Goal: Transaction & Acquisition: Purchase product/service

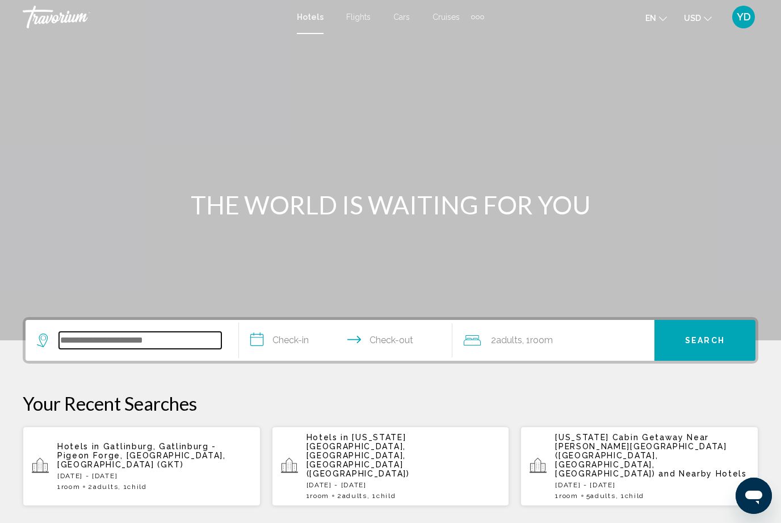
click at [161, 343] on input "Search widget" at bounding box center [140, 340] width 162 height 17
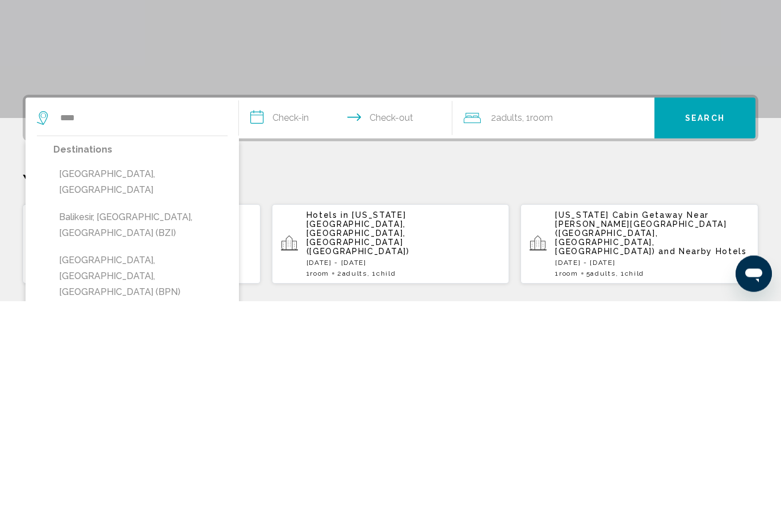
click at [153, 386] on button "[GEOGRAPHIC_DATA], [GEOGRAPHIC_DATA]" at bounding box center [140, 404] width 174 height 37
type input "**********"
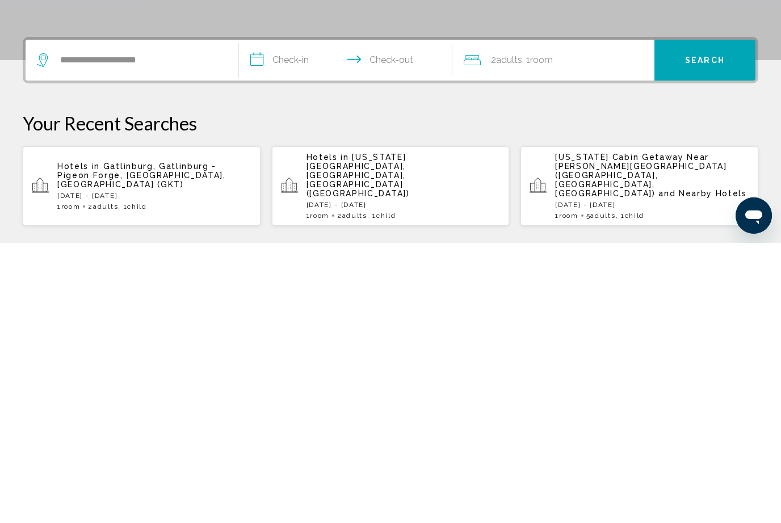
click at [278, 320] on input "**********" at bounding box center [348, 342] width 218 height 44
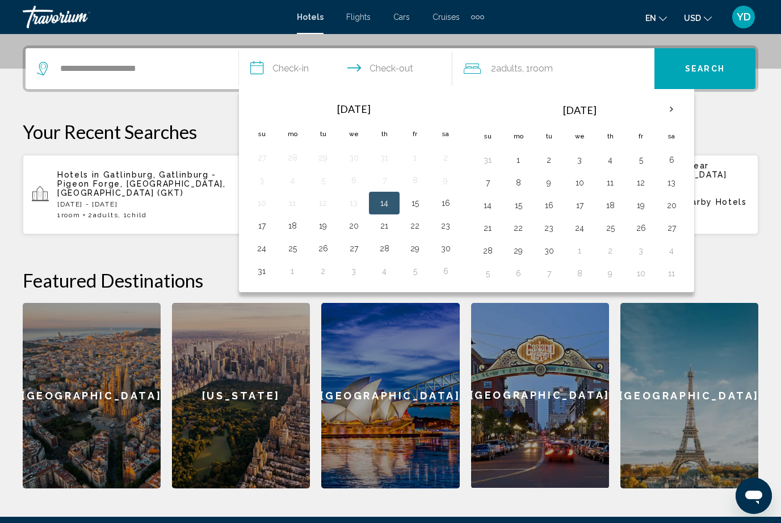
scroll to position [250, 0]
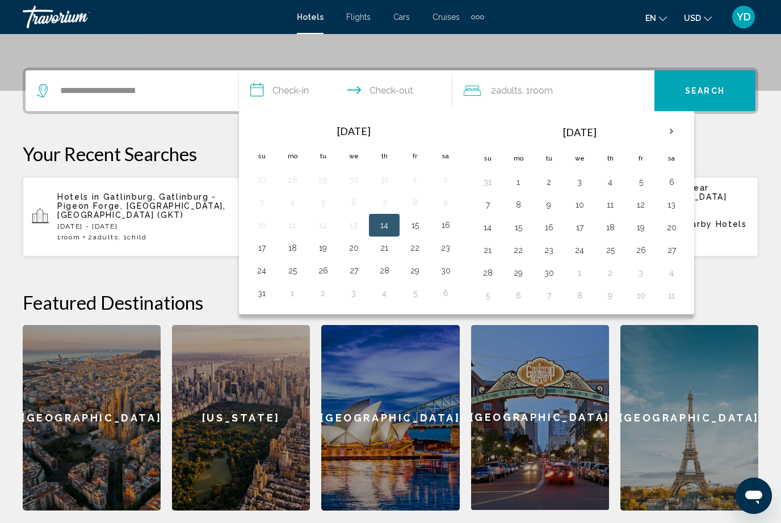
click at [673, 120] on th "Next month" at bounding box center [671, 131] width 31 height 25
click at [665, 127] on th "Next month" at bounding box center [671, 131] width 31 height 25
click at [670, 127] on th "Next month" at bounding box center [671, 131] width 31 height 25
click at [671, 131] on th "Next month" at bounding box center [671, 131] width 31 height 25
click at [667, 131] on th "Next month" at bounding box center [671, 131] width 31 height 25
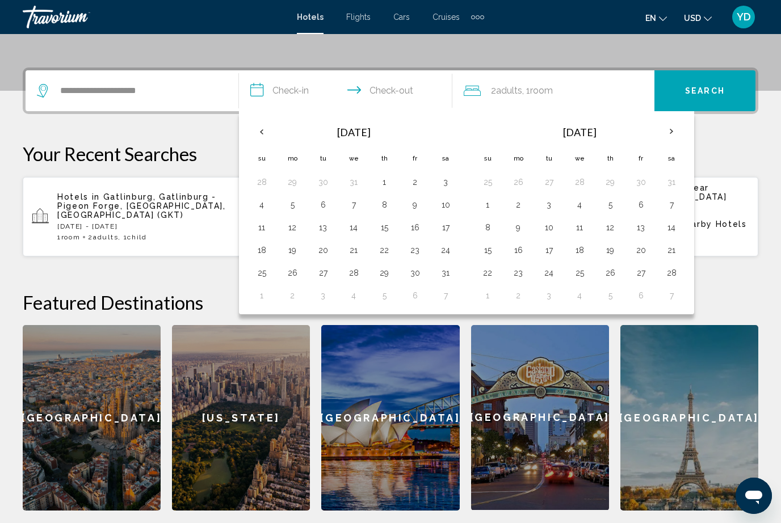
click at [669, 130] on th "Next month" at bounding box center [671, 131] width 31 height 25
click at [262, 244] on button "15" at bounding box center [262, 250] width 18 height 16
click at [270, 266] on button "22" at bounding box center [262, 273] width 18 height 16
type input "**********"
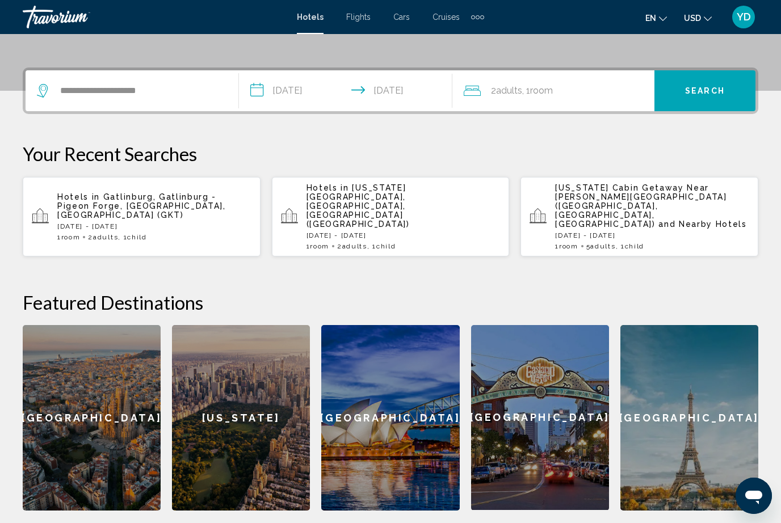
click at [599, 87] on div "2 Adult Adults , 1 Room rooms" at bounding box center [559, 91] width 191 height 16
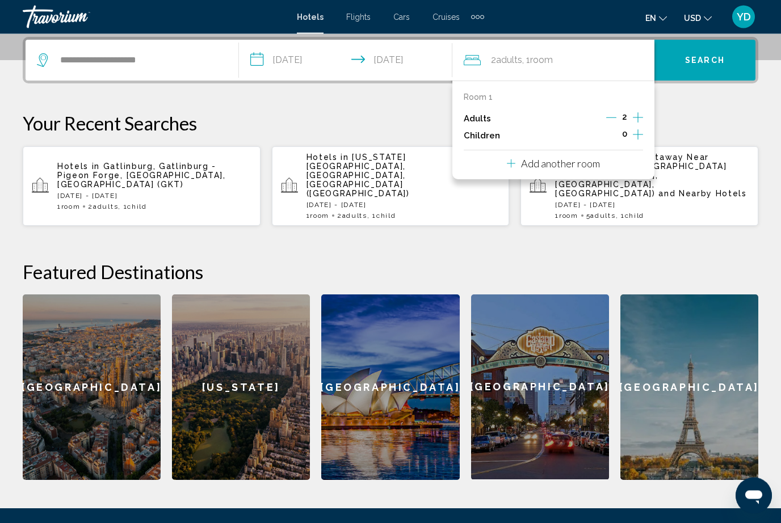
click at [643, 131] on button "Increment children" at bounding box center [638, 136] width 10 height 17
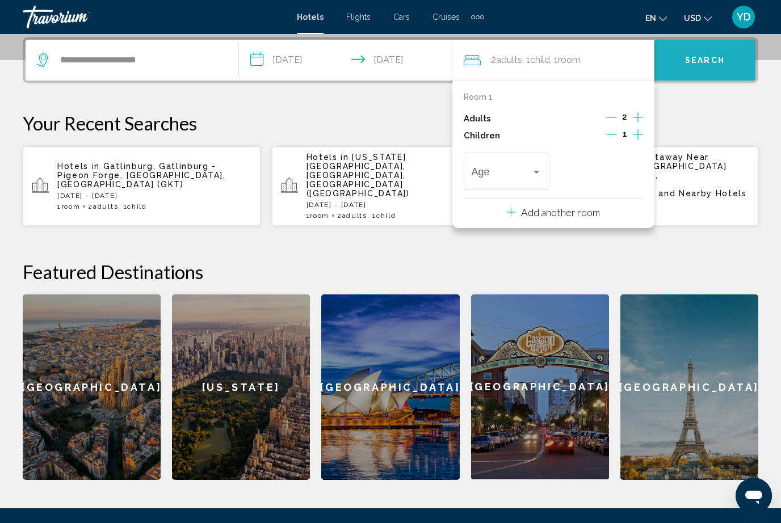
click at [726, 55] on button "Search" at bounding box center [704, 60] width 101 height 41
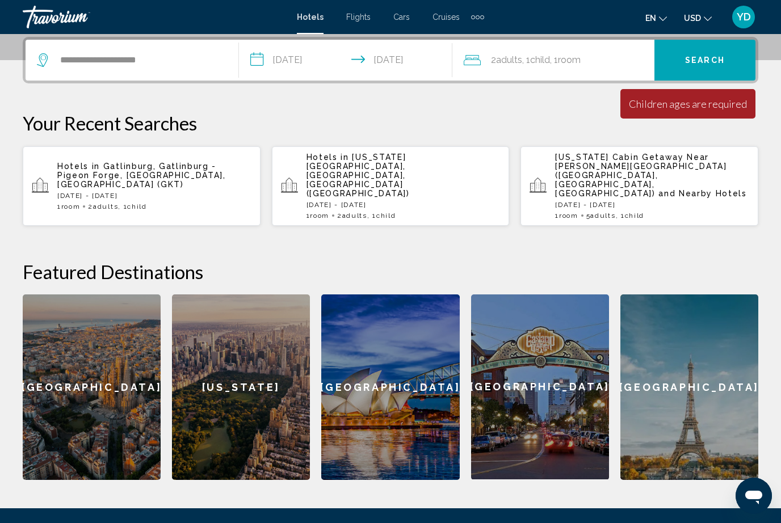
click at [592, 58] on div "2 Adult Adults , 1 Child Children , 1 Room rooms" at bounding box center [559, 60] width 191 height 16
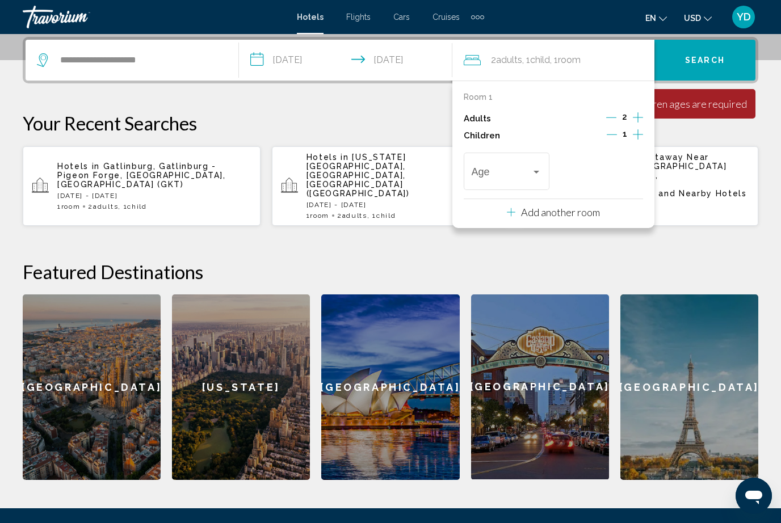
click at [540, 169] on div "Travelers: 2 adults, 1 child" at bounding box center [536, 171] width 10 height 9
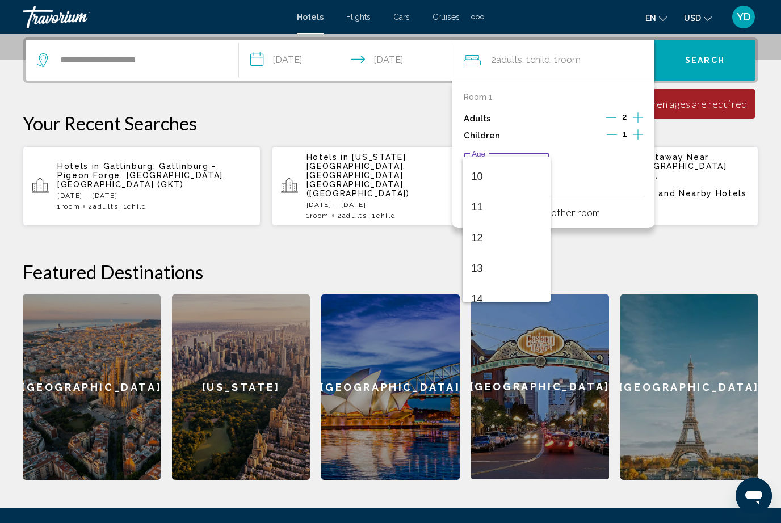
scroll to position [308, 0]
click at [489, 237] on span "12" at bounding box center [507, 232] width 70 height 31
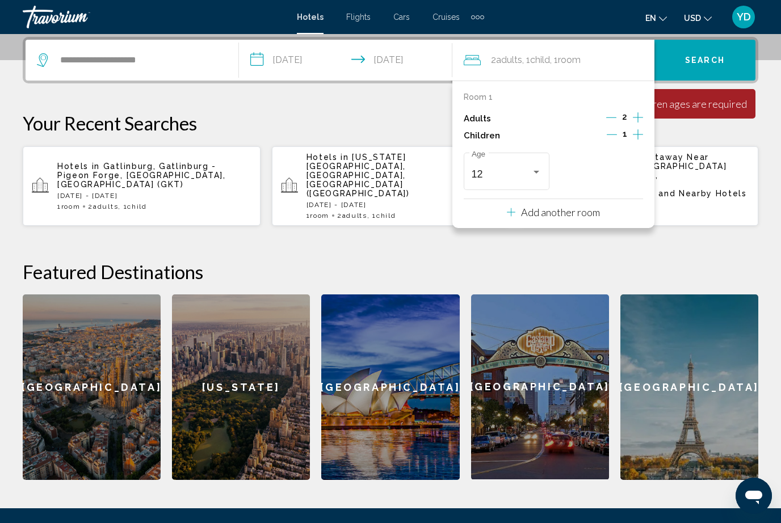
click at [725, 60] on button "Search" at bounding box center [704, 60] width 101 height 41
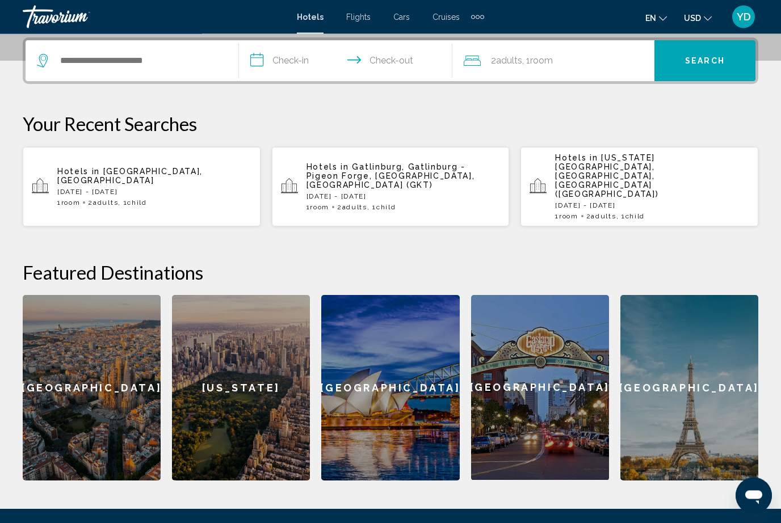
scroll to position [339, 0]
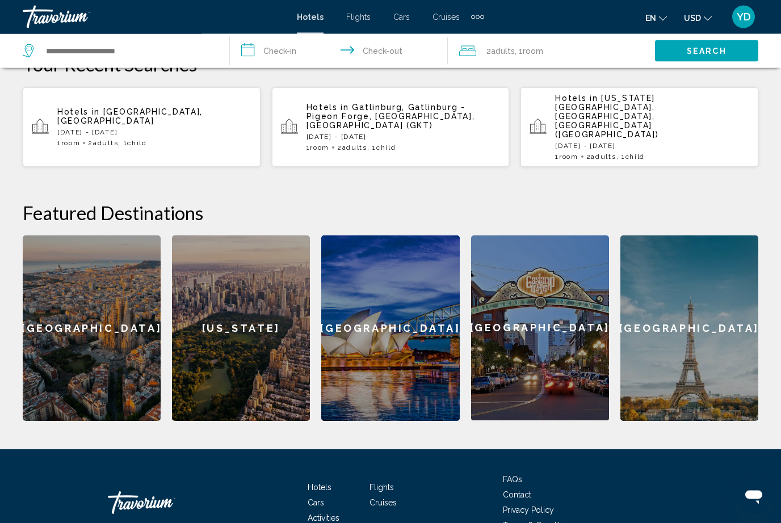
click at [741, 243] on div "[GEOGRAPHIC_DATA]" at bounding box center [689, 329] width 138 height 186
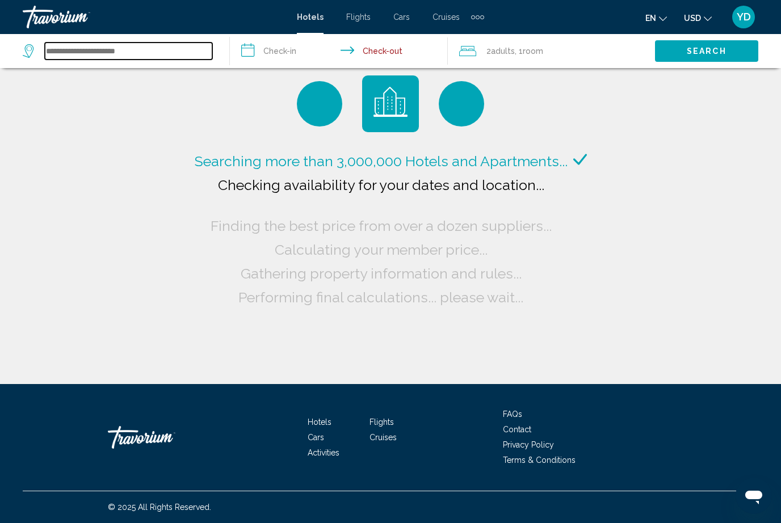
click at [175, 51] on input "Search widget" at bounding box center [128, 51] width 167 height 17
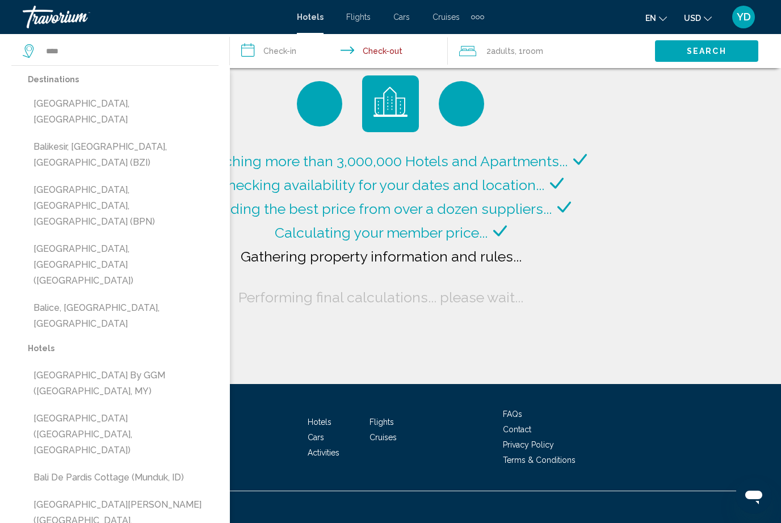
click at [121, 103] on button "[GEOGRAPHIC_DATA], [GEOGRAPHIC_DATA]" at bounding box center [123, 111] width 191 height 37
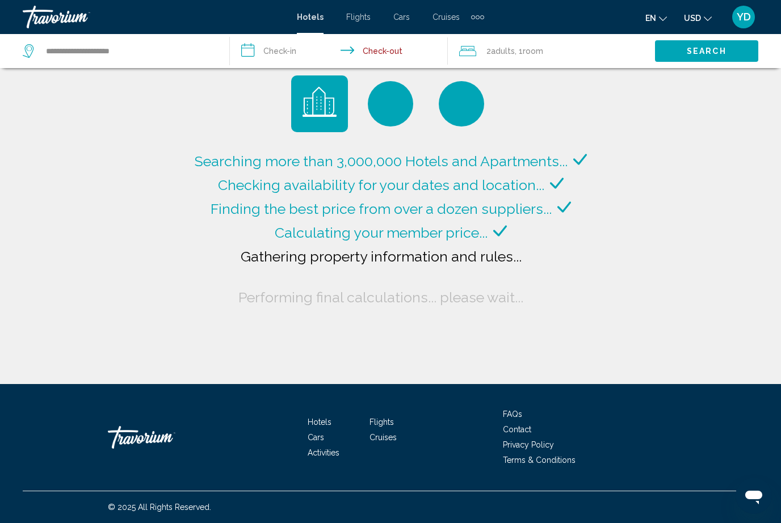
click at [285, 45] on input "**********" at bounding box center [341, 52] width 223 height 37
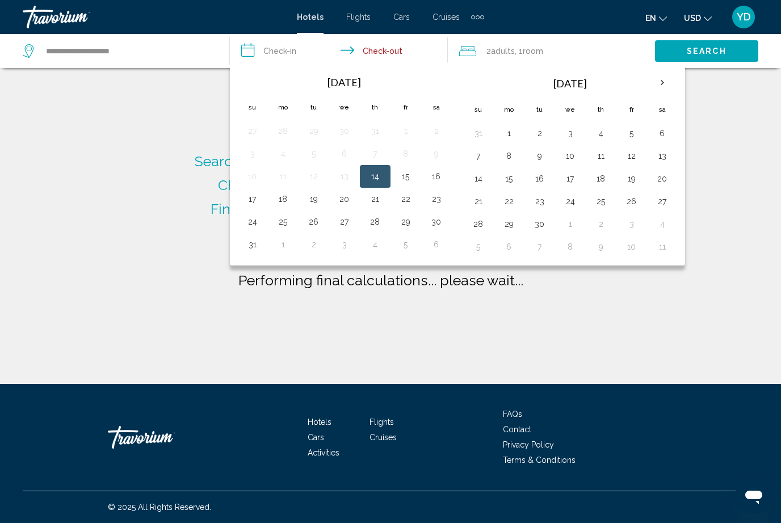
click at [669, 79] on th "Next month" at bounding box center [662, 82] width 31 height 25
click at [657, 81] on th "Next month" at bounding box center [662, 82] width 31 height 25
click at [663, 78] on th "Next month" at bounding box center [662, 82] width 31 height 25
click at [659, 85] on th "Next month" at bounding box center [662, 82] width 31 height 25
click at [665, 87] on th "Next month" at bounding box center [662, 82] width 31 height 25
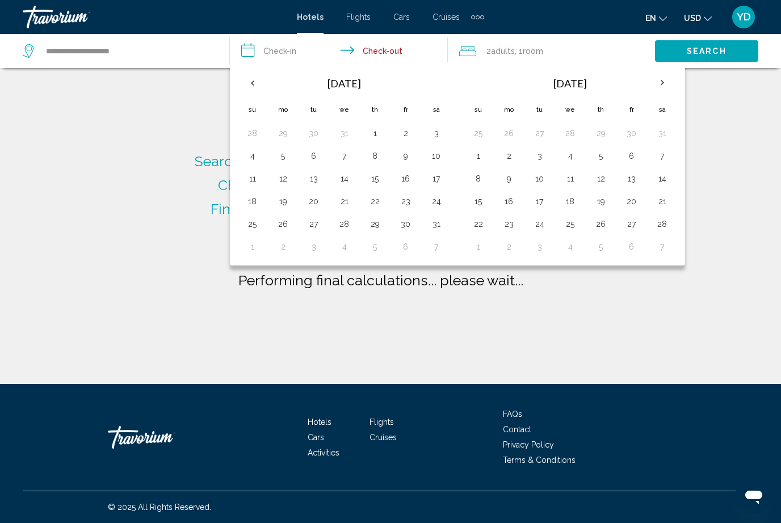
click at [668, 83] on th "Next month" at bounding box center [662, 82] width 31 height 25
type input "**********"
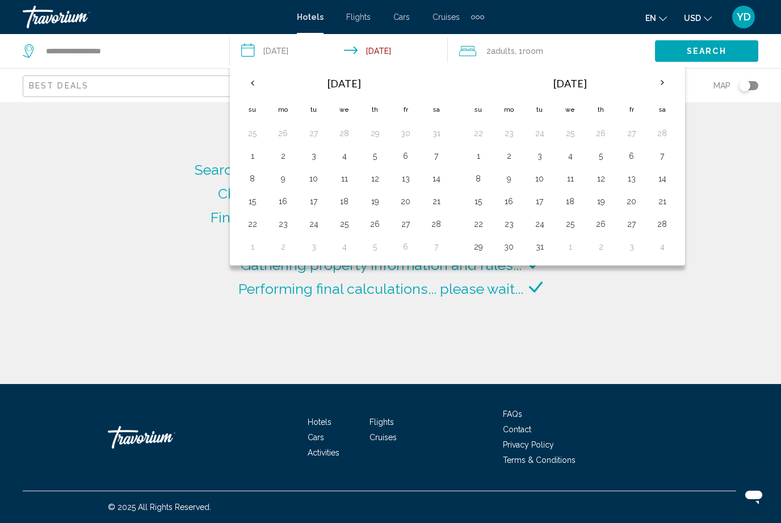
click at [476, 195] on button "15" at bounding box center [478, 202] width 18 height 16
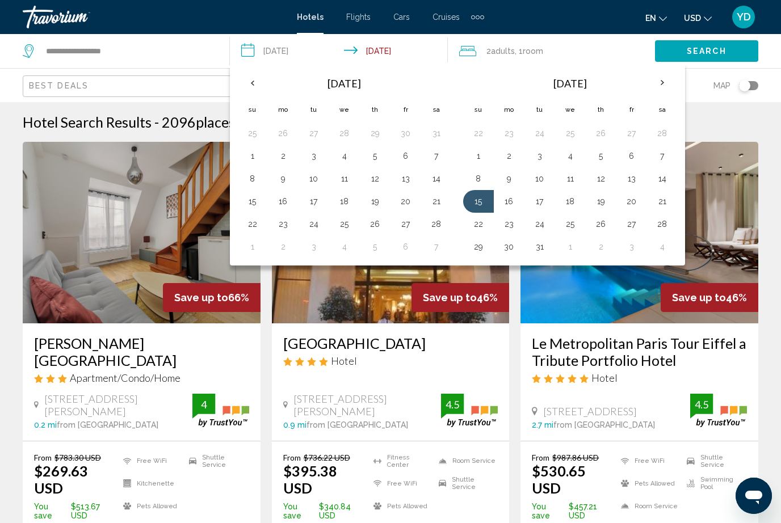
click at [487, 221] on button "22" at bounding box center [478, 224] width 18 height 16
type input "**********"
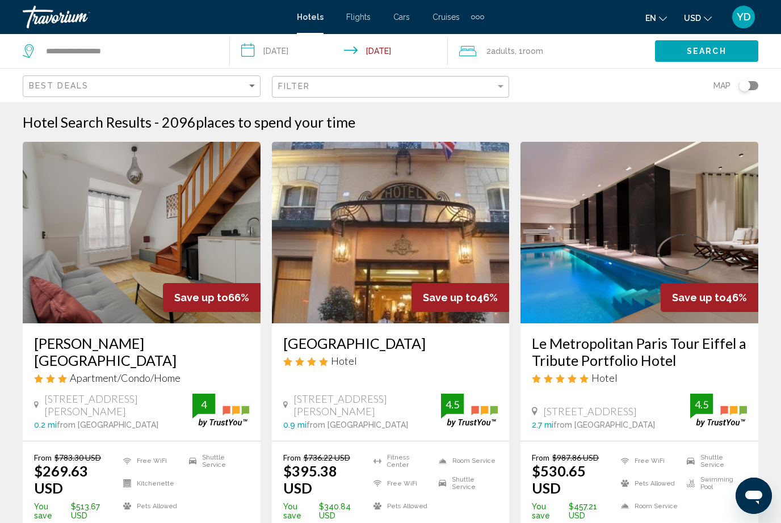
click at [540, 50] on span "Room" at bounding box center [533, 51] width 20 height 9
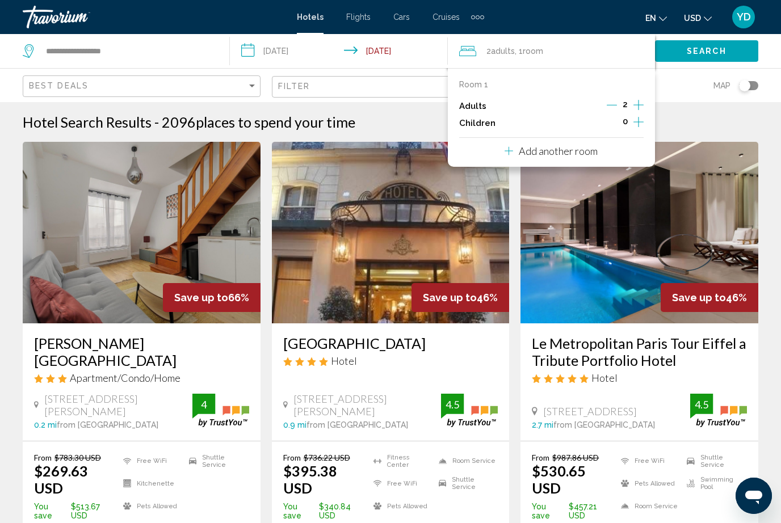
click at [376, 188] on img "Main content" at bounding box center [391, 233] width 238 height 182
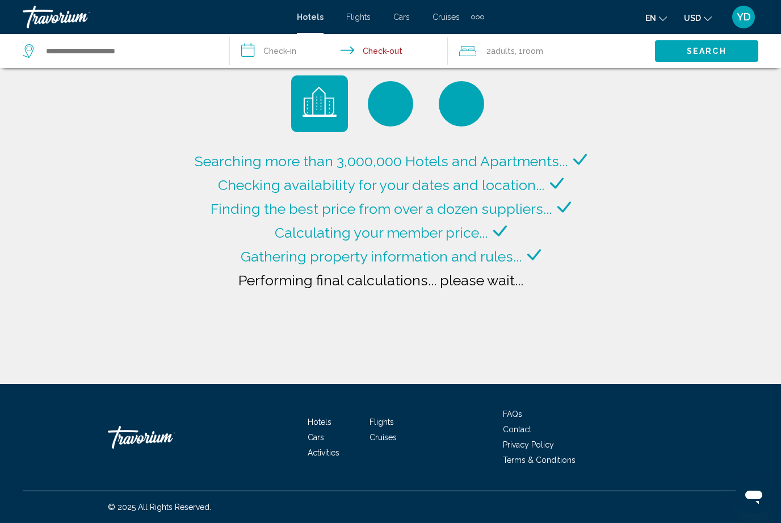
type input "**********"
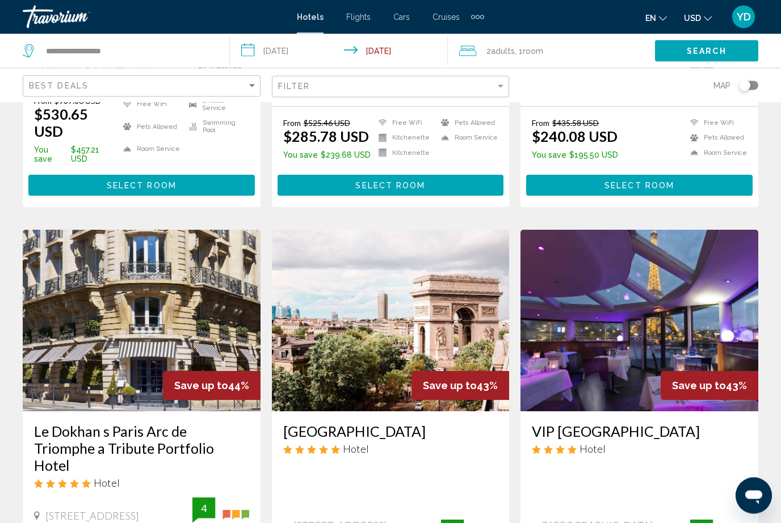
scroll to position [805, 0]
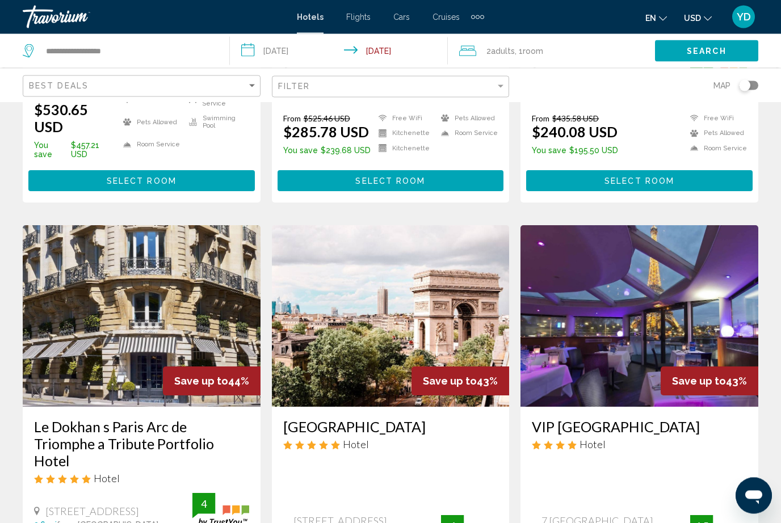
click at [198, 318] on img "Main content" at bounding box center [142, 317] width 238 height 182
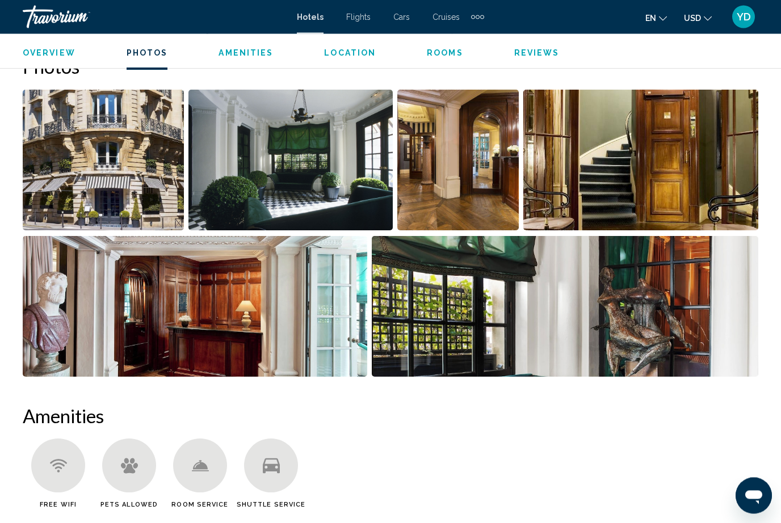
scroll to position [759, 0]
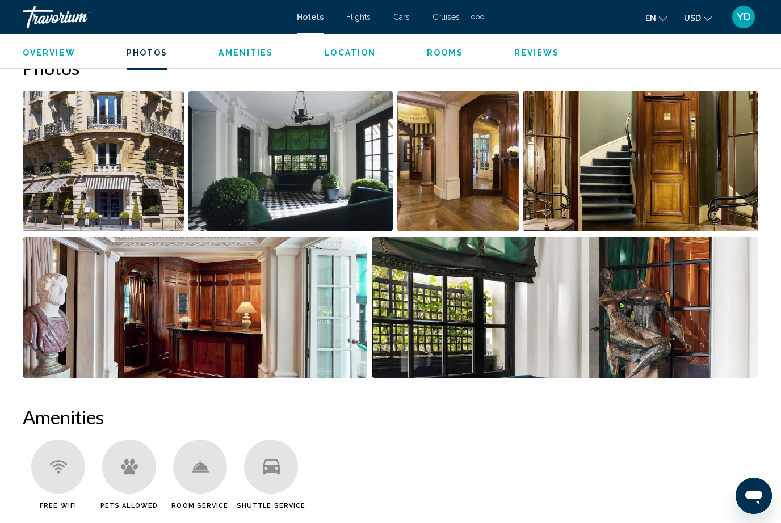
click at [157, 188] on img "Open full-screen image slider" at bounding box center [103, 161] width 161 height 141
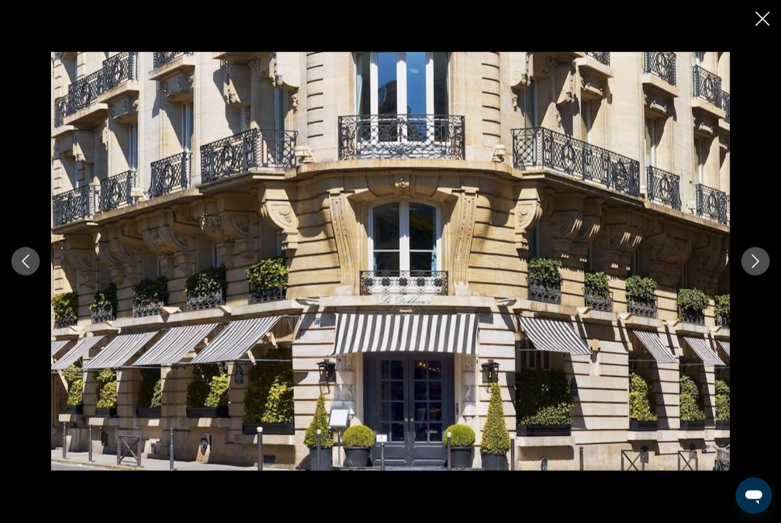
scroll to position [649, 0]
click at [757, 266] on icon "Next image" at bounding box center [756, 262] width 14 height 14
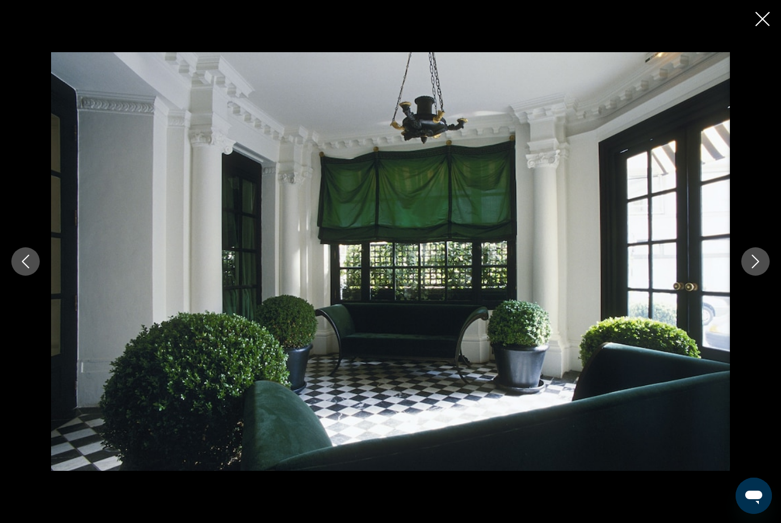
click at [755, 264] on icon "Next image" at bounding box center [756, 262] width 14 height 14
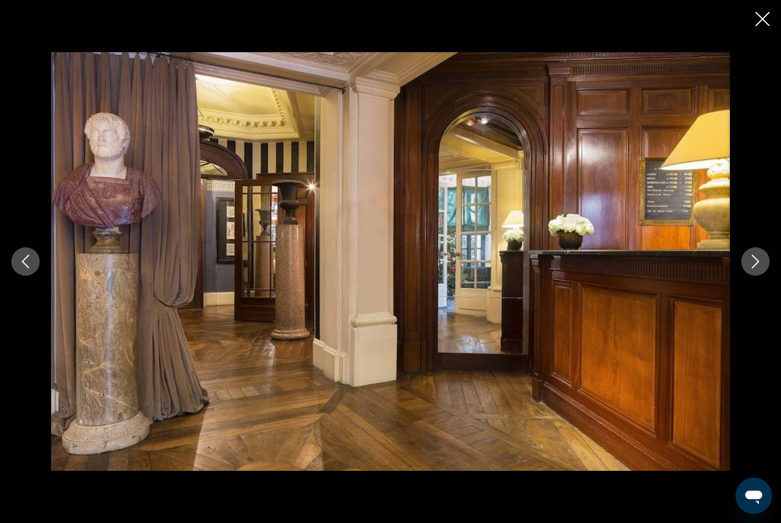
click at [759, 255] on icon "Next image" at bounding box center [756, 262] width 14 height 14
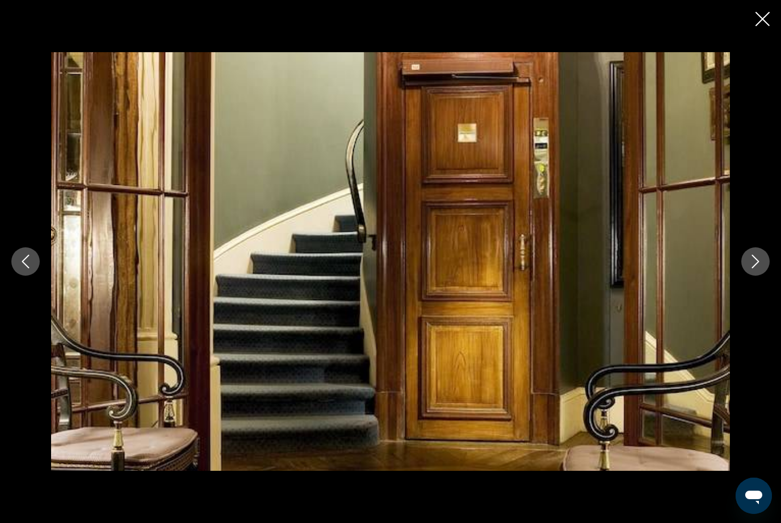
click at [757, 257] on icon "Next image" at bounding box center [756, 262] width 14 height 14
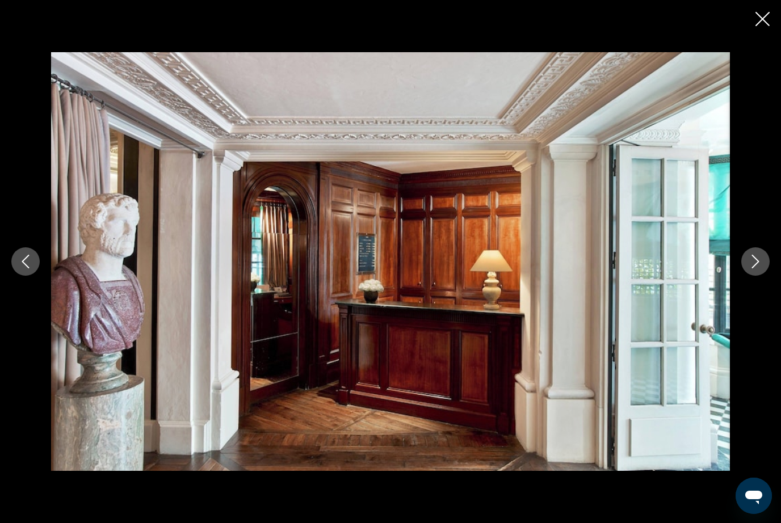
click at [760, 258] on icon "Next image" at bounding box center [756, 262] width 14 height 14
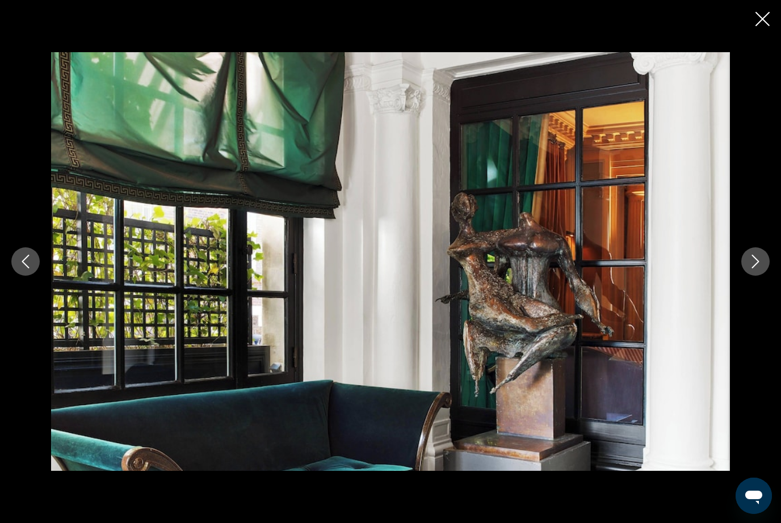
click at [759, 261] on icon "Next image" at bounding box center [756, 262] width 14 height 14
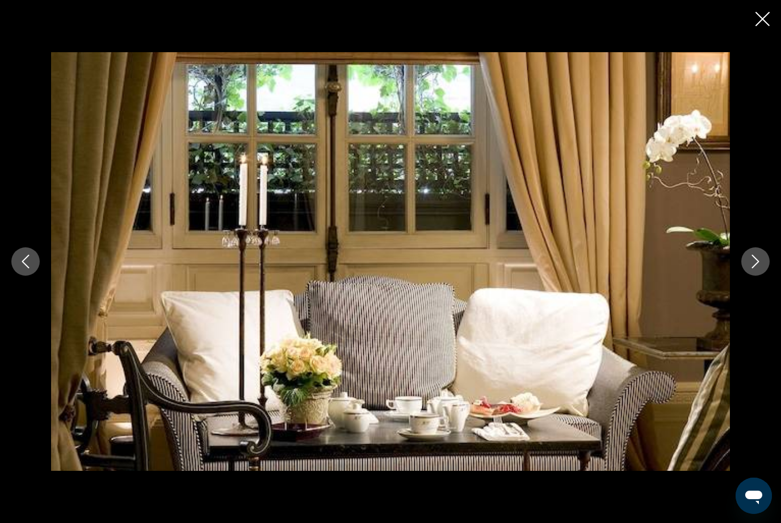
click at [757, 264] on icon "Next image" at bounding box center [756, 262] width 14 height 14
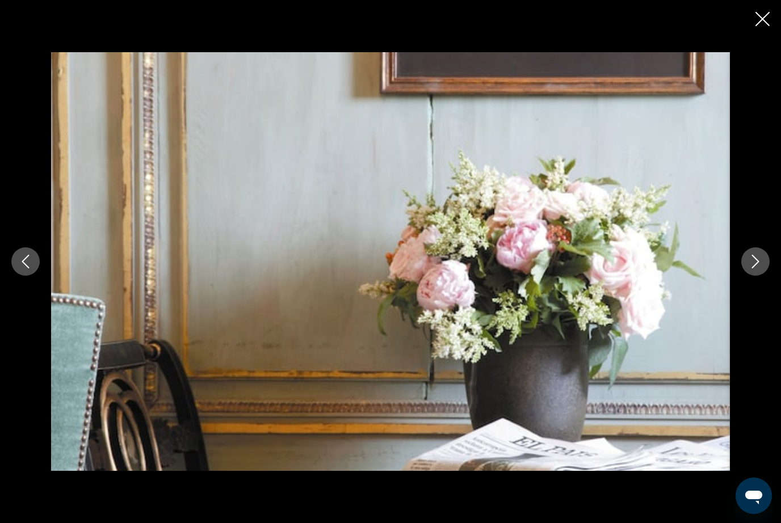
click at [760, 262] on icon "Next image" at bounding box center [756, 262] width 14 height 14
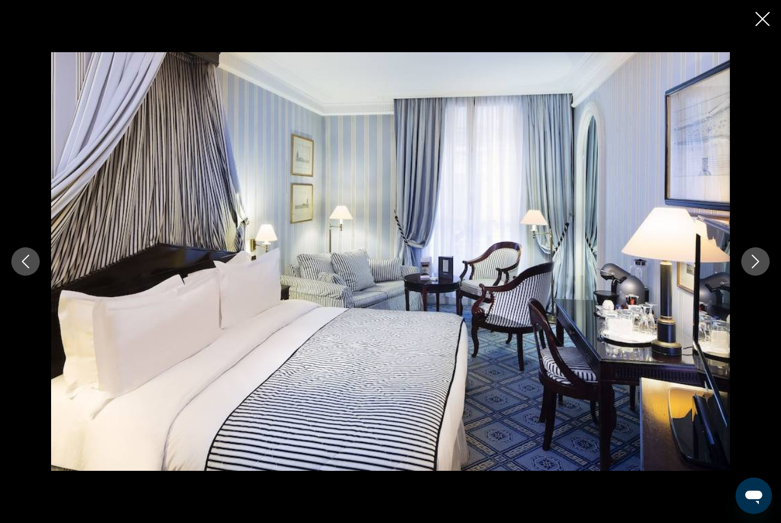
click at [760, 261] on icon "Next image" at bounding box center [756, 262] width 14 height 14
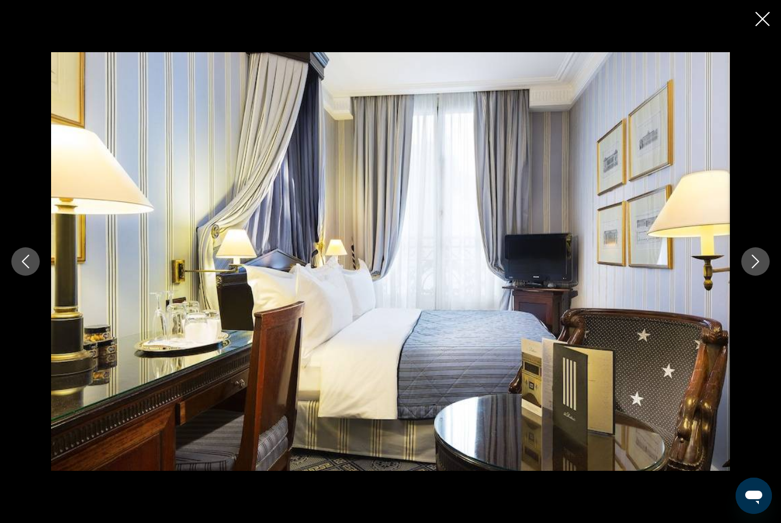
click at [761, 261] on icon "Next image" at bounding box center [756, 262] width 14 height 14
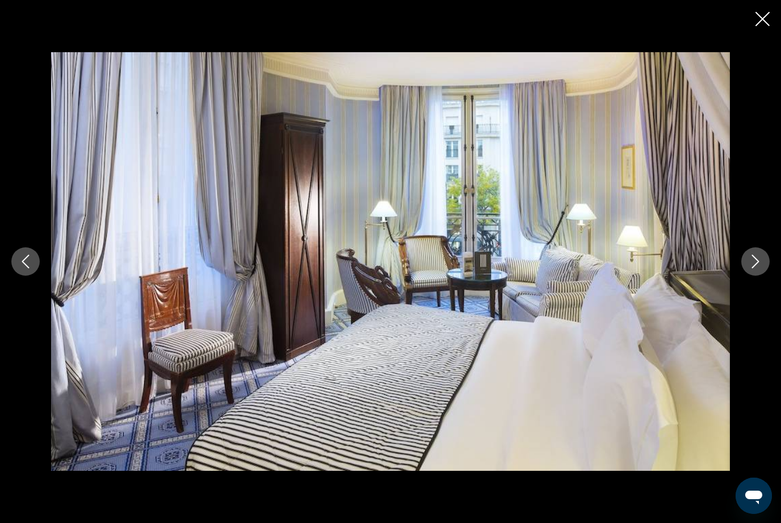
click at [762, 263] on icon "Next image" at bounding box center [756, 262] width 14 height 14
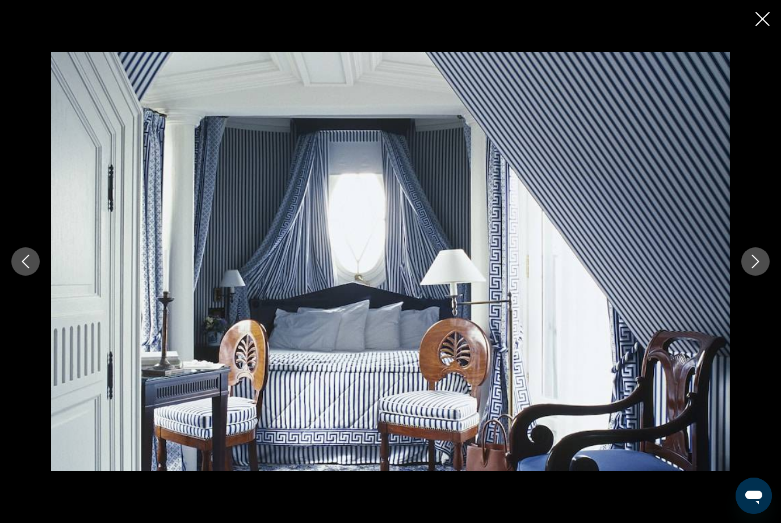
click at [761, 264] on icon "Next image" at bounding box center [756, 262] width 14 height 14
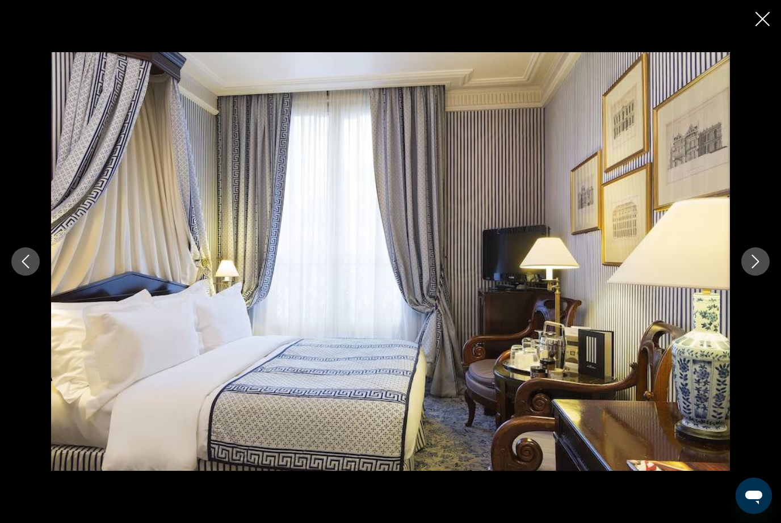
click at [762, 265] on icon "Next image" at bounding box center [756, 262] width 14 height 14
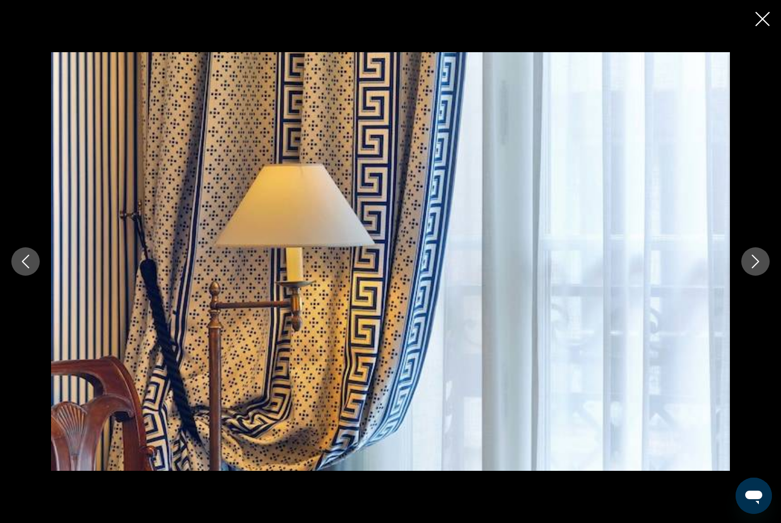
click at [761, 266] on icon "Next image" at bounding box center [756, 262] width 14 height 14
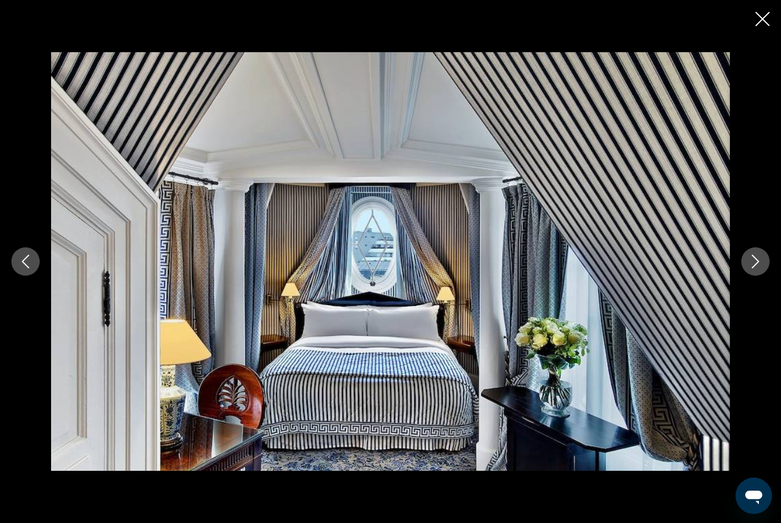
click at [762, 262] on button "Next image" at bounding box center [755, 261] width 28 height 28
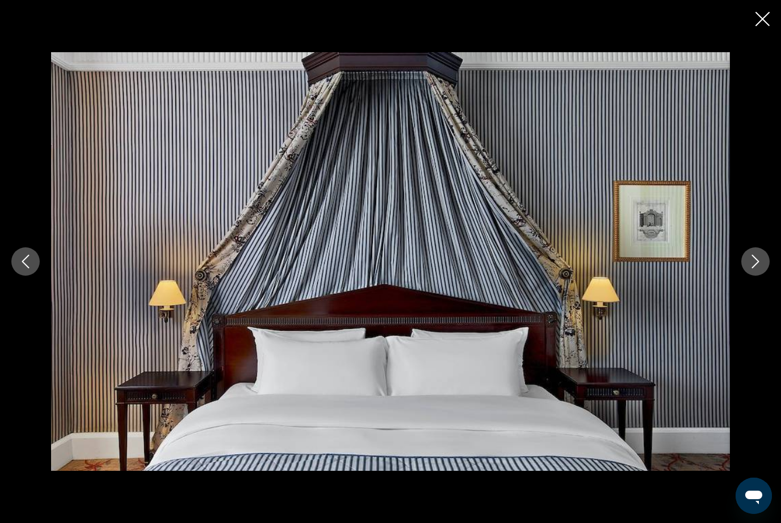
click at [762, 259] on icon "Next image" at bounding box center [756, 262] width 14 height 14
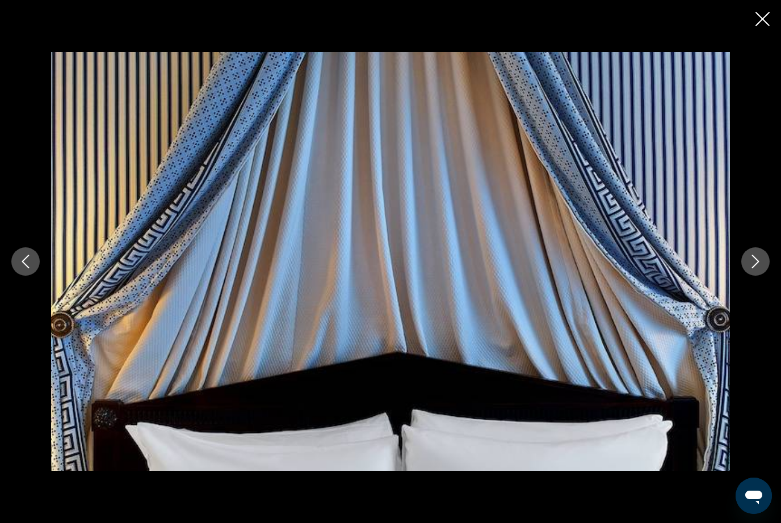
click at [761, 259] on icon "Next image" at bounding box center [756, 262] width 14 height 14
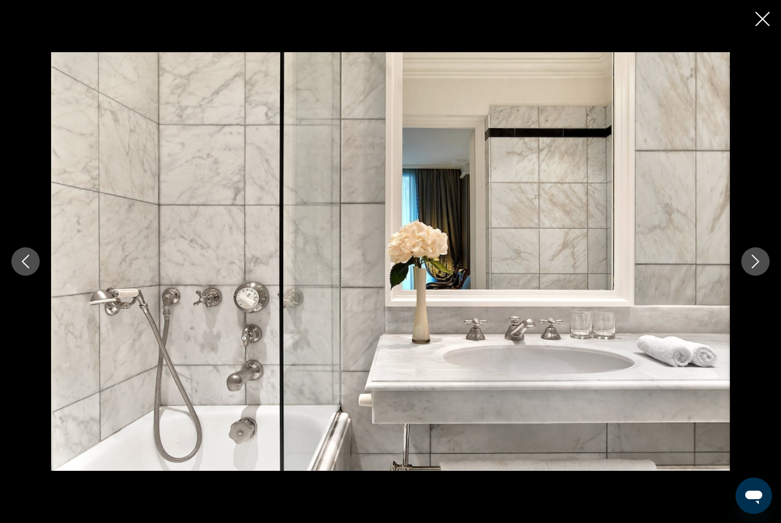
click at [761, 261] on icon "Next image" at bounding box center [756, 262] width 14 height 14
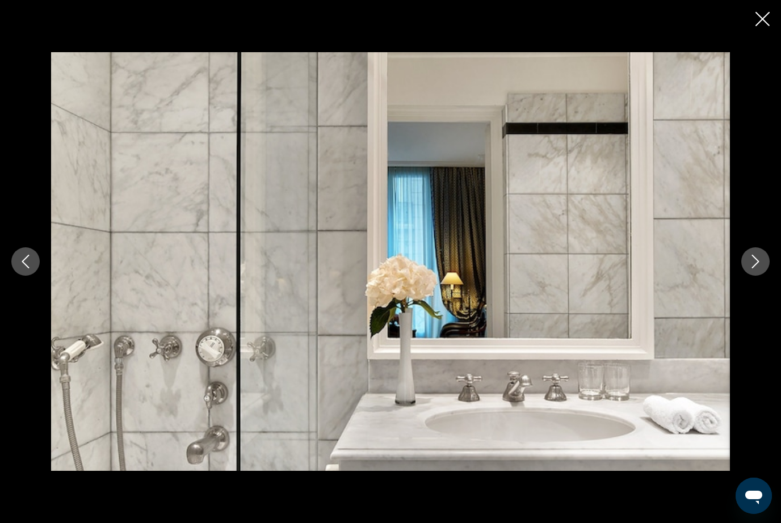
click at [762, 262] on icon "Next image" at bounding box center [756, 262] width 14 height 14
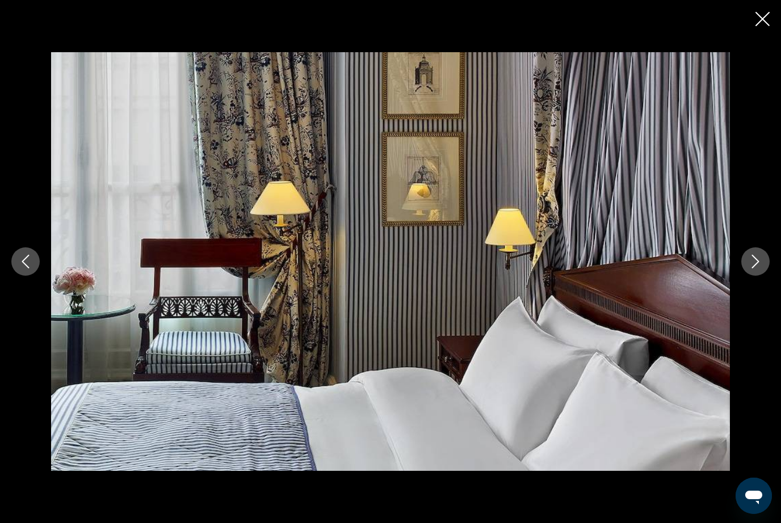
click at [762, 262] on button "Next image" at bounding box center [755, 261] width 28 height 28
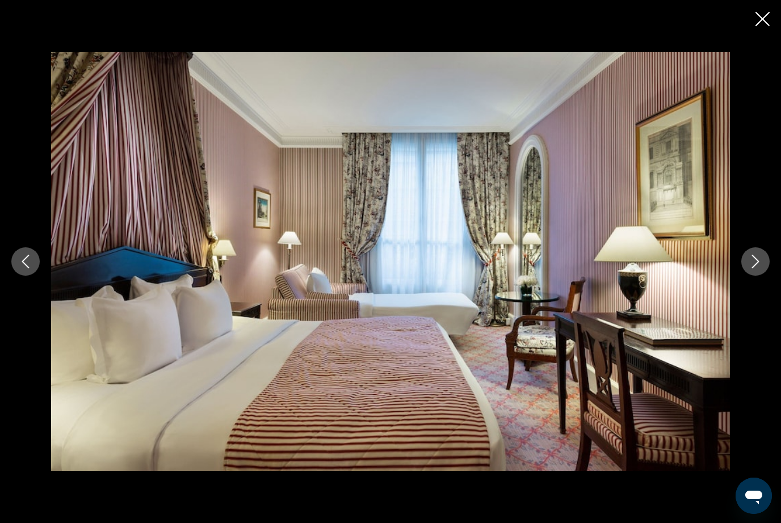
click at [761, 264] on icon "Next image" at bounding box center [756, 262] width 14 height 14
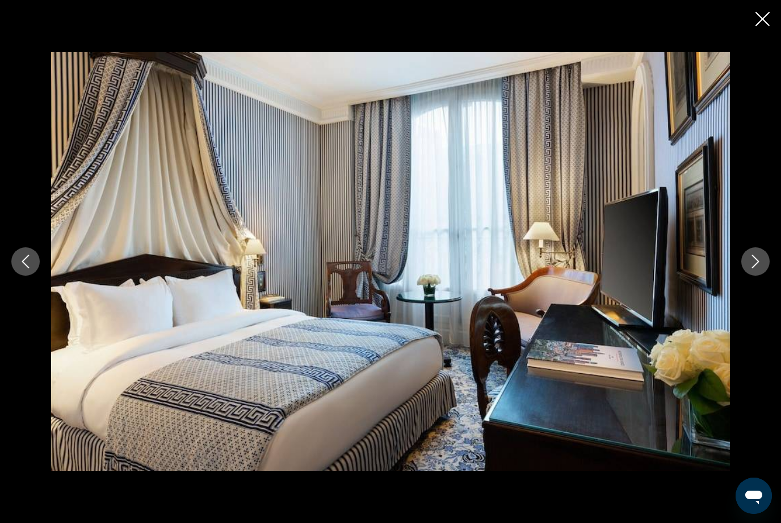
click at [760, 264] on icon "Next image" at bounding box center [756, 262] width 14 height 14
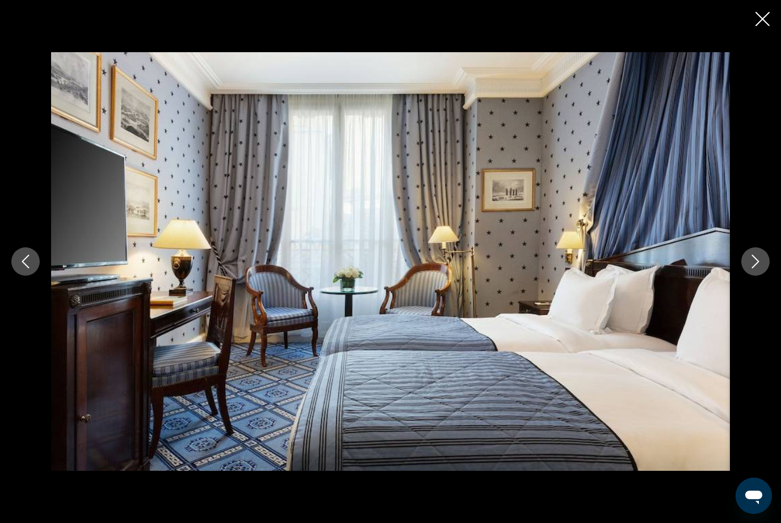
click at [759, 263] on icon "Next image" at bounding box center [756, 262] width 14 height 14
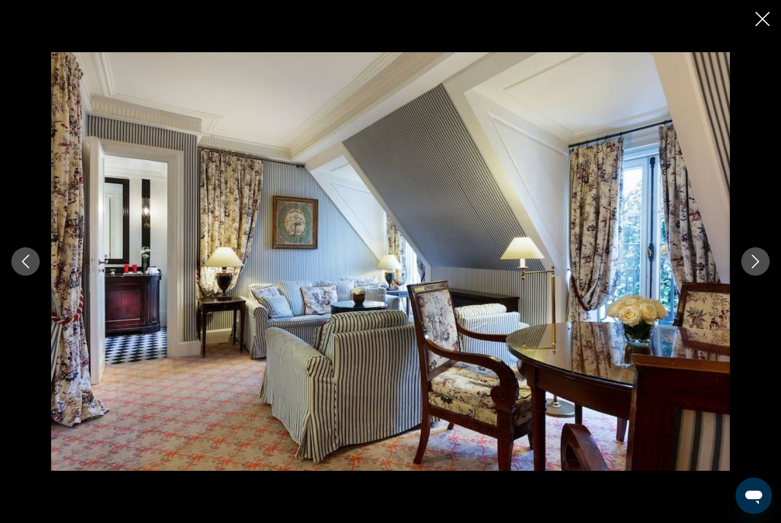
click at [758, 263] on icon "Next image" at bounding box center [756, 262] width 14 height 14
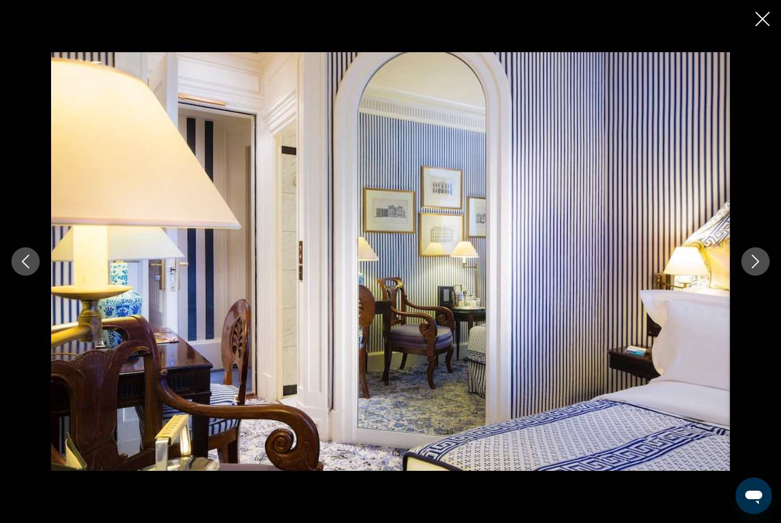
click at [757, 263] on icon "Next image" at bounding box center [755, 262] width 7 height 14
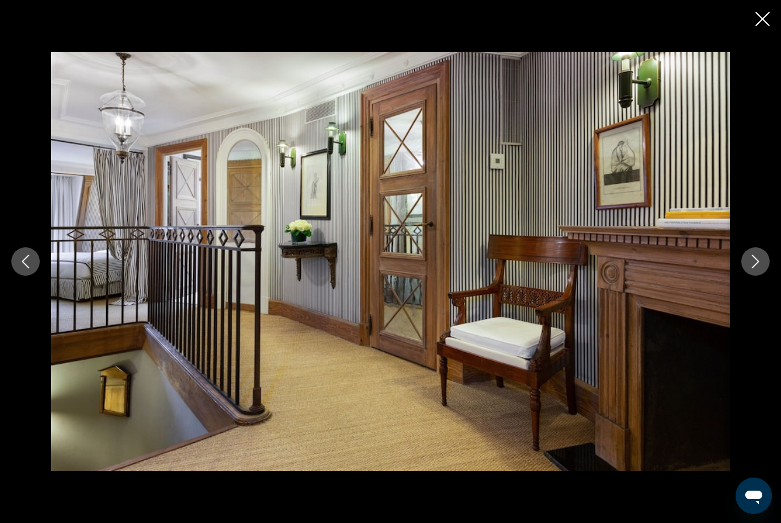
click at [758, 263] on icon "Next image" at bounding box center [756, 262] width 14 height 14
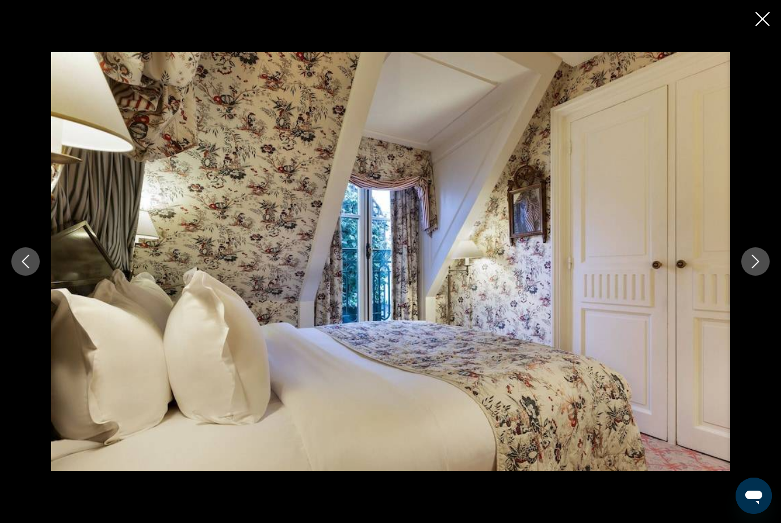
click at [759, 262] on icon "Next image" at bounding box center [755, 262] width 7 height 14
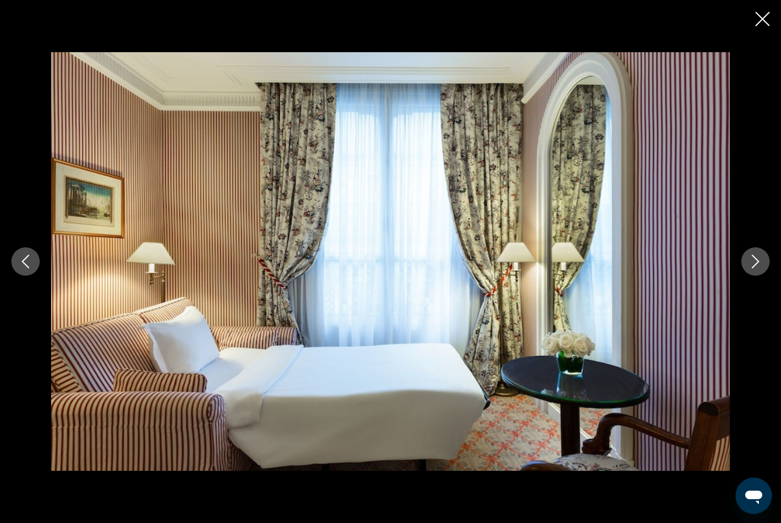
click at [759, 262] on icon "Next image" at bounding box center [756, 262] width 14 height 14
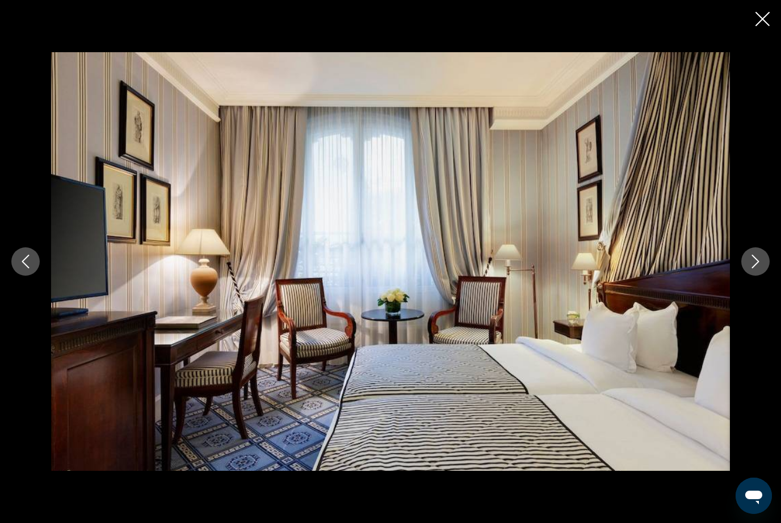
click at [759, 263] on icon "Next image" at bounding box center [756, 262] width 14 height 14
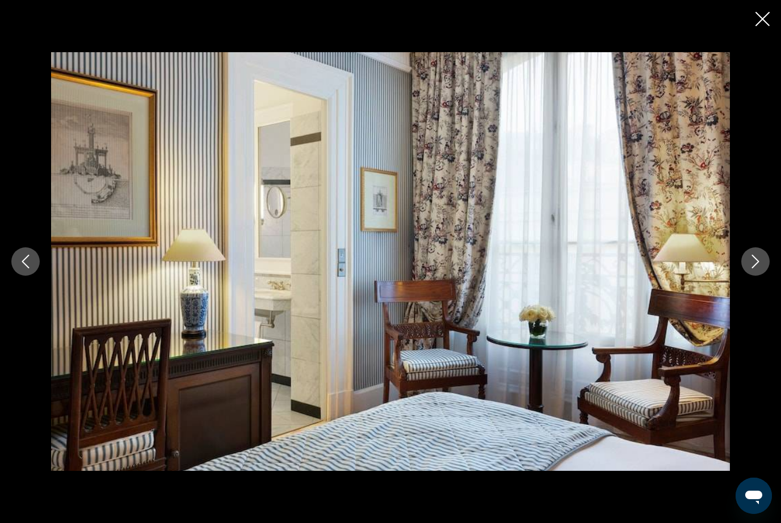
click at [758, 263] on icon "Next image" at bounding box center [756, 262] width 14 height 14
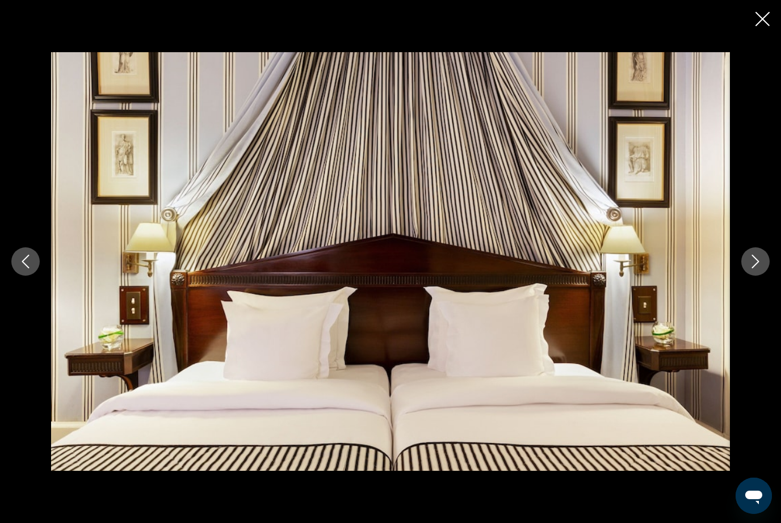
click at [757, 262] on icon "Next image" at bounding box center [756, 262] width 14 height 14
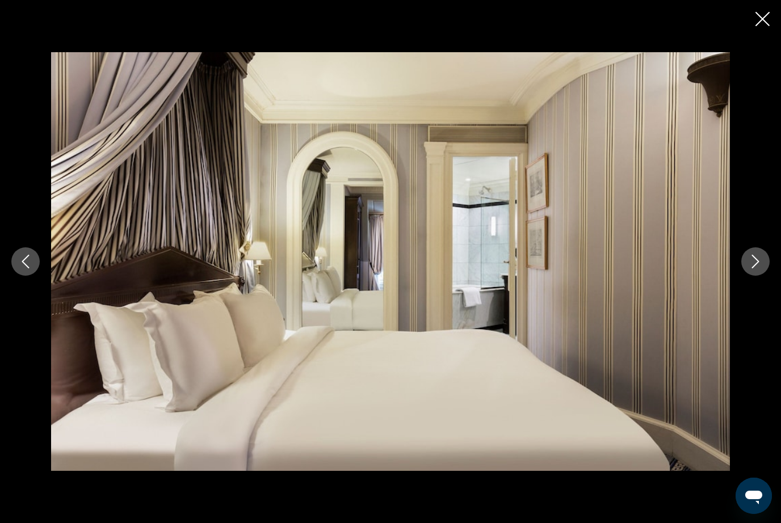
click at [758, 261] on icon "Next image" at bounding box center [755, 262] width 7 height 14
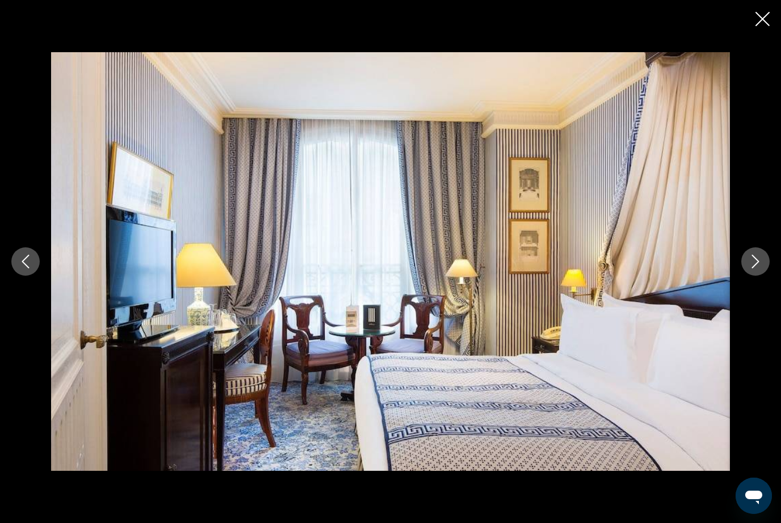
click at [757, 261] on icon "Next image" at bounding box center [756, 262] width 14 height 14
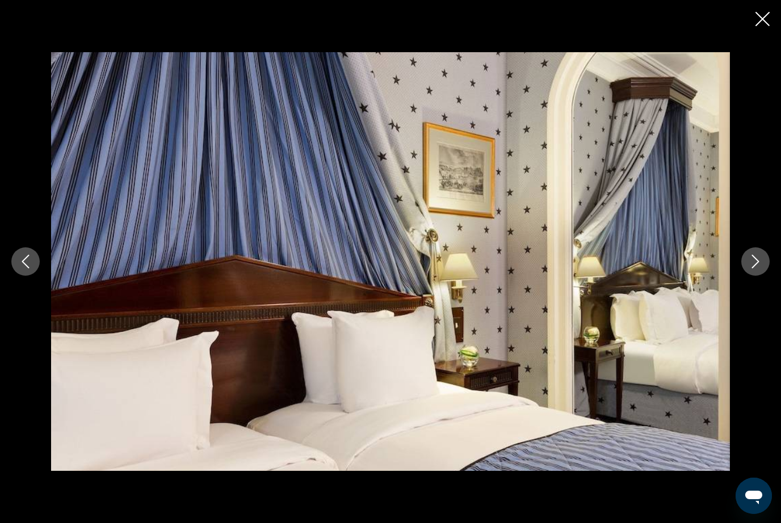
click at [757, 262] on icon "Next image" at bounding box center [756, 262] width 14 height 14
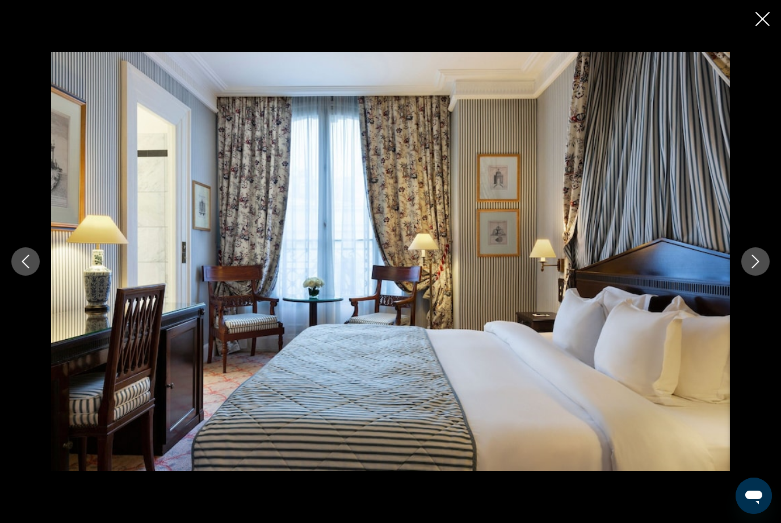
click at [757, 263] on icon "Next image" at bounding box center [755, 262] width 7 height 14
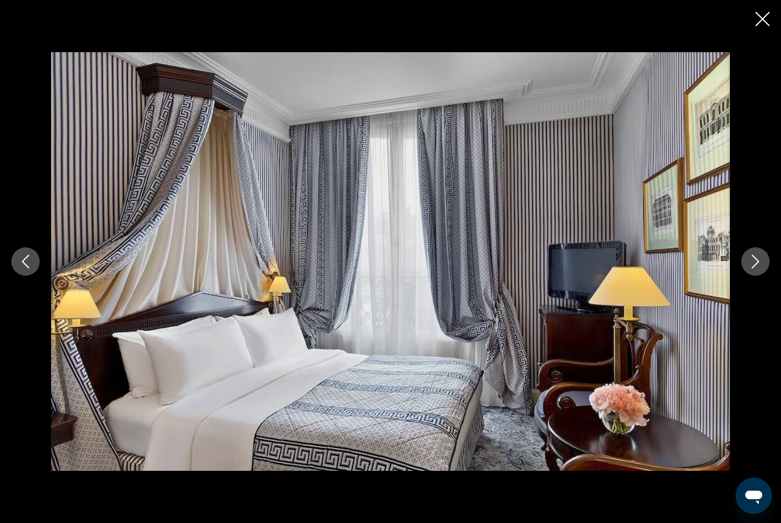
click at [763, 19] on icon "Close slideshow" at bounding box center [762, 19] width 14 height 14
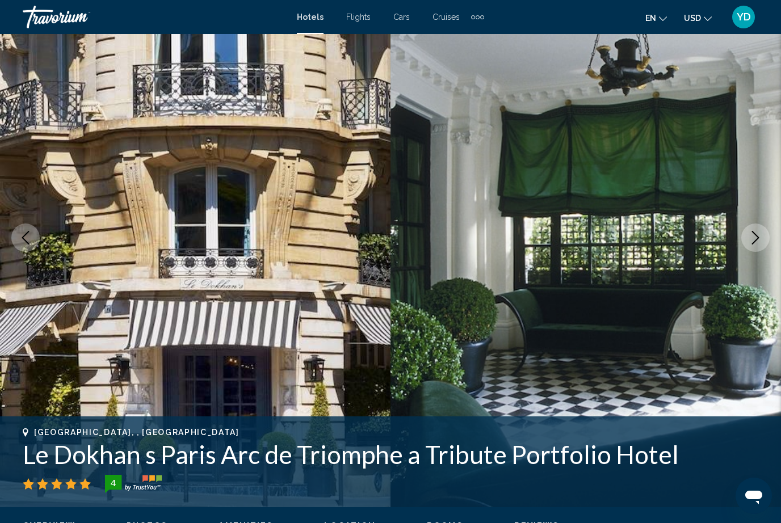
scroll to position [0, 0]
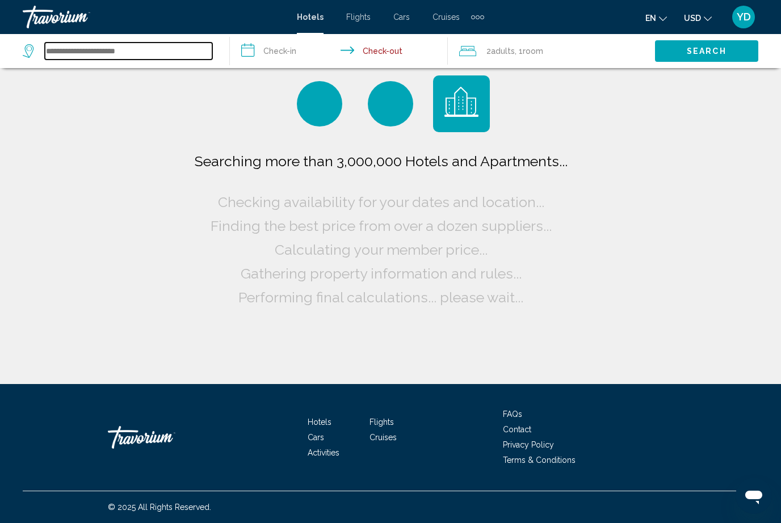
click at [155, 52] on input "Search widget" at bounding box center [128, 51] width 167 height 17
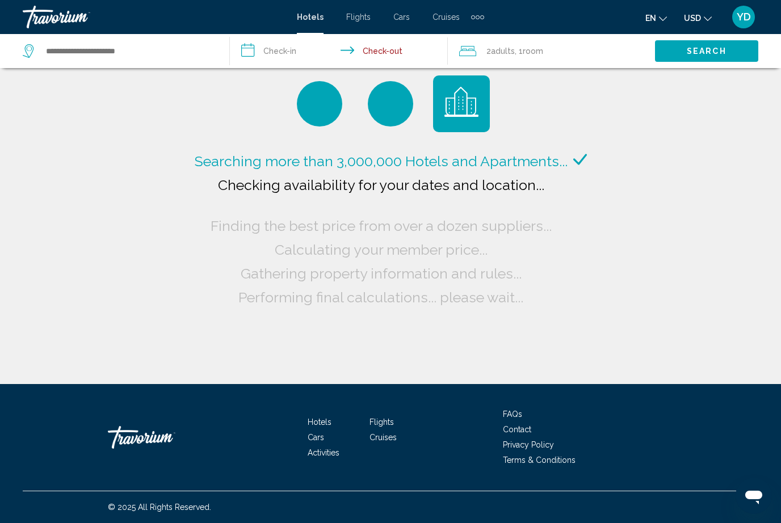
click at [283, 47] on input "**********" at bounding box center [341, 52] width 223 height 37
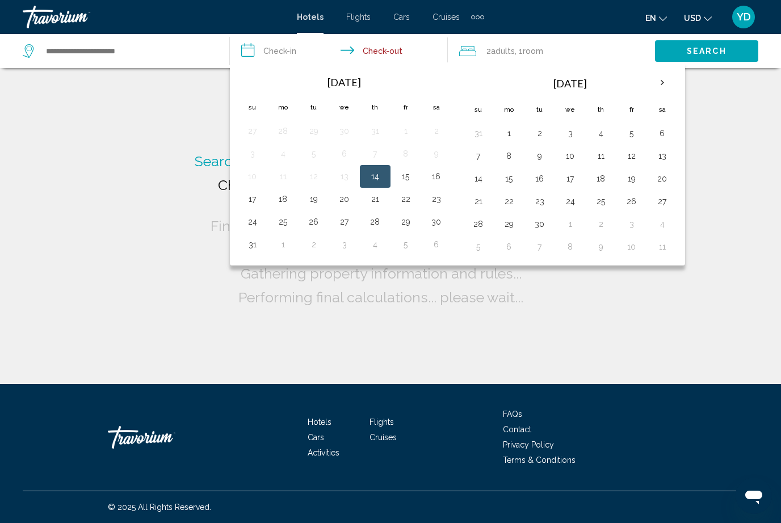
click at [669, 77] on th "Next month" at bounding box center [662, 82] width 31 height 25
click at [660, 77] on th "Next month" at bounding box center [662, 82] width 31 height 25
click at [658, 75] on th "Next month" at bounding box center [662, 82] width 31 height 25
click at [659, 80] on th "Next month" at bounding box center [662, 82] width 31 height 25
click at [658, 82] on th "Next month" at bounding box center [662, 82] width 31 height 25
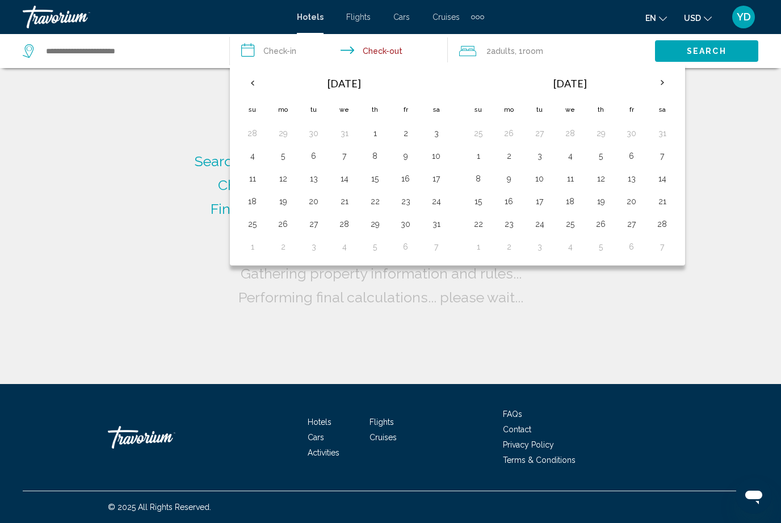
click at [658, 79] on th "Next month" at bounding box center [662, 82] width 31 height 25
click at [630, 196] on button "20" at bounding box center [632, 202] width 18 height 16
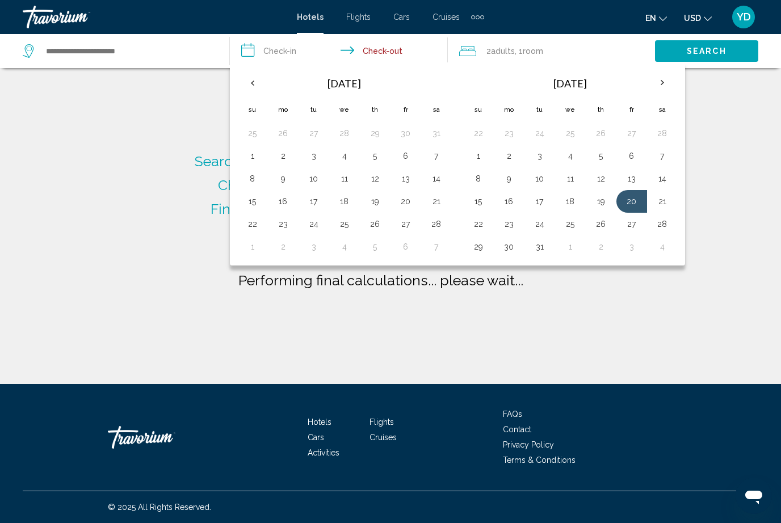
click at [599, 195] on button "19" at bounding box center [601, 202] width 18 height 16
type input "**********"
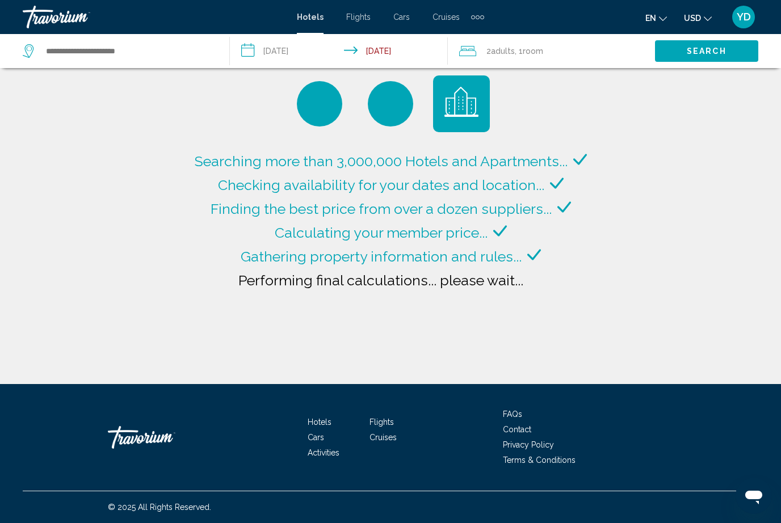
click at [303, 44] on input "**********" at bounding box center [341, 52] width 223 height 37
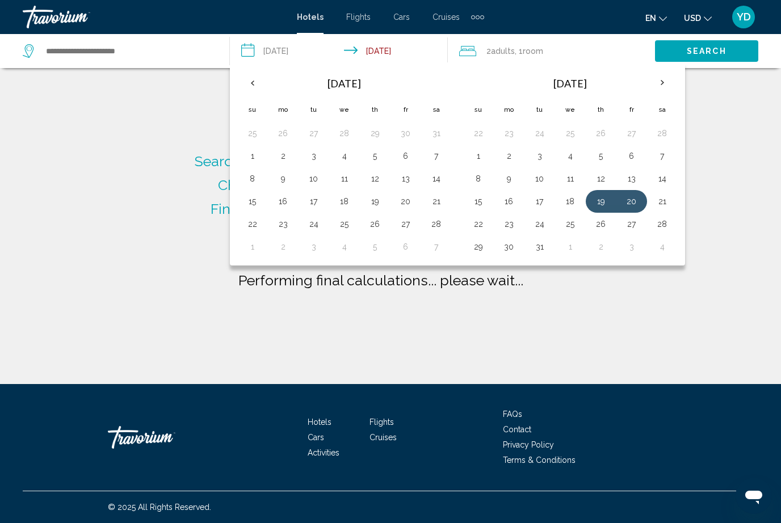
click at [603, 196] on button "19" at bounding box center [601, 202] width 18 height 16
type input "**********"
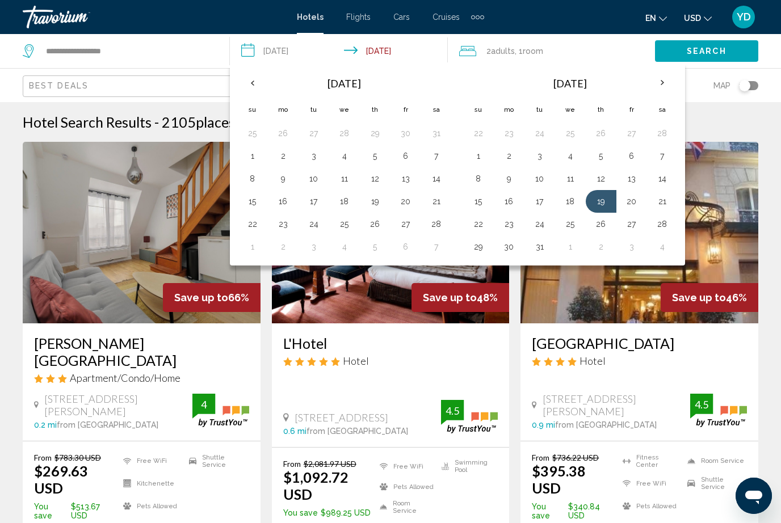
click at [573, 185] on button "11" at bounding box center [570, 179] width 18 height 16
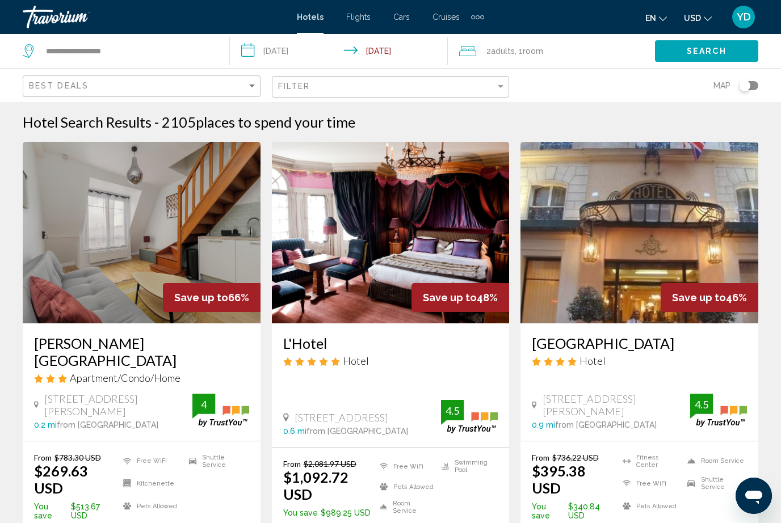
click at [300, 48] on input "**********" at bounding box center [341, 52] width 223 height 37
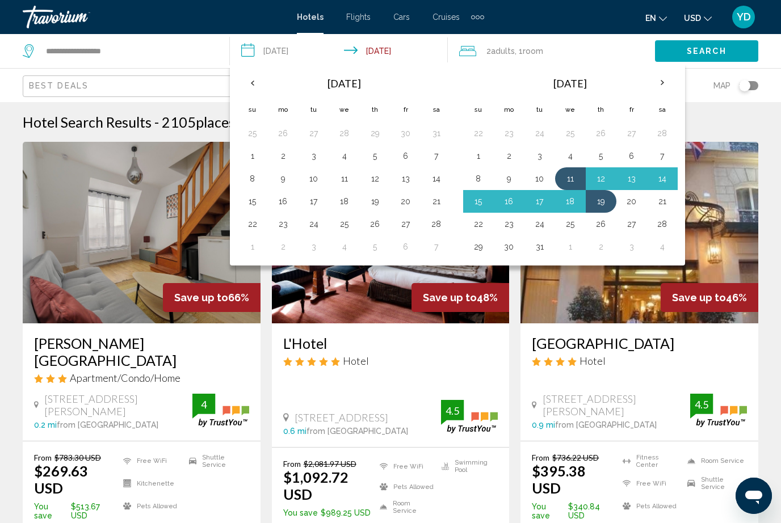
click at [607, 194] on button "19" at bounding box center [601, 202] width 18 height 16
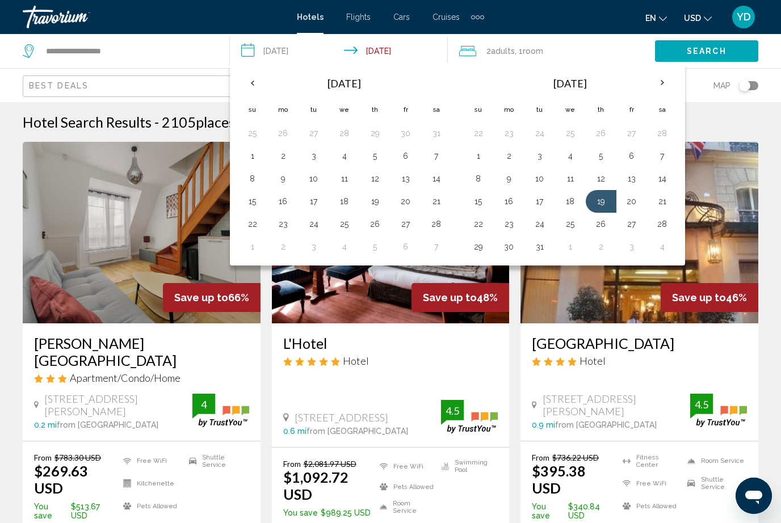
click at [577, 200] on button "18" at bounding box center [570, 202] width 18 height 16
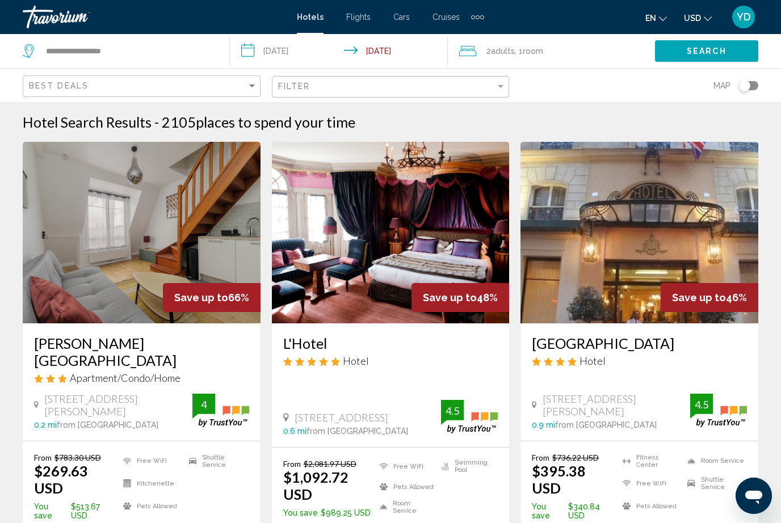
click at [400, 40] on input "**********" at bounding box center [341, 52] width 223 height 37
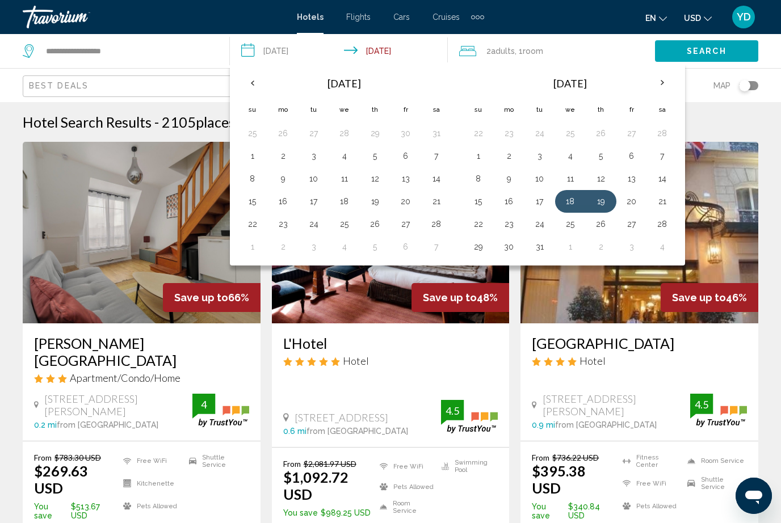
click at [670, 218] on button "28" at bounding box center [662, 224] width 18 height 16
click at [607, 198] on button "19" at bounding box center [601, 202] width 18 height 16
type input "**********"
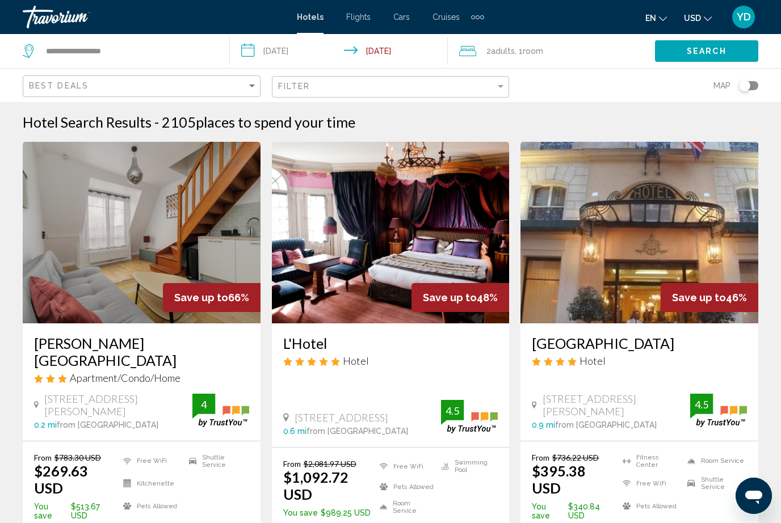
click at [567, 43] on div "2 Adult Adults , 1 Room rooms" at bounding box center [557, 51] width 196 height 34
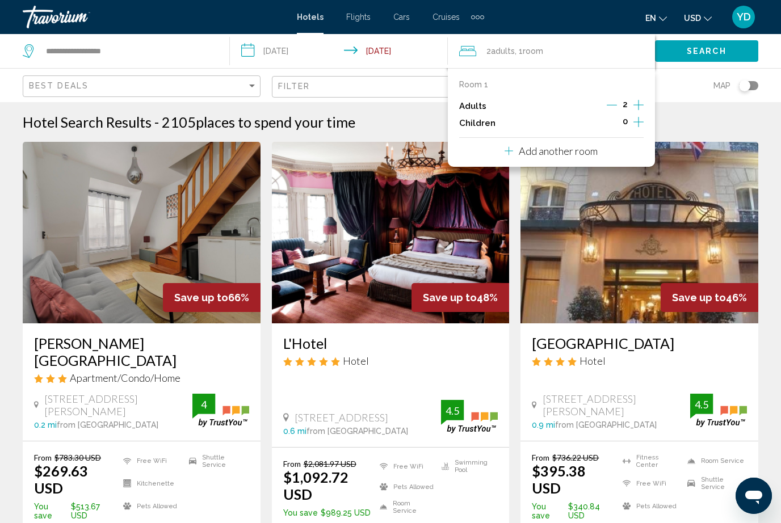
click at [638, 117] on icon "Increment children" at bounding box center [638, 122] width 10 height 14
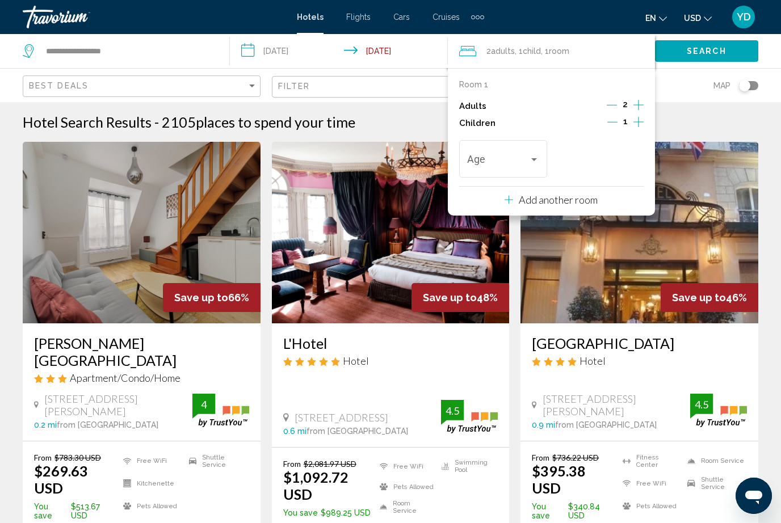
click at [537, 156] on div "Travelers: 2 adults, 1 child" at bounding box center [534, 159] width 10 height 9
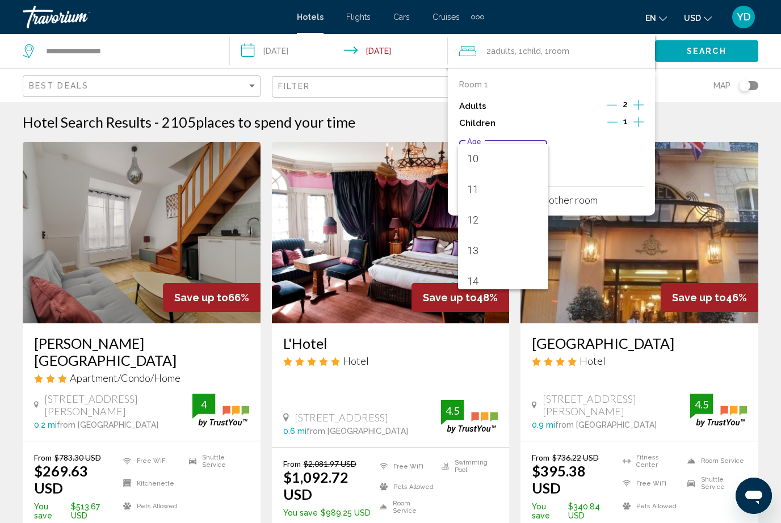
scroll to position [313, 0]
click at [490, 213] on span "12" at bounding box center [503, 214] width 73 height 31
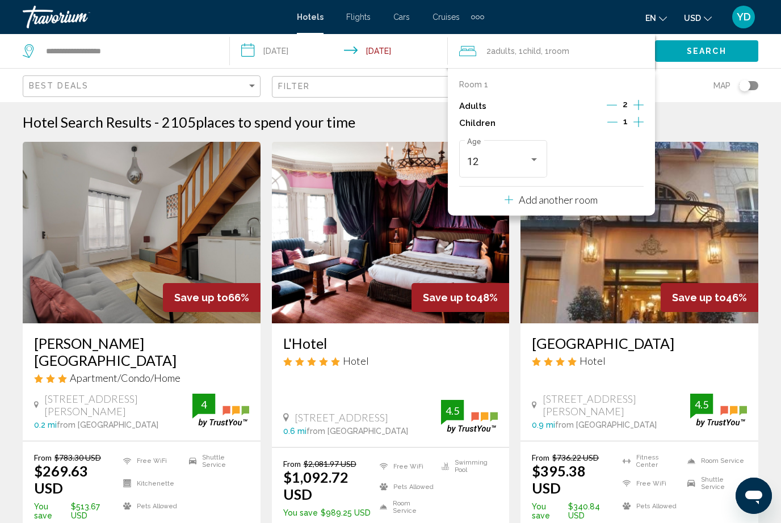
click at [707, 56] on span "Search" at bounding box center [707, 51] width 40 height 9
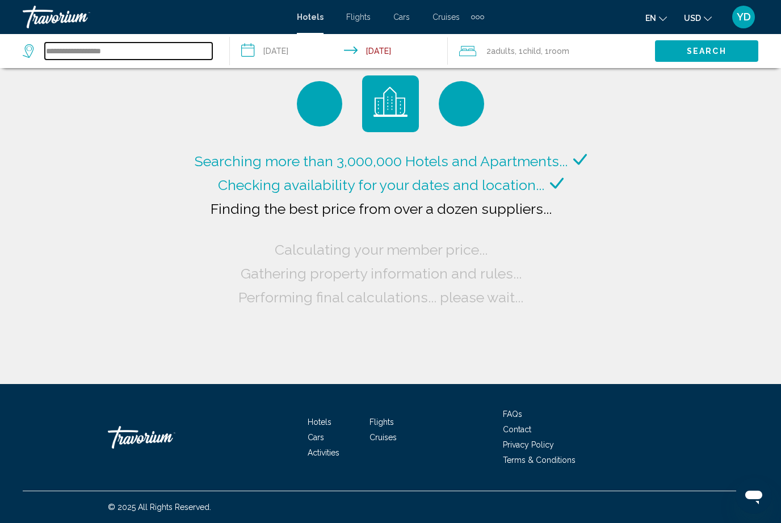
click at [179, 53] on input "**********" at bounding box center [128, 51] width 167 height 17
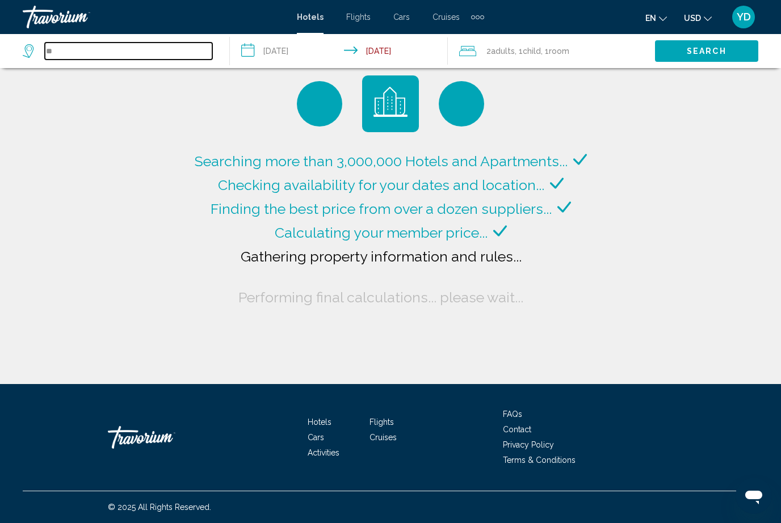
type input "*"
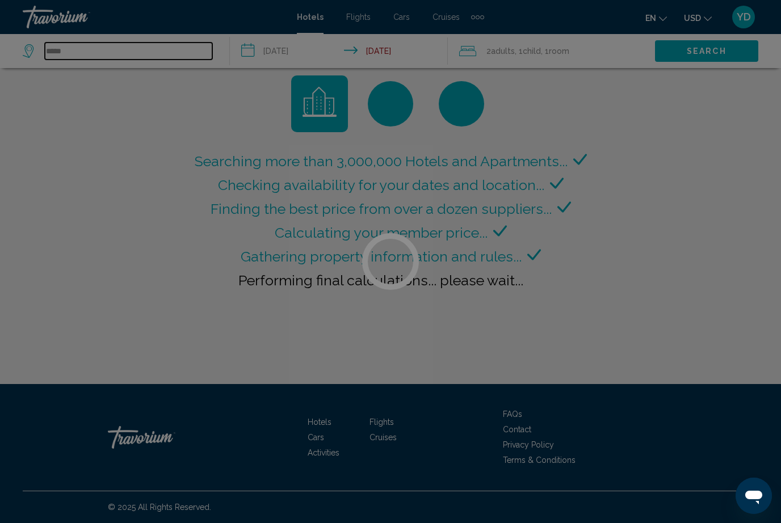
type input "******"
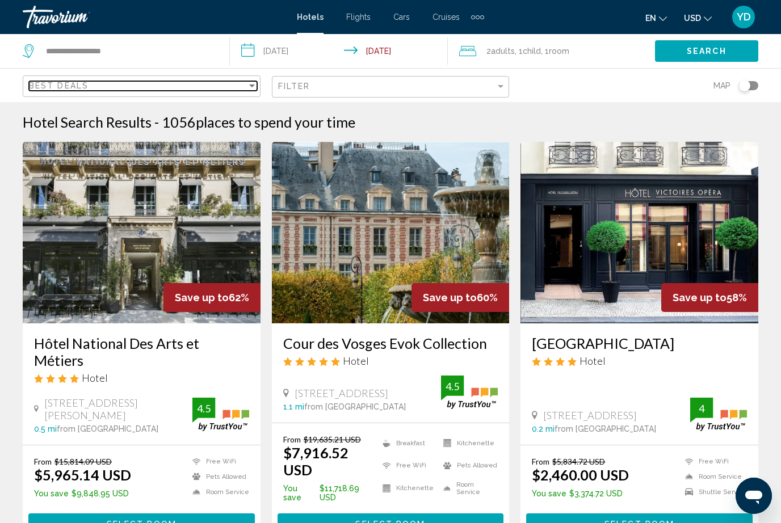
click at [128, 82] on div "Best Deals" at bounding box center [138, 85] width 218 height 9
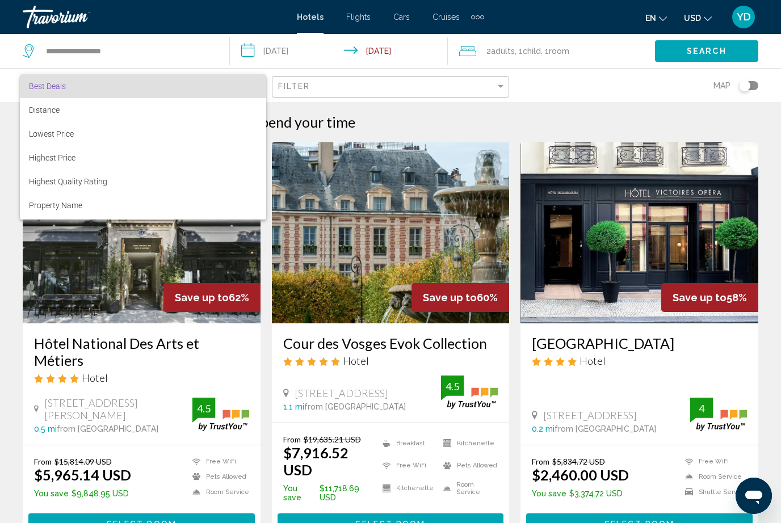
click at [152, 39] on div at bounding box center [390, 261] width 781 height 523
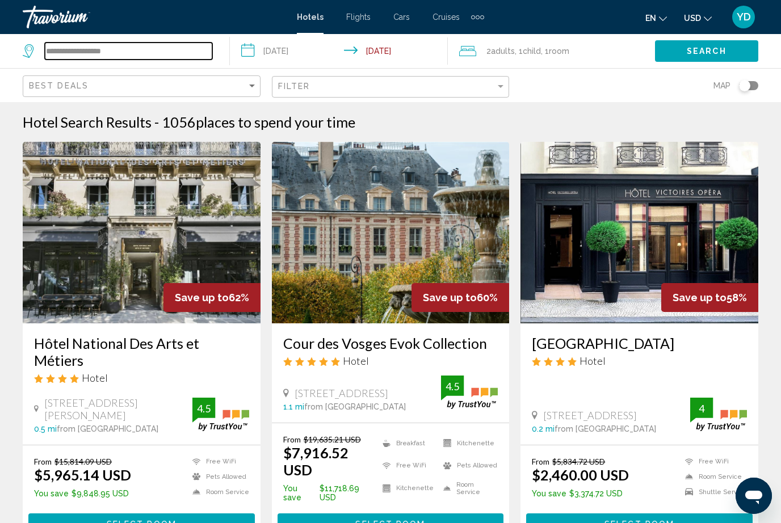
click at [156, 44] on input "**********" at bounding box center [128, 51] width 167 height 17
type input "*"
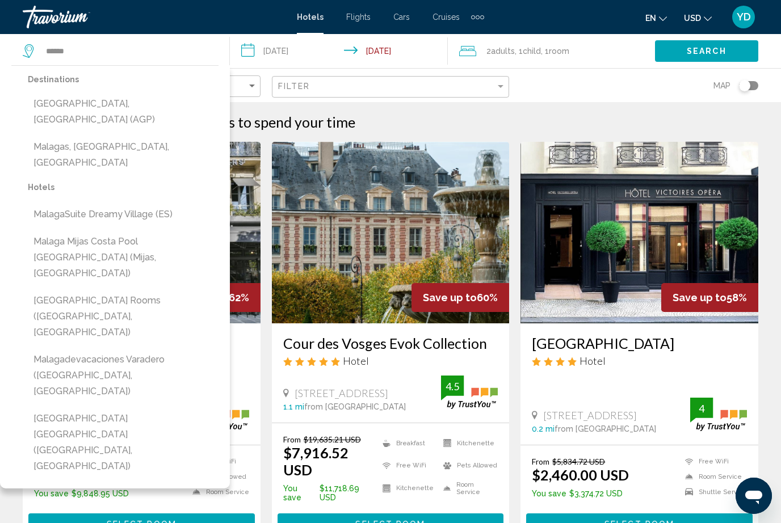
click at [149, 104] on button "[GEOGRAPHIC_DATA], [GEOGRAPHIC_DATA] (AGP)" at bounding box center [123, 111] width 191 height 37
type input "**********"
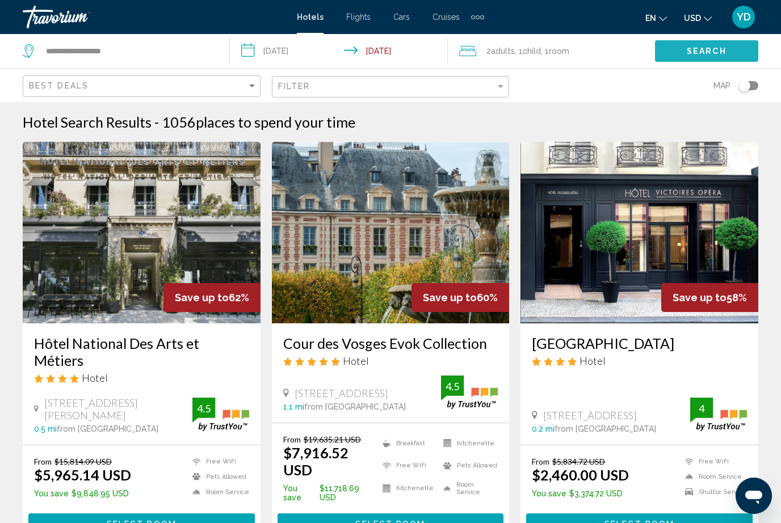
click at [725, 54] on span "Search" at bounding box center [707, 51] width 40 height 9
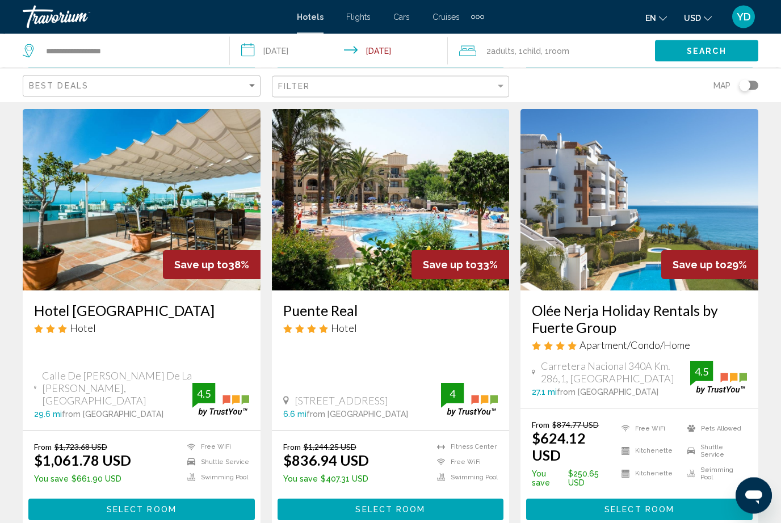
scroll to position [473, 0]
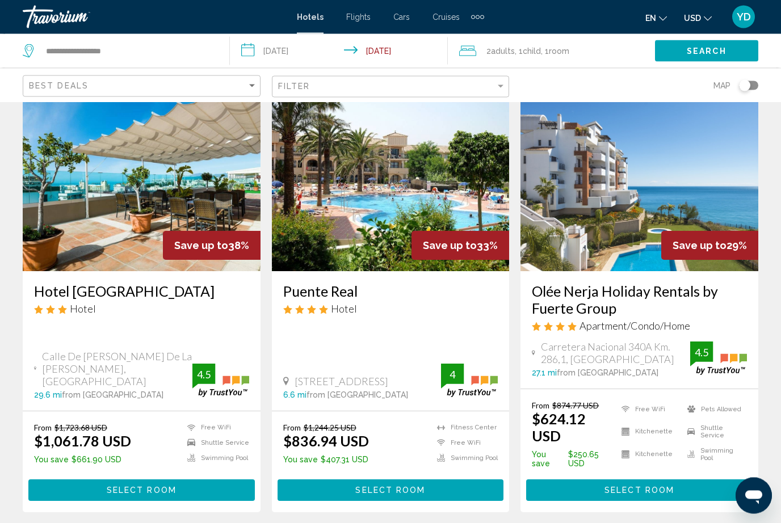
click at [719, 174] on img "Main content" at bounding box center [639, 181] width 238 height 182
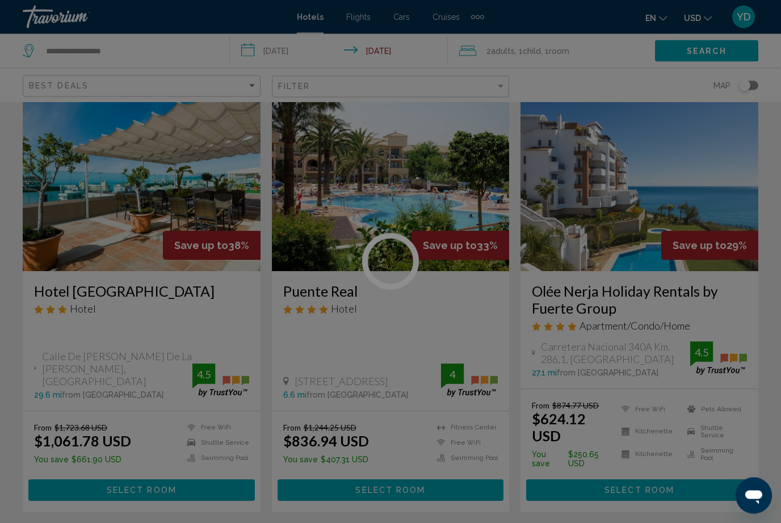
scroll to position [474, 0]
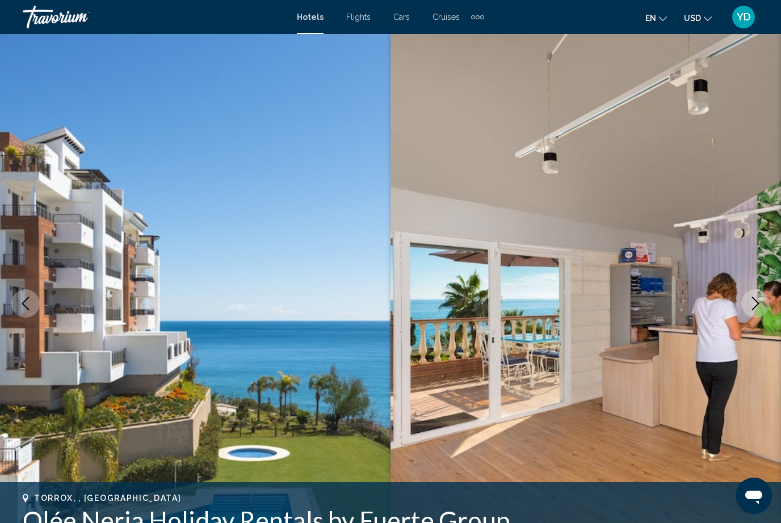
click at [753, 307] on icon "Next image" at bounding box center [756, 304] width 14 height 14
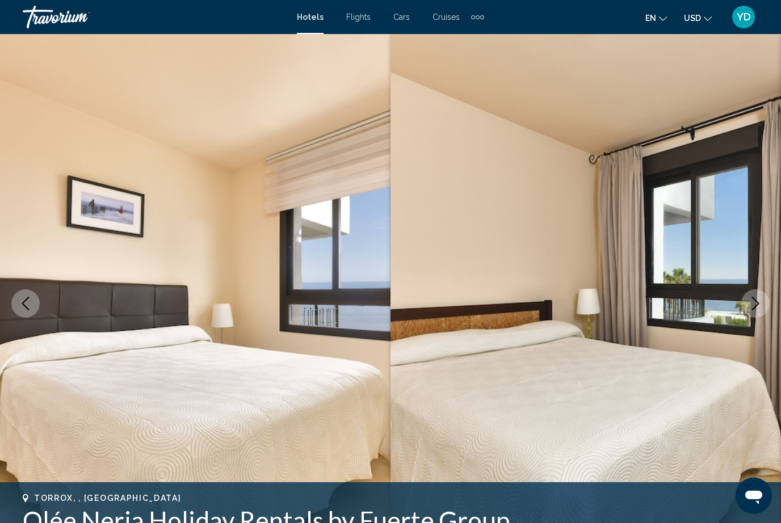
click at [751, 310] on icon "Next image" at bounding box center [756, 304] width 14 height 14
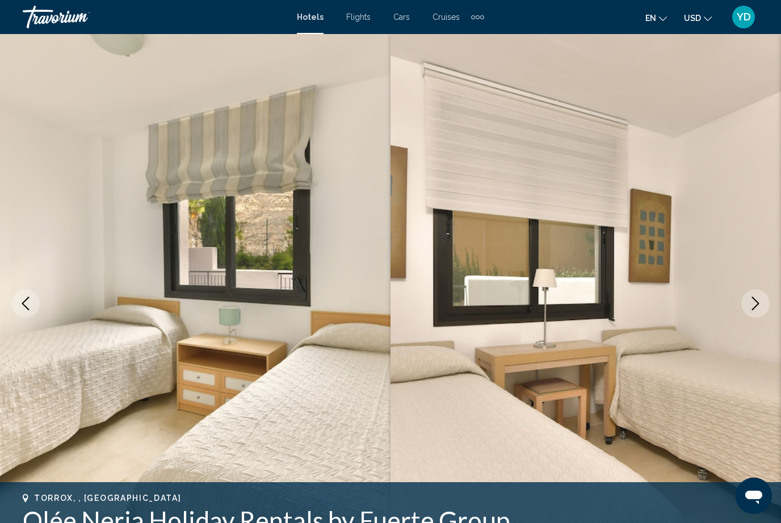
click at [749, 312] on button "Next image" at bounding box center [755, 303] width 28 height 28
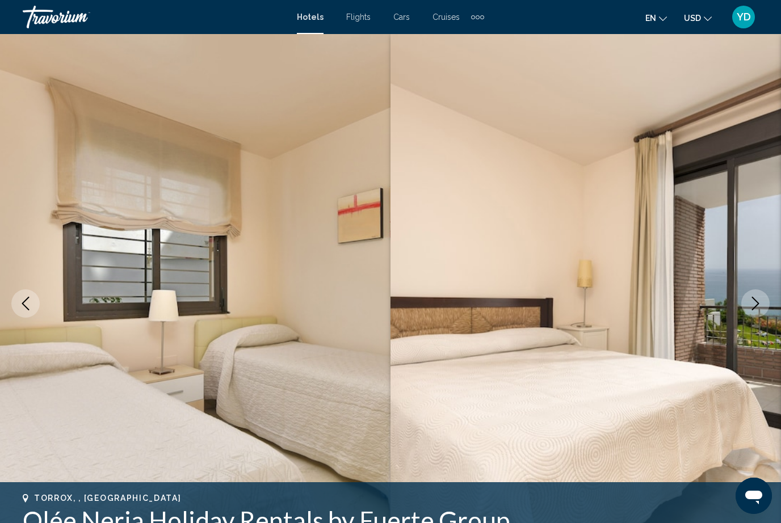
click at [753, 313] on button "Next image" at bounding box center [755, 303] width 28 height 28
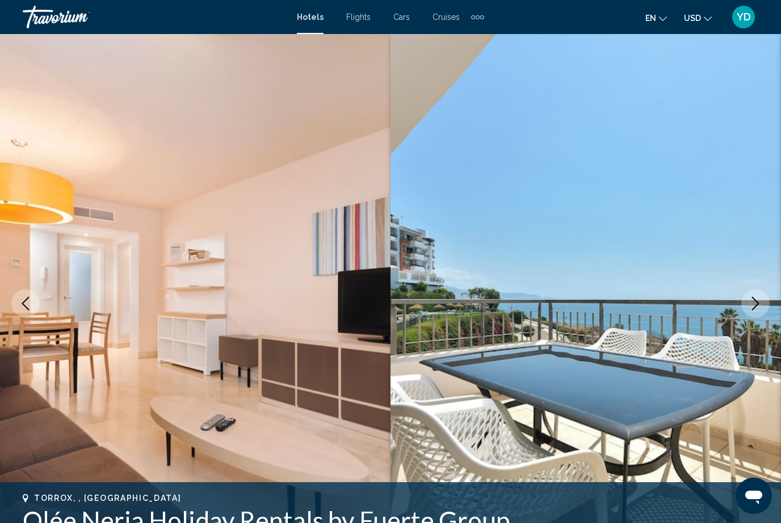
click at [761, 306] on icon "Next image" at bounding box center [756, 304] width 14 height 14
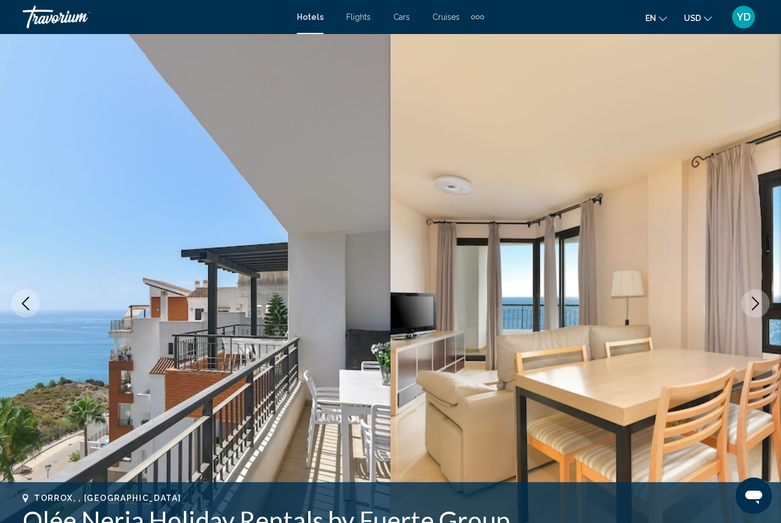
click at [762, 305] on button "Next image" at bounding box center [755, 303] width 28 height 28
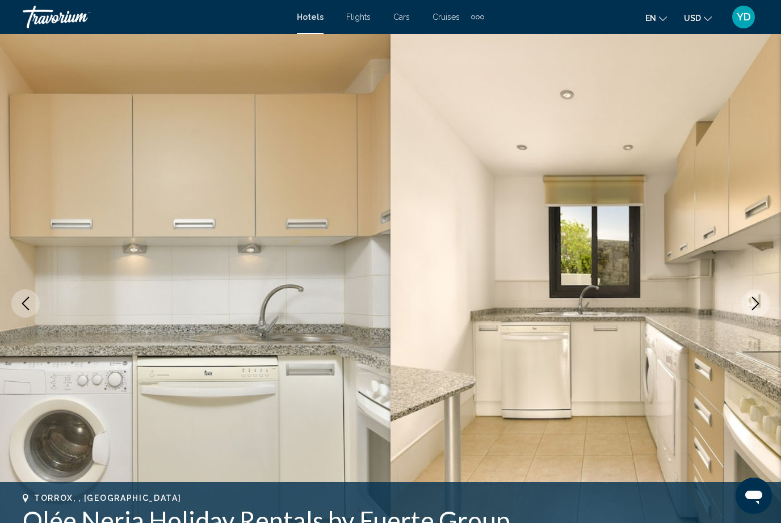
click at [763, 306] on button "Next image" at bounding box center [755, 303] width 28 height 28
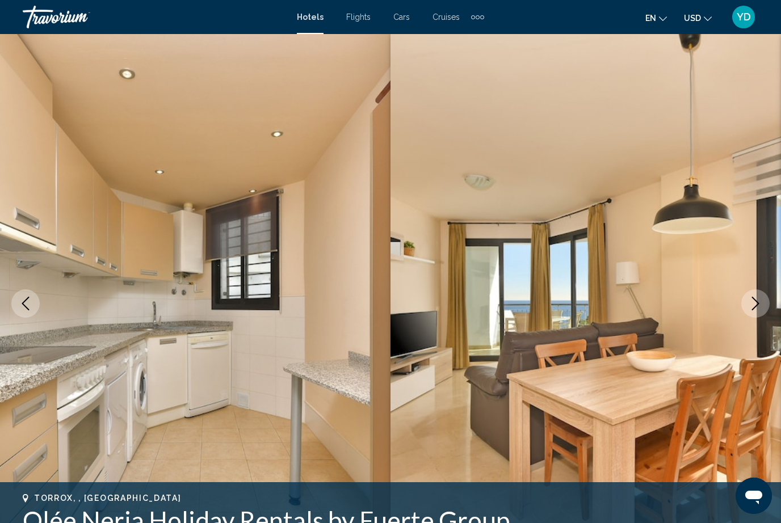
click at [764, 306] on button "Next image" at bounding box center [755, 303] width 28 height 28
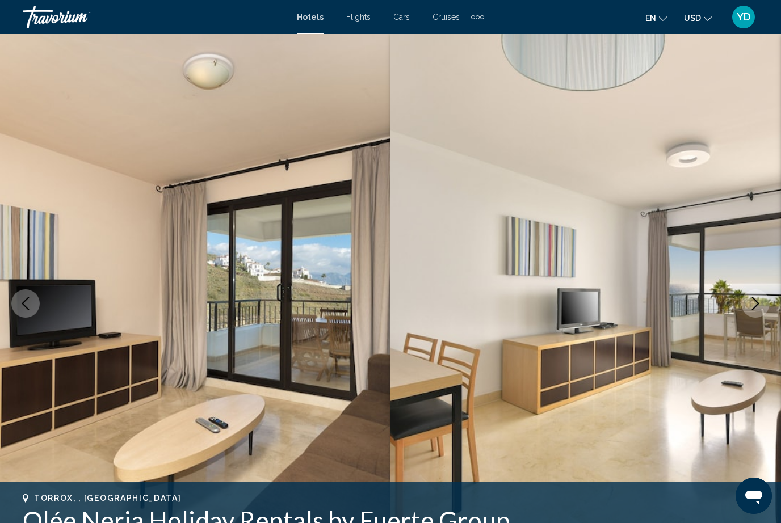
click at [766, 304] on button "Next image" at bounding box center [755, 303] width 28 height 28
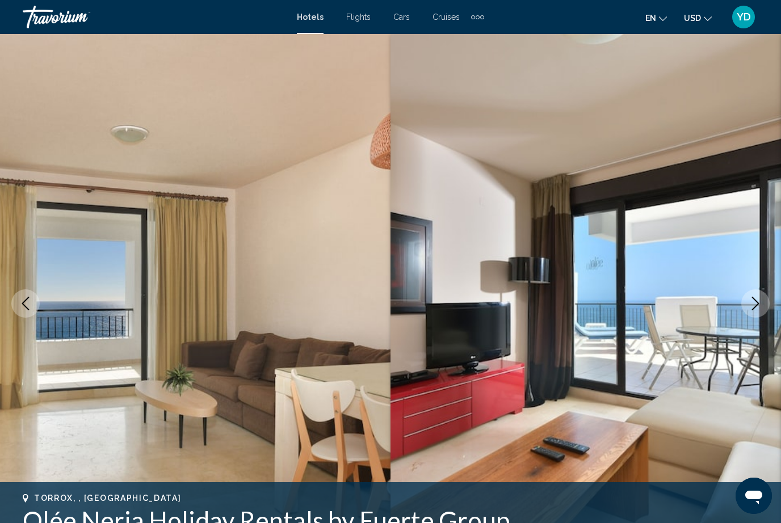
click at [767, 302] on button "Next image" at bounding box center [755, 303] width 28 height 28
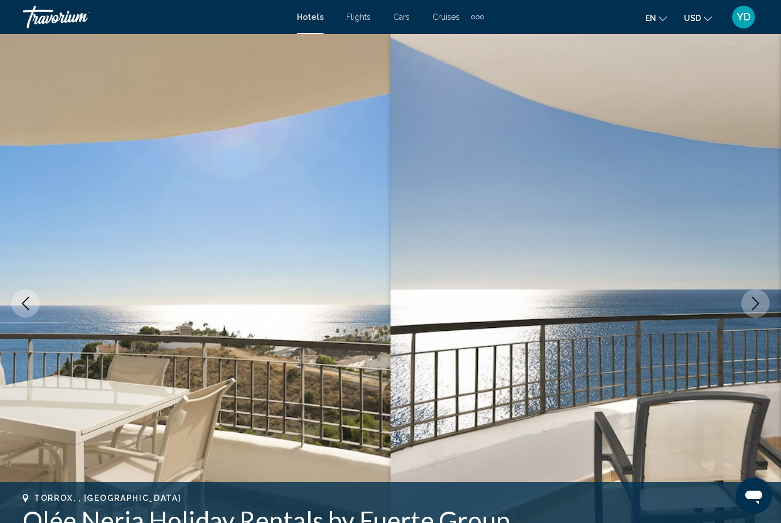
click at [769, 301] on button "Next image" at bounding box center [755, 303] width 28 height 28
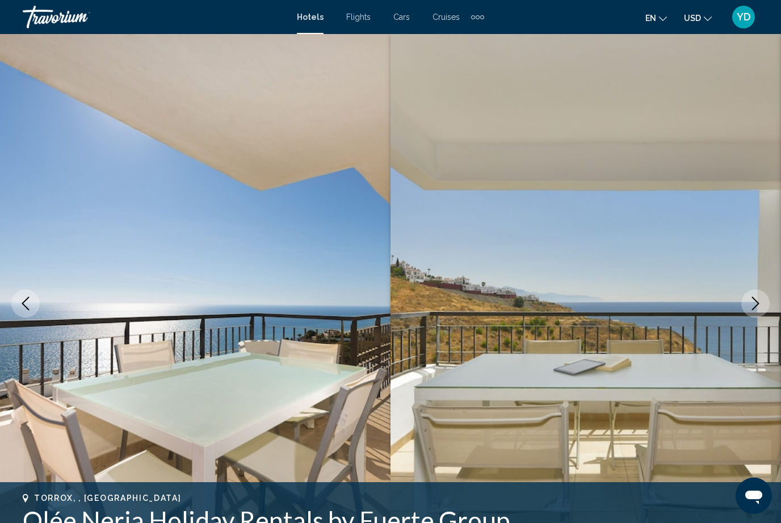
click at [770, 301] on img "Main content" at bounding box center [585, 303] width 390 height 539
click at [774, 301] on img "Main content" at bounding box center [585, 303] width 390 height 539
click at [755, 306] on icon "Next image" at bounding box center [756, 304] width 14 height 14
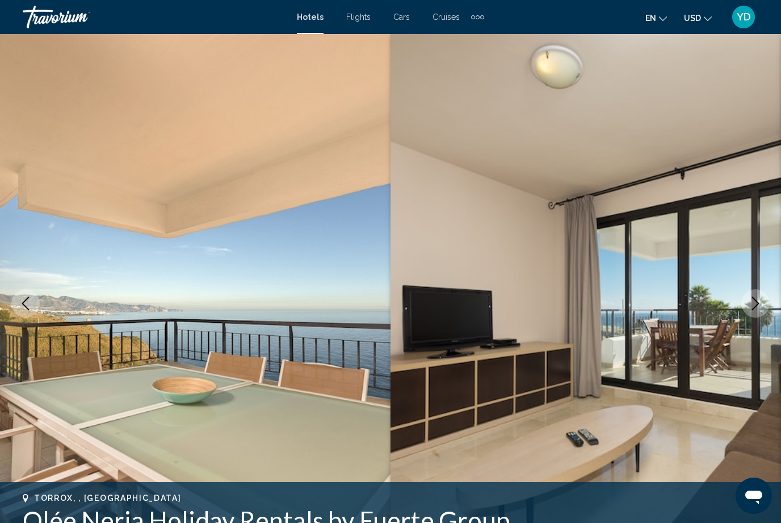
click at [758, 303] on icon "Next image" at bounding box center [755, 304] width 7 height 14
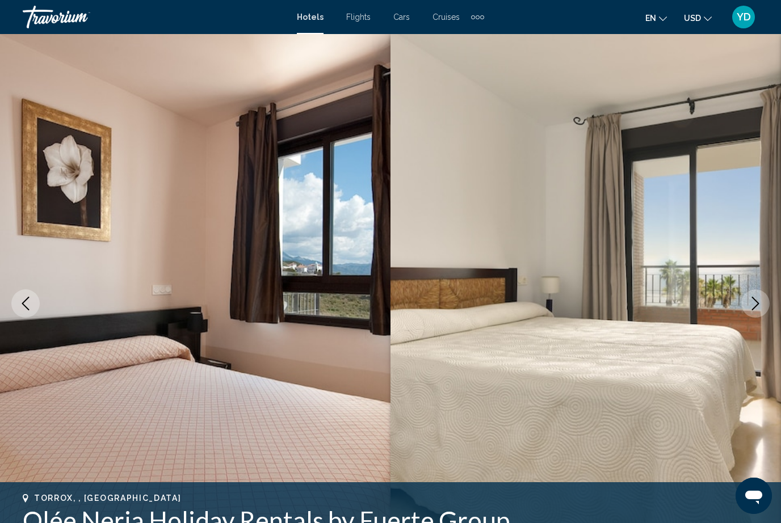
click at [759, 300] on icon "Next image" at bounding box center [756, 304] width 14 height 14
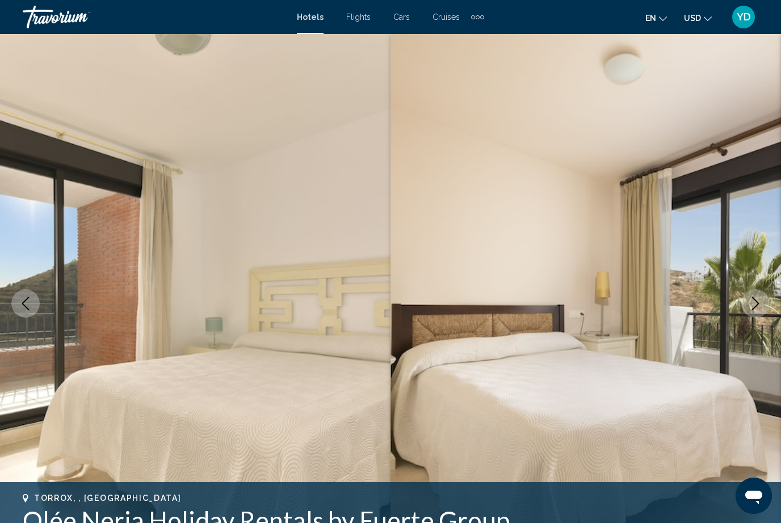
click at [761, 296] on button "Next image" at bounding box center [755, 303] width 28 height 28
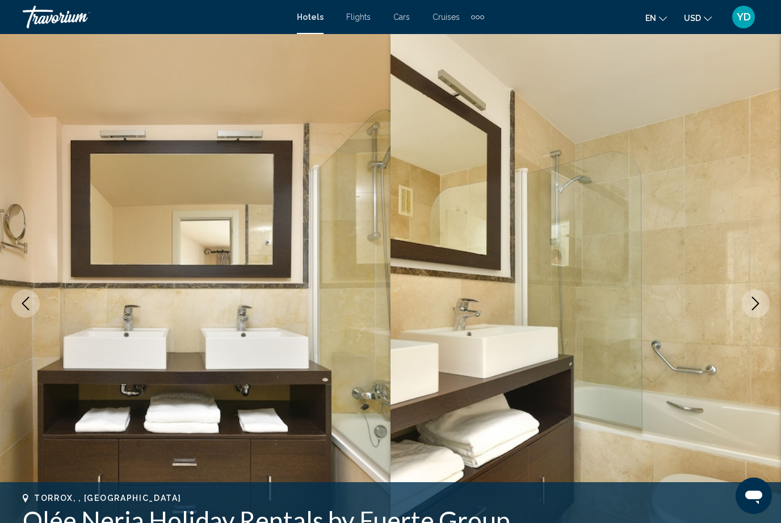
click at [750, 296] on button "Next image" at bounding box center [755, 303] width 28 height 28
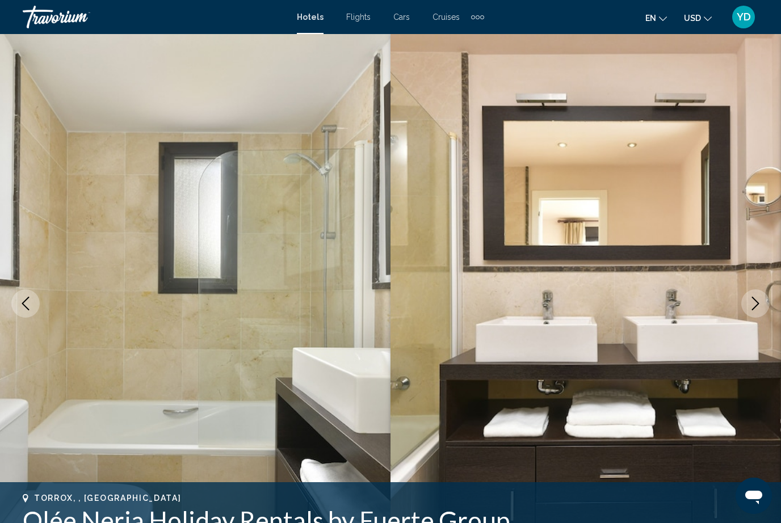
click at [744, 297] on button "Next image" at bounding box center [755, 303] width 28 height 28
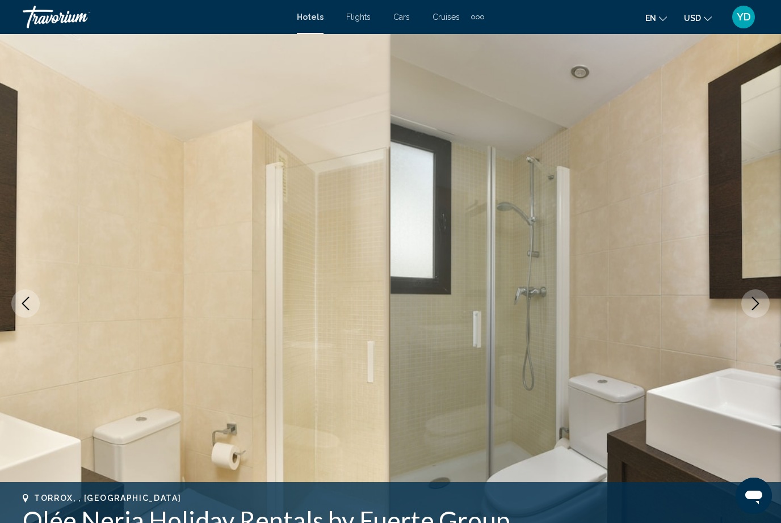
click at [741, 299] on img "Main content" at bounding box center [585, 303] width 390 height 539
click at [748, 296] on button "Next image" at bounding box center [755, 303] width 28 height 28
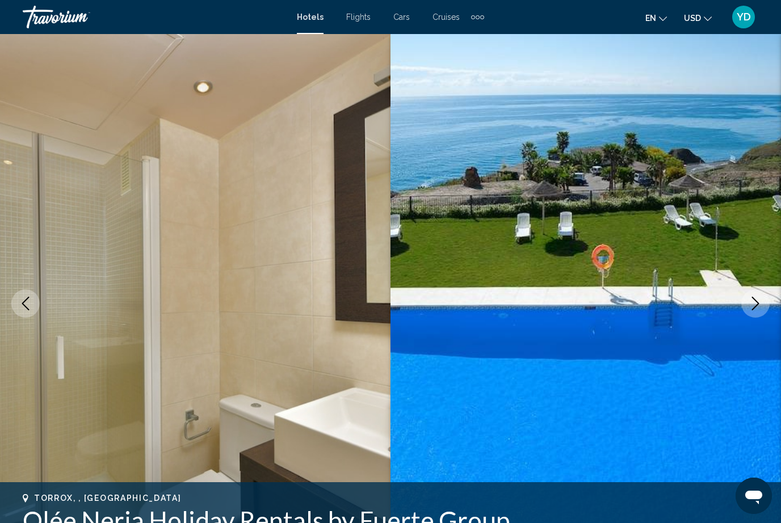
click at [761, 295] on button "Next image" at bounding box center [755, 303] width 28 height 28
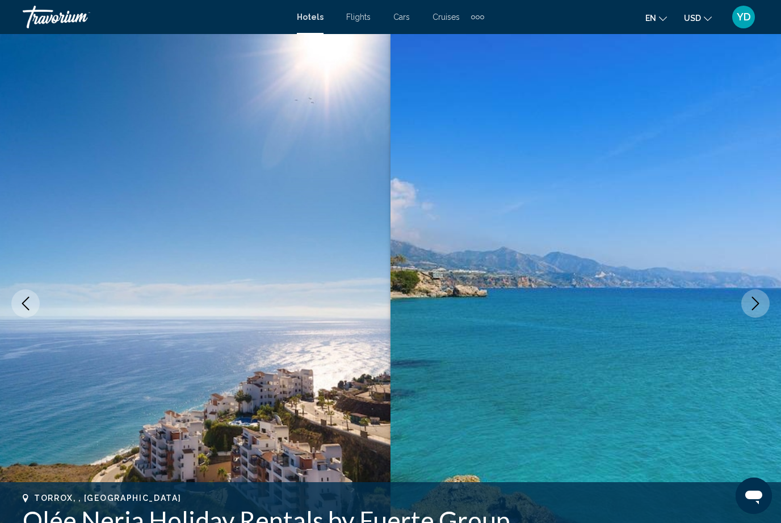
click at [762, 304] on icon "Next image" at bounding box center [756, 304] width 14 height 14
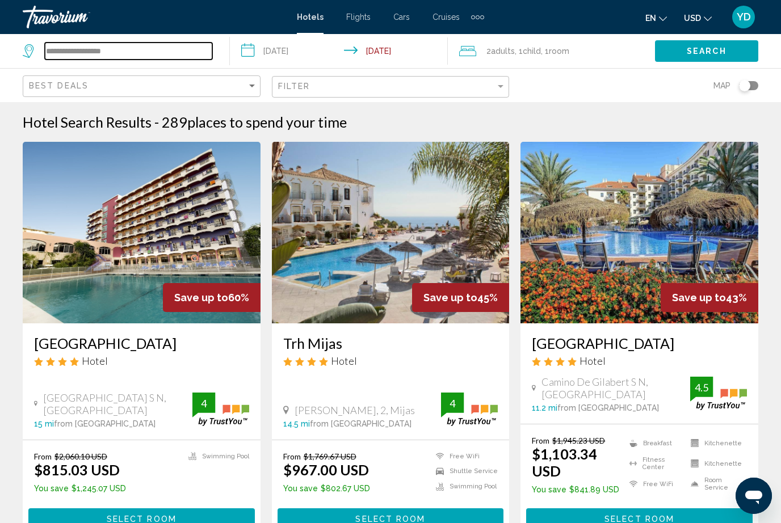
click at [168, 47] on input "**********" at bounding box center [128, 51] width 167 height 17
type input "*"
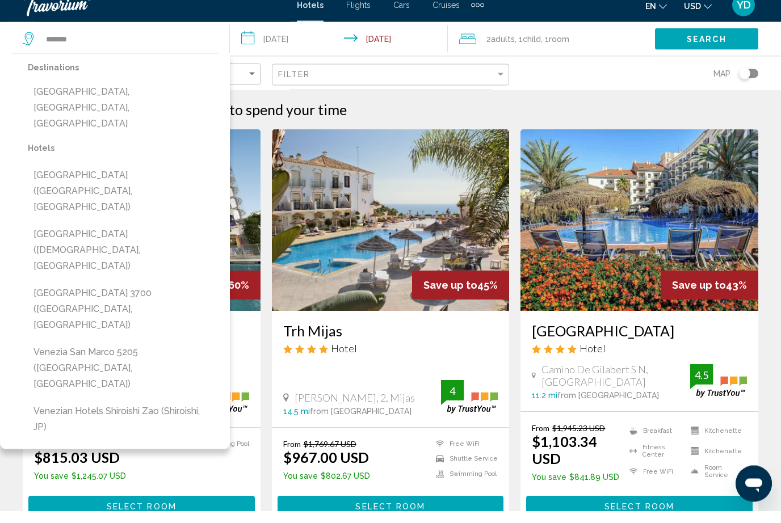
click at [169, 93] on button "[GEOGRAPHIC_DATA], [GEOGRAPHIC_DATA], [GEOGRAPHIC_DATA]" at bounding box center [123, 119] width 191 height 53
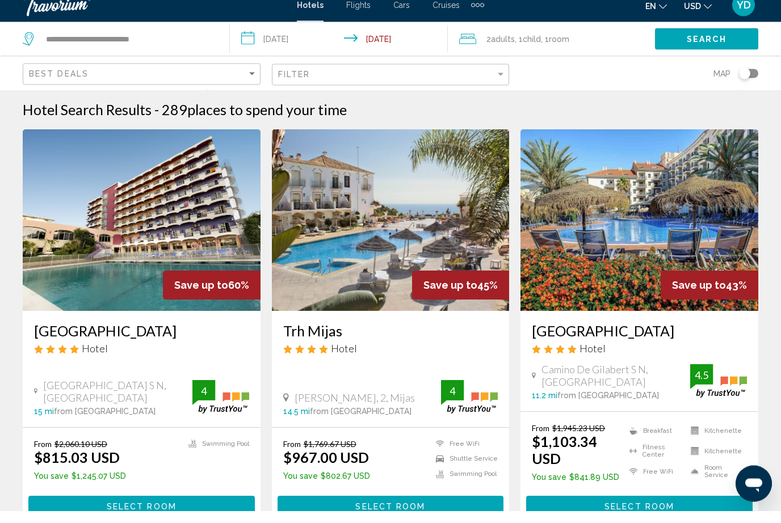
click at [719, 34] on div "Search" at bounding box center [718, 51] width 126 height 34
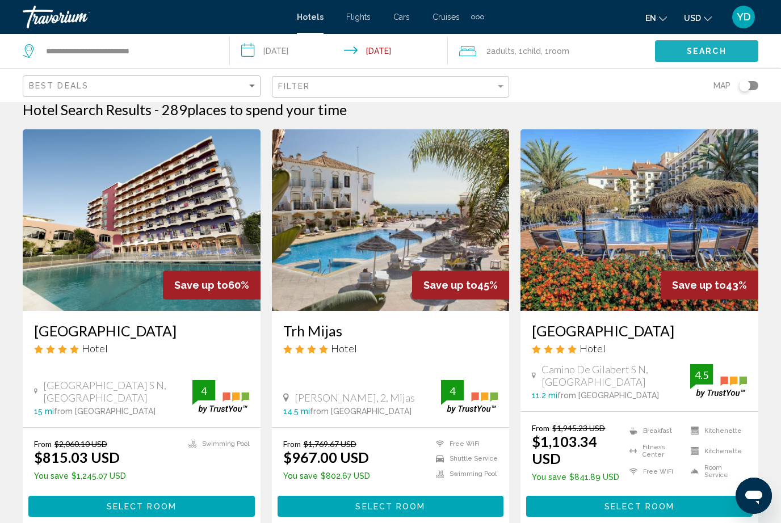
click at [707, 58] on button "Search" at bounding box center [706, 50] width 103 height 21
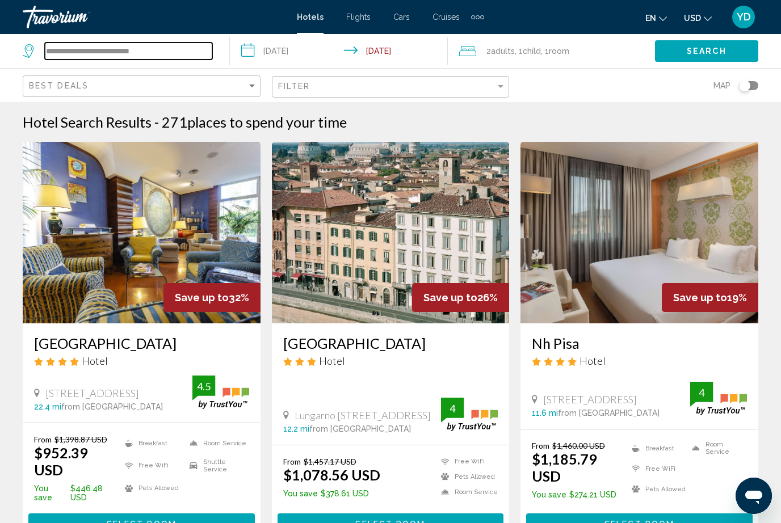
click at [195, 46] on input "**********" at bounding box center [128, 51] width 167 height 17
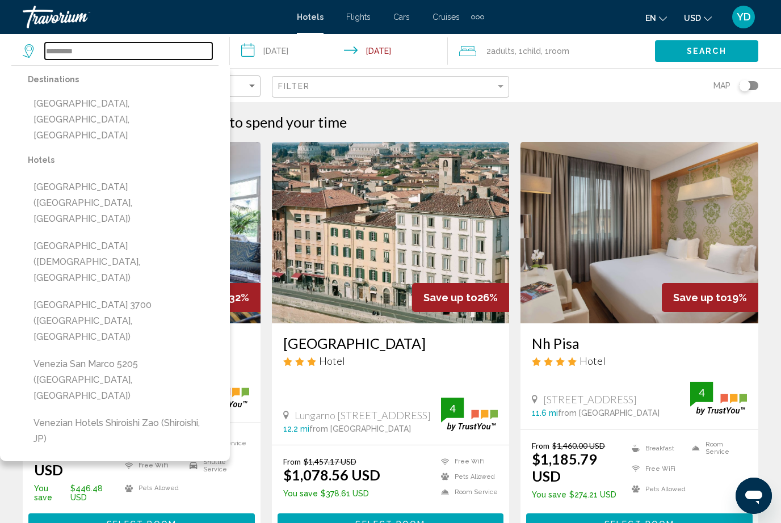
type input "*******"
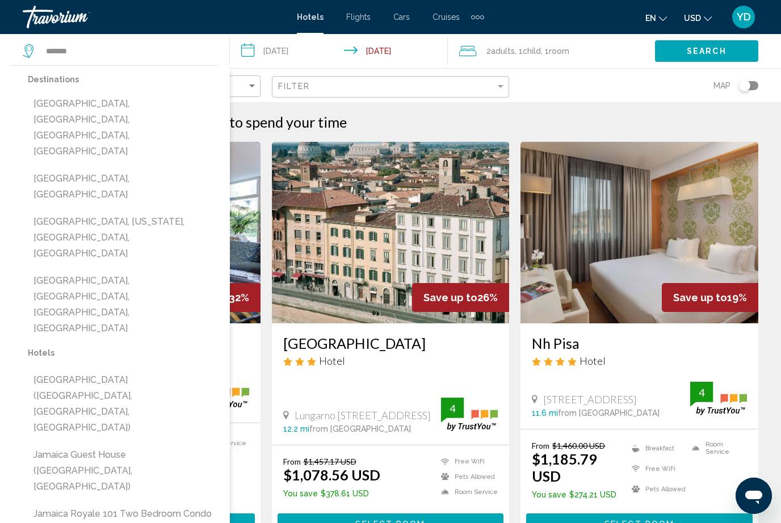
click at [185, 103] on button "[GEOGRAPHIC_DATA], [GEOGRAPHIC_DATA], [GEOGRAPHIC_DATA], [GEOGRAPHIC_DATA]" at bounding box center [123, 127] width 191 height 69
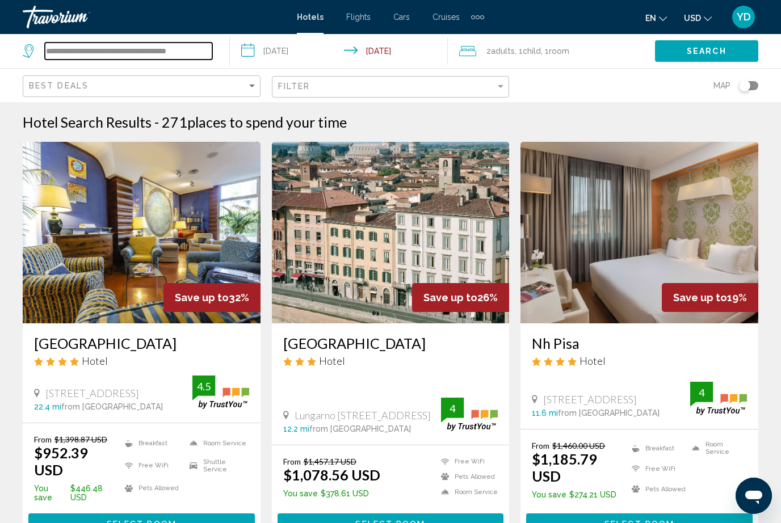
click at [203, 54] on input "**********" at bounding box center [128, 51] width 167 height 17
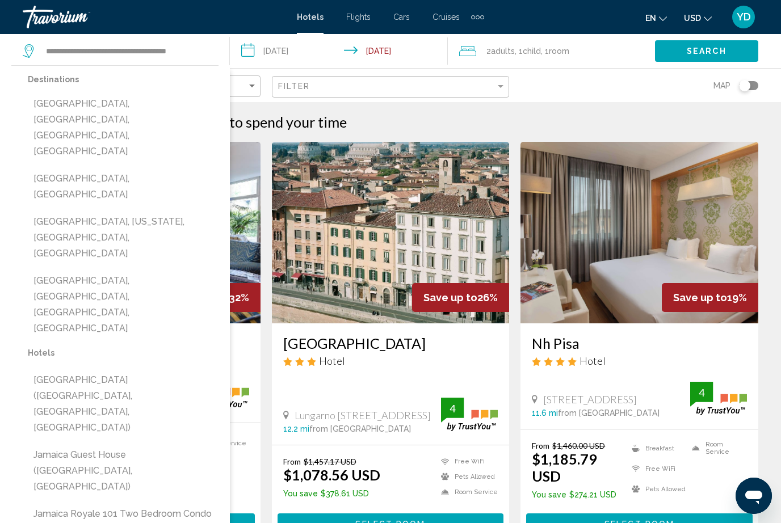
click at [111, 168] on button "[GEOGRAPHIC_DATA], [GEOGRAPHIC_DATA]" at bounding box center [123, 186] width 191 height 37
type input "**********"
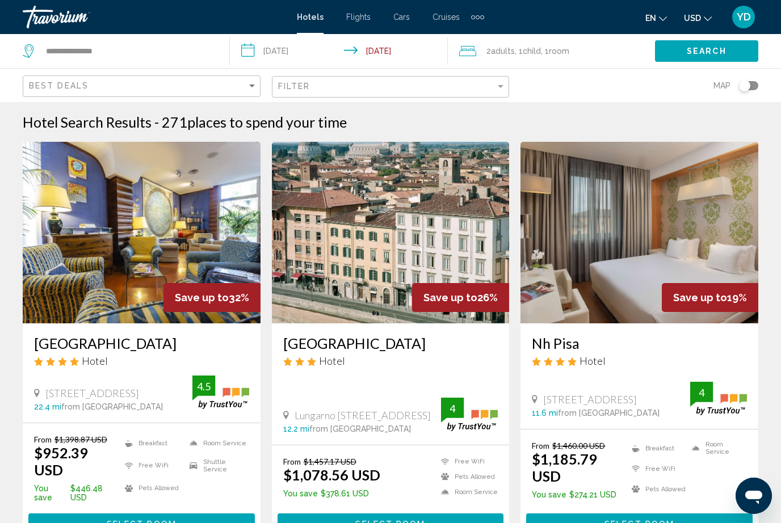
click at [722, 49] on span "Search" at bounding box center [707, 51] width 40 height 9
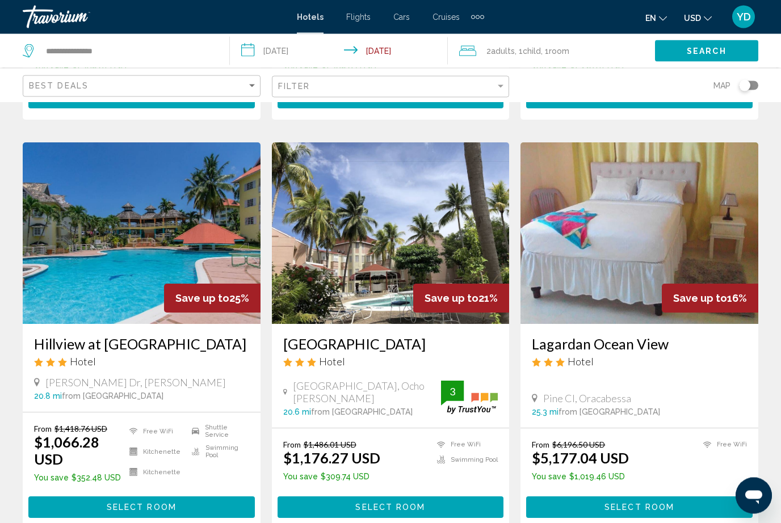
scroll to position [405, 0]
click at [146, 285] on img "Main content" at bounding box center [142, 233] width 238 height 182
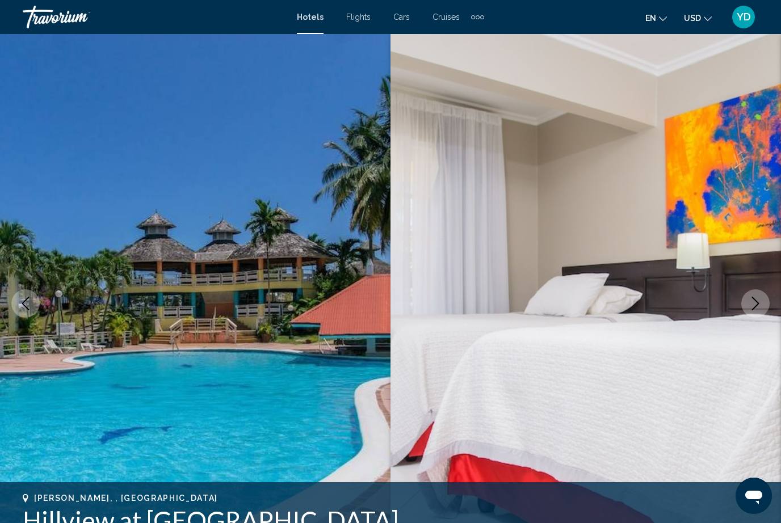
click at [749, 303] on icon "Next image" at bounding box center [756, 304] width 14 height 14
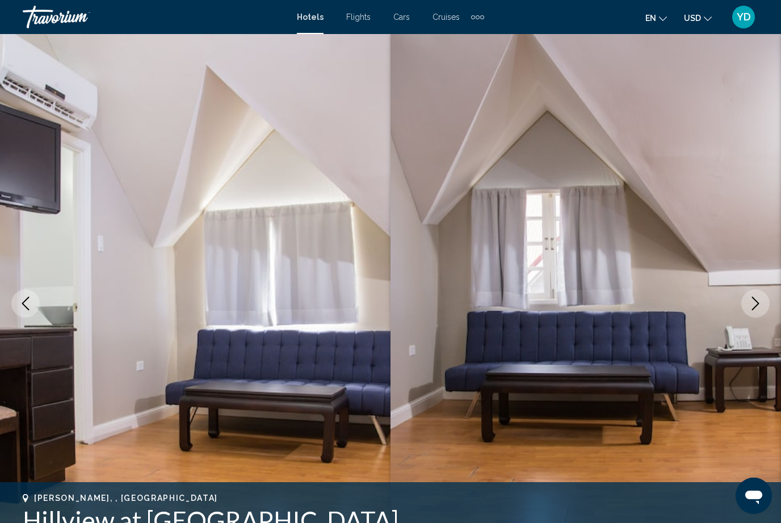
click at [763, 302] on button "Next image" at bounding box center [755, 303] width 28 height 28
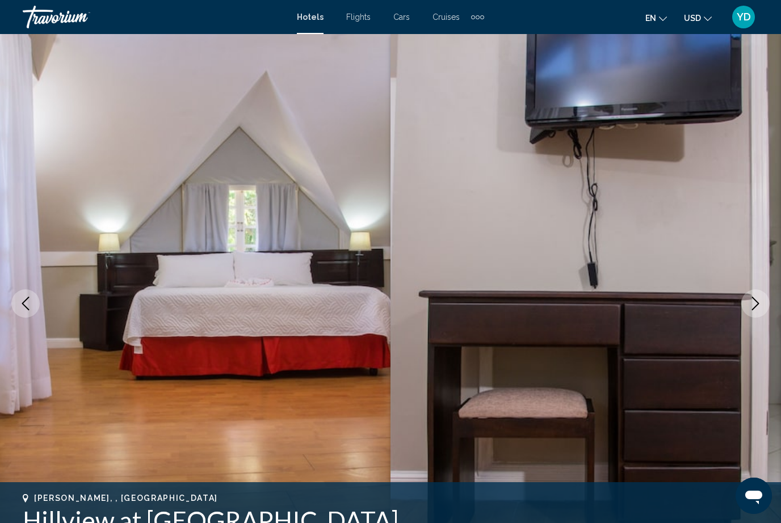
click at [767, 300] on button "Next image" at bounding box center [755, 303] width 28 height 28
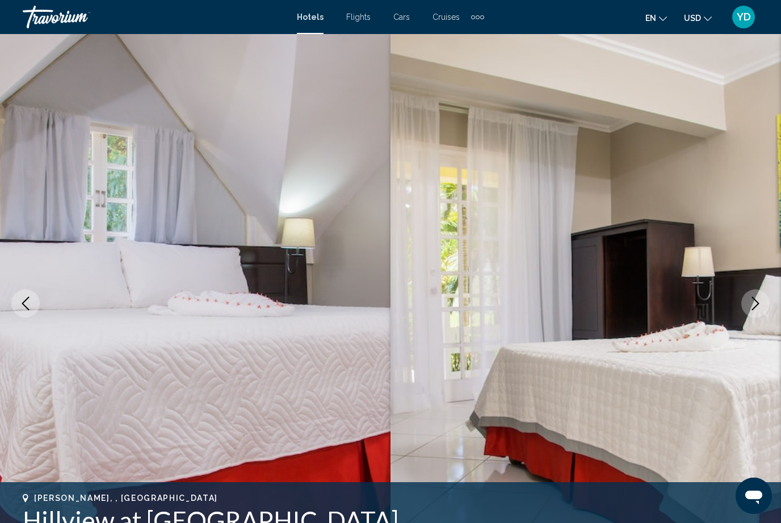
click at [757, 304] on icon "Next image" at bounding box center [756, 304] width 14 height 14
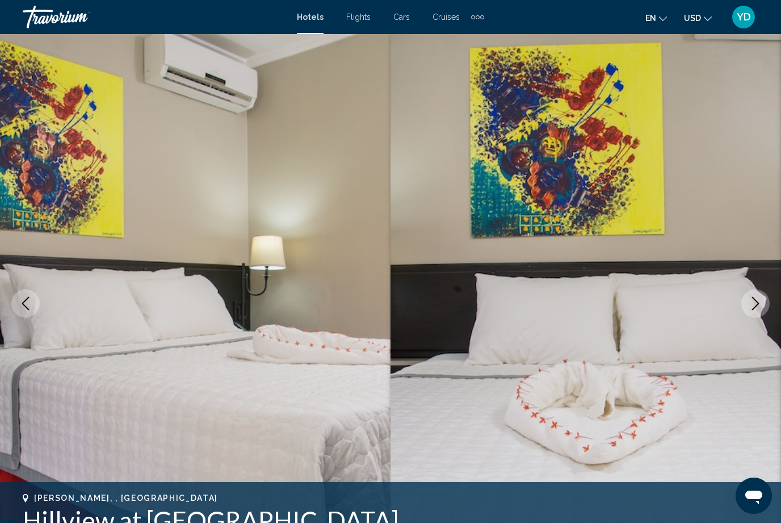
click at [755, 303] on icon "Next image" at bounding box center [756, 304] width 14 height 14
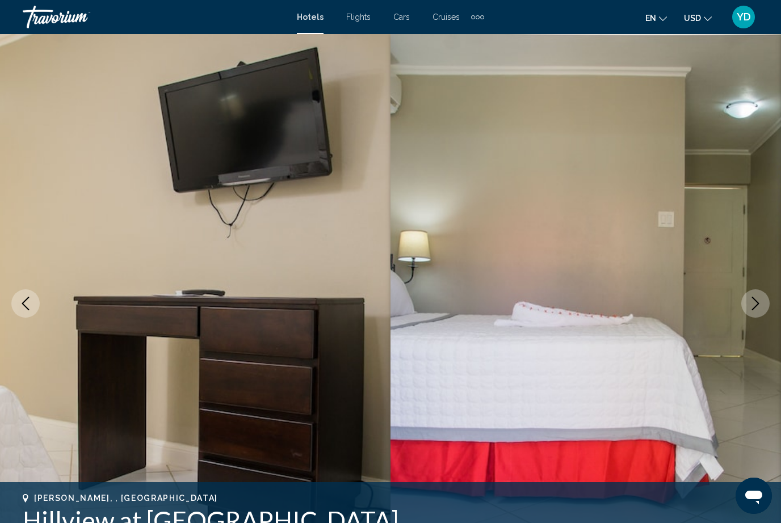
click at [755, 304] on icon "Next image" at bounding box center [756, 304] width 14 height 14
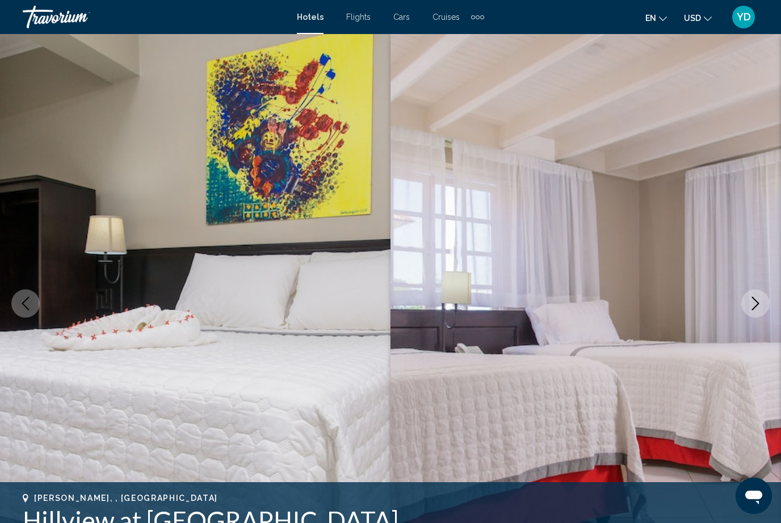
click at [756, 303] on icon "Next image" at bounding box center [756, 304] width 14 height 14
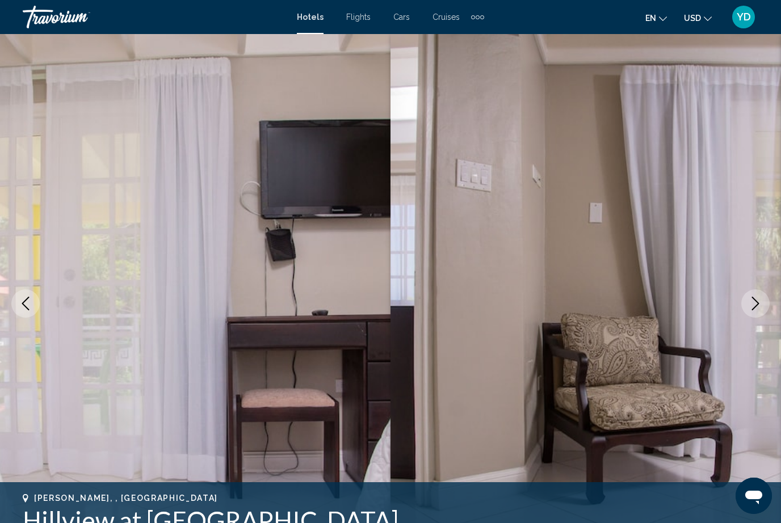
click at [757, 303] on icon "Next image" at bounding box center [756, 304] width 14 height 14
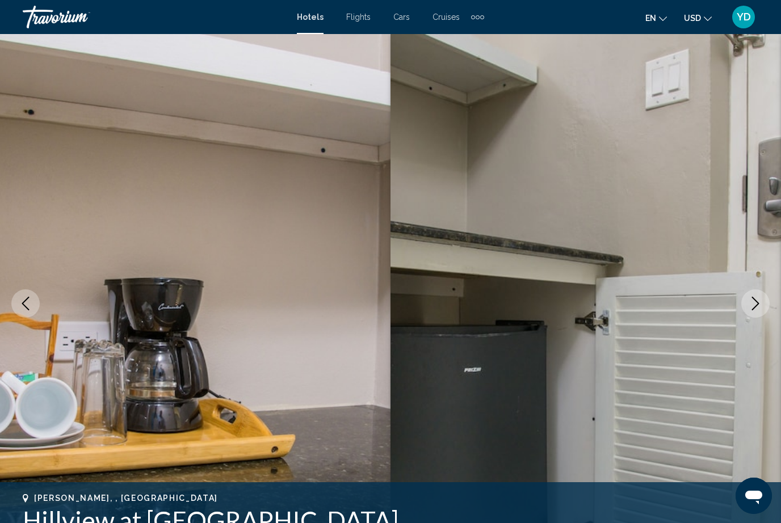
click at [756, 301] on icon "Next image" at bounding box center [755, 304] width 7 height 14
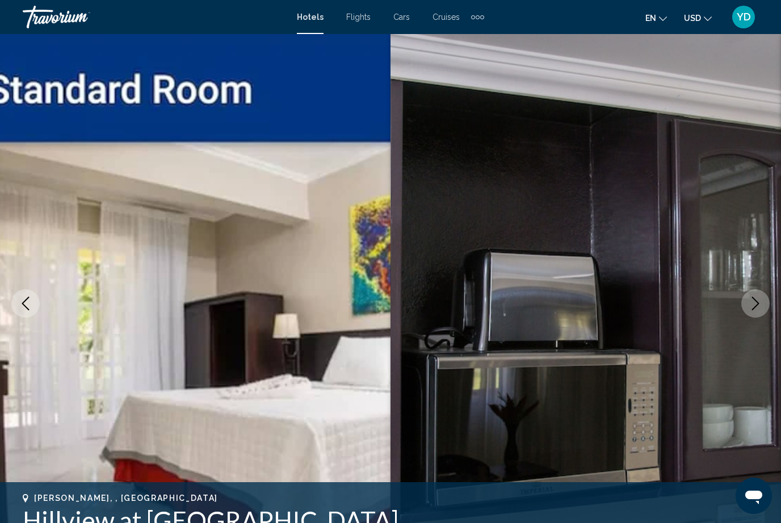
click at [754, 303] on icon "Next image" at bounding box center [756, 304] width 14 height 14
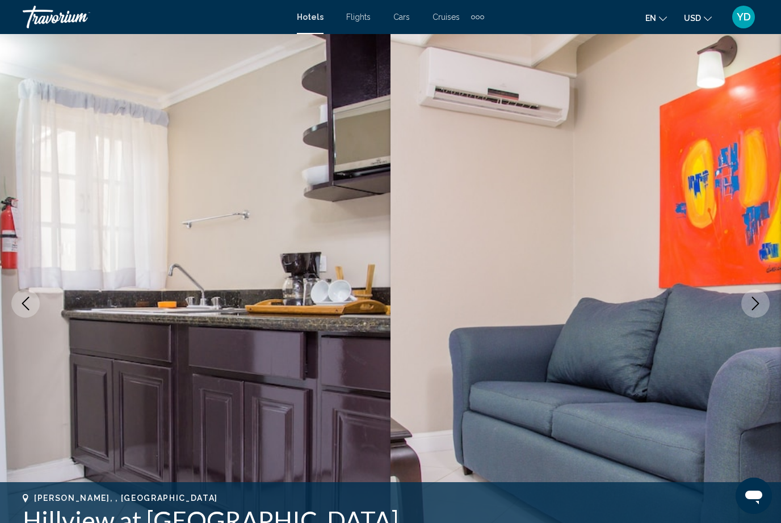
click at [751, 308] on icon "Next image" at bounding box center [756, 304] width 14 height 14
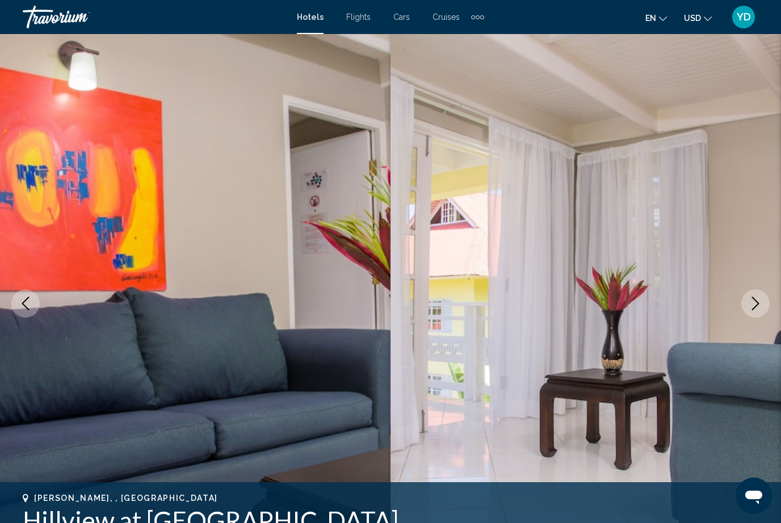
click at [751, 309] on icon "Next image" at bounding box center [756, 304] width 14 height 14
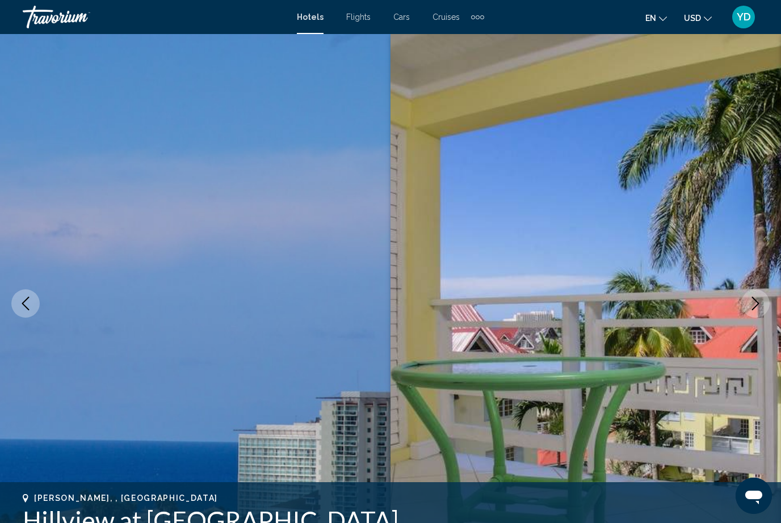
click at [751, 312] on button "Next image" at bounding box center [755, 303] width 28 height 28
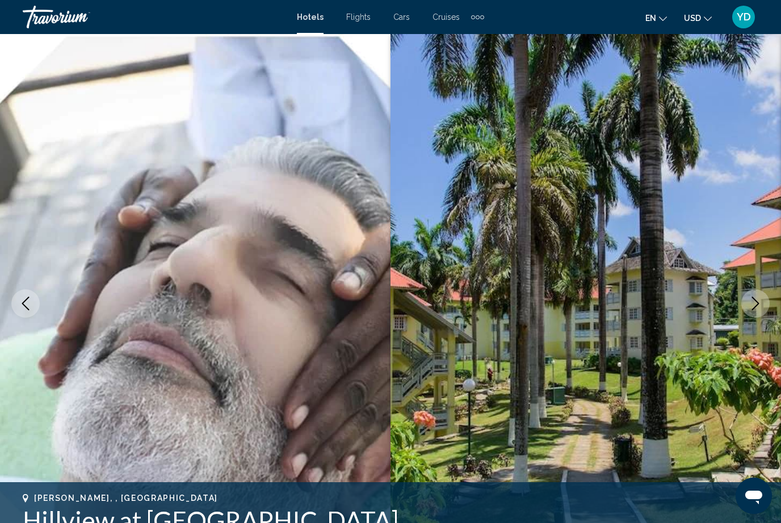
click at [748, 316] on button "Next image" at bounding box center [755, 303] width 28 height 28
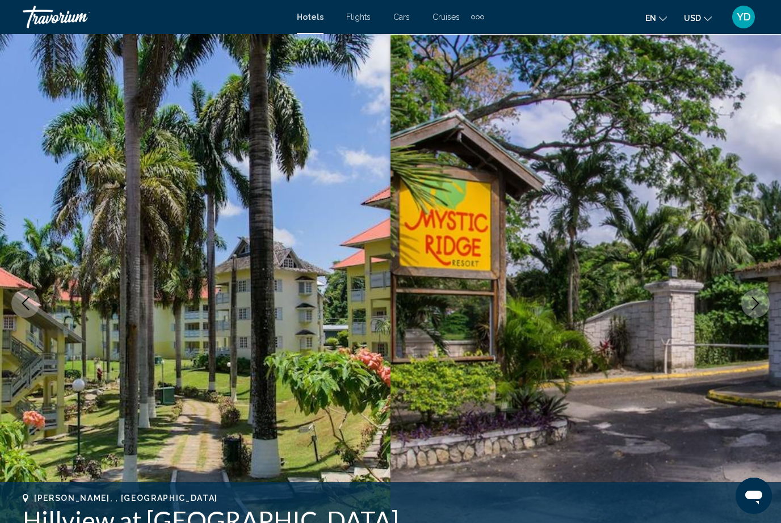
click at [748, 316] on img "Main content" at bounding box center [585, 303] width 390 height 539
click at [754, 306] on icon "Next image" at bounding box center [756, 304] width 14 height 14
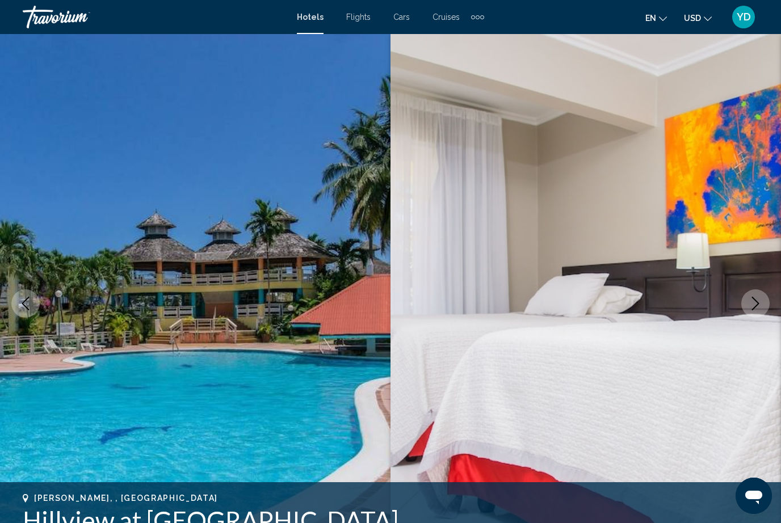
click at [755, 309] on icon "Next image" at bounding box center [756, 304] width 14 height 14
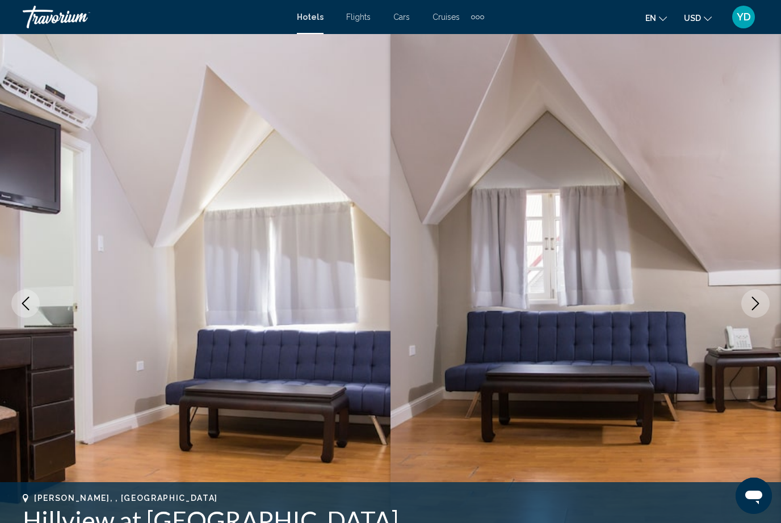
click at [756, 314] on button "Next image" at bounding box center [755, 303] width 28 height 28
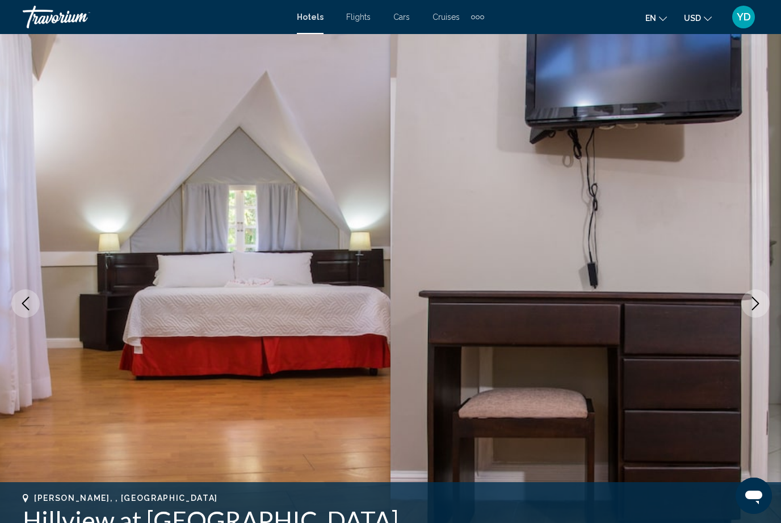
click at [758, 312] on button "Next image" at bounding box center [755, 303] width 28 height 28
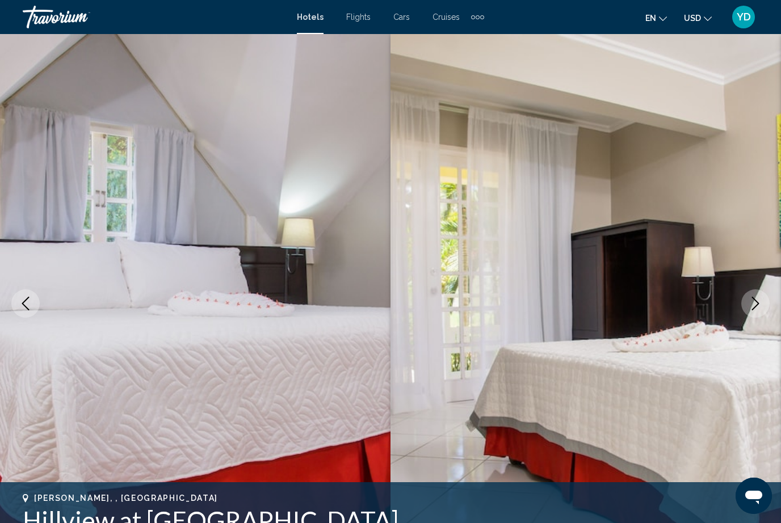
click at [759, 304] on icon "Next image" at bounding box center [755, 304] width 7 height 14
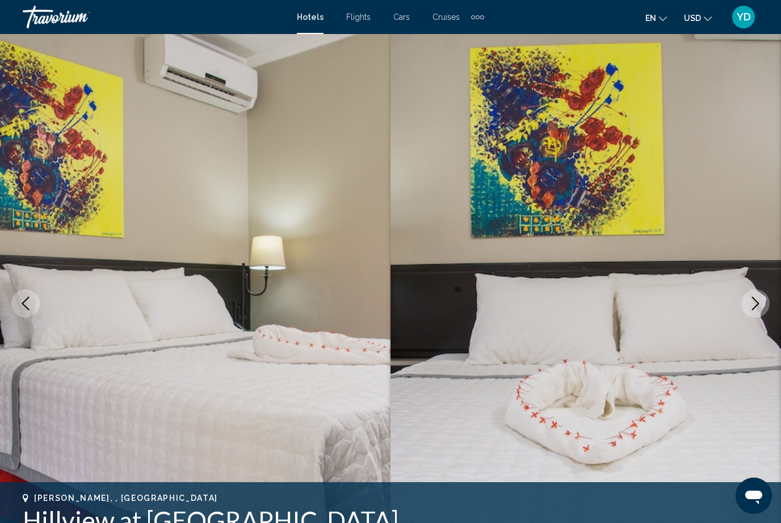
click at [758, 305] on icon "Next image" at bounding box center [755, 304] width 7 height 14
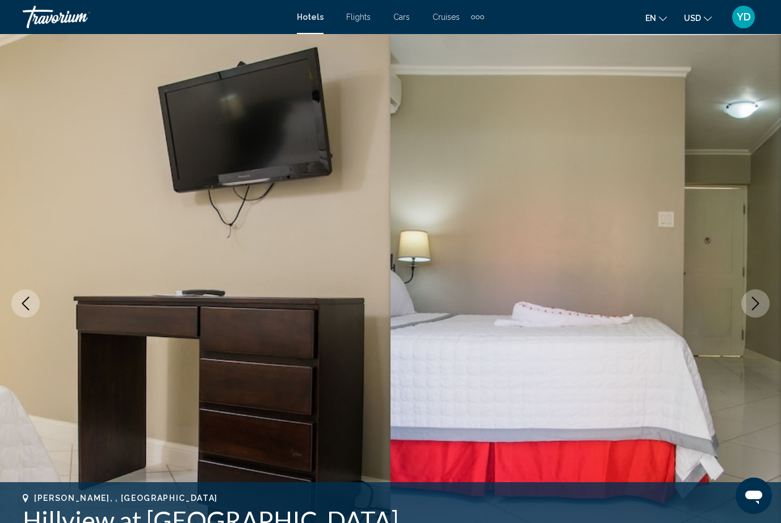
click at [757, 309] on icon "Next image" at bounding box center [756, 304] width 14 height 14
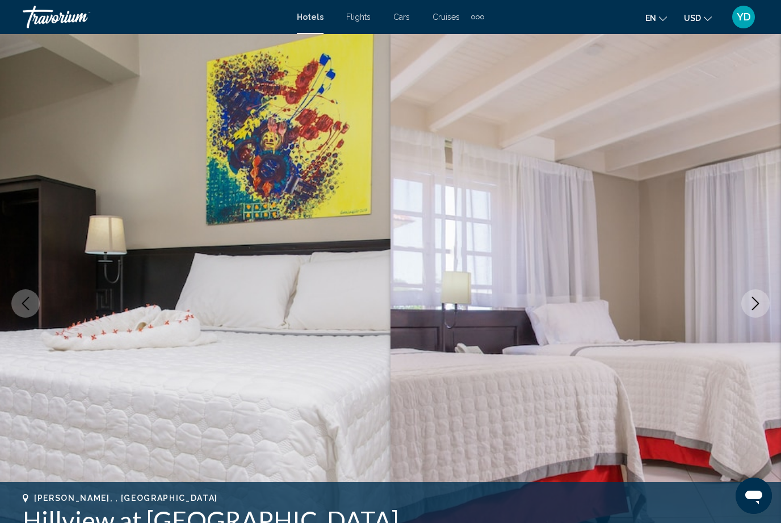
click at [755, 312] on button "Next image" at bounding box center [755, 303] width 28 height 28
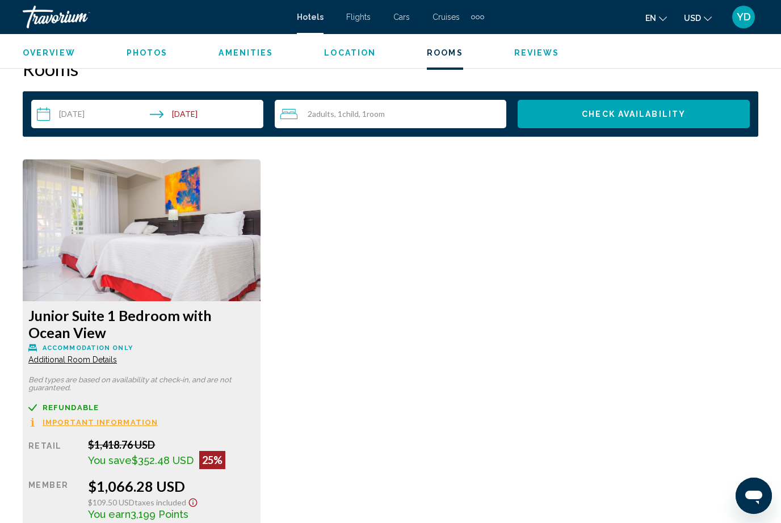
scroll to position [1603, 0]
click at [235, 257] on img "Main content" at bounding box center [142, 231] width 238 height 142
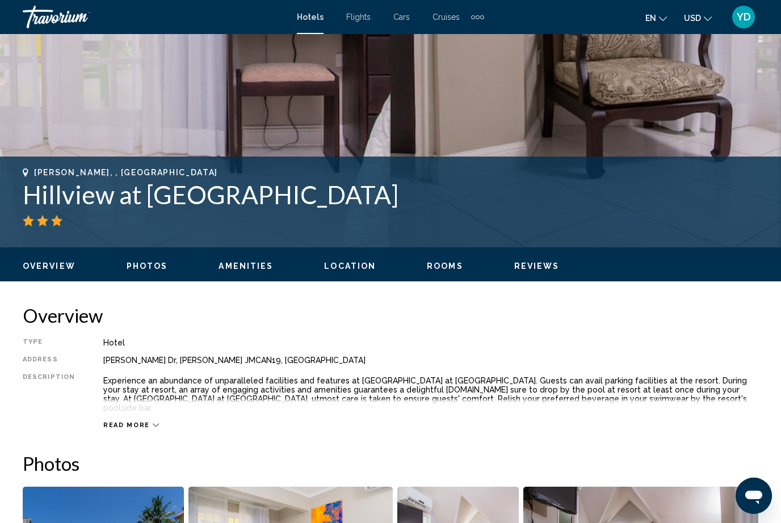
scroll to position [0, 0]
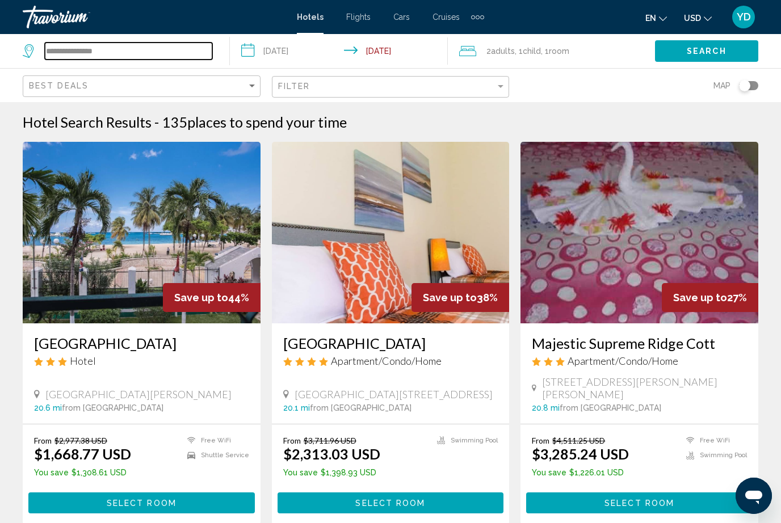
click at [209, 43] on input "**********" at bounding box center [128, 51] width 167 height 17
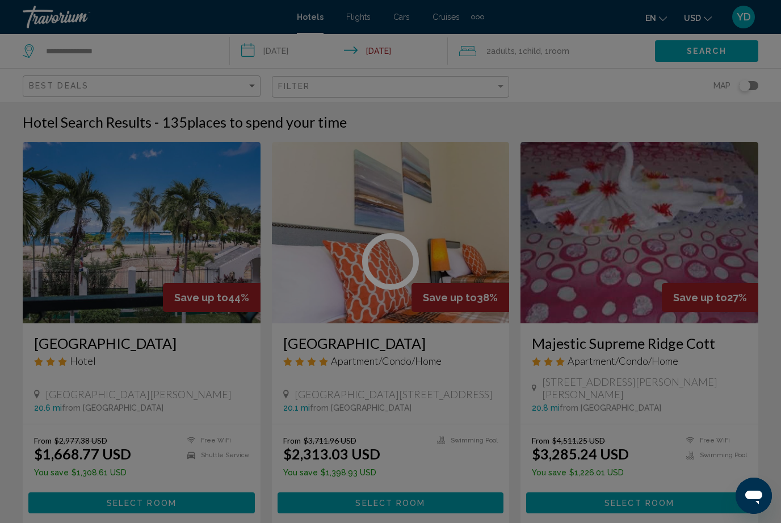
click at [161, 40] on div at bounding box center [390, 261] width 781 height 523
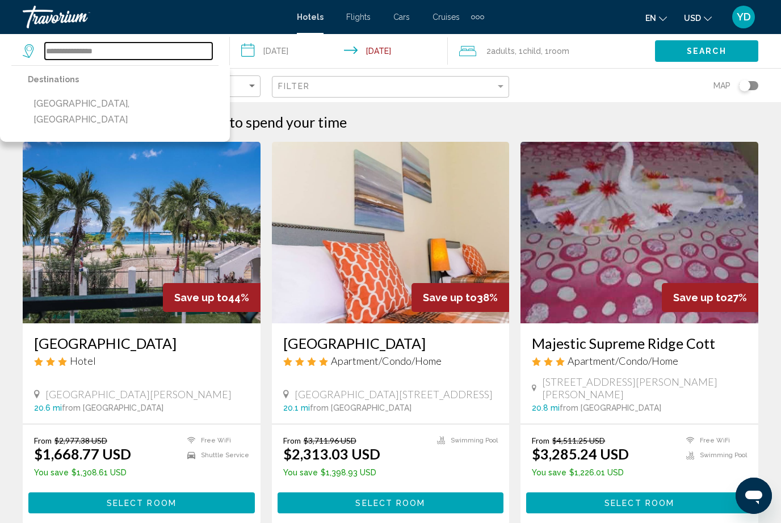
click at [153, 44] on input "**********" at bounding box center [128, 51] width 167 height 17
type input "*"
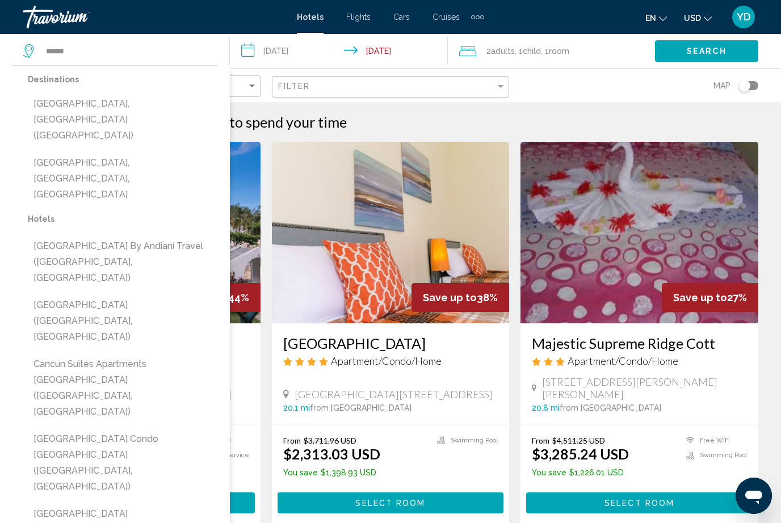
click at [134, 100] on button "[GEOGRAPHIC_DATA], [GEOGRAPHIC_DATA] ([GEOGRAPHIC_DATA])" at bounding box center [123, 119] width 191 height 53
type input "**********"
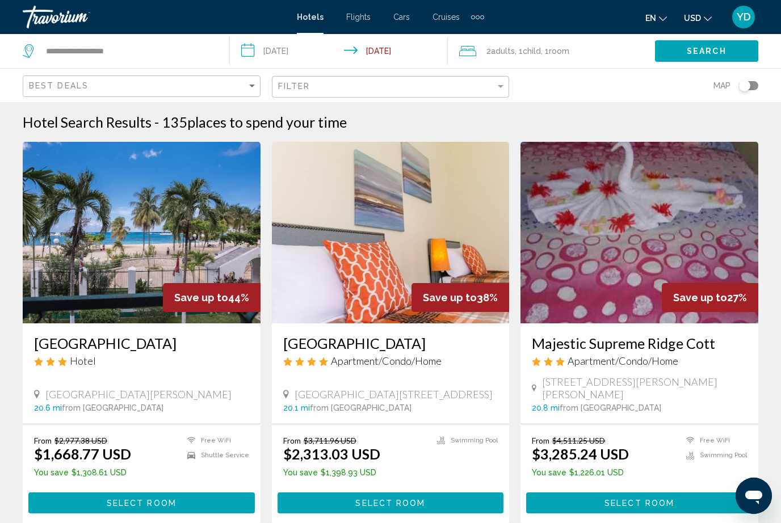
click at [722, 52] on span "Search" at bounding box center [707, 51] width 40 height 9
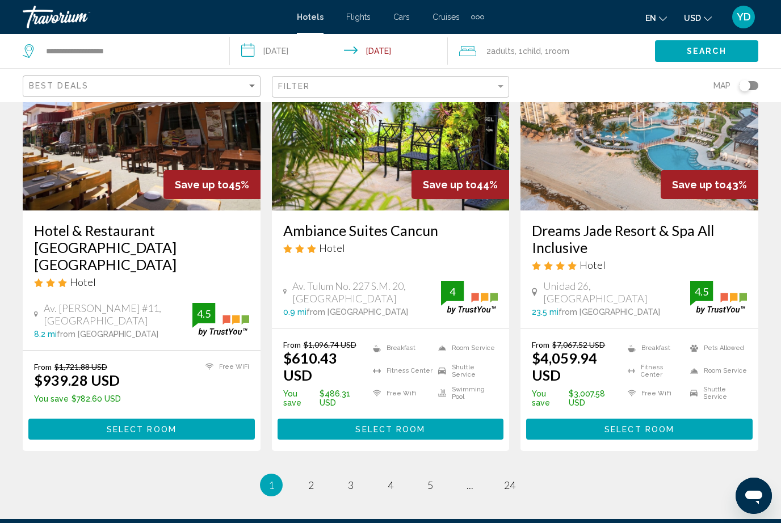
scroll to position [1511, 0]
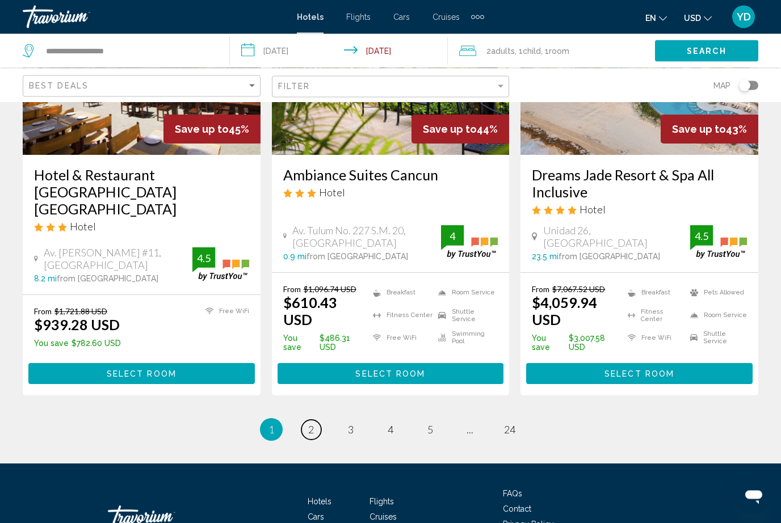
click at [314, 421] on link "page 2" at bounding box center [311, 431] width 20 height 20
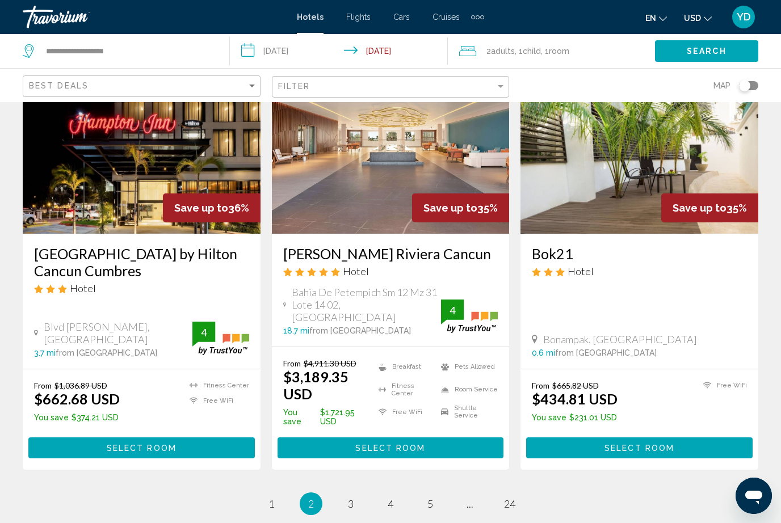
scroll to position [1438, 0]
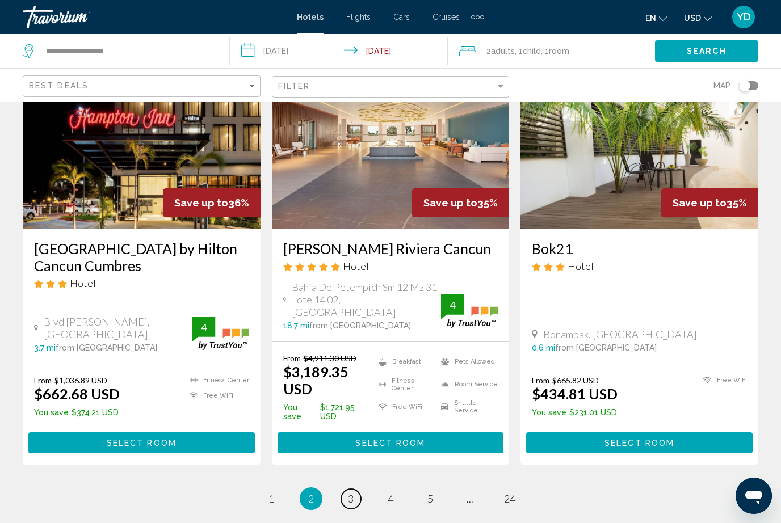
click at [360, 489] on link "page 3" at bounding box center [351, 499] width 20 height 20
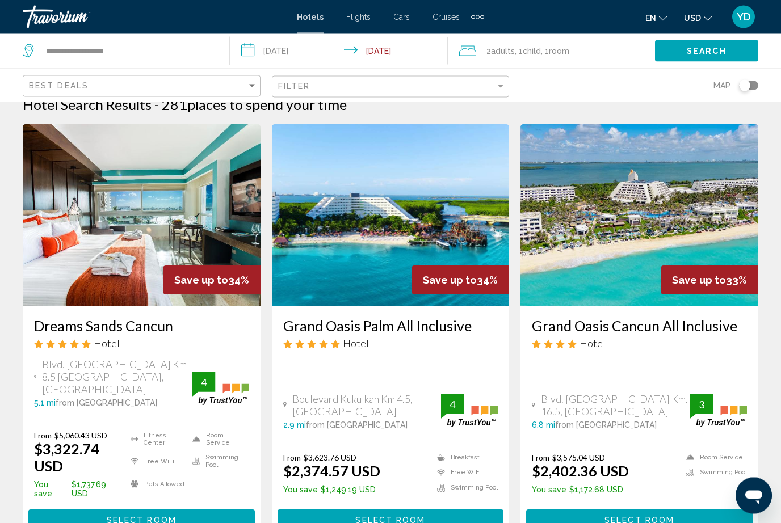
scroll to position [18, 0]
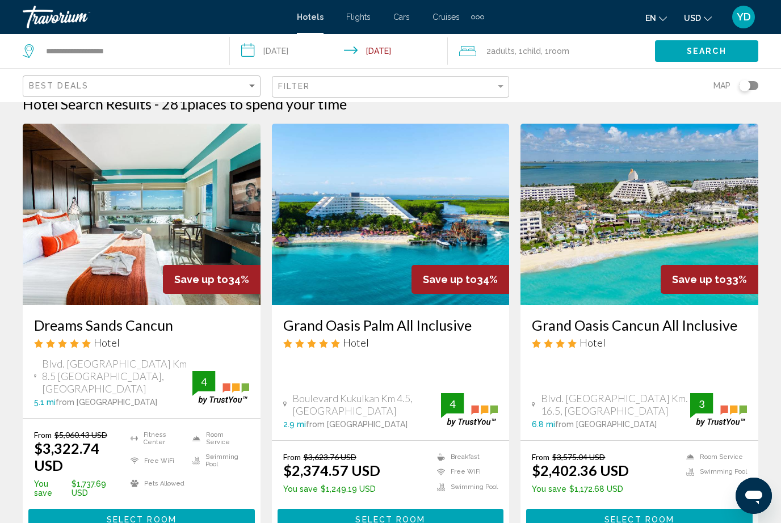
click at [359, 269] on img "Main content" at bounding box center [391, 215] width 238 height 182
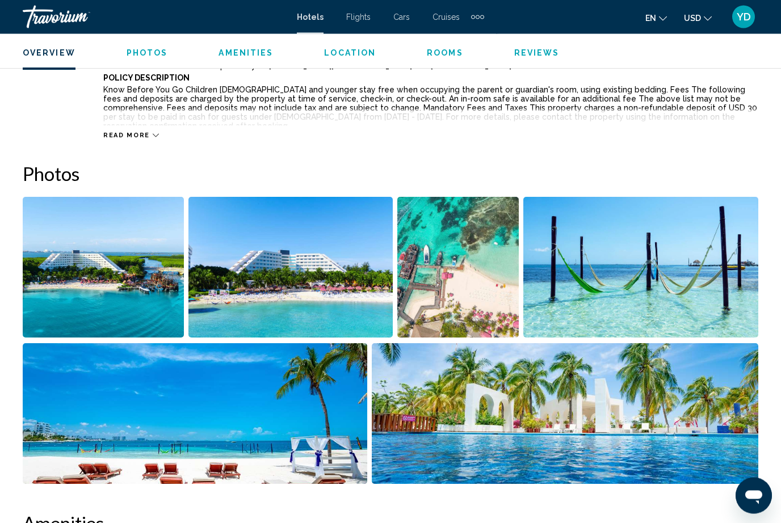
scroll to position [675, 0]
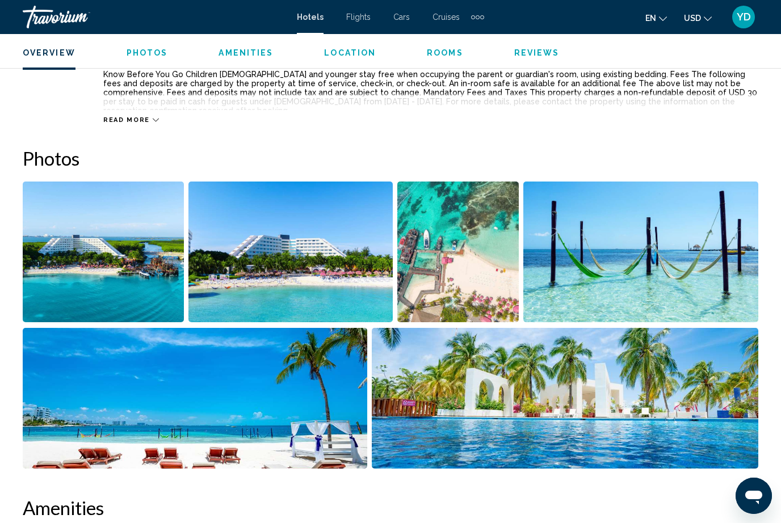
click at [684, 267] on img "Open full-screen image slider" at bounding box center [640, 252] width 235 height 141
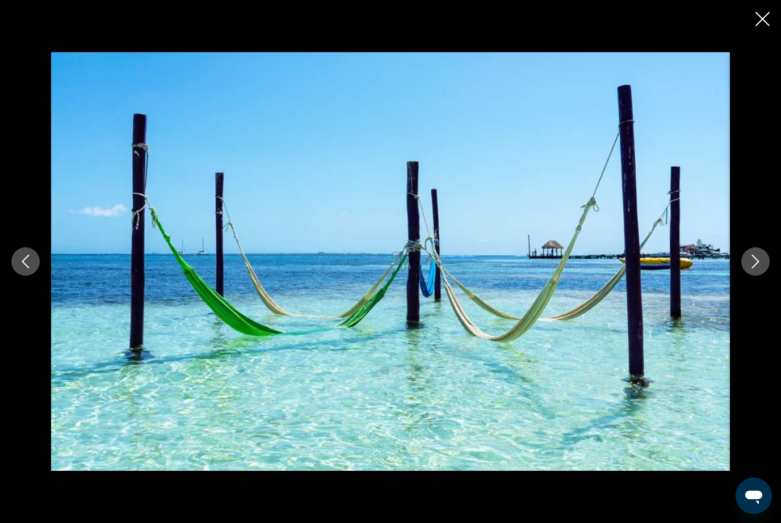
click at [746, 276] on button "Next image" at bounding box center [755, 261] width 28 height 28
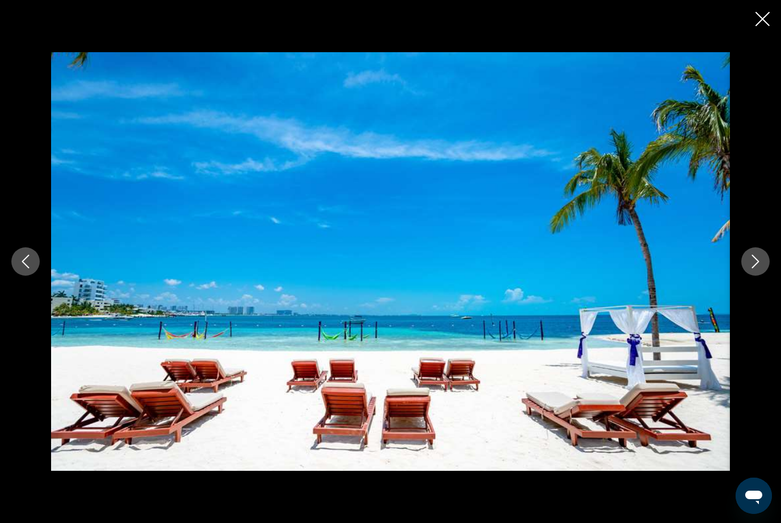
click at [745, 276] on button "Next image" at bounding box center [755, 261] width 28 height 28
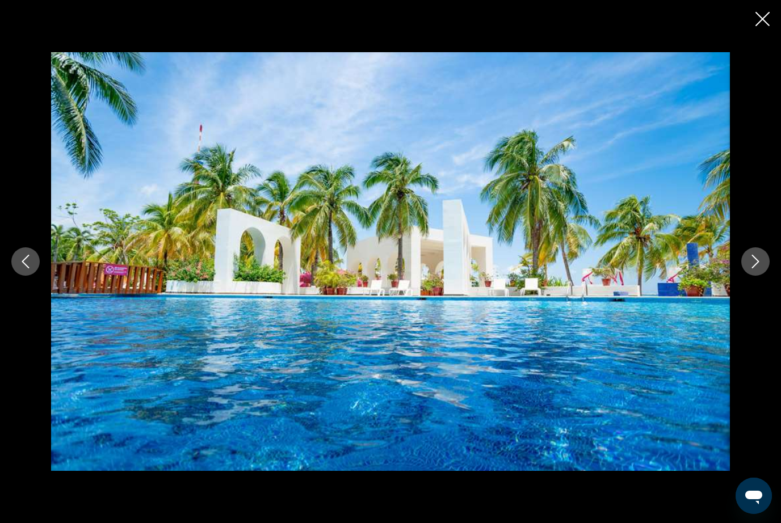
click at [741, 276] on button "Next image" at bounding box center [755, 261] width 28 height 28
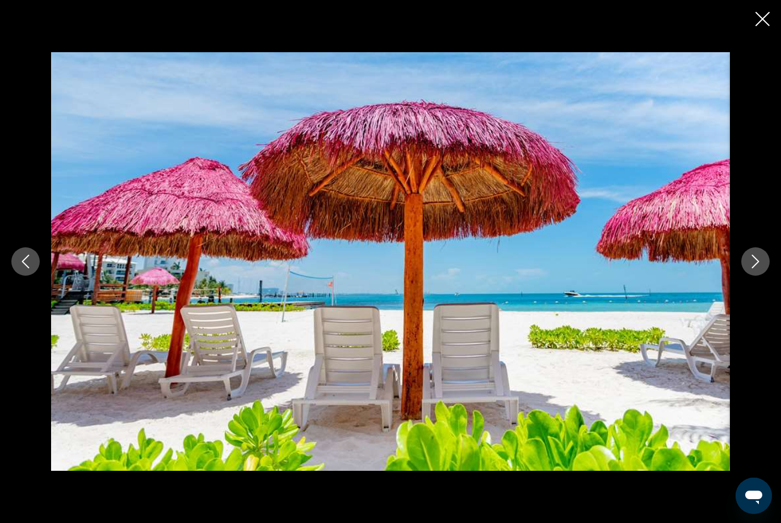
click at [743, 276] on button "Next image" at bounding box center [755, 261] width 28 height 28
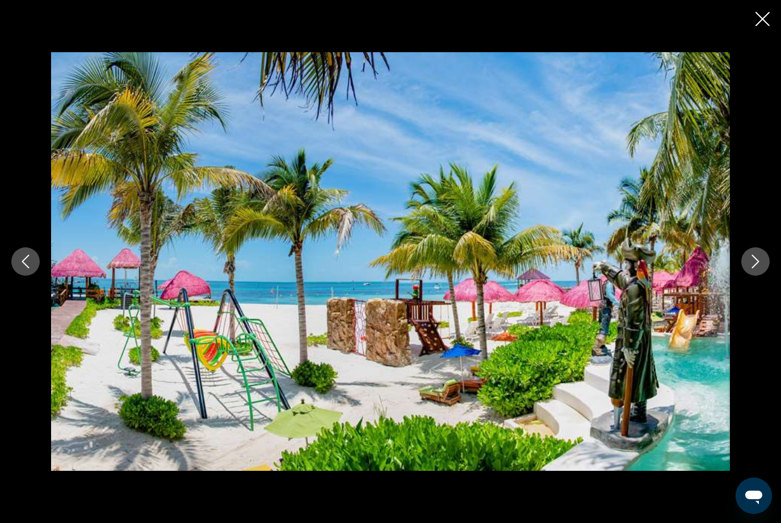
click at [749, 268] on icon "Next image" at bounding box center [756, 262] width 14 height 14
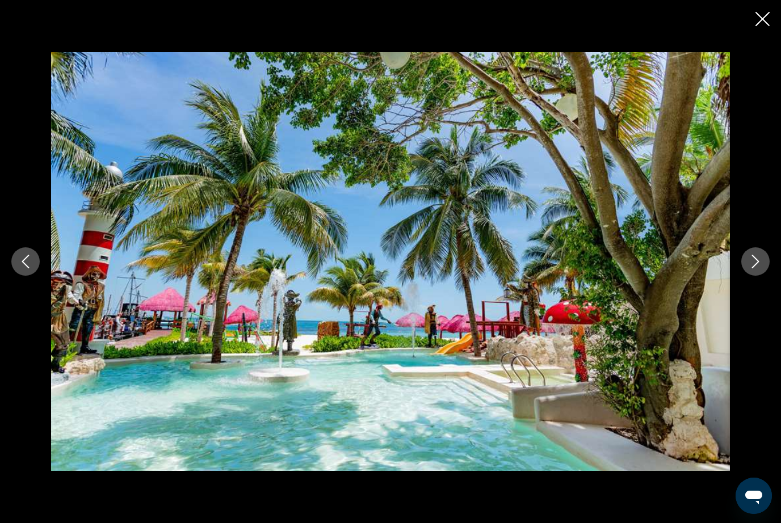
click at [755, 276] on button "Next image" at bounding box center [755, 261] width 28 height 28
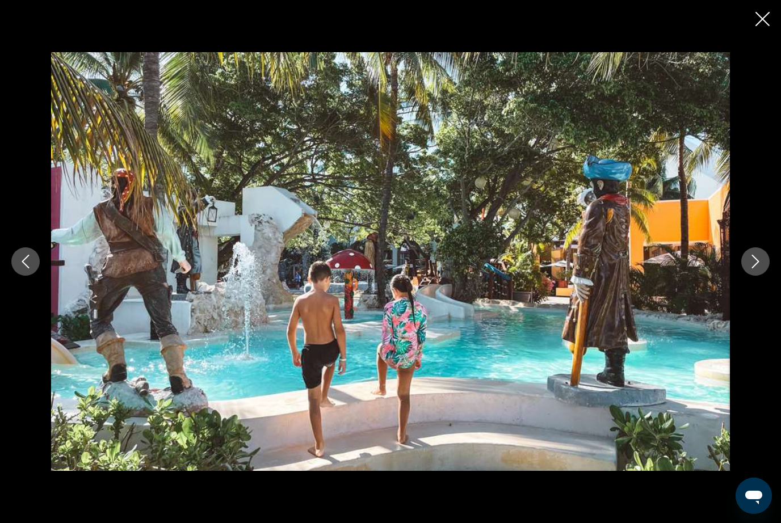
click at [759, 276] on button "Next image" at bounding box center [755, 261] width 28 height 28
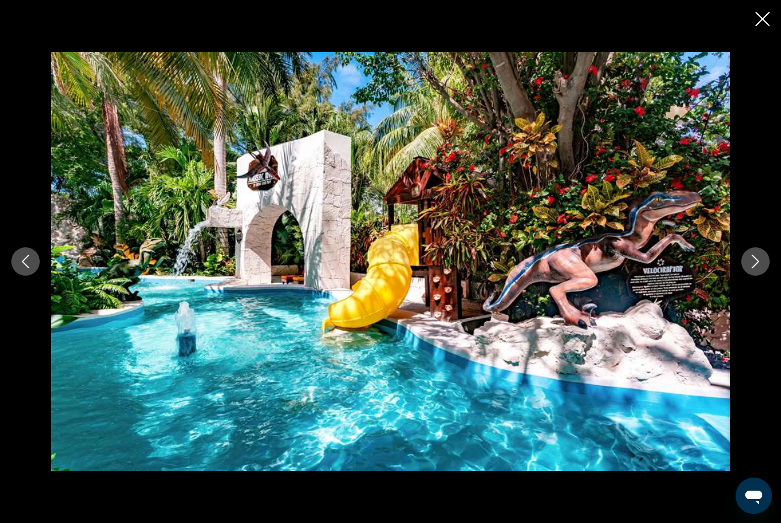
click at [750, 268] on icon "Next image" at bounding box center [756, 262] width 14 height 14
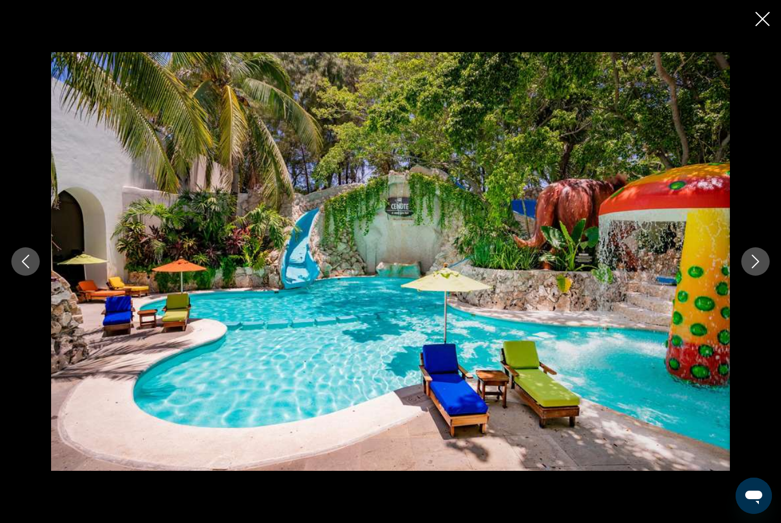
click at [755, 272] on button "Next image" at bounding box center [755, 261] width 28 height 28
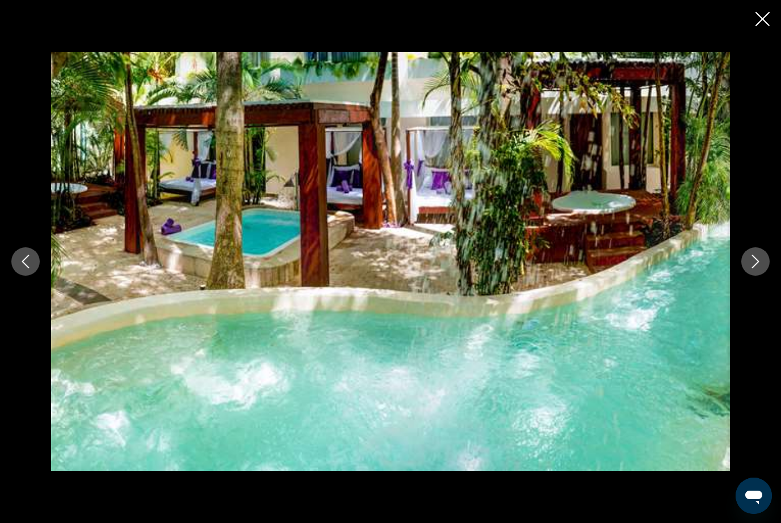
click at [749, 268] on icon "Next image" at bounding box center [756, 262] width 14 height 14
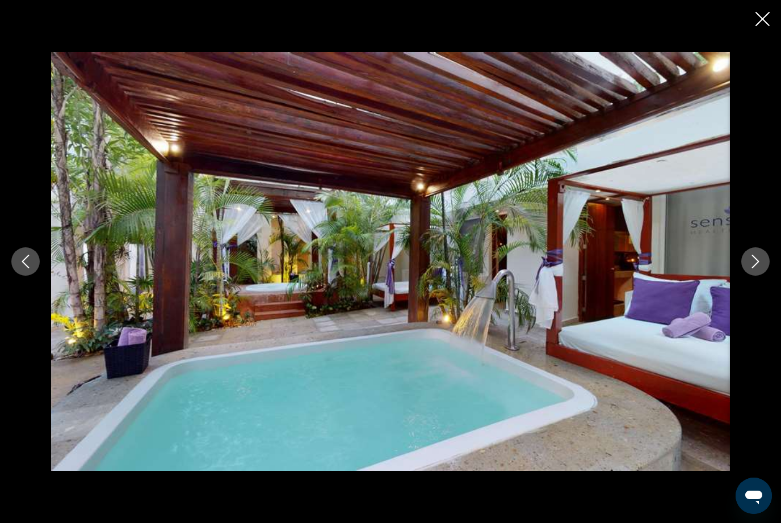
click at [753, 268] on icon "Next image" at bounding box center [756, 262] width 14 height 14
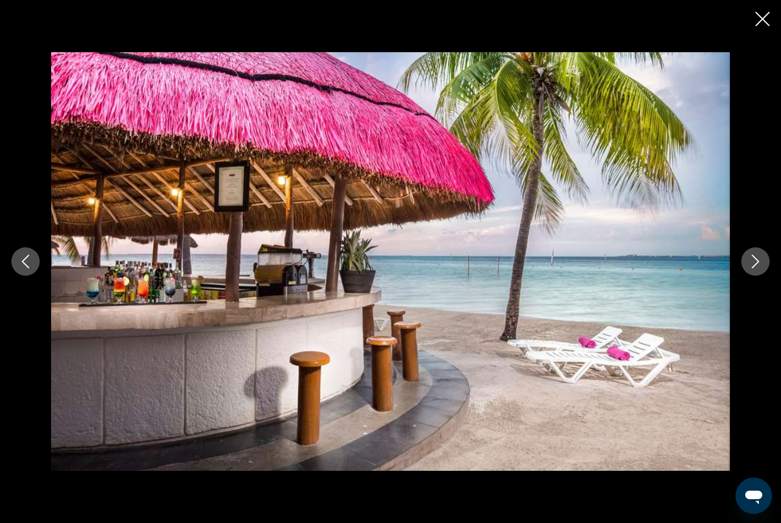
click at [757, 268] on icon "Next image" at bounding box center [756, 262] width 14 height 14
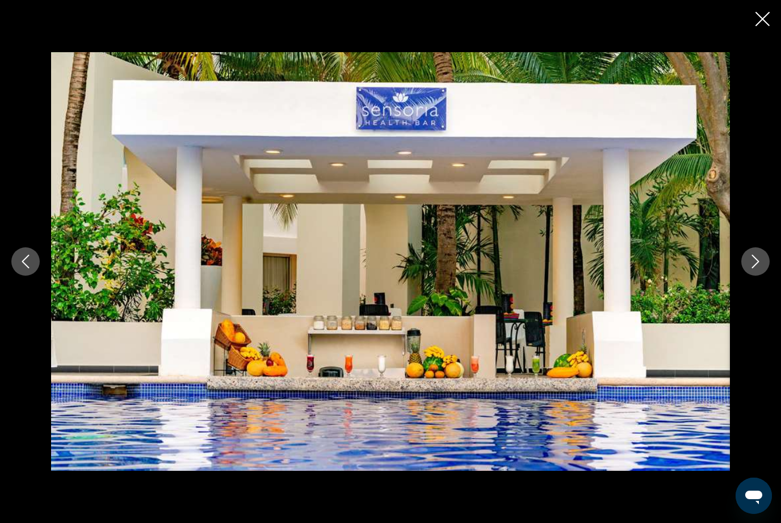
click at [767, 272] on button "Next image" at bounding box center [755, 261] width 28 height 28
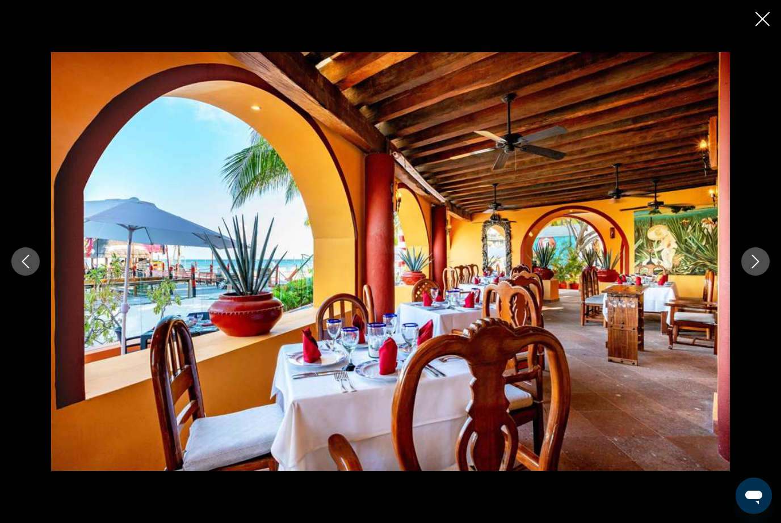
click at [767, 276] on button "Next image" at bounding box center [755, 261] width 28 height 28
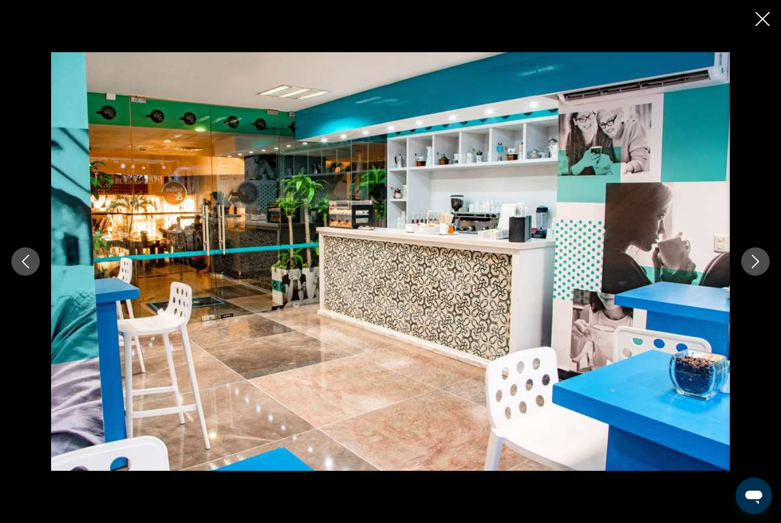
click at [768, 276] on button "Next image" at bounding box center [755, 261] width 28 height 28
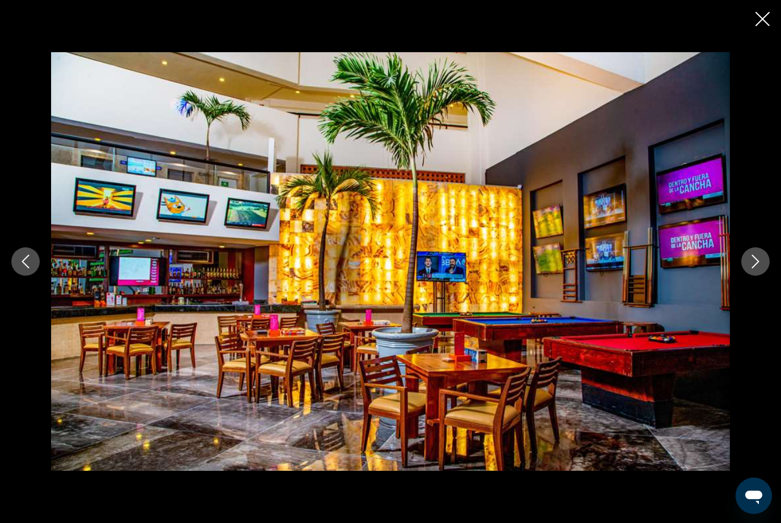
click at [768, 276] on button "Next image" at bounding box center [755, 261] width 28 height 28
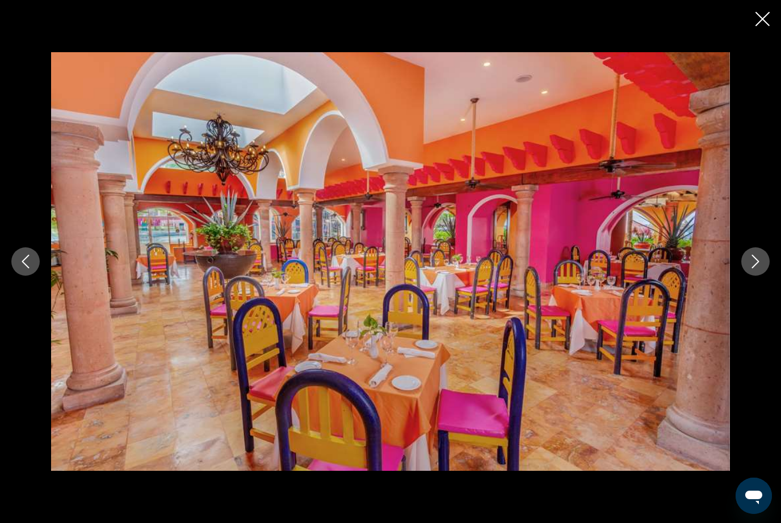
click at [764, 276] on button "Next image" at bounding box center [755, 261] width 28 height 28
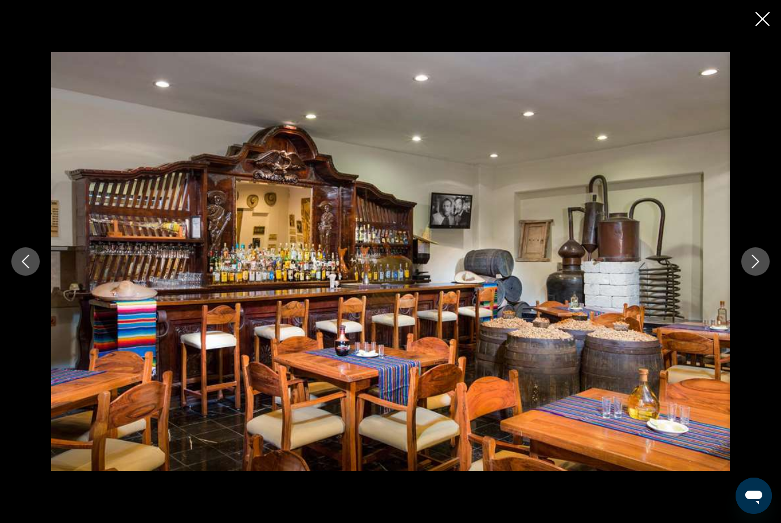
click at [762, 268] on icon "Next image" at bounding box center [756, 262] width 14 height 14
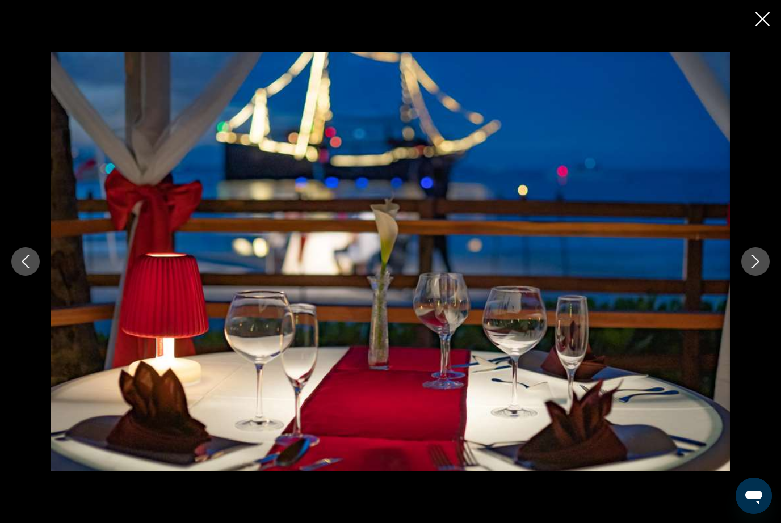
click at [762, 268] on icon "Next image" at bounding box center [756, 262] width 14 height 14
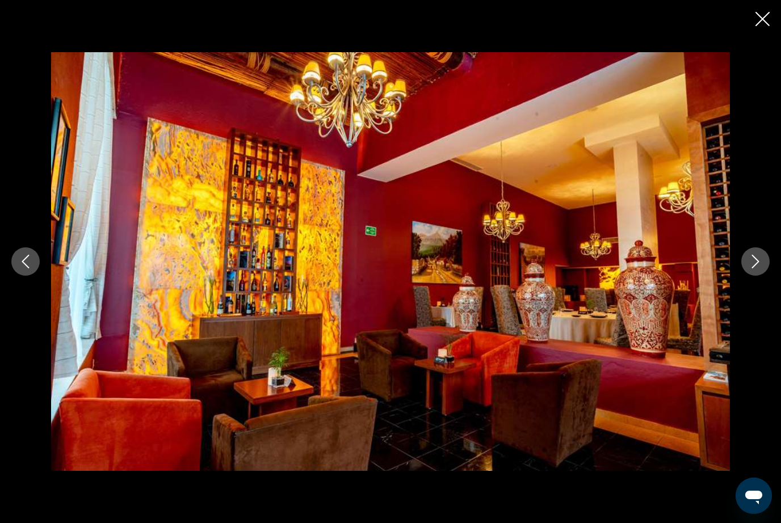
click at [762, 276] on button "Next image" at bounding box center [755, 261] width 28 height 28
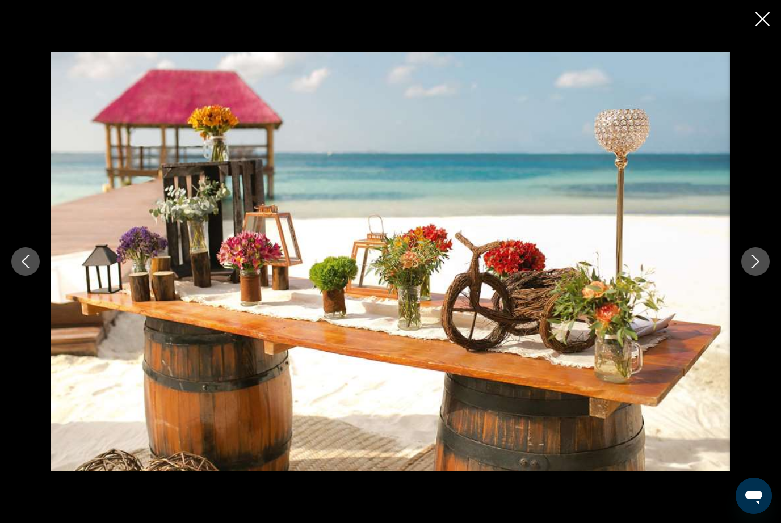
click at [761, 268] on icon "Next image" at bounding box center [756, 262] width 14 height 14
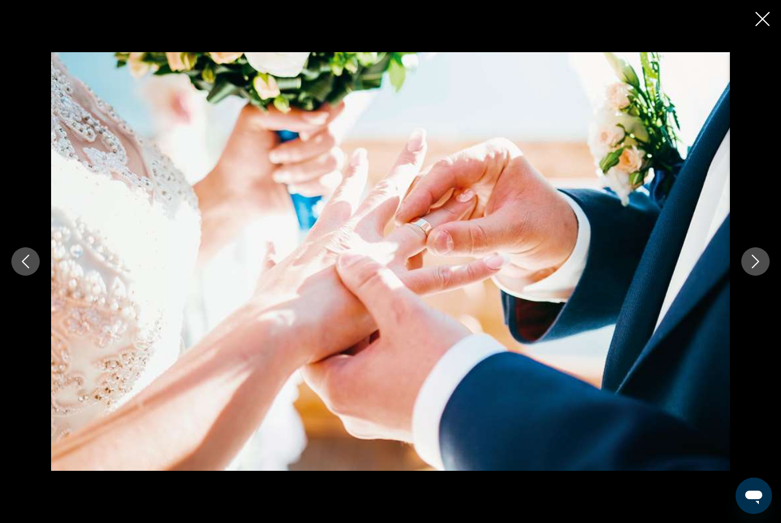
click at [762, 268] on icon "Next image" at bounding box center [756, 262] width 14 height 14
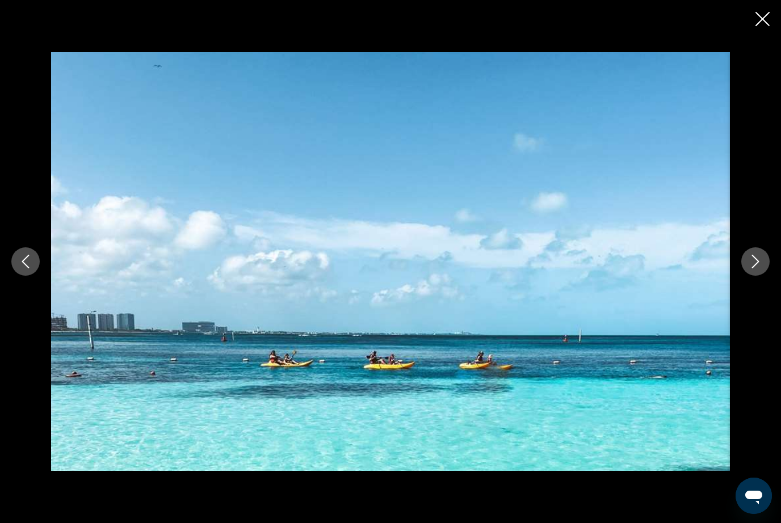
click at [761, 268] on icon "Next image" at bounding box center [756, 262] width 14 height 14
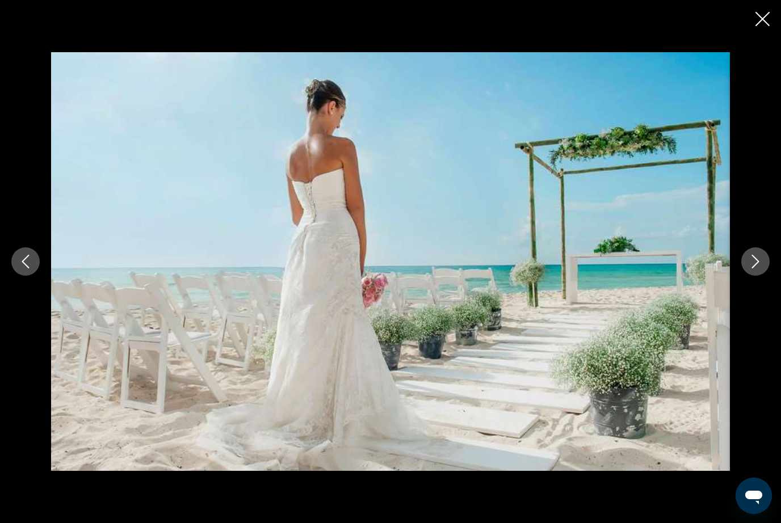
click at [762, 268] on icon "Next image" at bounding box center [756, 262] width 14 height 14
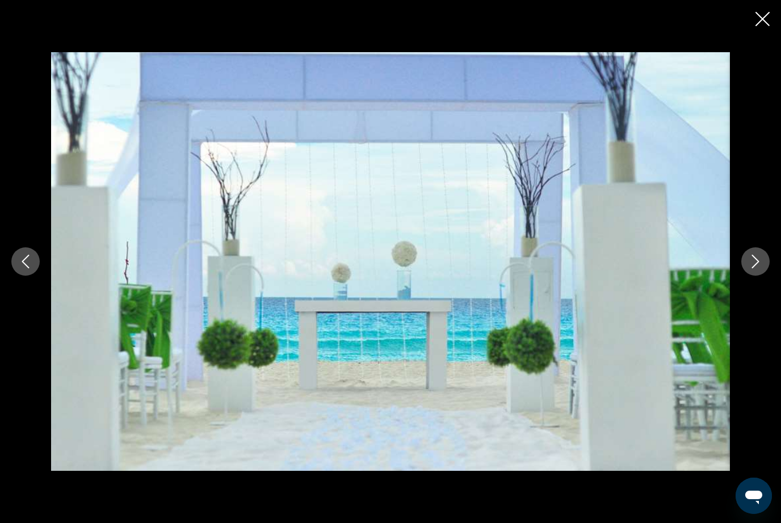
click at [756, 268] on icon "Next image" at bounding box center [756, 262] width 14 height 14
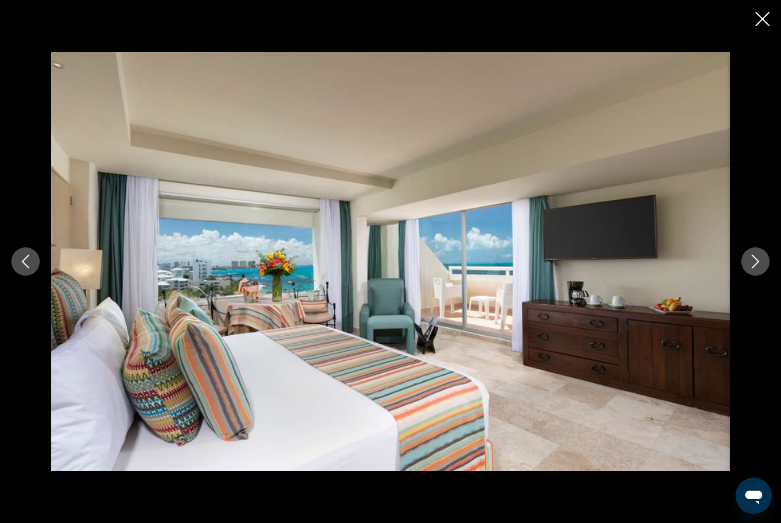
click at [754, 268] on icon "Next image" at bounding box center [756, 262] width 14 height 14
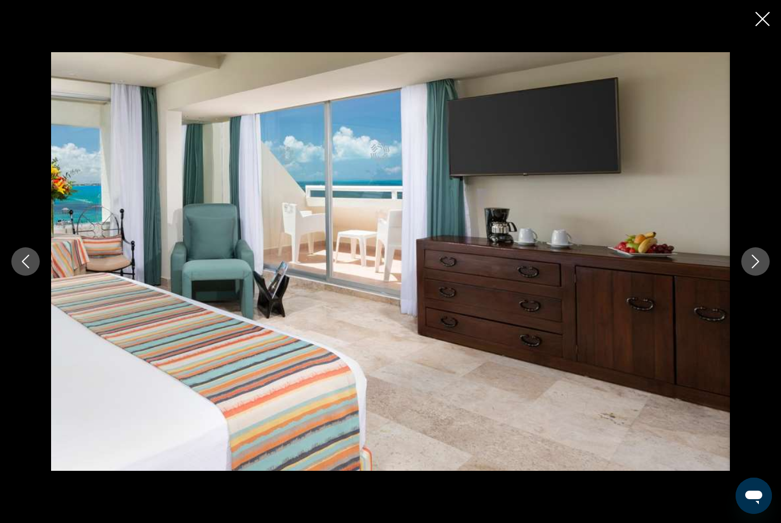
click at [754, 268] on icon "Next image" at bounding box center [756, 262] width 14 height 14
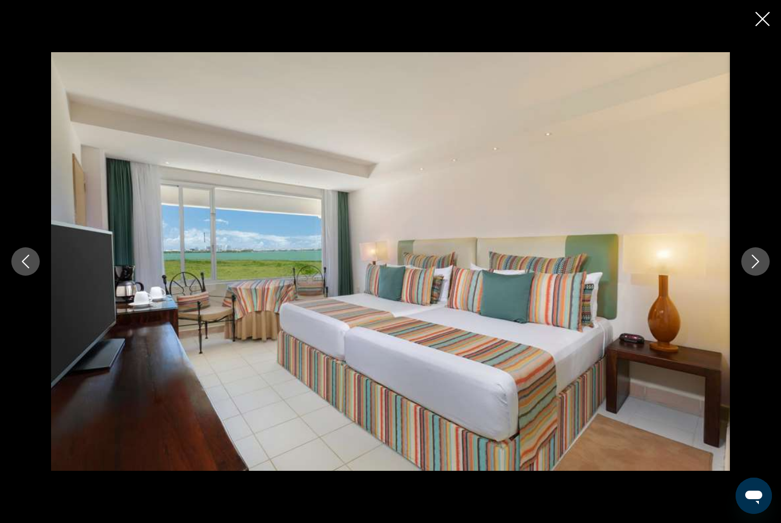
click at [753, 268] on icon "Next image" at bounding box center [756, 262] width 14 height 14
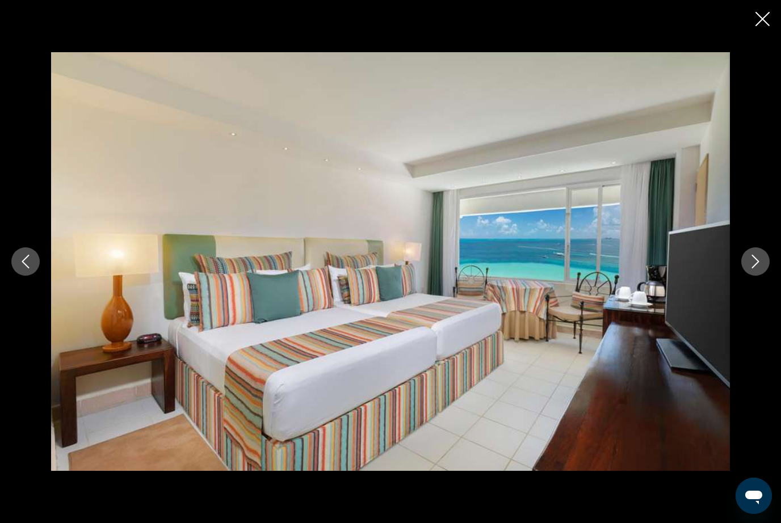
click at [753, 268] on icon "Next image" at bounding box center [756, 262] width 14 height 14
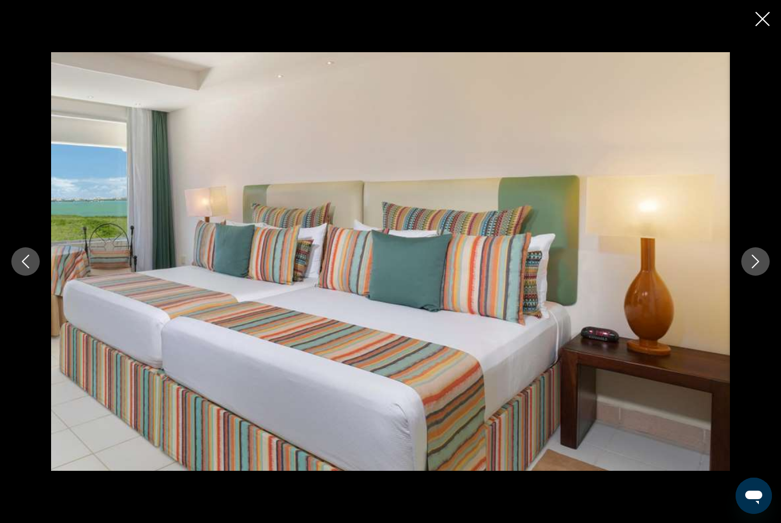
click at [752, 268] on icon "Next image" at bounding box center [756, 262] width 14 height 14
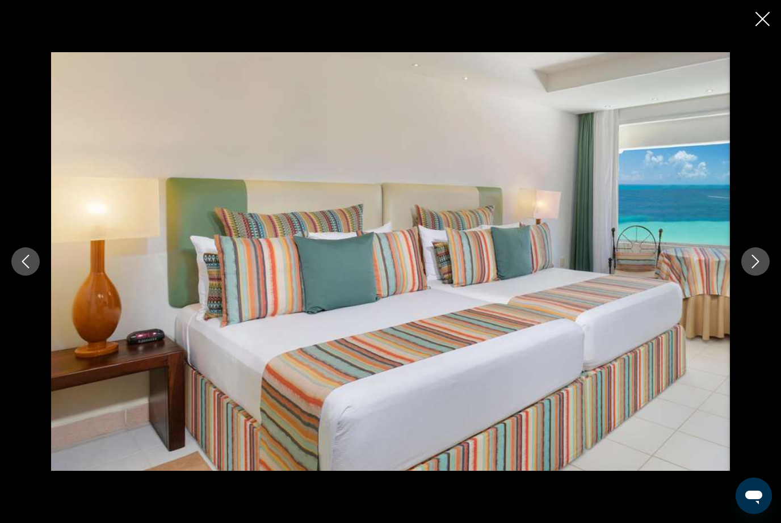
click at [752, 268] on icon "Next image" at bounding box center [756, 262] width 14 height 14
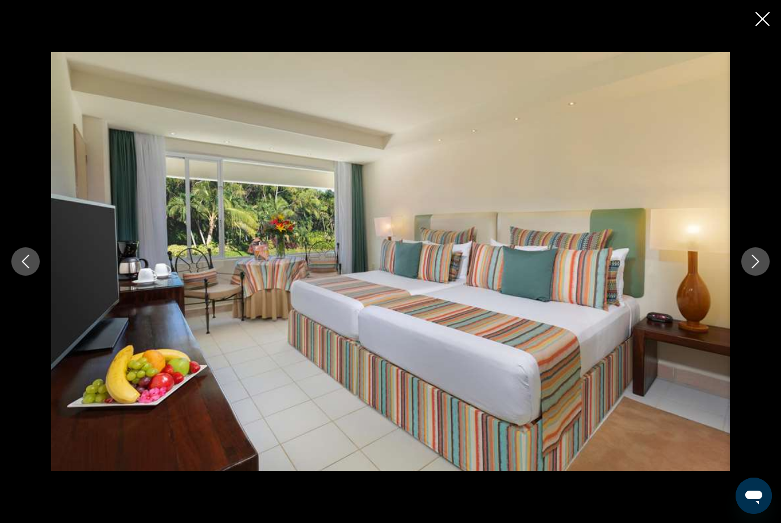
click at [751, 268] on icon "Next image" at bounding box center [756, 262] width 14 height 14
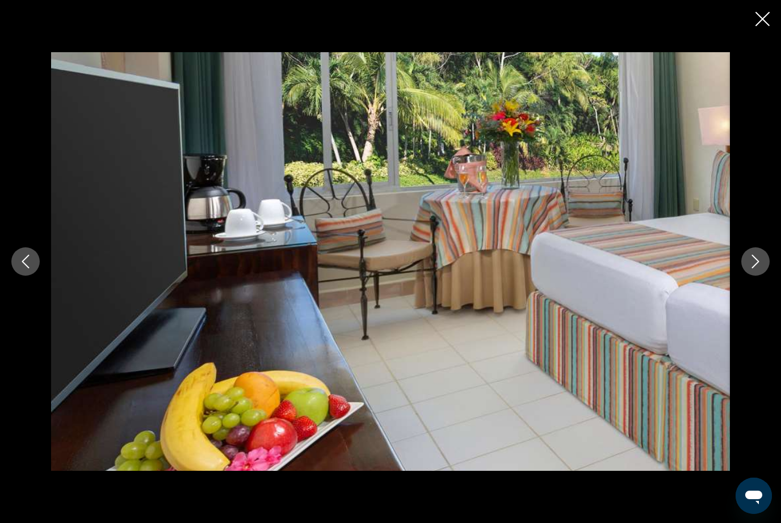
click at [751, 268] on icon "Next image" at bounding box center [756, 262] width 14 height 14
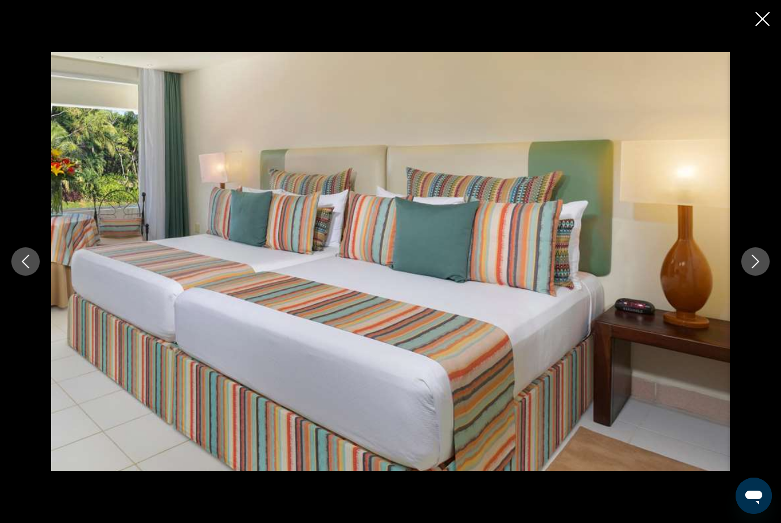
click at [750, 268] on icon "Next image" at bounding box center [756, 262] width 14 height 14
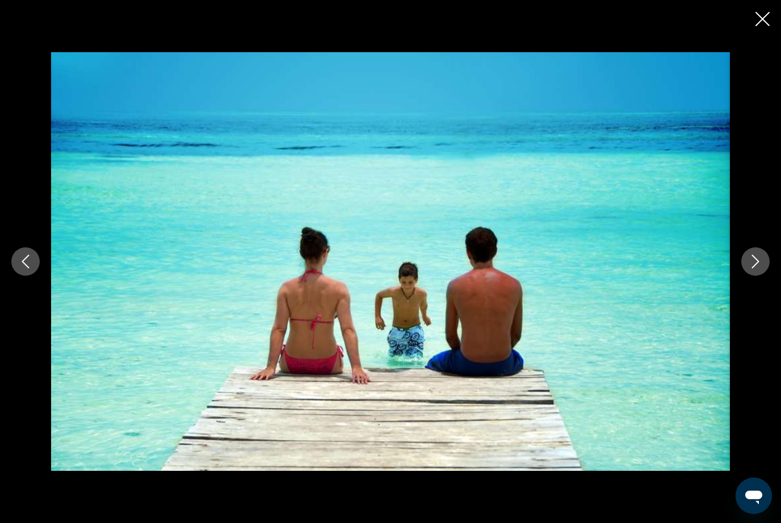
click at [750, 268] on icon "Next image" at bounding box center [756, 262] width 14 height 14
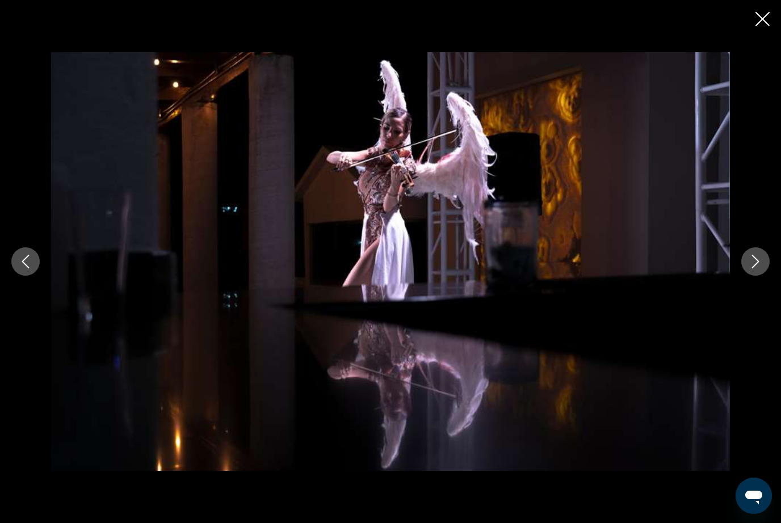
click at [751, 268] on icon "Next image" at bounding box center [756, 262] width 14 height 14
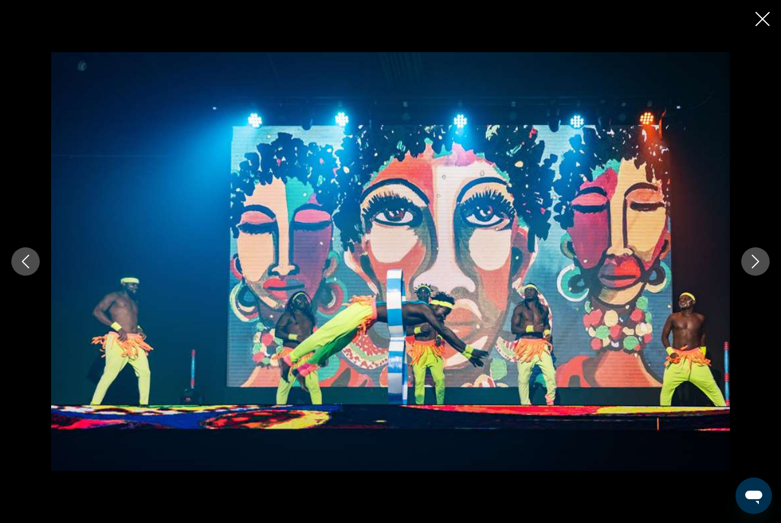
click at [750, 268] on icon "Next image" at bounding box center [756, 262] width 14 height 14
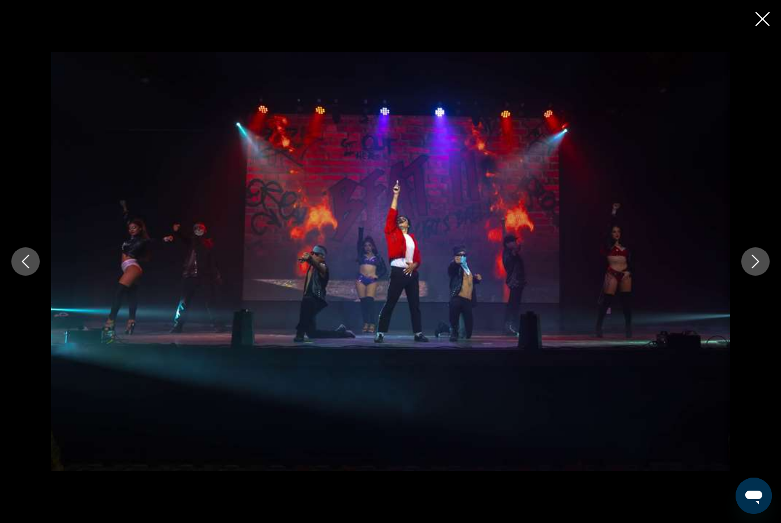
click at [750, 268] on icon "Next image" at bounding box center [756, 262] width 14 height 14
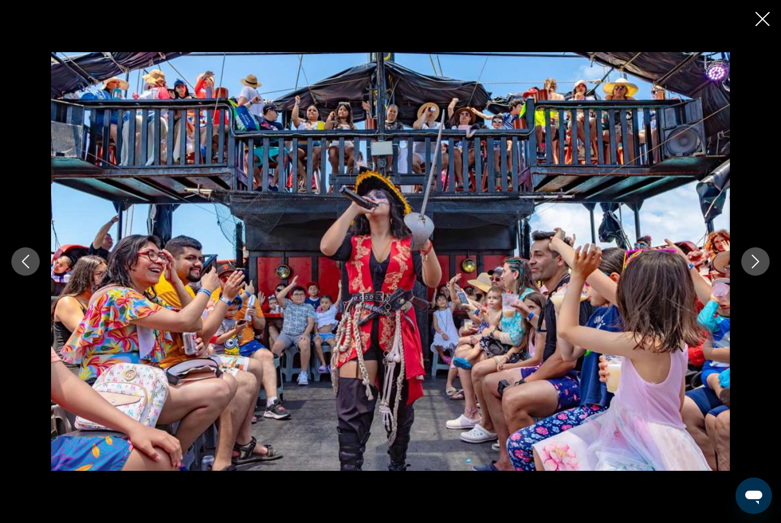
click at [749, 268] on icon "Next image" at bounding box center [756, 262] width 14 height 14
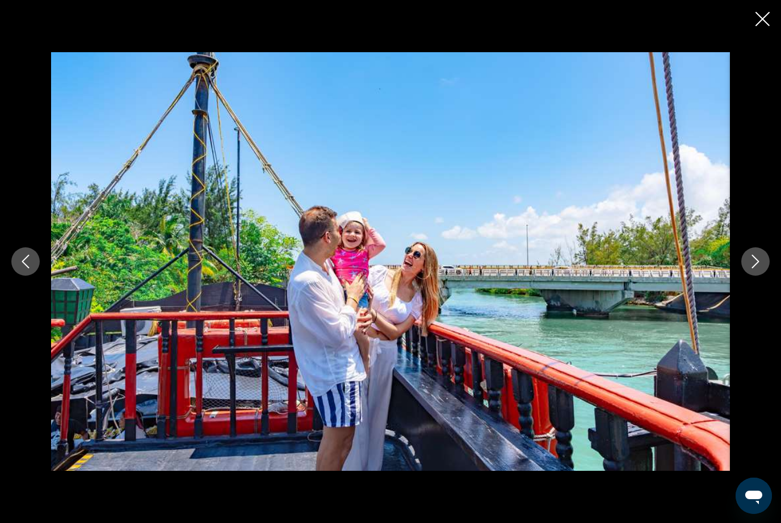
click at [762, 23] on icon "Close slideshow" at bounding box center [762, 19] width 14 height 14
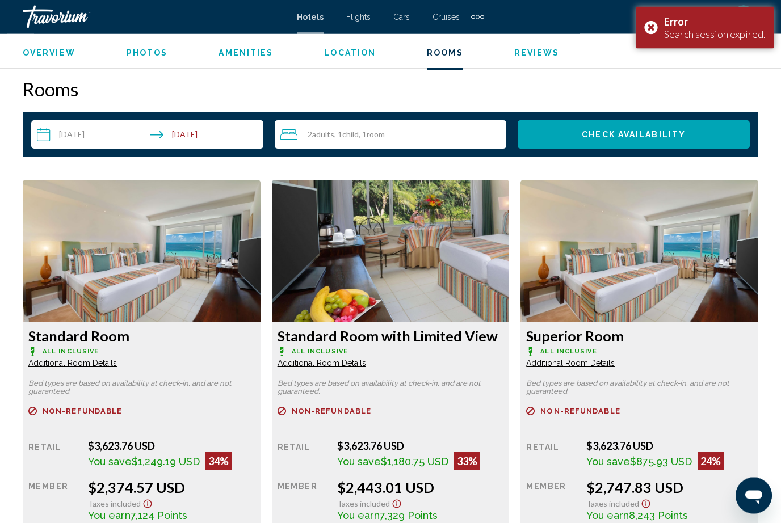
scroll to position [1627, 0]
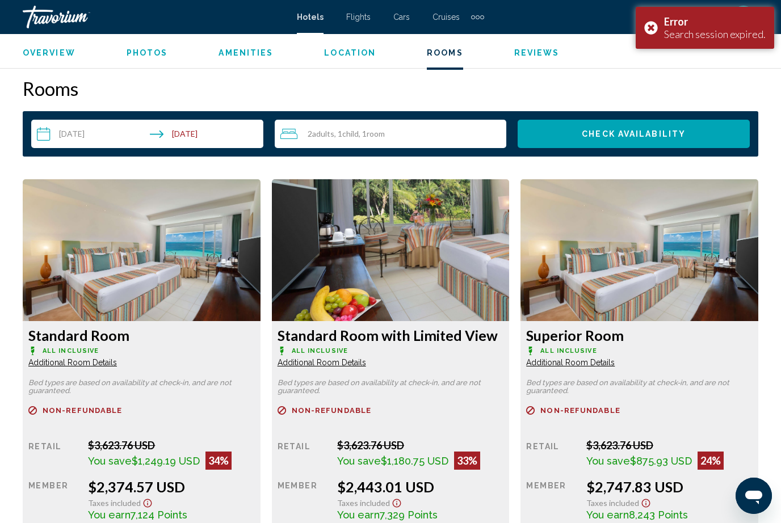
click at [200, 142] on input "**********" at bounding box center [149, 136] width 237 height 32
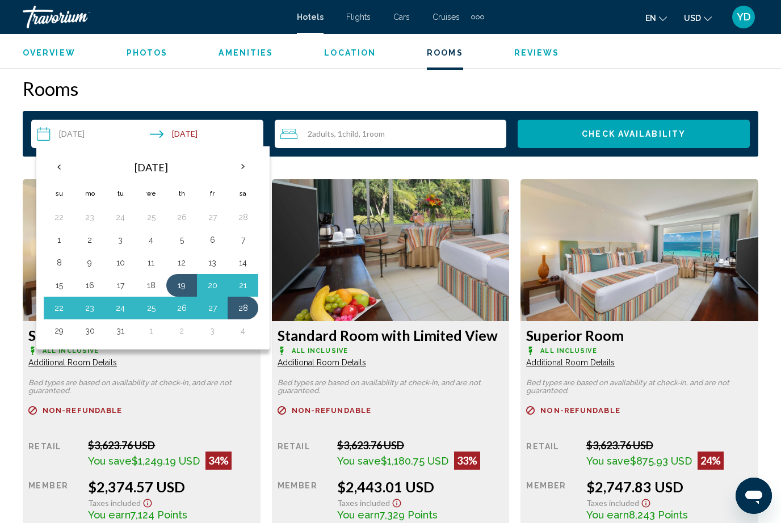
click at [66, 306] on button "22" at bounding box center [59, 308] width 18 height 16
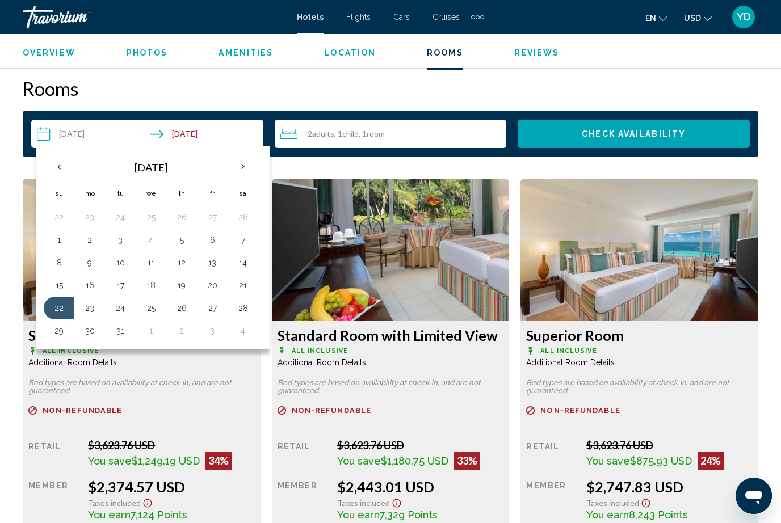
click at [250, 304] on button "28" at bounding box center [243, 308] width 18 height 16
type input "**********"
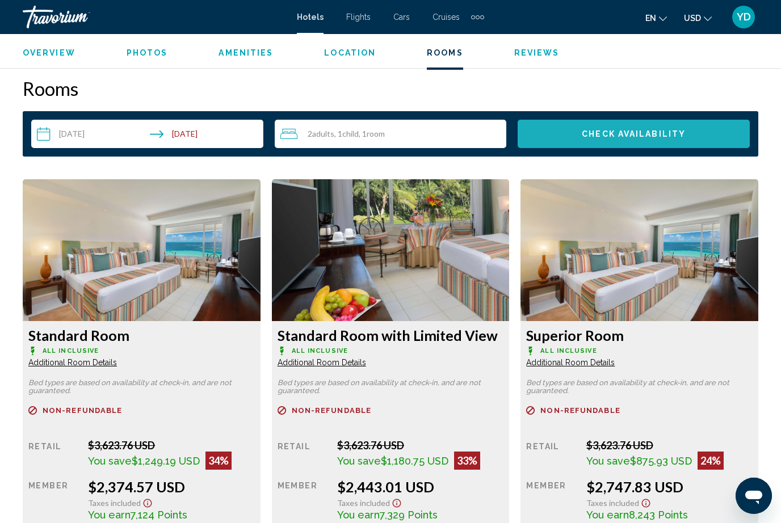
click at [644, 132] on span "Check Availability" at bounding box center [634, 134] width 104 height 9
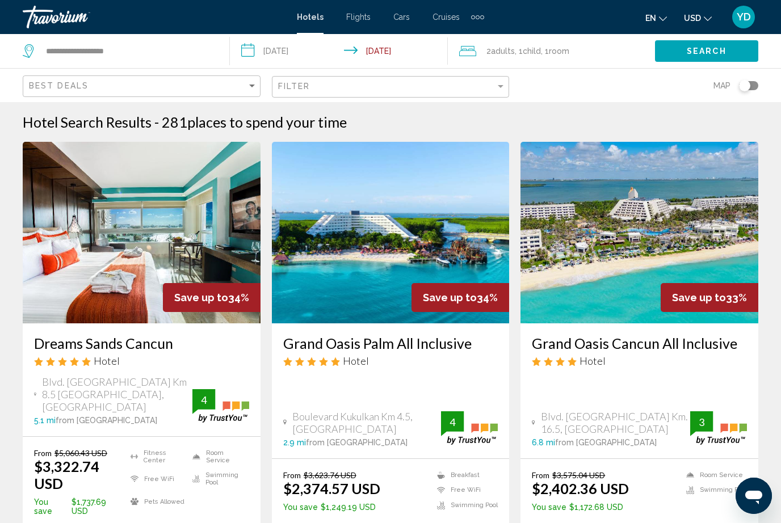
click at [315, 44] on input "**********" at bounding box center [341, 52] width 223 height 37
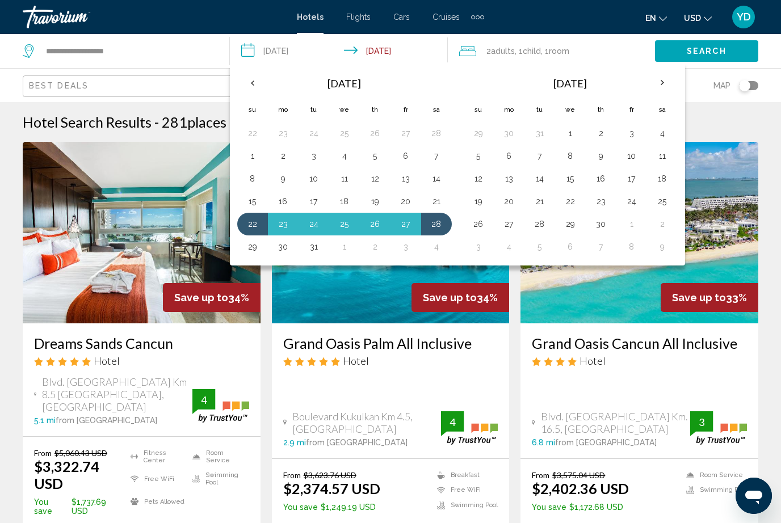
click at [314, 223] on button "24" at bounding box center [314, 224] width 18 height 16
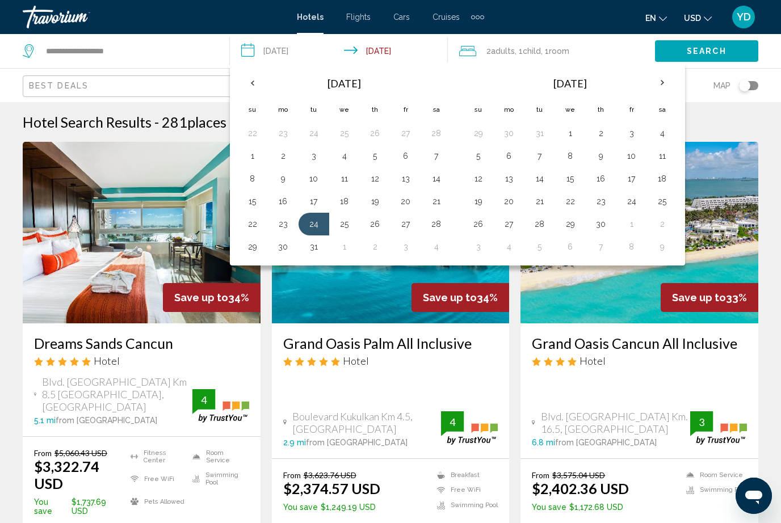
click at [252, 250] on button "29" at bounding box center [252, 247] width 18 height 16
type input "**********"
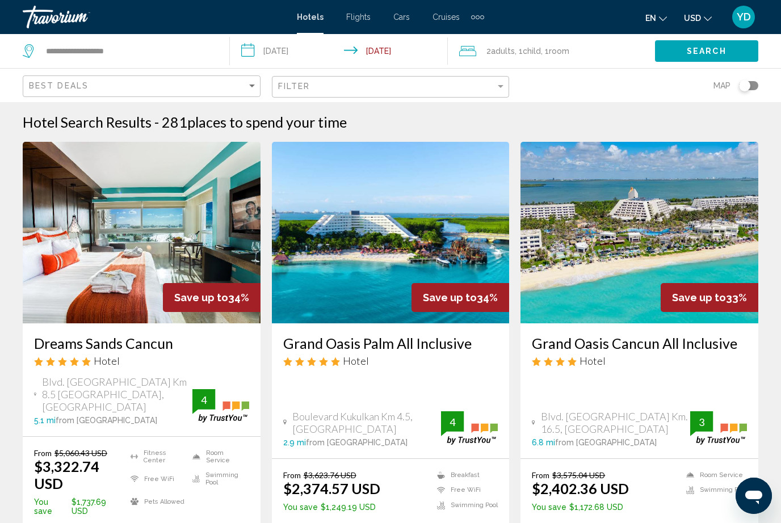
click at [722, 49] on span "Search" at bounding box center [707, 51] width 40 height 9
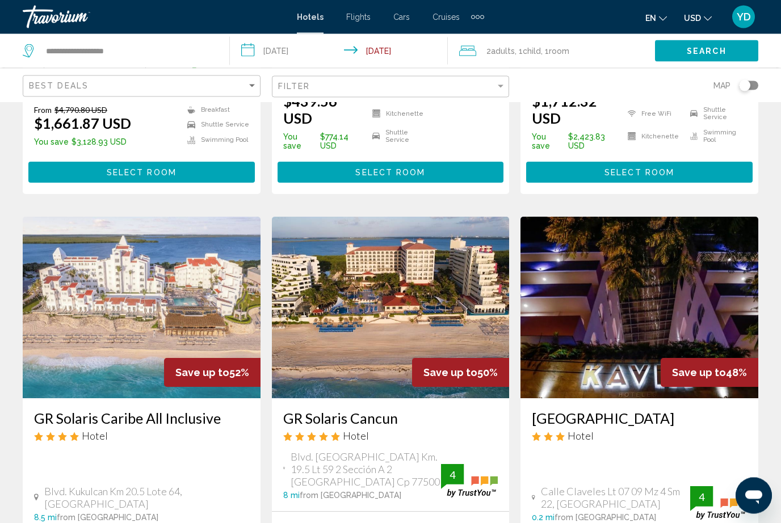
scroll to position [369, 0]
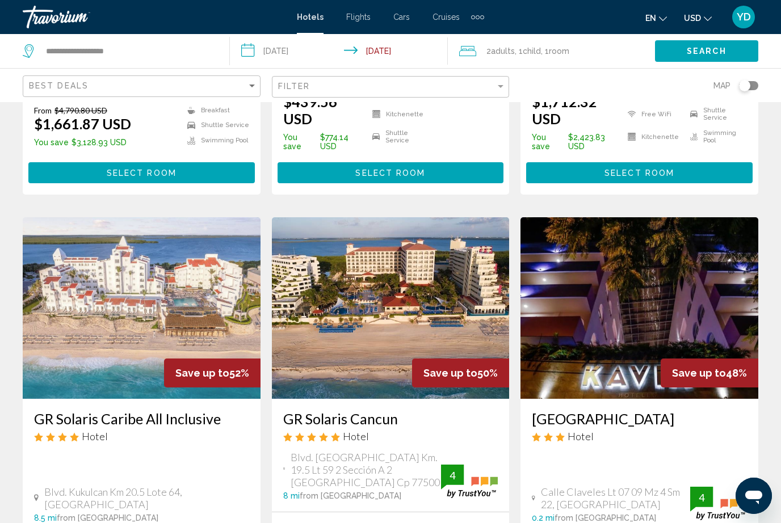
click at [468, 293] on img "Main content" at bounding box center [391, 308] width 238 height 182
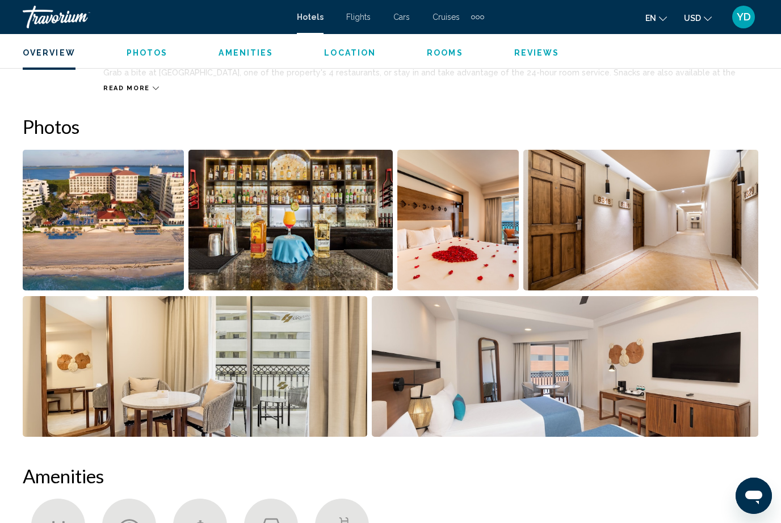
scroll to position [708, 0]
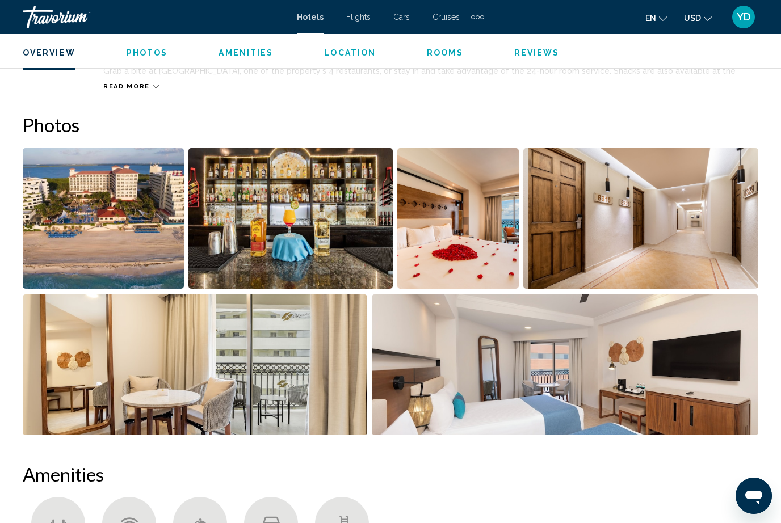
click at [632, 385] on img "Open full-screen image slider" at bounding box center [565, 365] width 387 height 141
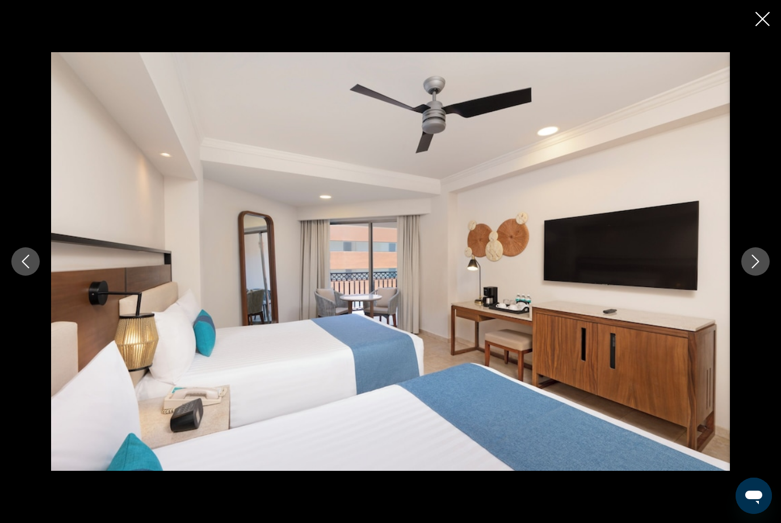
click at [746, 276] on button "Next image" at bounding box center [755, 261] width 28 height 28
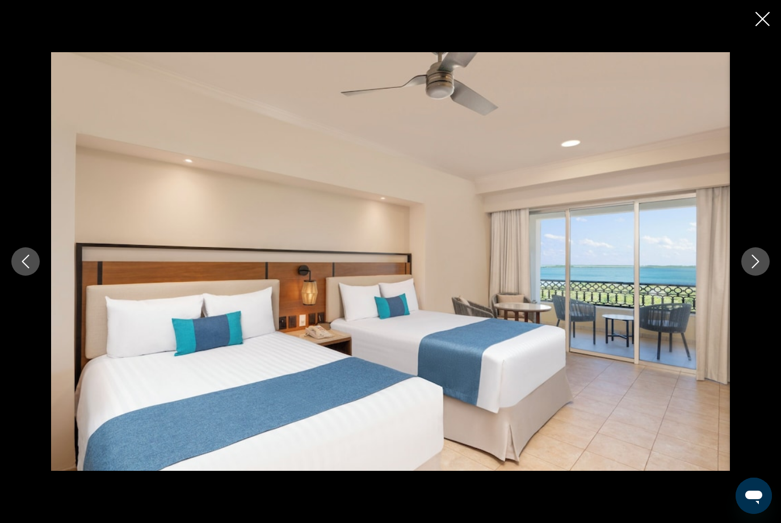
click at [750, 268] on icon "Next image" at bounding box center [756, 262] width 14 height 14
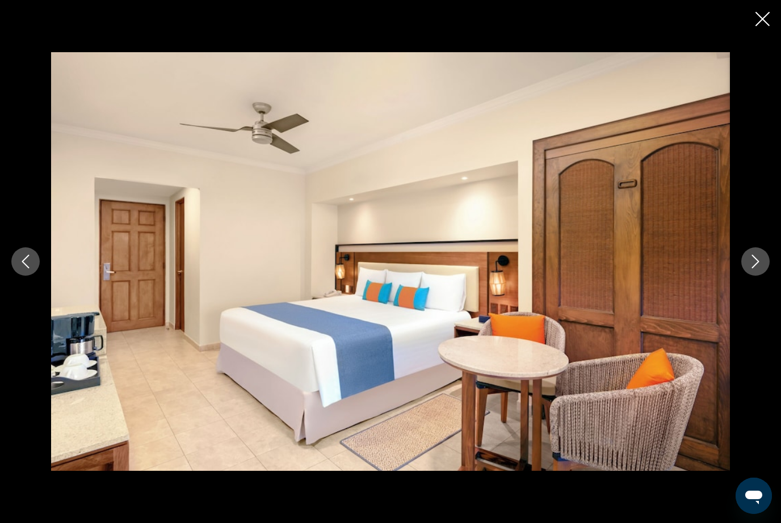
click at [757, 268] on icon "Next image" at bounding box center [756, 262] width 14 height 14
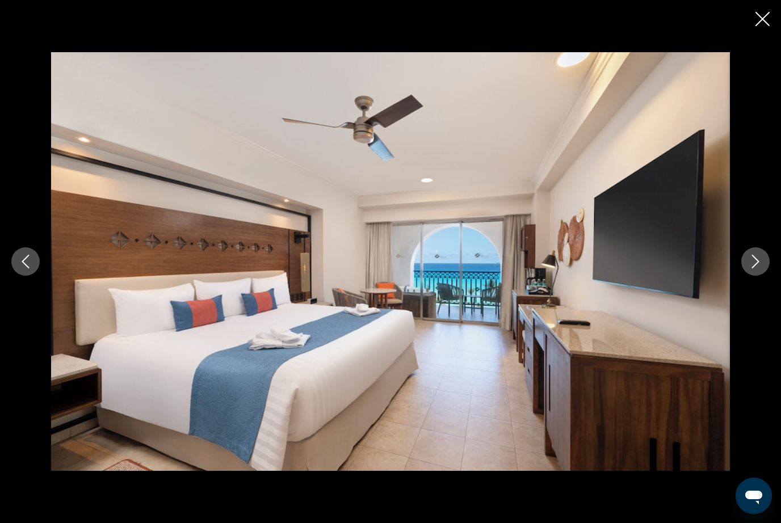
click at [757, 268] on icon "Next image" at bounding box center [755, 262] width 7 height 14
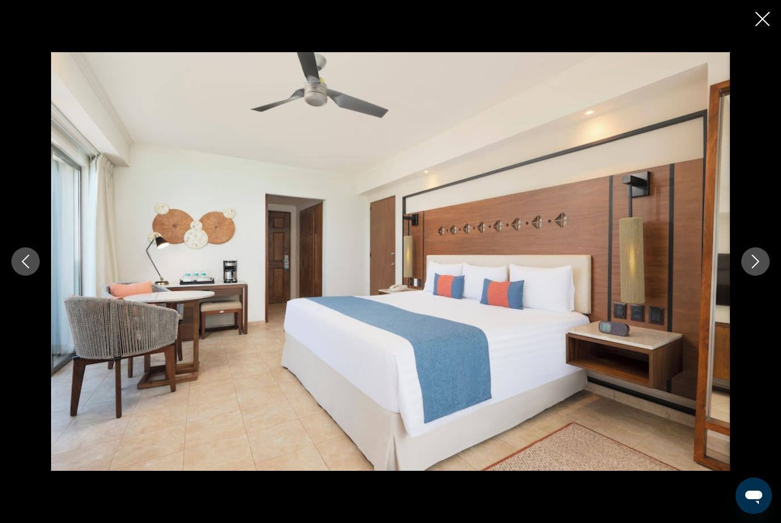
click at [757, 268] on icon "Next image" at bounding box center [756, 262] width 14 height 14
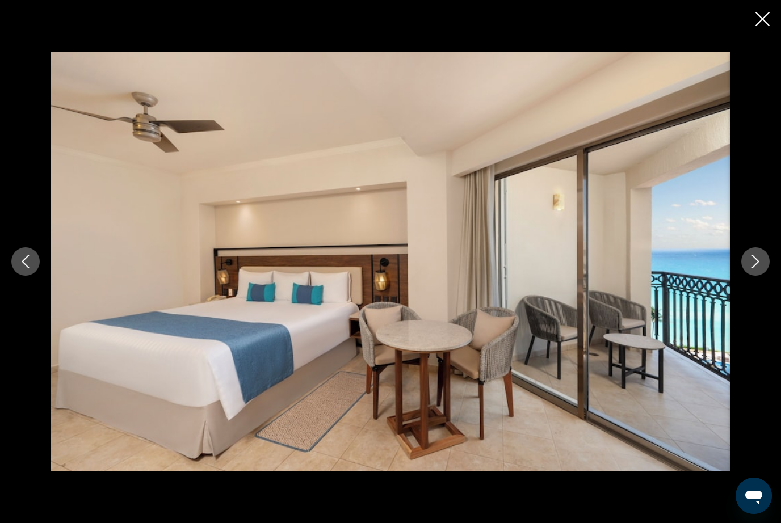
click at [753, 276] on button "Next image" at bounding box center [755, 261] width 28 height 28
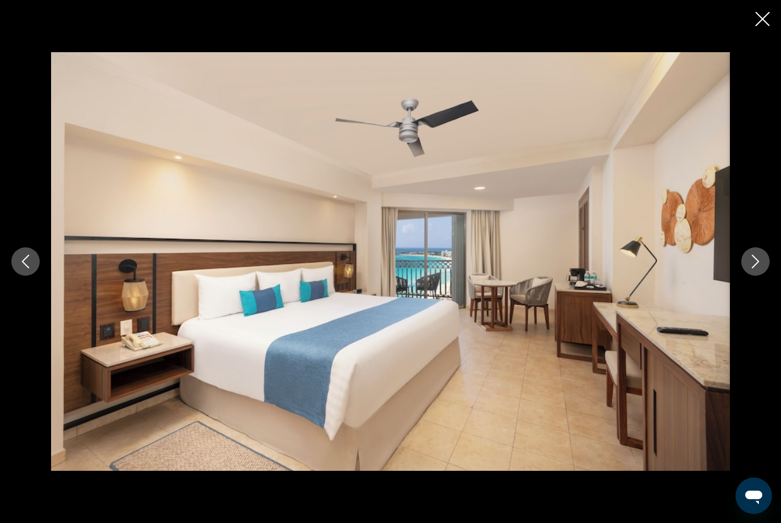
click at [752, 268] on icon "Next image" at bounding box center [755, 262] width 7 height 14
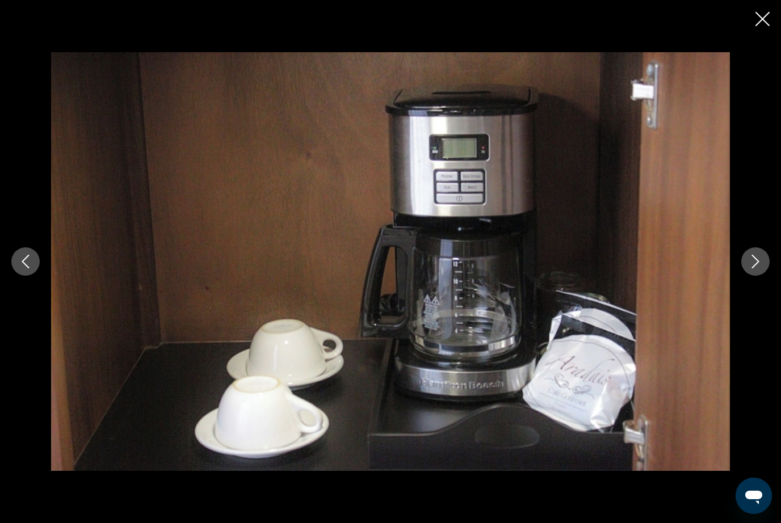
click at [750, 276] on button "Next image" at bounding box center [755, 261] width 28 height 28
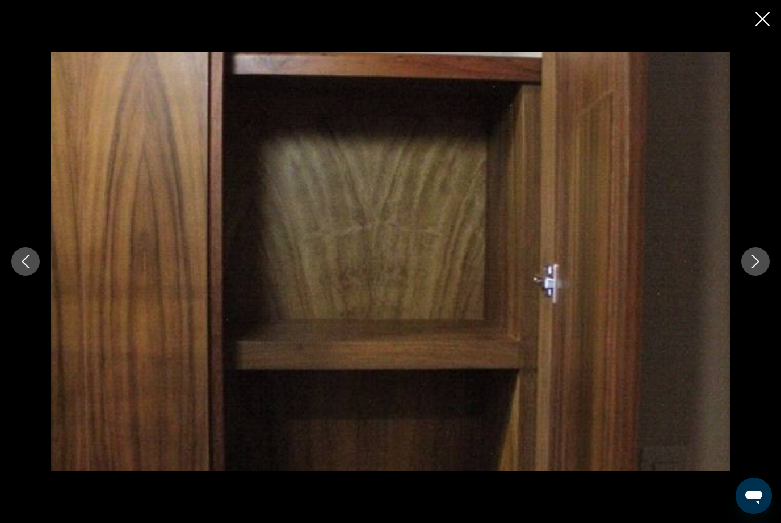
click at [758, 268] on icon "Next image" at bounding box center [755, 262] width 7 height 14
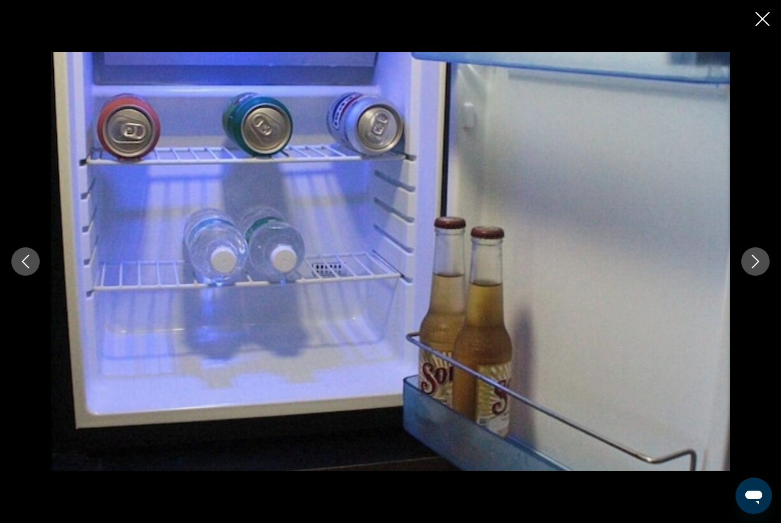
click at [760, 268] on icon "Next image" at bounding box center [756, 262] width 14 height 14
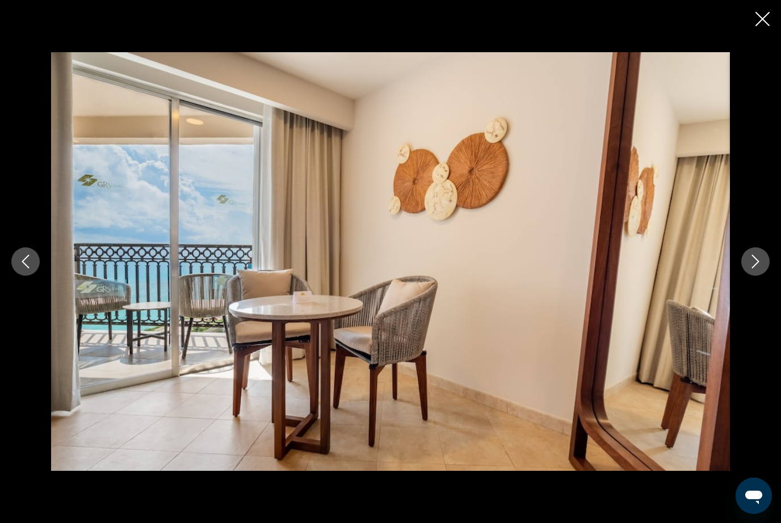
click at [761, 268] on icon "Next image" at bounding box center [756, 262] width 14 height 14
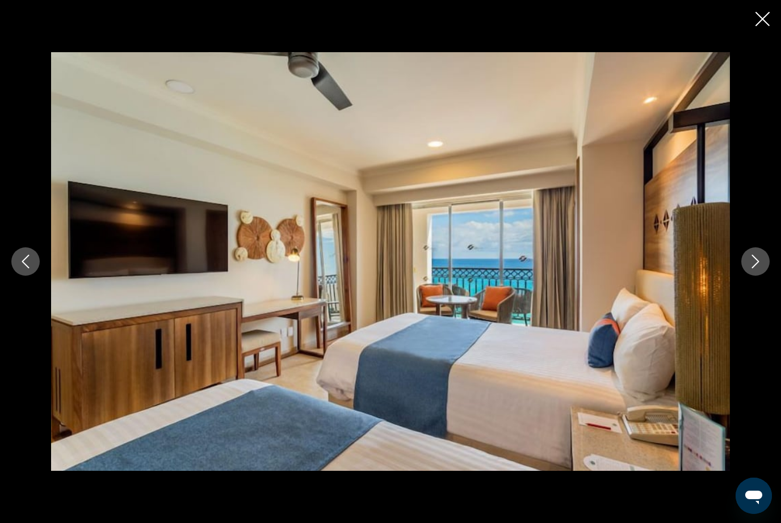
click at [762, 268] on icon "Next image" at bounding box center [756, 262] width 14 height 14
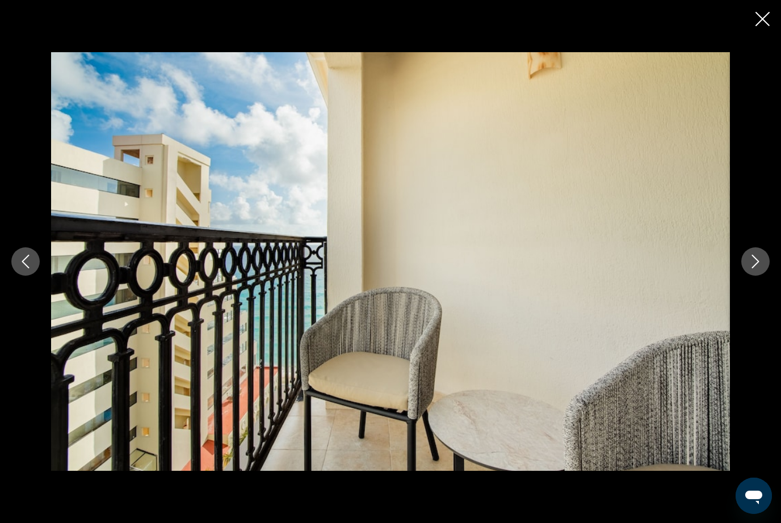
click at [759, 268] on icon "Next image" at bounding box center [756, 262] width 14 height 14
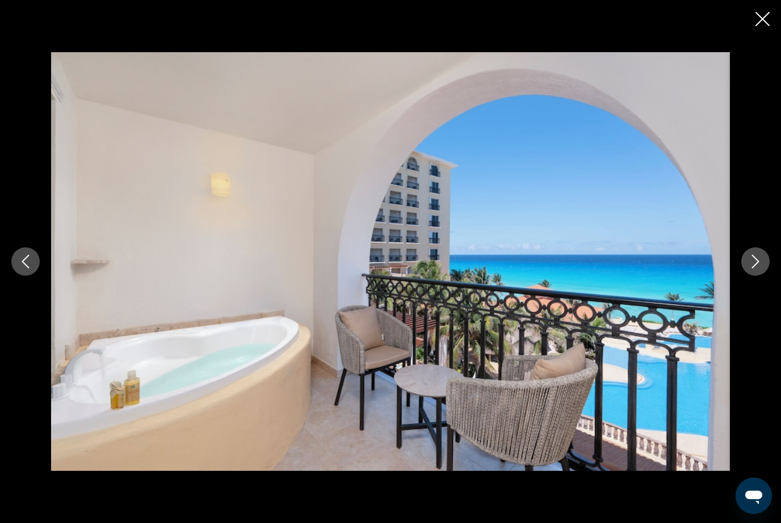
click at [762, 268] on icon "Next image" at bounding box center [756, 262] width 14 height 14
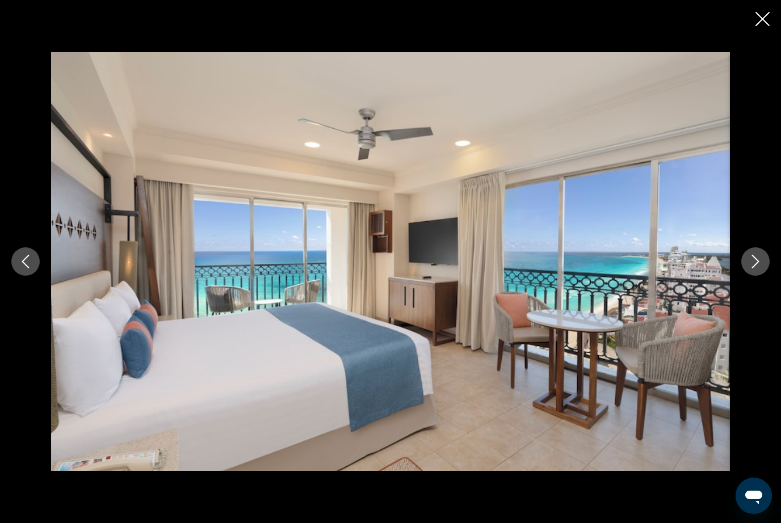
click at [754, 268] on icon "Next image" at bounding box center [756, 262] width 14 height 14
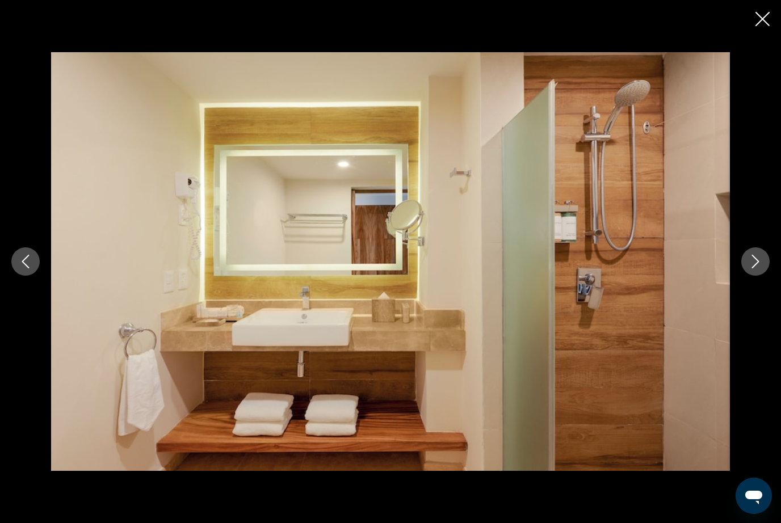
click at [751, 268] on icon "Next image" at bounding box center [756, 262] width 14 height 14
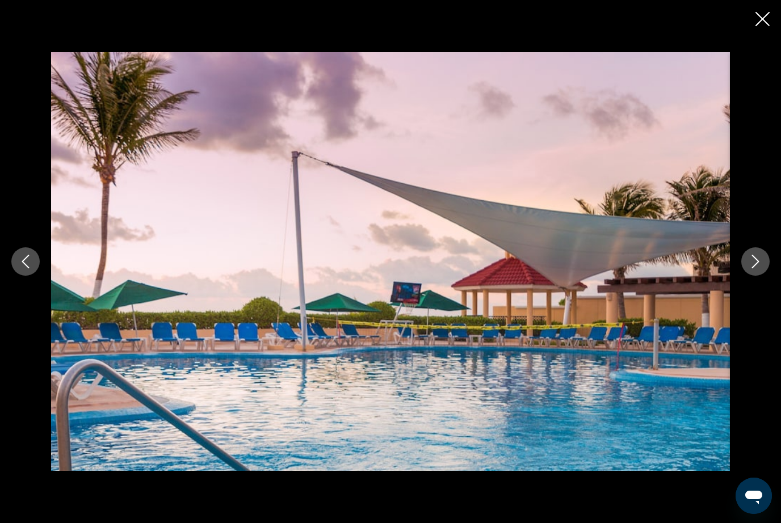
click at [751, 268] on icon "Next image" at bounding box center [756, 262] width 14 height 14
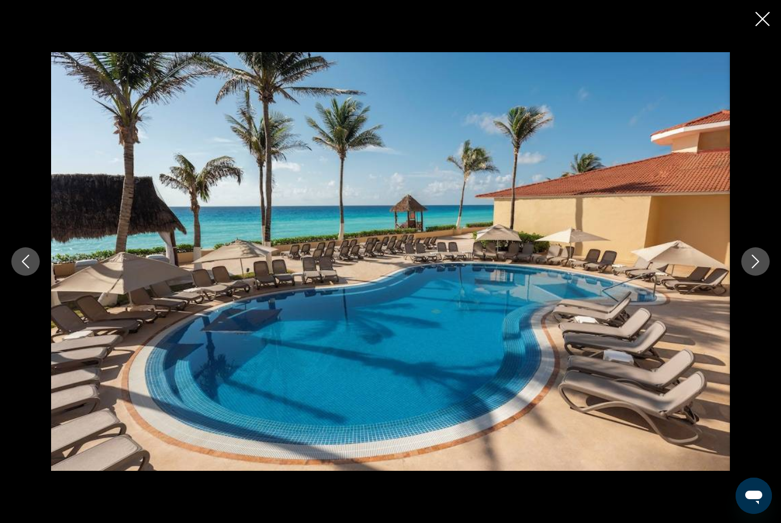
click at [750, 268] on icon "Next image" at bounding box center [756, 262] width 14 height 14
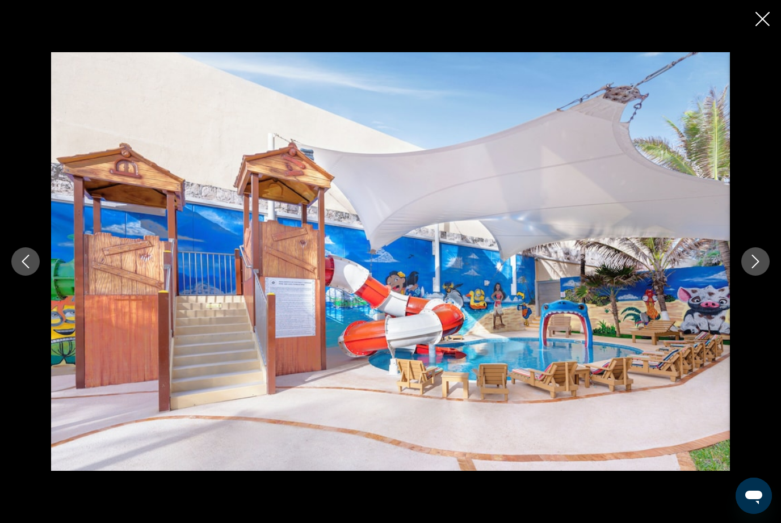
click at [750, 268] on icon "Next image" at bounding box center [756, 262] width 14 height 14
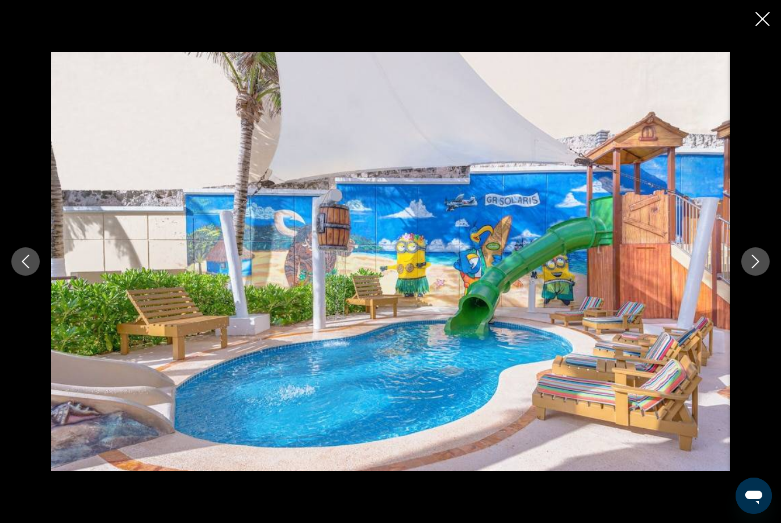
click at [751, 268] on icon "Next image" at bounding box center [756, 262] width 14 height 14
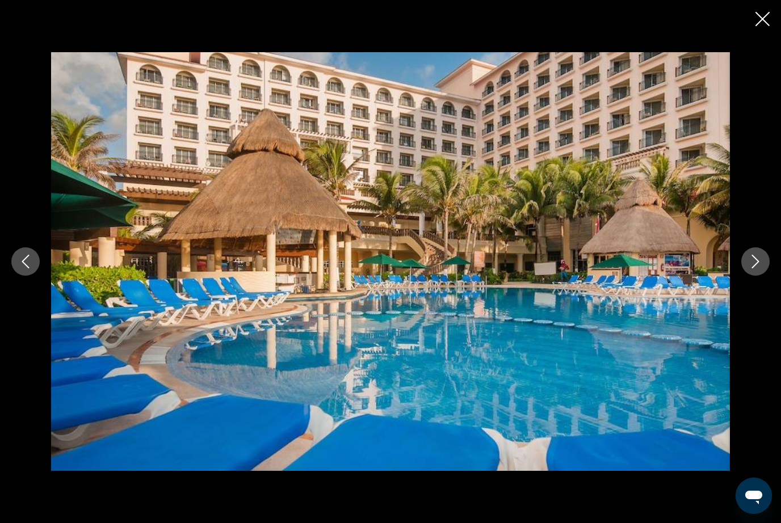
click at [757, 268] on icon "Next image" at bounding box center [756, 262] width 14 height 14
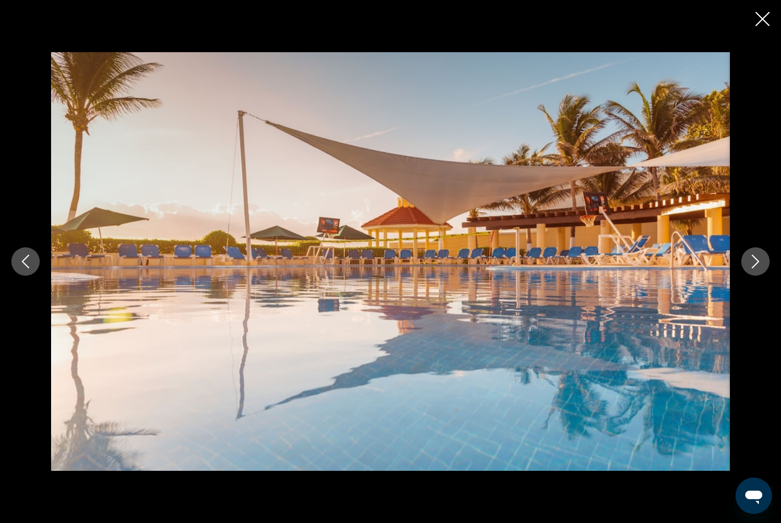
click at [757, 268] on icon "Next image" at bounding box center [756, 262] width 14 height 14
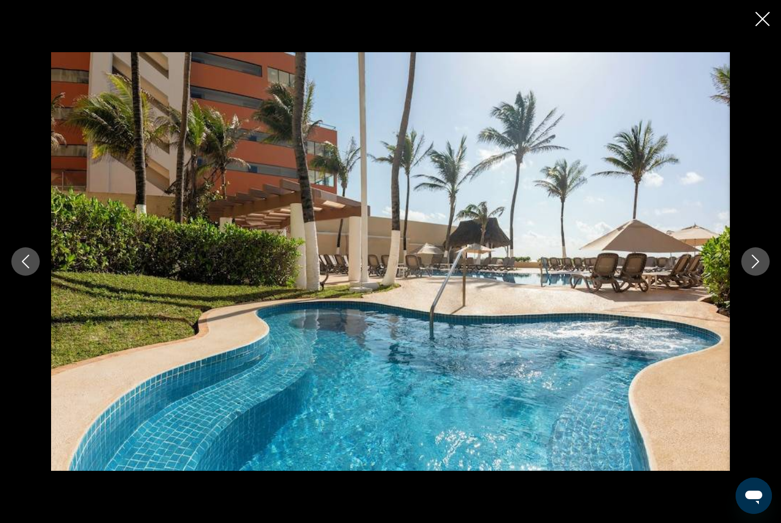
click at [755, 268] on icon "Next image" at bounding box center [756, 262] width 14 height 14
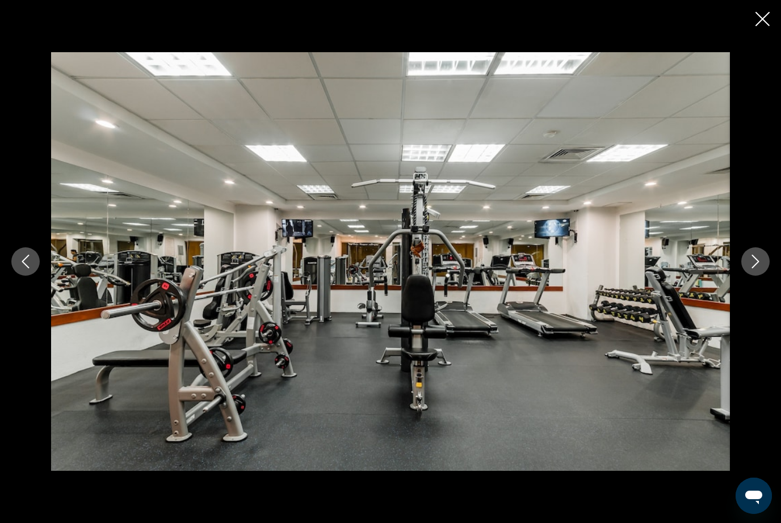
click at [759, 268] on icon "Next image" at bounding box center [756, 262] width 14 height 14
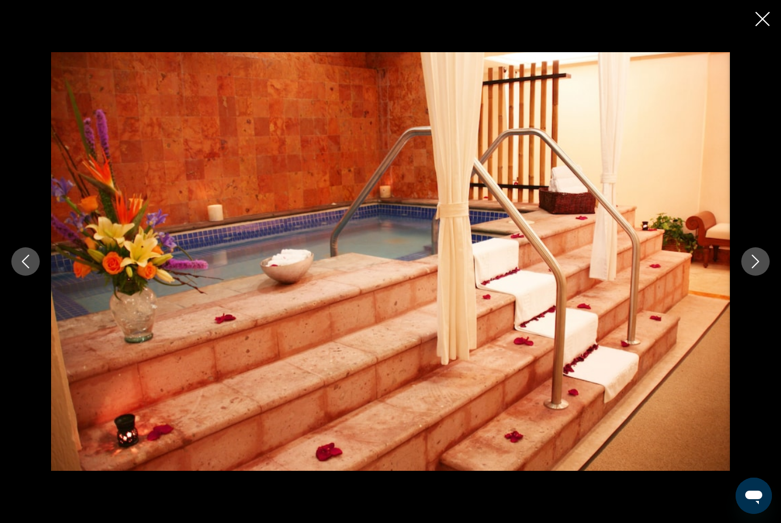
click at [756, 268] on icon "Next image" at bounding box center [756, 262] width 14 height 14
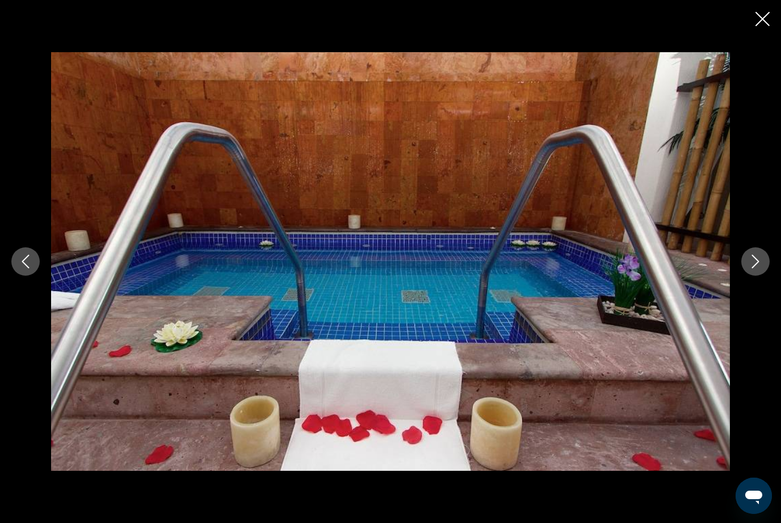
click at [754, 268] on icon "Next image" at bounding box center [756, 262] width 14 height 14
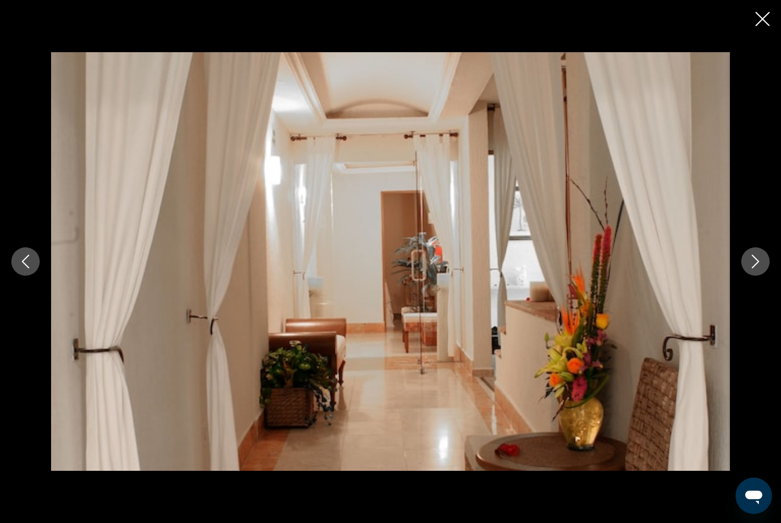
click at [757, 268] on icon "Next image" at bounding box center [755, 262] width 7 height 14
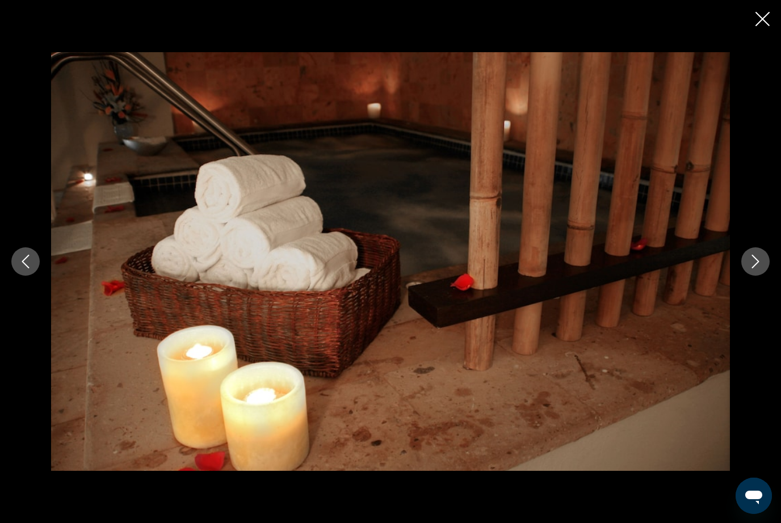
click at [755, 268] on icon "Next image" at bounding box center [756, 262] width 14 height 14
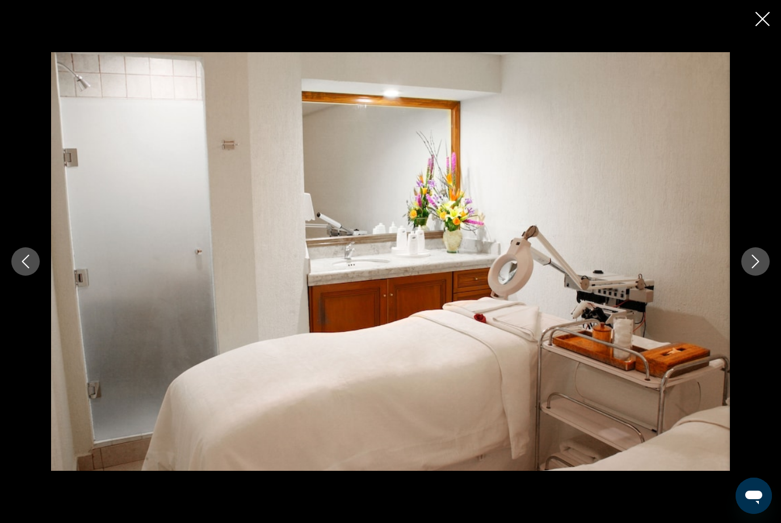
click at [758, 268] on icon "Next image" at bounding box center [755, 262] width 7 height 14
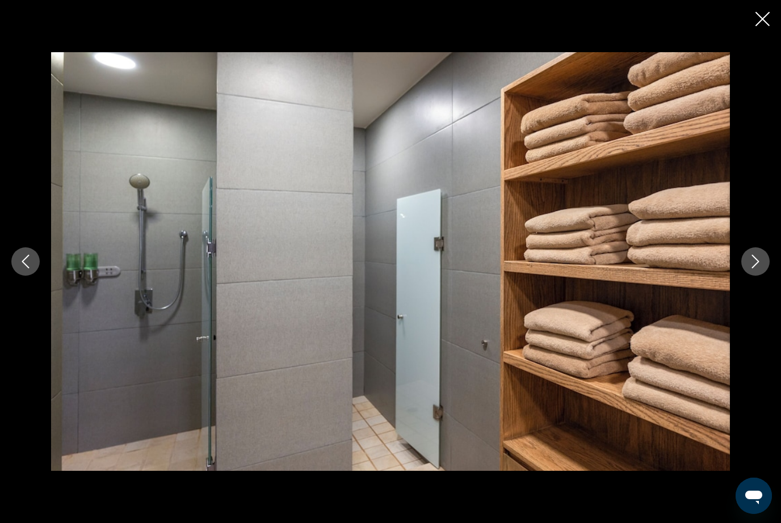
click at [759, 268] on icon "Next image" at bounding box center [756, 262] width 14 height 14
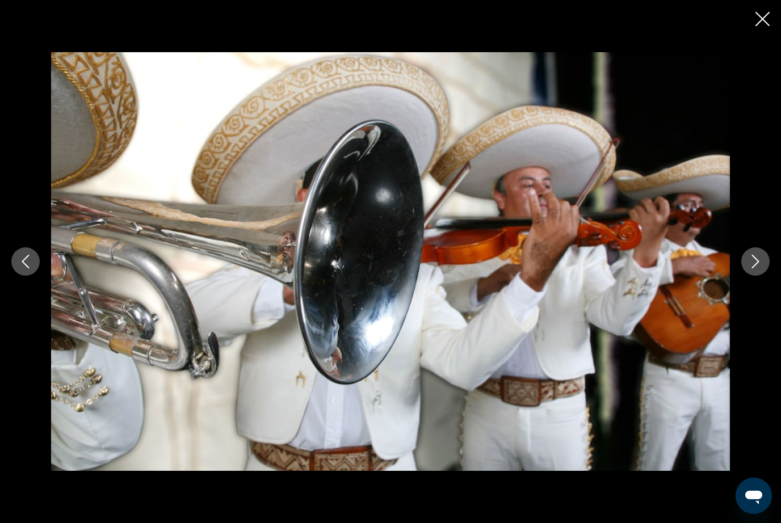
click at [762, 276] on button "Next image" at bounding box center [755, 261] width 28 height 28
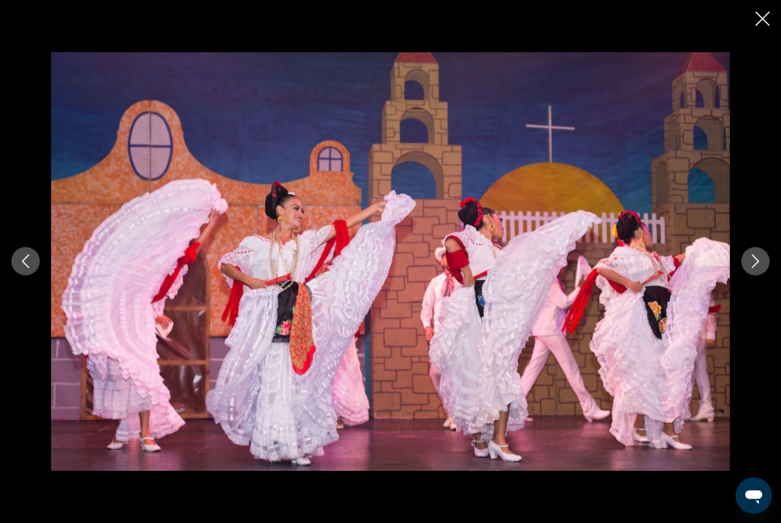
scroll to position [1755, 0]
click at [757, 268] on icon "Next image" at bounding box center [756, 262] width 14 height 14
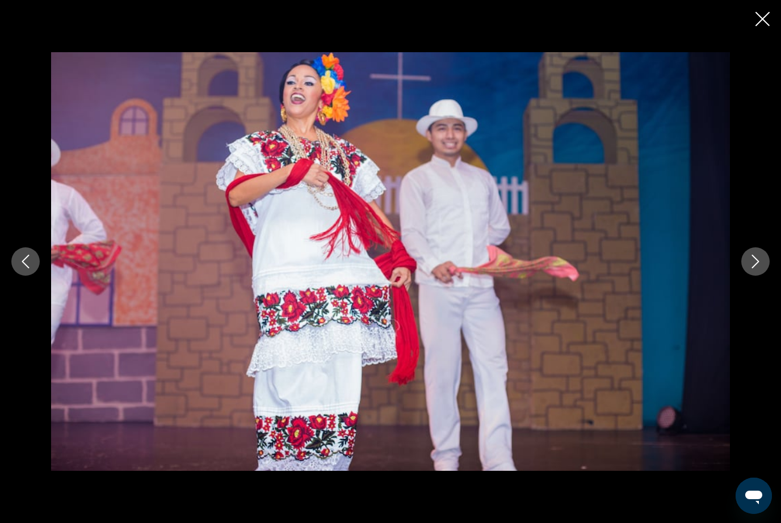
click at [755, 268] on icon "Next image" at bounding box center [756, 262] width 14 height 14
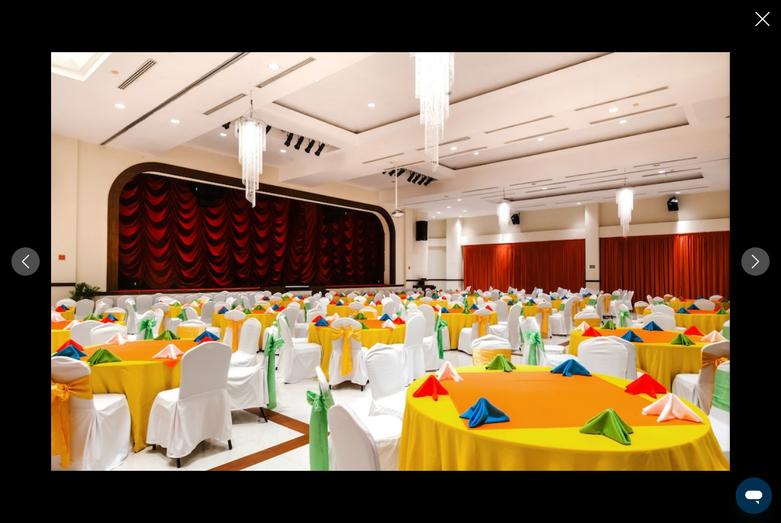
click at [755, 268] on icon "Next image" at bounding box center [756, 262] width 14 height 14
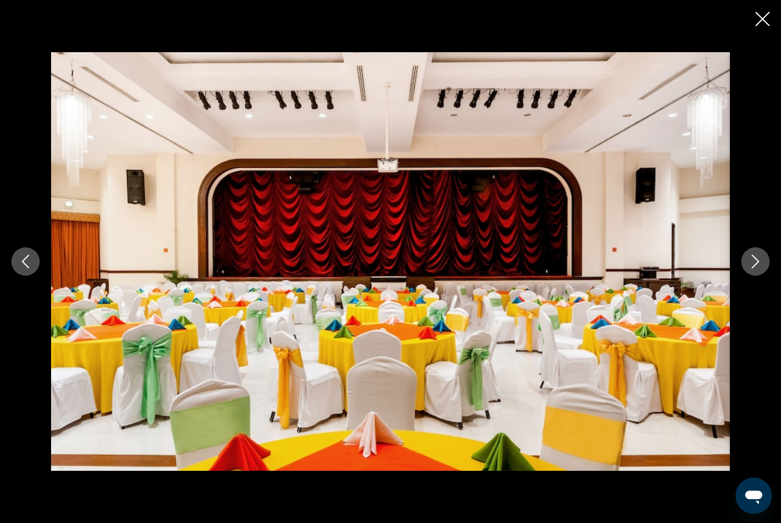
click at [756, 268] on icon "Next image" at bounding box center [755, 262] width 7 height 14
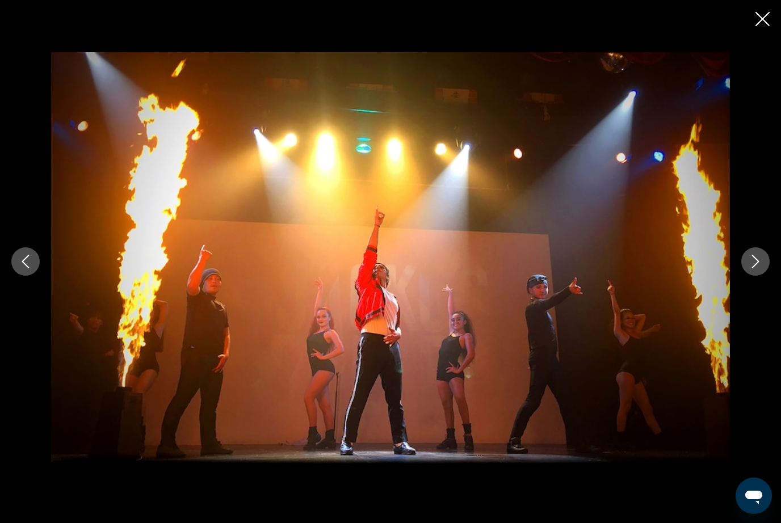
click at [756, 268] on icon "Next image" at bounding box center [756, 262] width 14 height 14
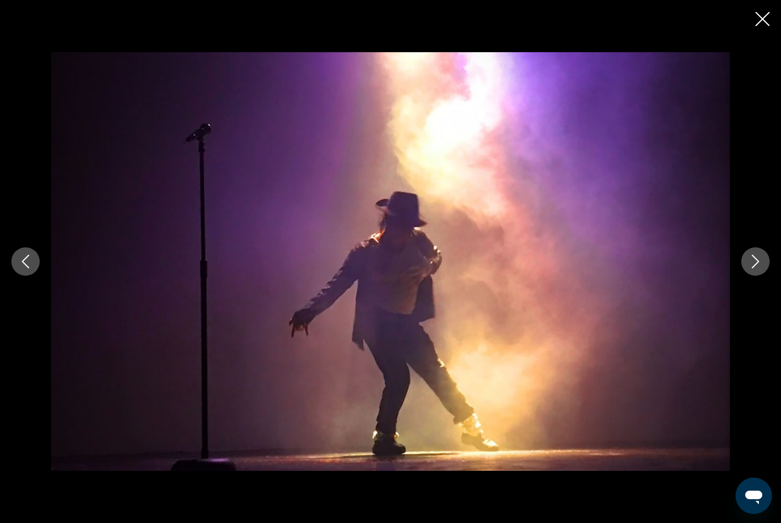
click at [754, 268] on icon "Next image" at bounding box center [756, 262] width 14 height 14
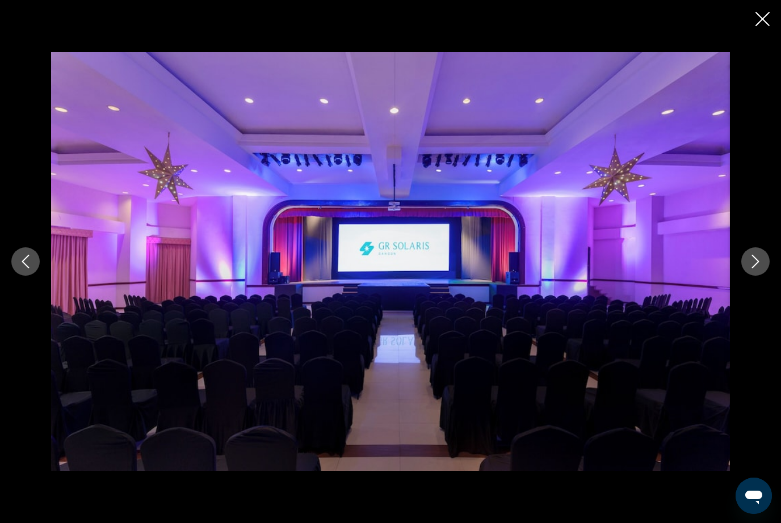
click at [756, 268] on icon "Next image" at bounding box center [755, 262] width 7 height 14
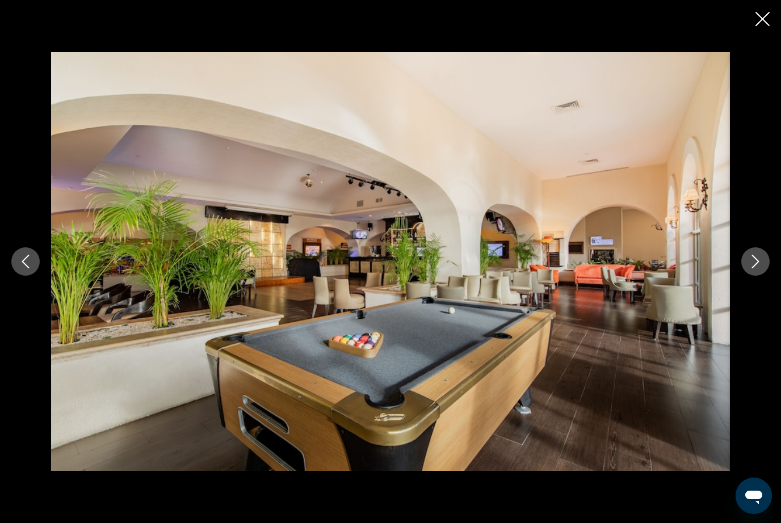
click at [755, 268] on icon "Next image" at bounding box center [756, 262] width 14 height 14
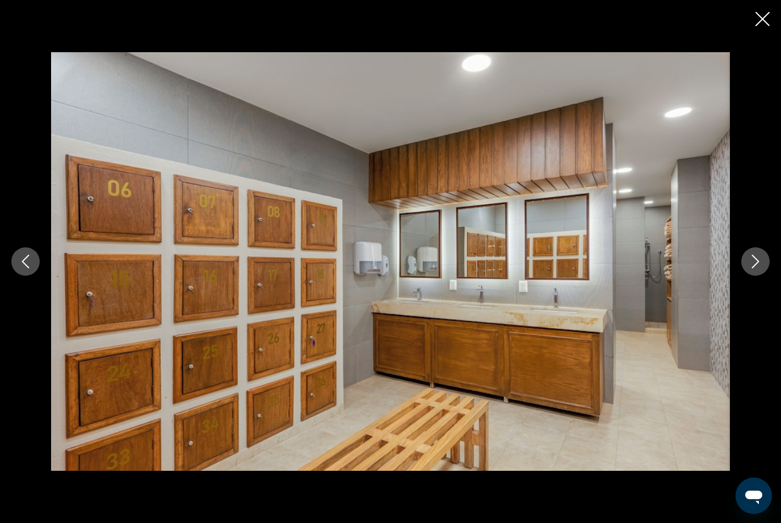
click at [755, 268] on icon "Next image" at bounding box center [756, 262] width 14 height 14
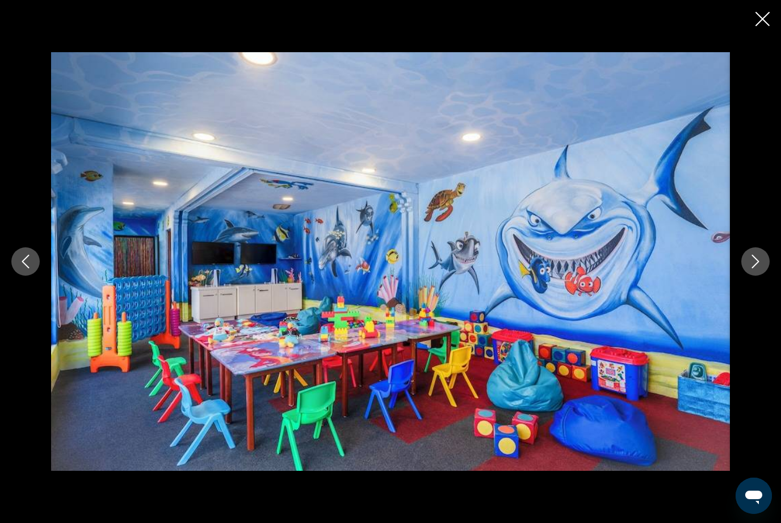
click at [756, 268] on icon "Next image" at bounding box center [755, 262] width 7 height 14
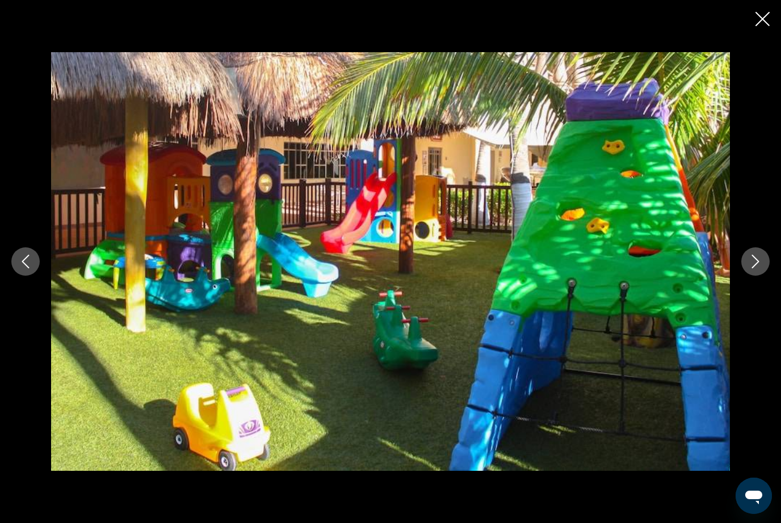
click at [755, 268] on icon "Next image" at bounding box center [756, 262] width 14 height 14
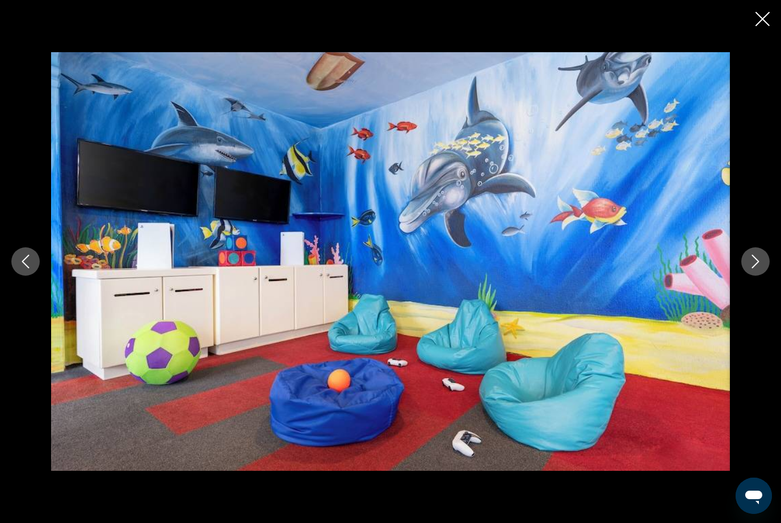
click at [755, 268] on icon "Next image" at bounding box center [756, 262] width 14 height 14
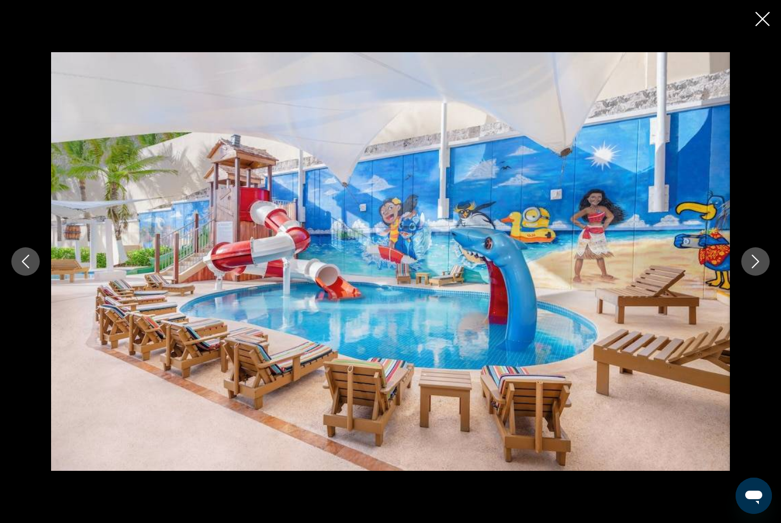
click at [754, 268] on icon "Next image" at bounding box center [756, 262] width 14 height 14
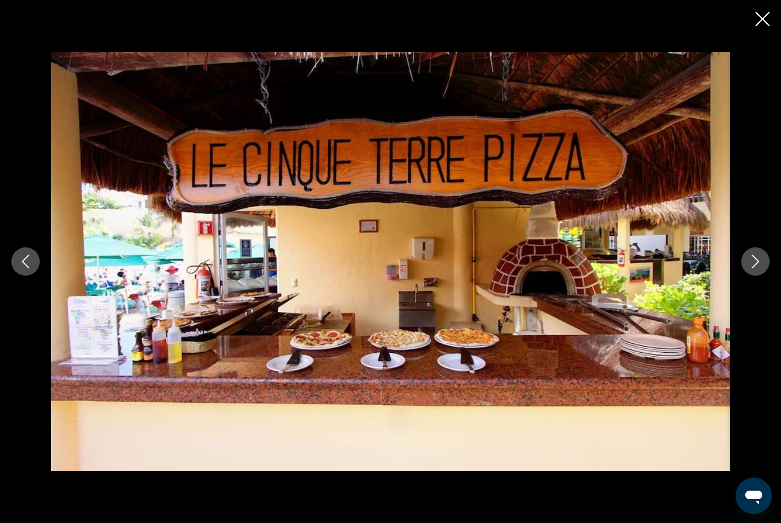
click at [754, 268] on icon "Next image" at bounding box center [756, 262] width 14 height 14
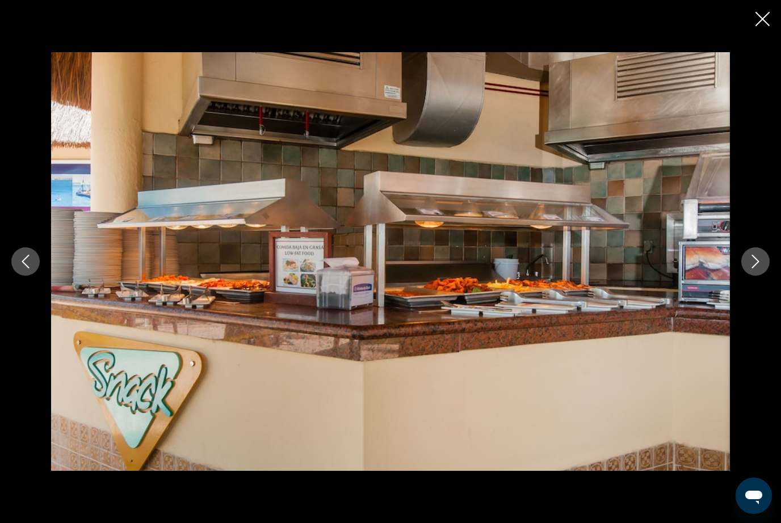
click at [755, 268] on icon "Next image" at bounding box center [756, 262] width 14 height 14
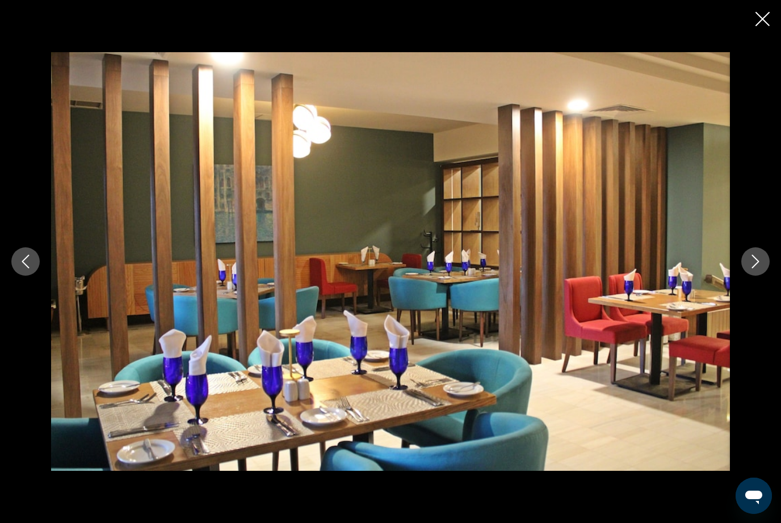
click at [754, 268] on icon "Next image" at bounding box center [756, 262] width 14 height 14
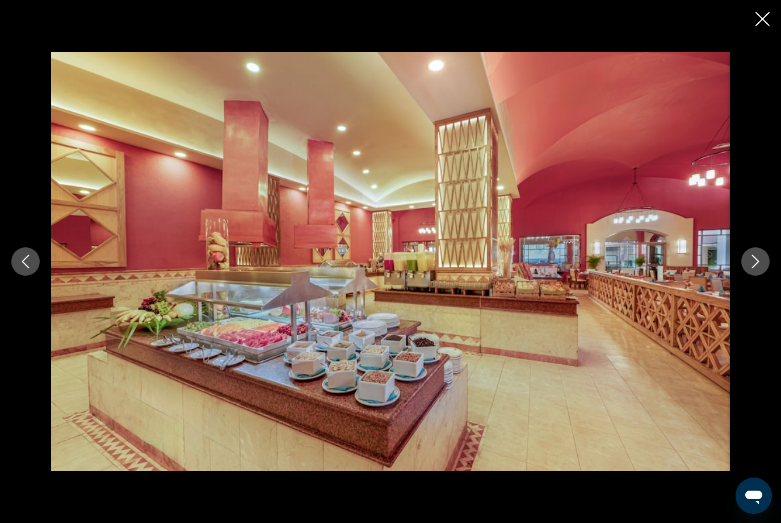
click at [753, 268] on icon "Next image" at bounding box center [756, 262] width 14 height 14
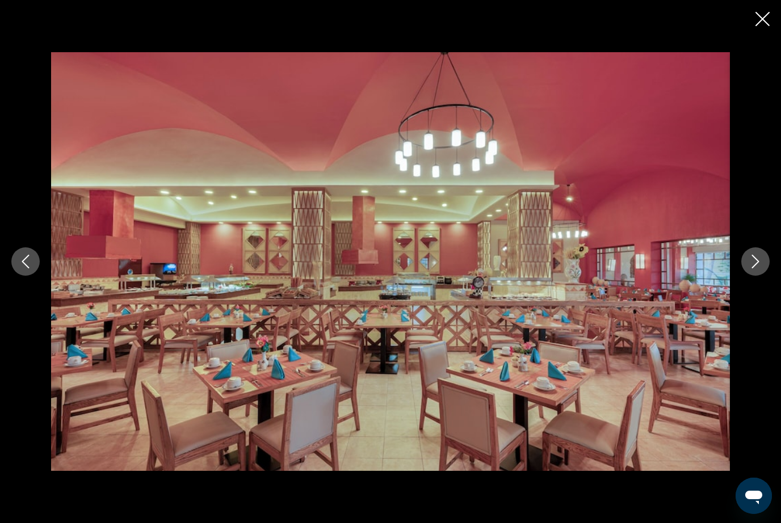
click at [753, 268] on icon "Next image" at bounding box center [756, 262] width 14 height 14
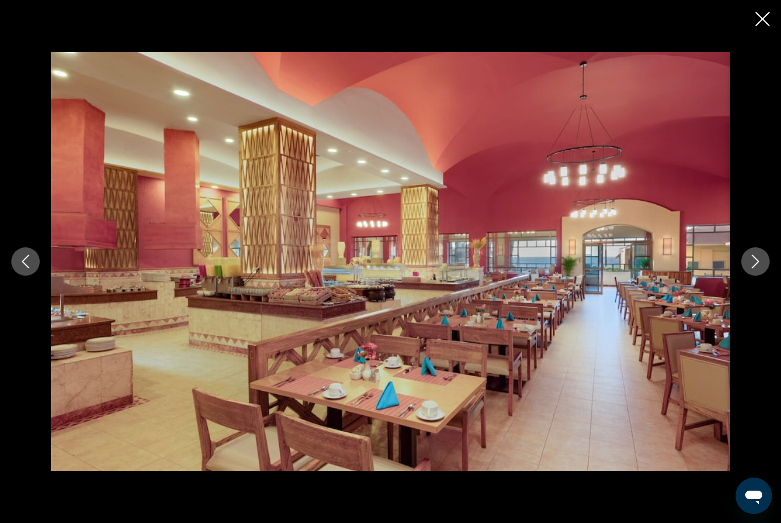
click at [749, 10] on div "Main content" at bounding box center [390, 261] width 781 height 523
click at [757, 12] on icon "Close slideshow" at bounding box center [762, 19] width 14 height 14
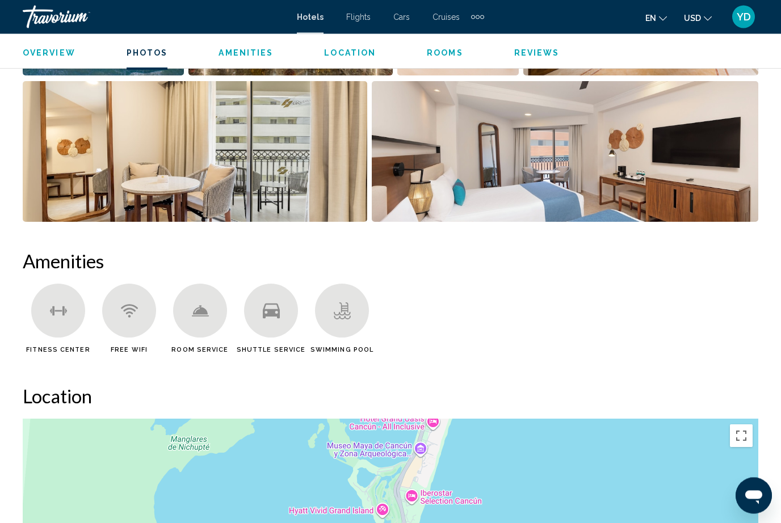
scroll to position [910, 0]
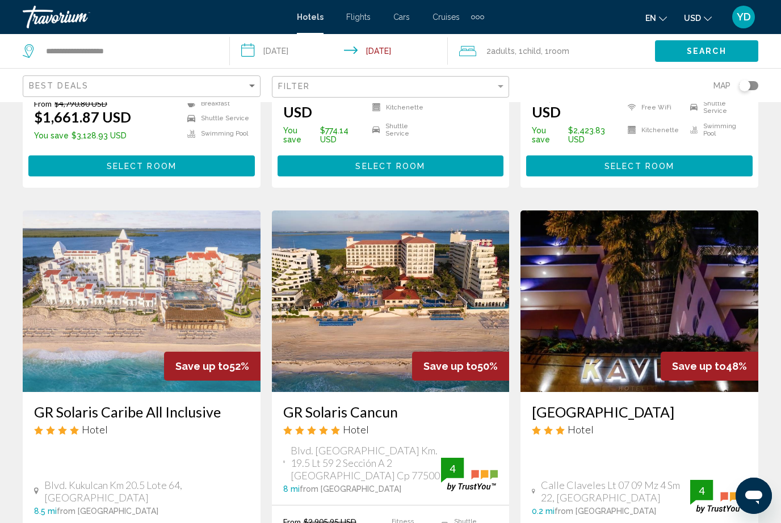
scroll to position [380, 0]
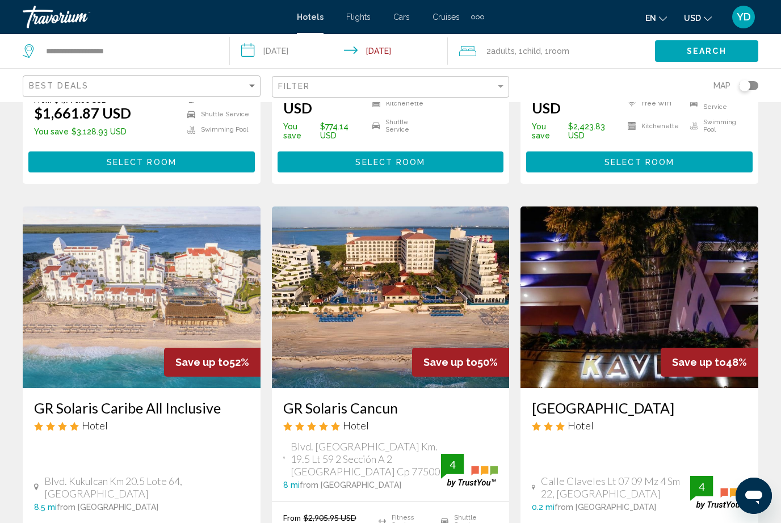
click at [196, 285] on img "Main content" at bounding box center [142, 298] width 238 height 182
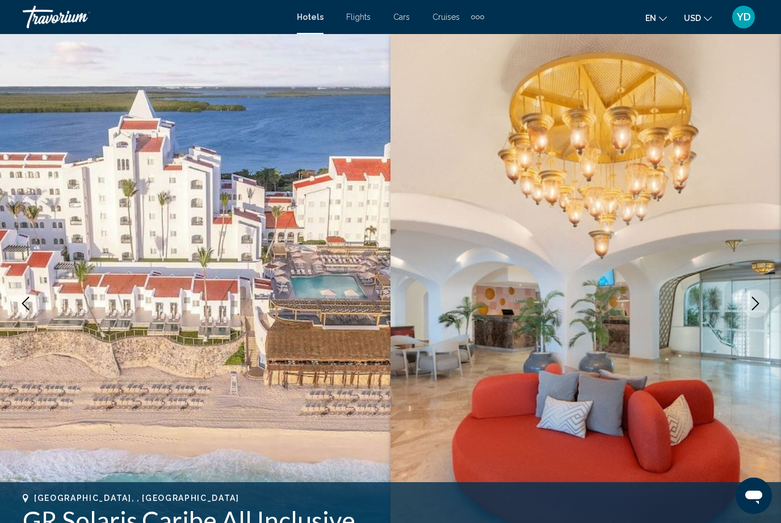
click at [753, 303] on icon "Next image" at bounding box center [756, 304] width 14 height 14
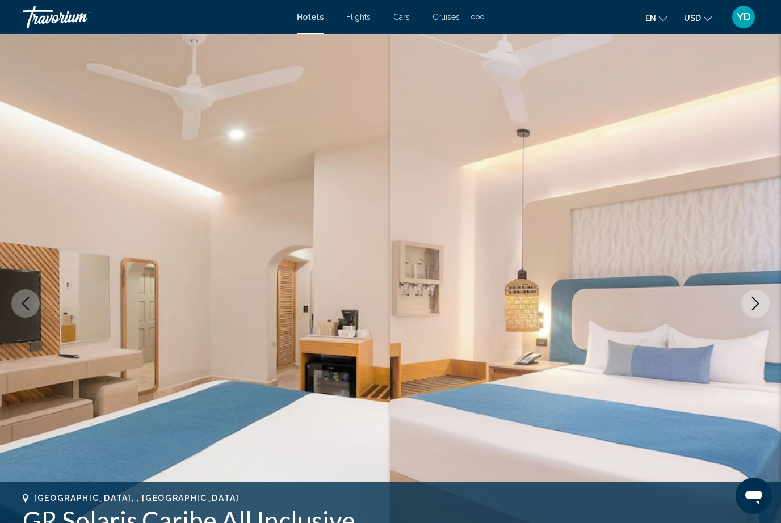
click at [754, 299] on icon "Next image" at bounding box center [755, 304] width 7 height 14
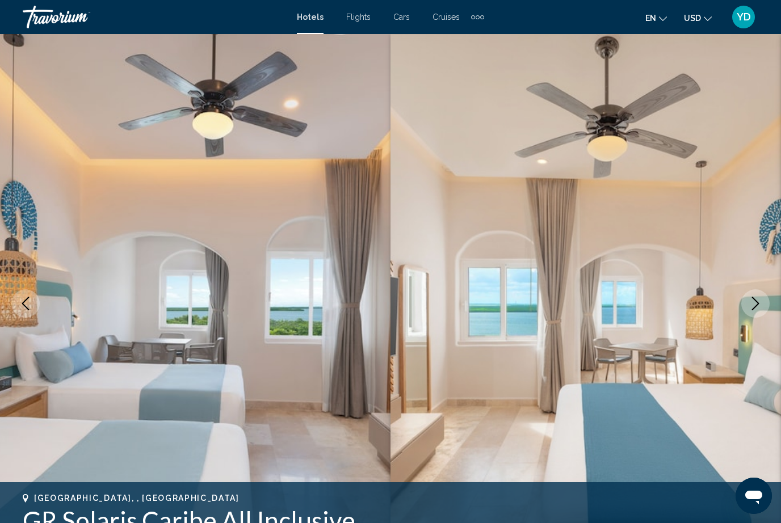
click at [754, 299] on icon "Next image" at bounding box center [755, 304] width 7 height 14
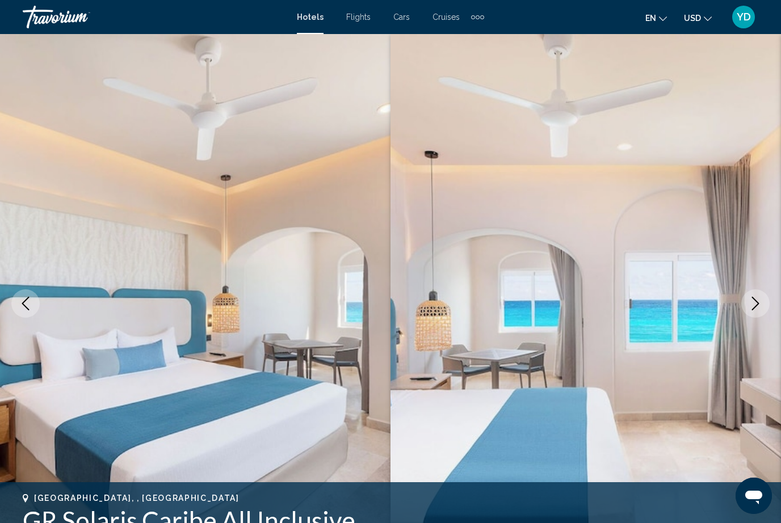
click at [754, 297] on icon "Next image" at bounding box center [756, 304] width 14 height 14
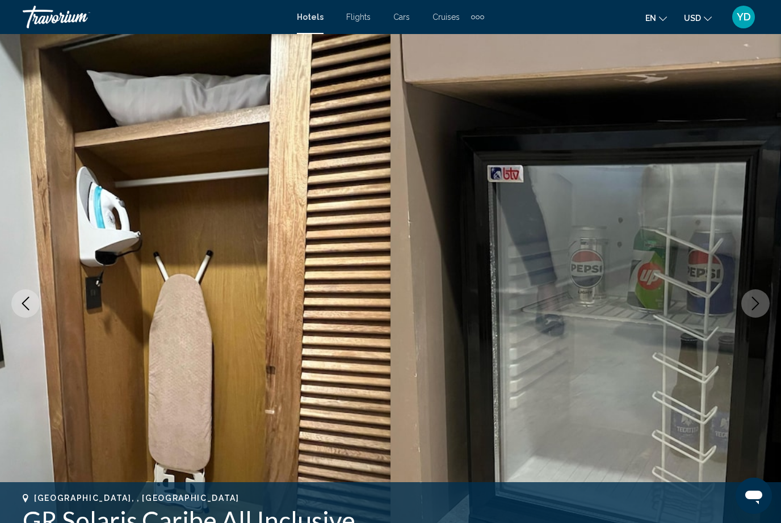
click at [753, 299] on icon "Next image" at bounding box center [755, 304] width 7 height 14
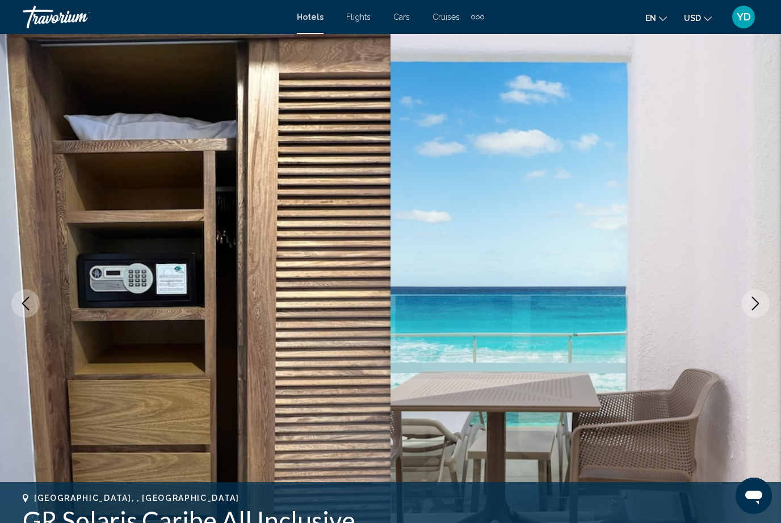
click at [753, 299] on icon "Next image" at bounding box center [755, 304] width 7 height 14
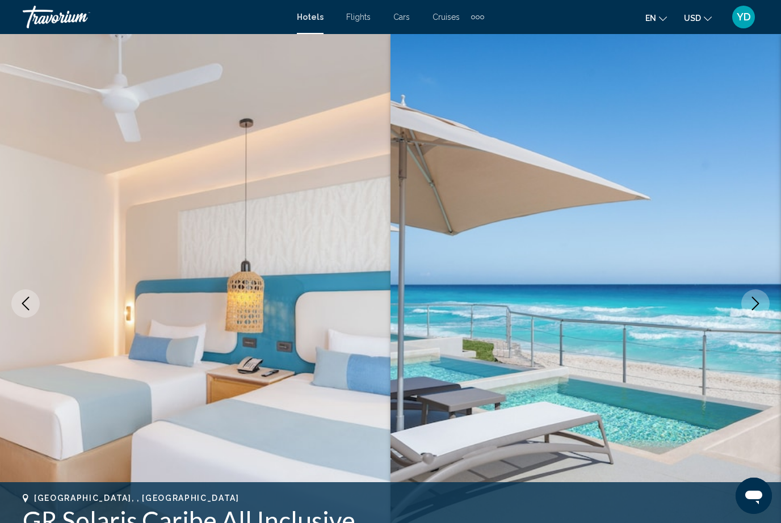
click at [753, 298] on icon "Next image" at bounding box center [755, 304] width 7 height 14
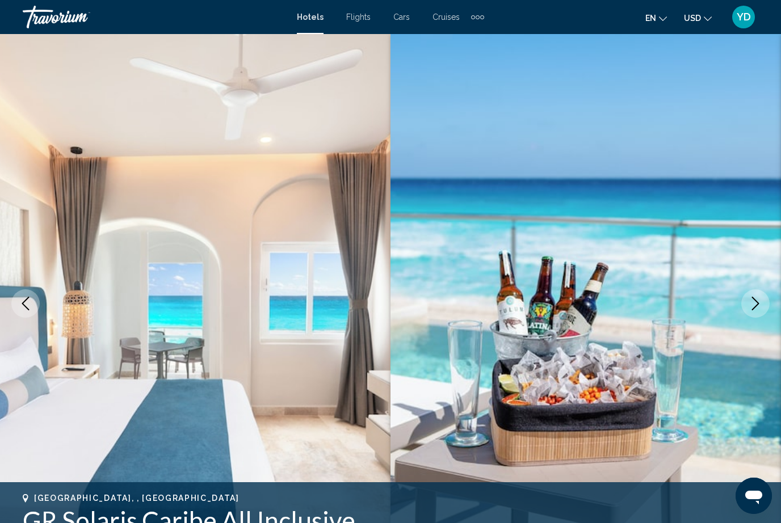
click at [753, 298] on icon "Next image" at bounding box center [755, 304] width 7 height 14
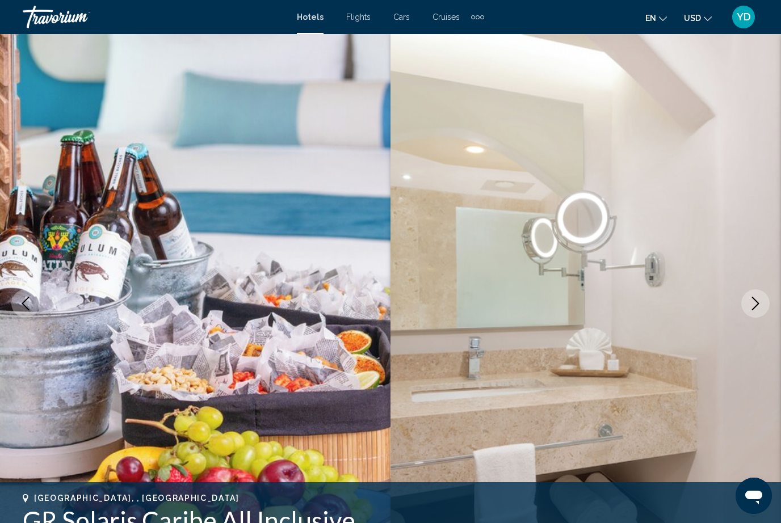
click at [753, 298] on icon "Next image" at bounding box center [755, 304] width 7 height 14
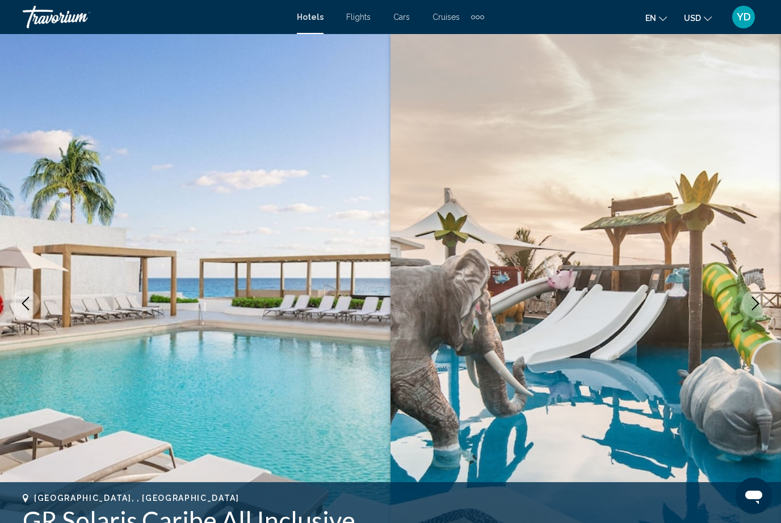
click at [753, 298] on icon "Next image" at bounding box center [755, 304] width 7 height 14
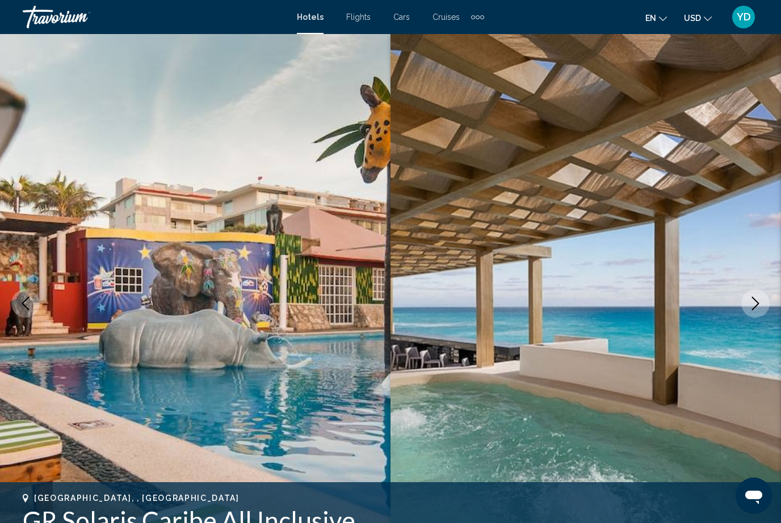
click at [754, 297] on icon "Next image" at bounding box center [756, 304] width 14 height 14
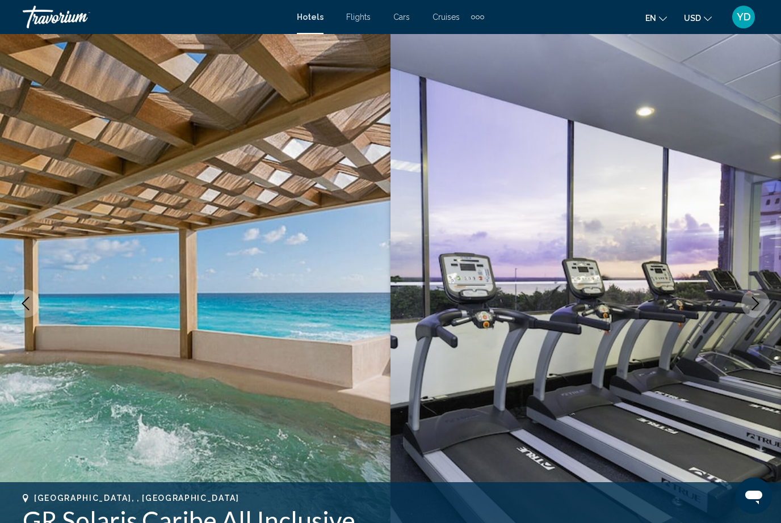
click at [754, 298] on icon "Next image" at bounding box center [756, 304] width 14 height 14
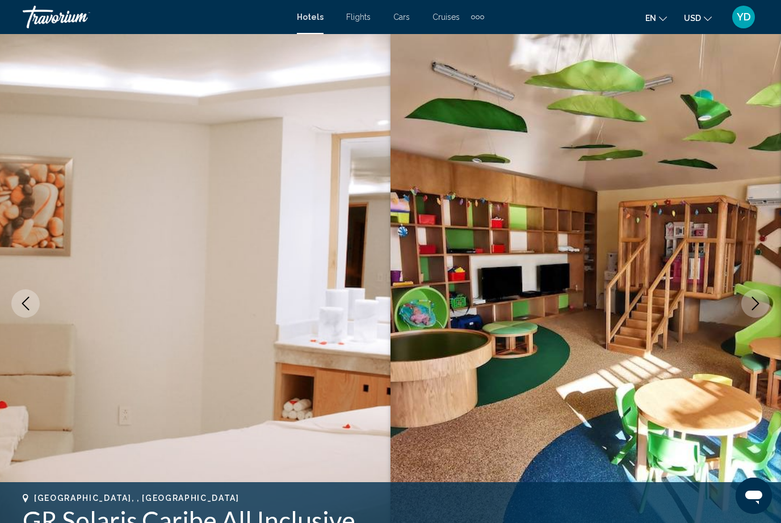
click at [753, 298] on icon "Next image" at bounding box center [755, 304] width 7 height 14
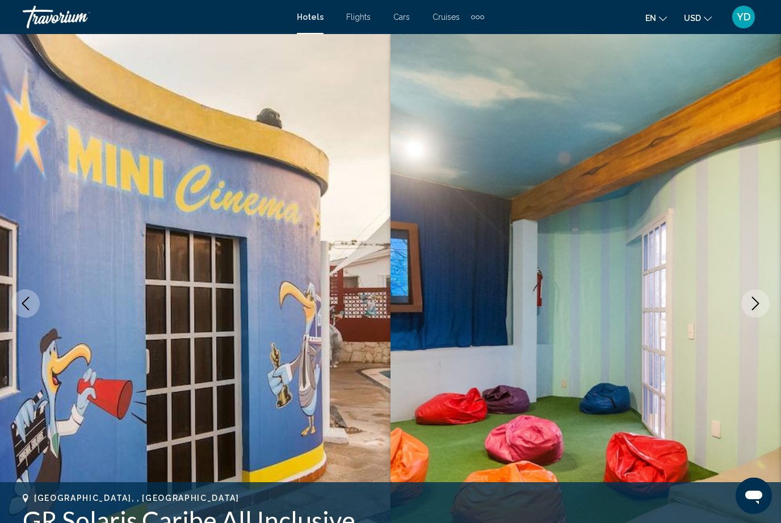
click at [754, 298] on icon "Next image" at bounding box center [756, 304] width 14 height 14
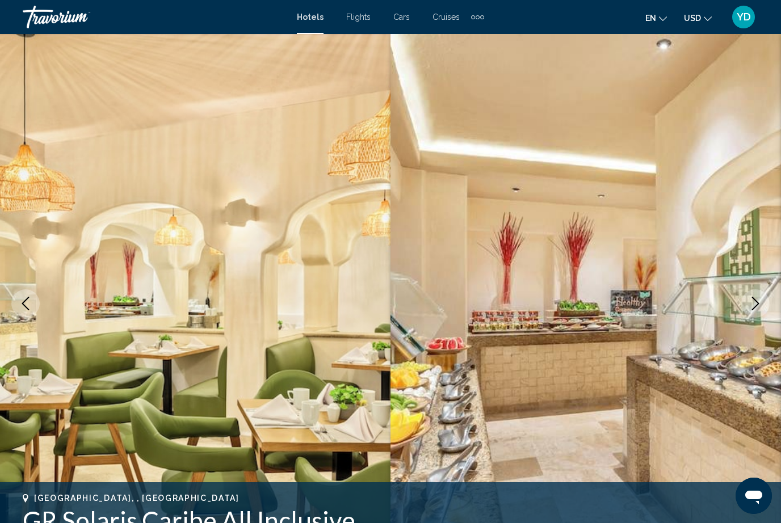
click at [751, 299] on icon "Next image" at bounding box center [756, 304] width 14 height 14
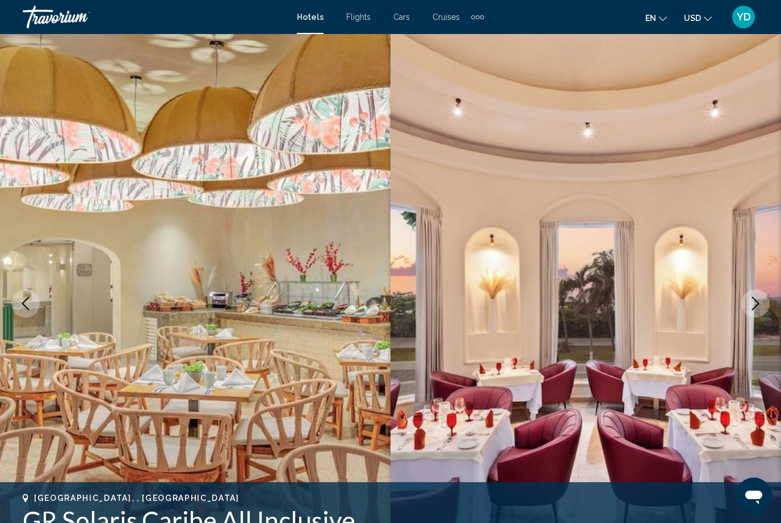
click at [752, 299] on icon "Next image" at bounding box center [756, 304] width 14 height 14
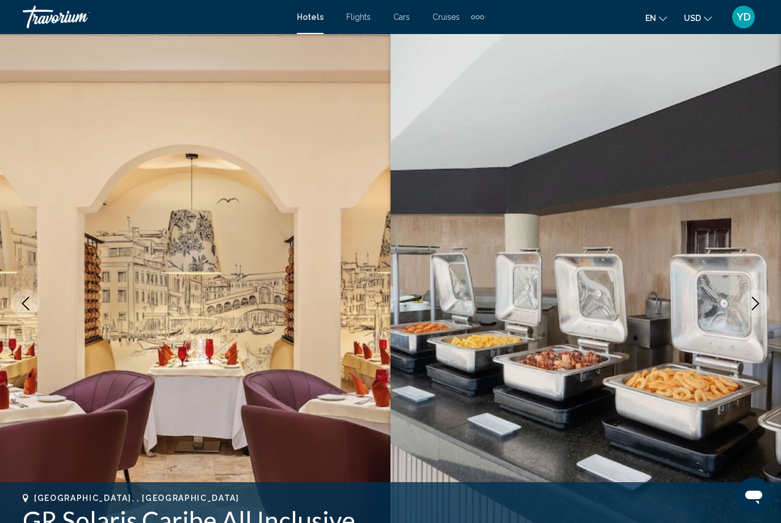
click at [753, 299] on icon "Next image" at bounding box center [756, 304] width 14 height 14
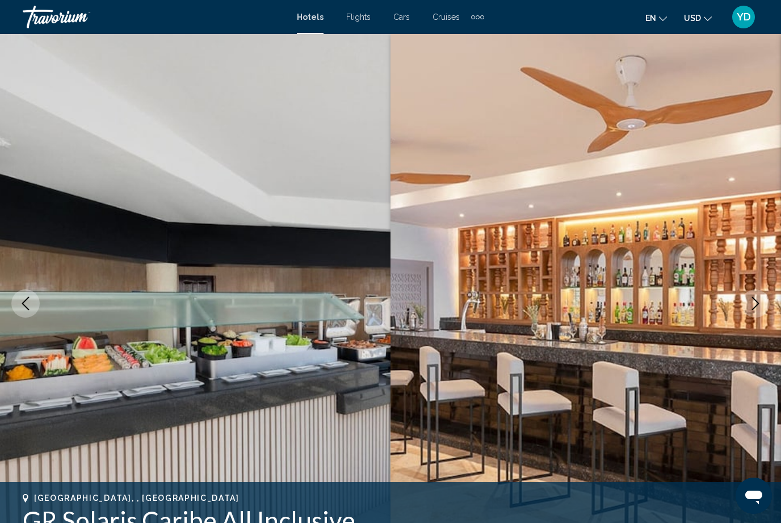
click at [753, 299] on icon "Next image" at bounding box center [756, 304] width 14 height 14
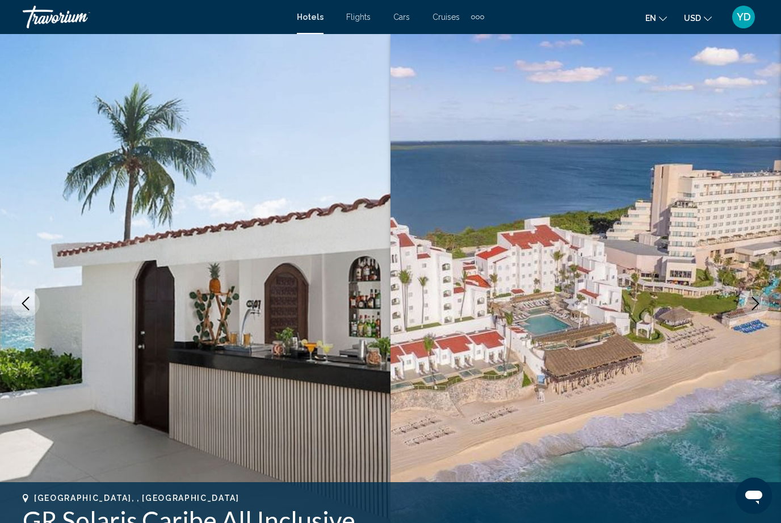
click at [753, 298] on icon "Next image" at bounding box center [755, 304] width 7 height 14
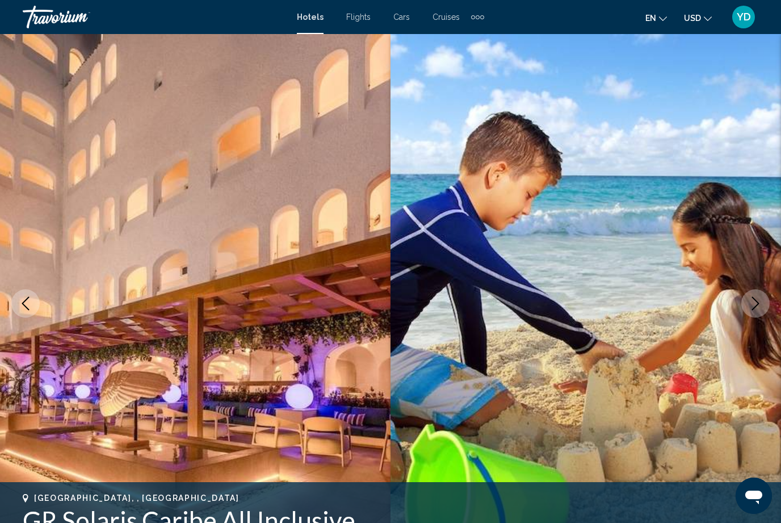
click at [752, 297] on icon "Next image" at bounding box center [755, 304] width 7 height 14
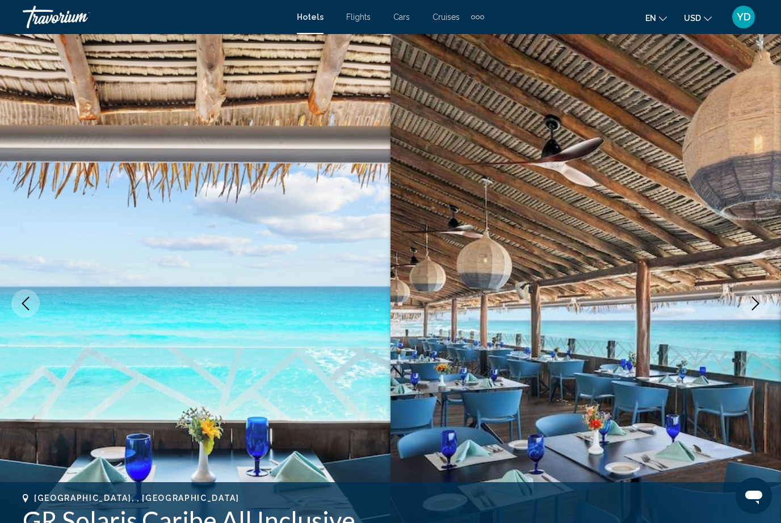
click at [753, 299] on icon "Next image" at bounding box center [756, 304] width 14 height 14
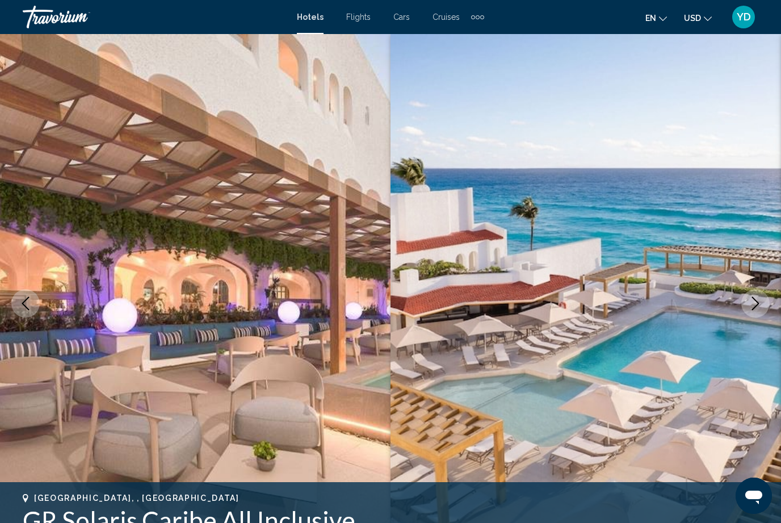
click at [758, 292] on button "Next image" at bounding box center [755, 303] width 28 height 28
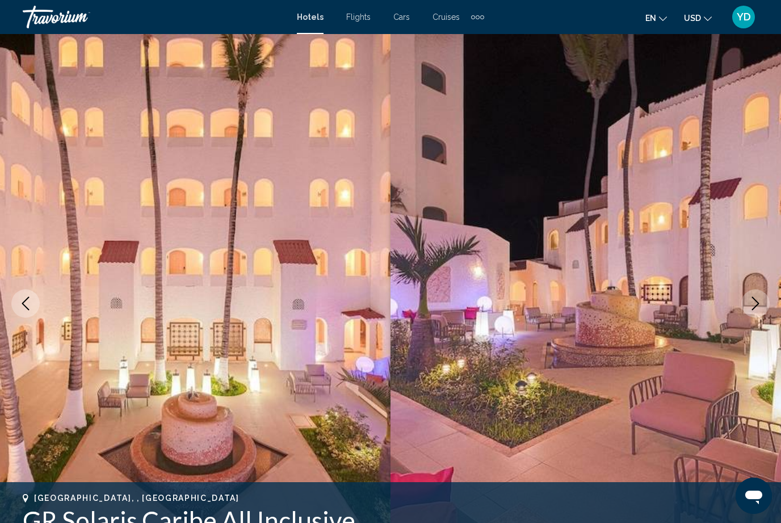
click at [755, 297] on icon "Next image" at bounding box center [756, 304] width 14 height 14
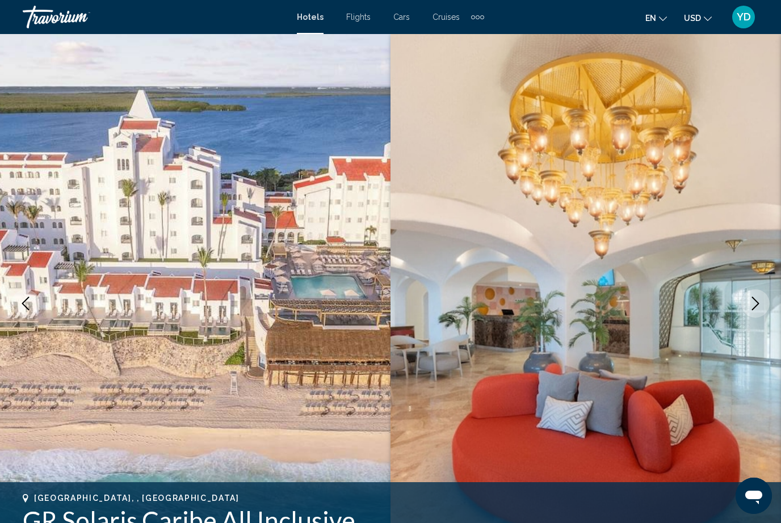
click at [754, 299] on icon "Next image" at bounding box center [755, 304] width 7 height 14
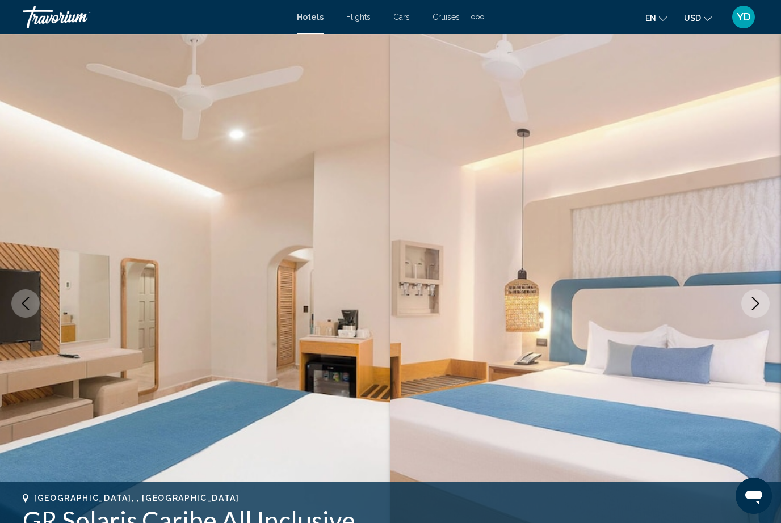
click at [754, 300] on icon "Next image" at bounding box center [756, 304] width 14 height 14
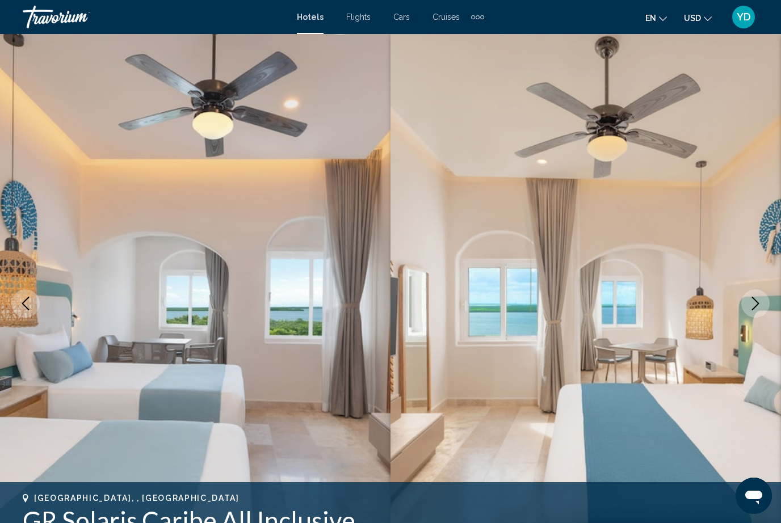
click at [754, 300] on icon "Next image" at bounding box center [756, 304] width 14 height 14
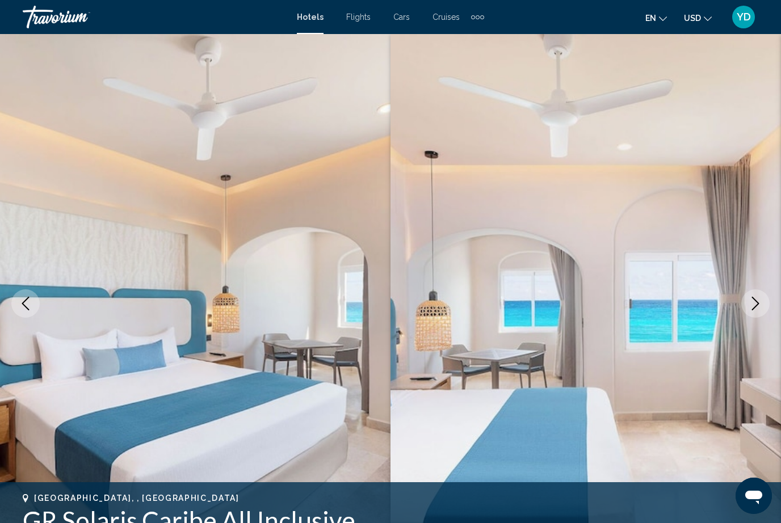
click at [754, 301] on icon "Next image" at bounding box center [756, 304] width 14 height 14
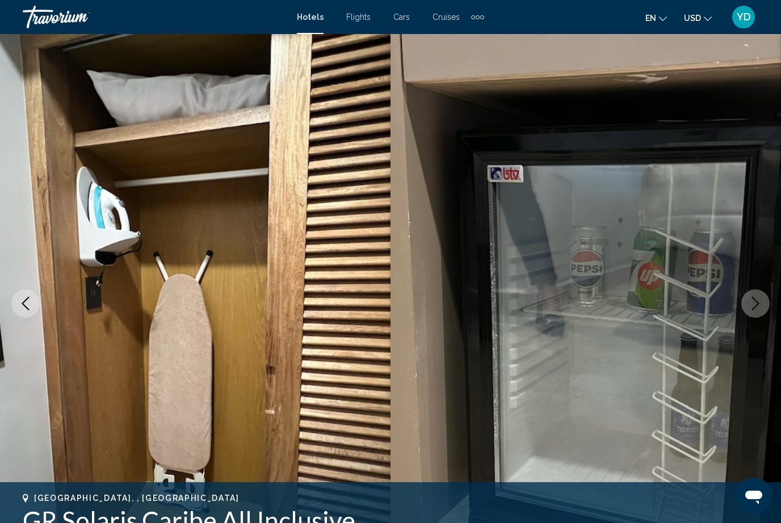
click at [755, 301] on icon "Next image" at bounding box center [756, 304] width 14 height 14
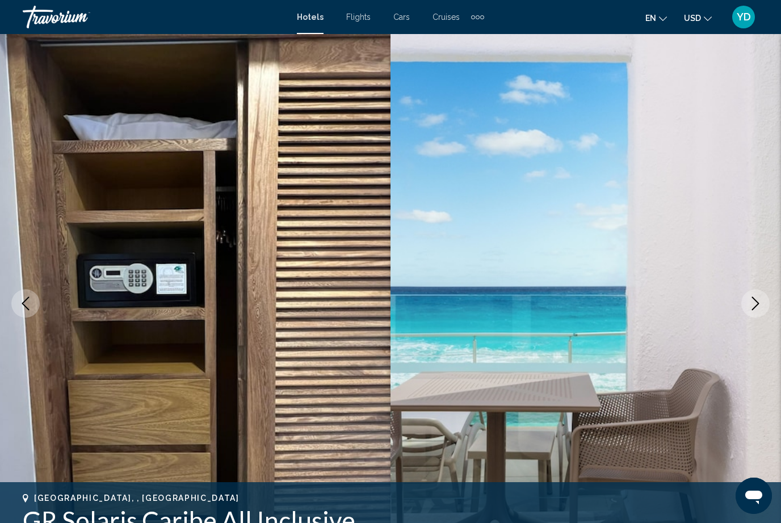
click at [755, 302] on icon "Next image" at bounding box center [756, 304] width 14 height 14
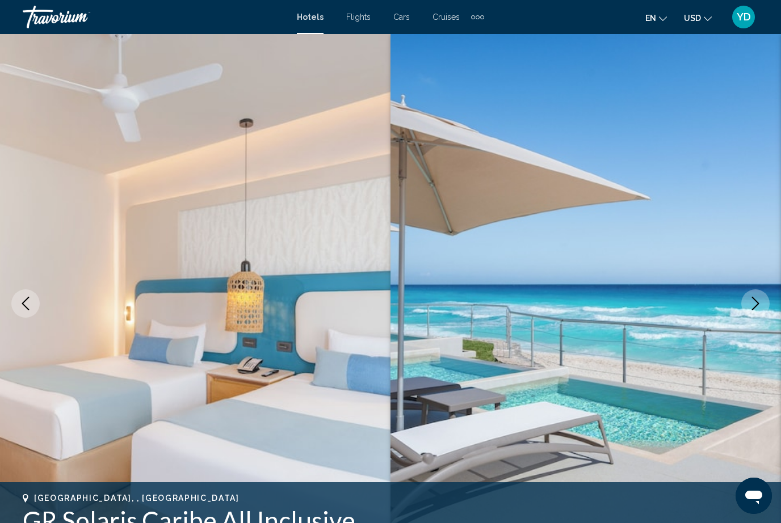
click at [755, 302] on icon "Next image" at bounding box center [756, 304] width 14 height 14
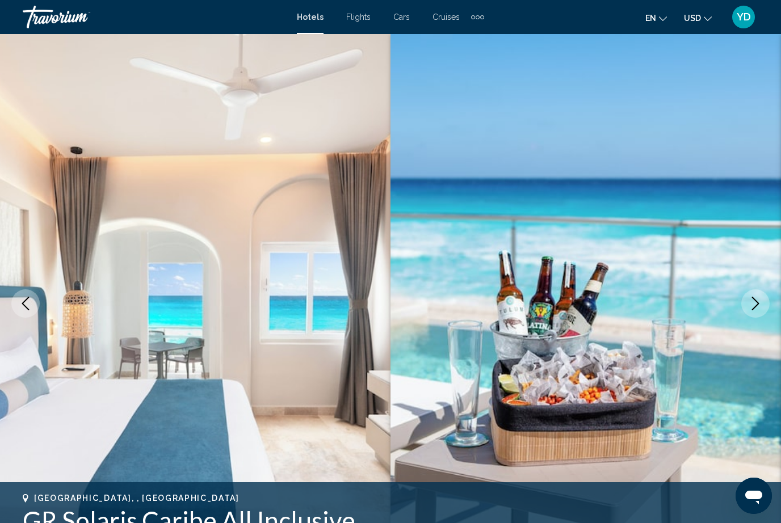
click at [756, 300] on icon "Next image" at bounding box center [756, 304] width 14 height 14
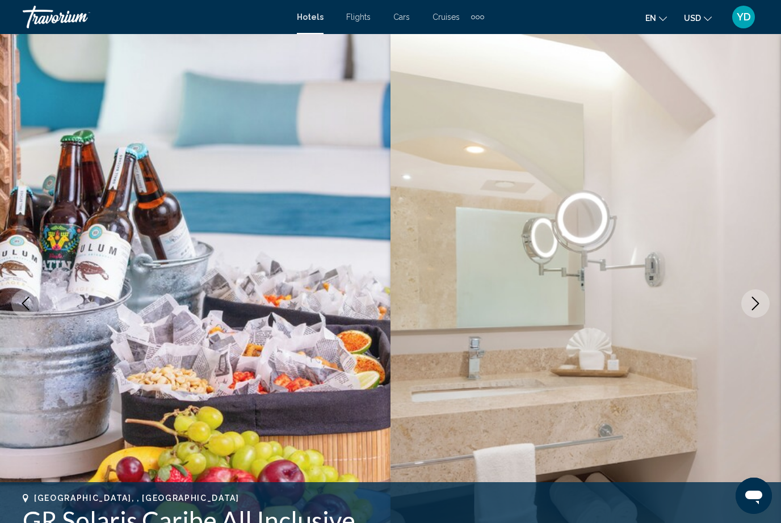
click at [756, 300] on icon "Next image" at bounding box center [756, 304] width 14 height 14
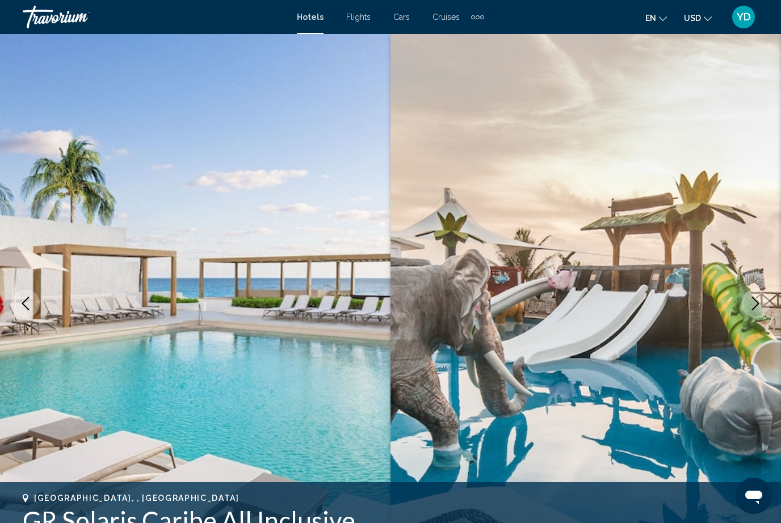
click at [755, 300] on icon "Next image" at bounding box center [755, 304] width 7 height 14
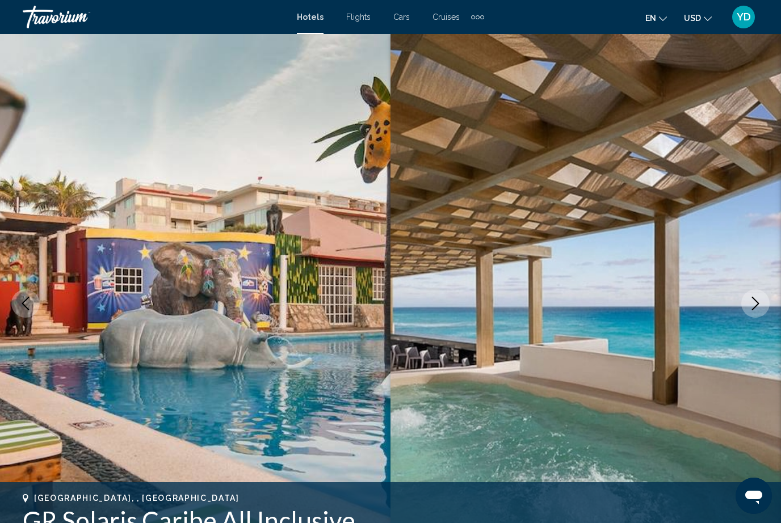
click at [754, 301] on icon "Next image" at bounding box center [756, 304] width 14 height 14
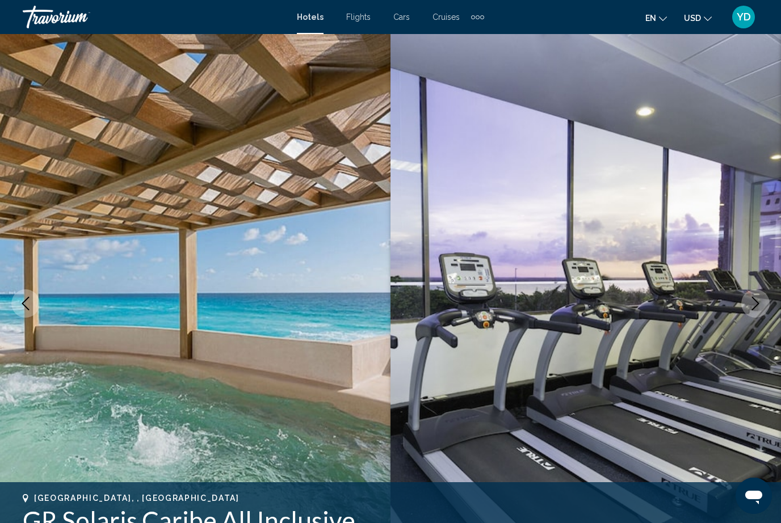
click at [754, 302] on icon "Next image" at bounding box center [756, 304] width 14 height 14
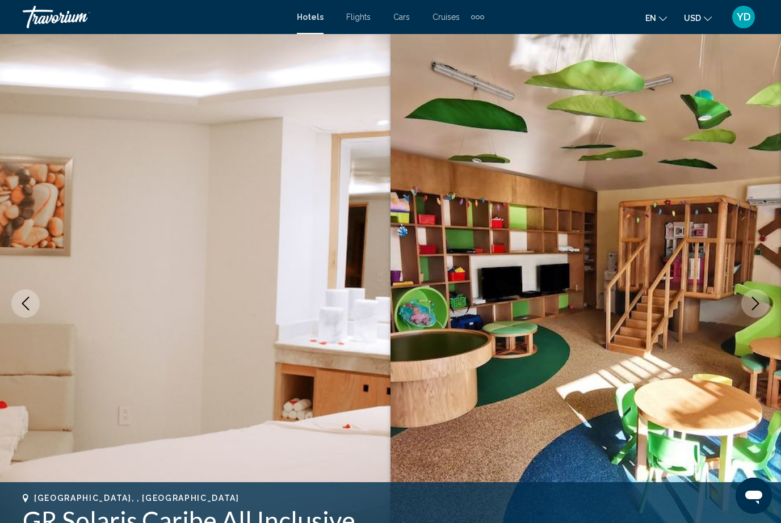
click at [755, 301] on icon "Next image" at bounding box center [756, 304] width 14 height 14
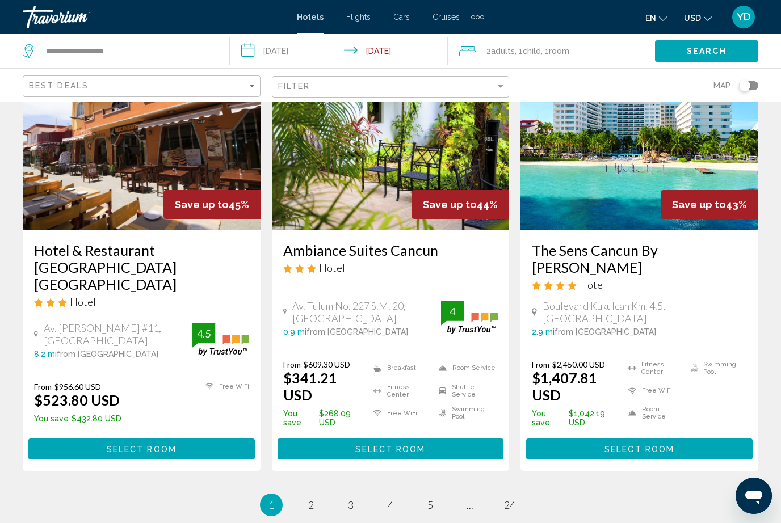
scroll to position [1484, 0]
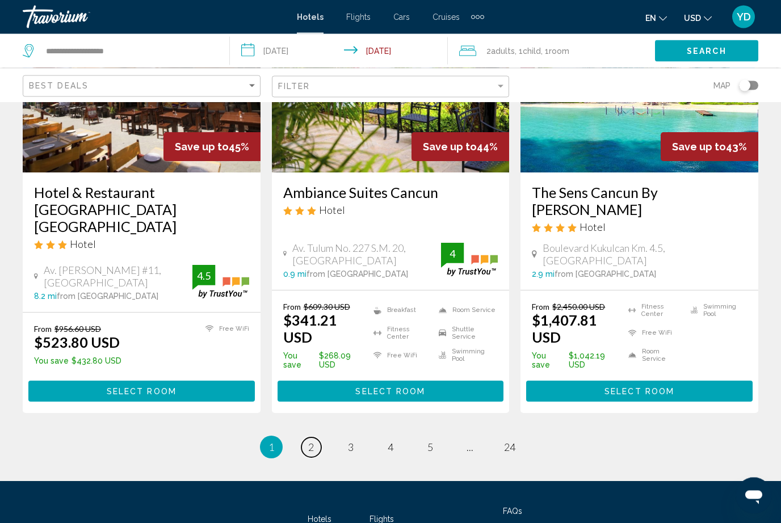
click at [310, 442] on span "2" at bounding box center [311, 448] width 6 height 12
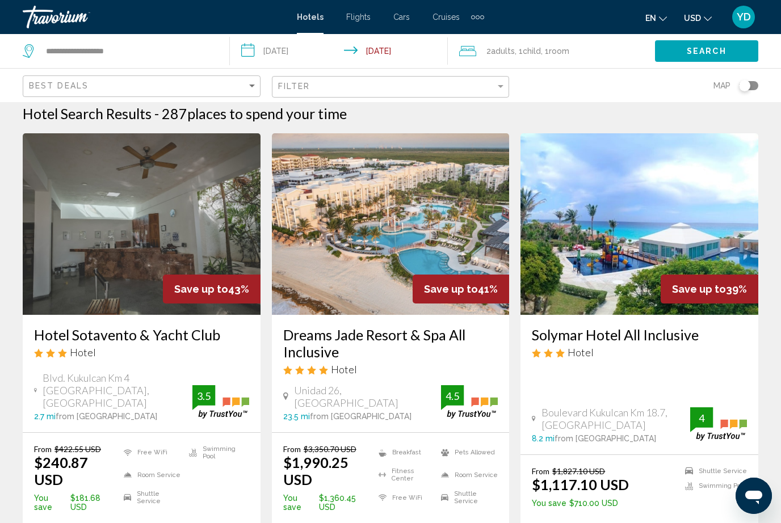
scroll to position [11, 0]
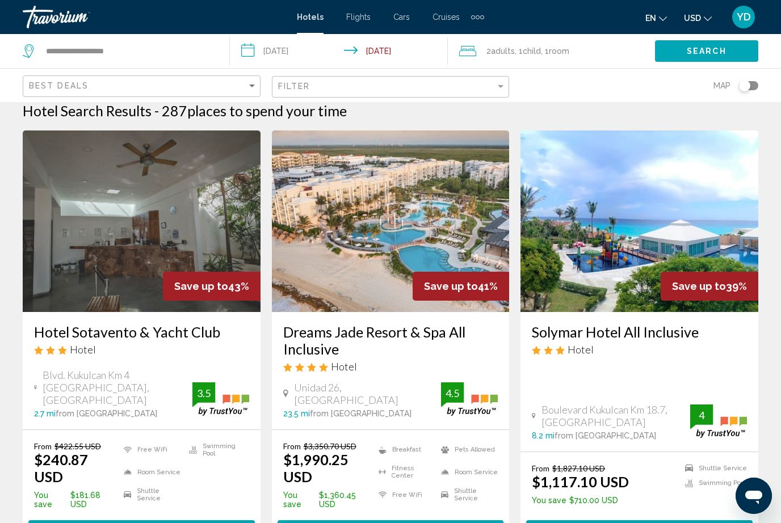
click at [476, 227] on img "Main content" at bounding box center [391, 222] width 238 height 182
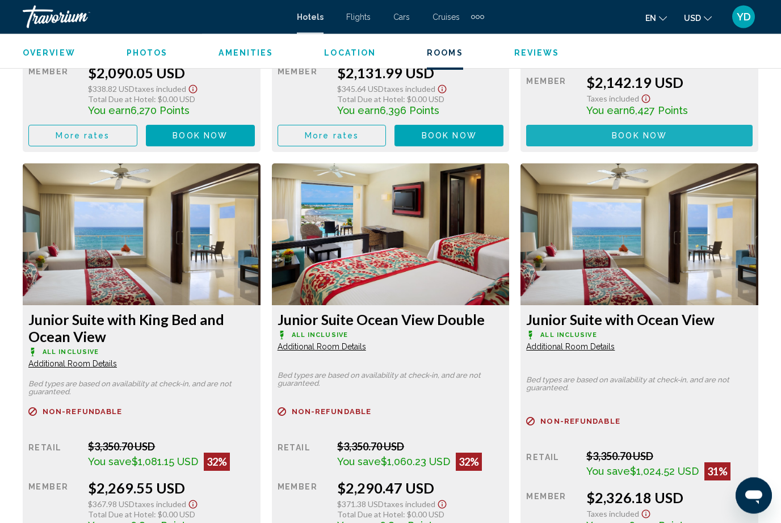
scroll to position [2456, 0]
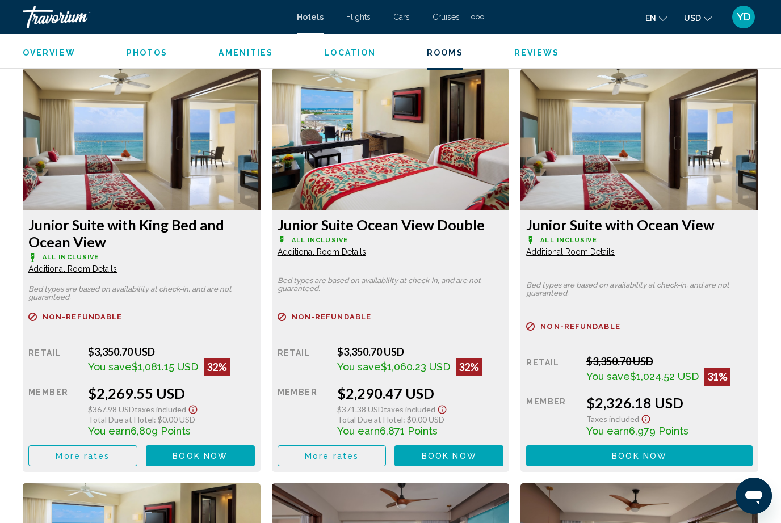
scroll to position [2551, 0]
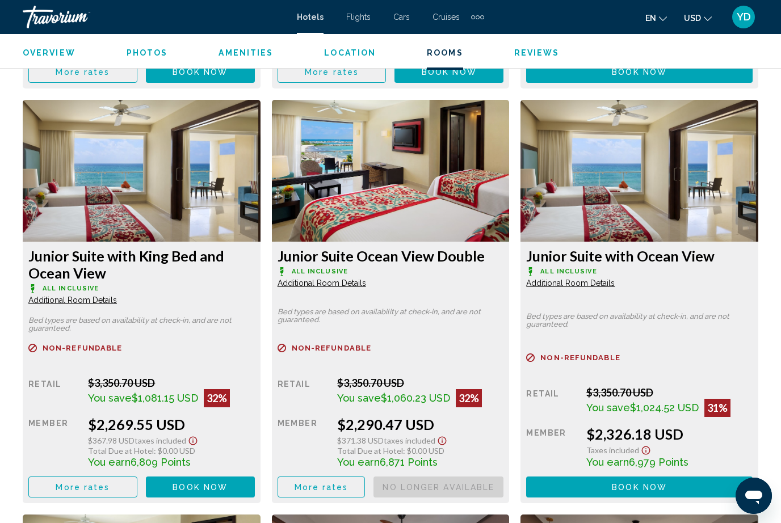
scroll to position [2518, 0]
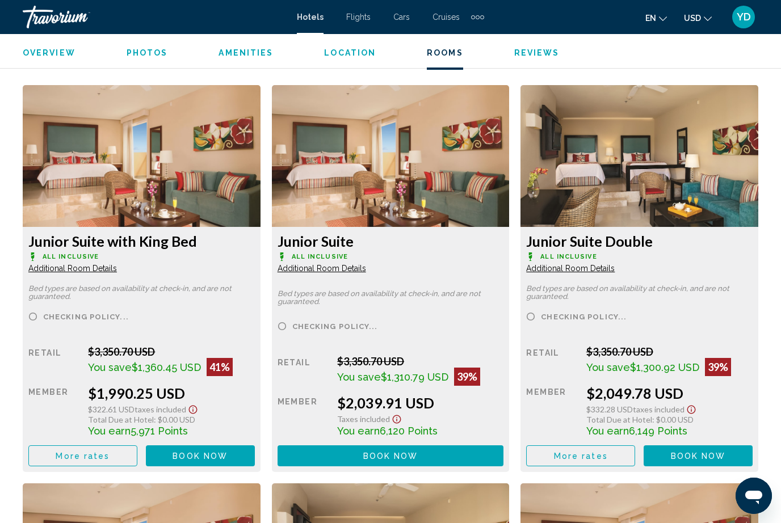
scroll to position [1725, 0]
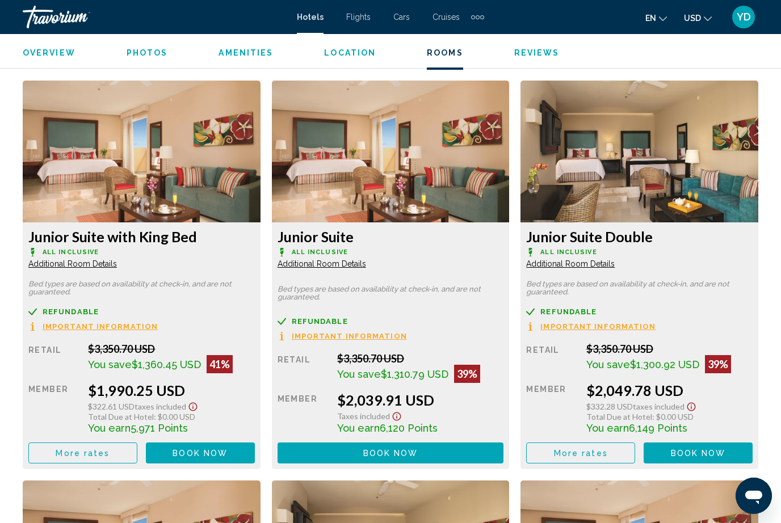
click at [255, 452] on button "Book now No longer available" at bounding box center [200, 453] width 109 height 21
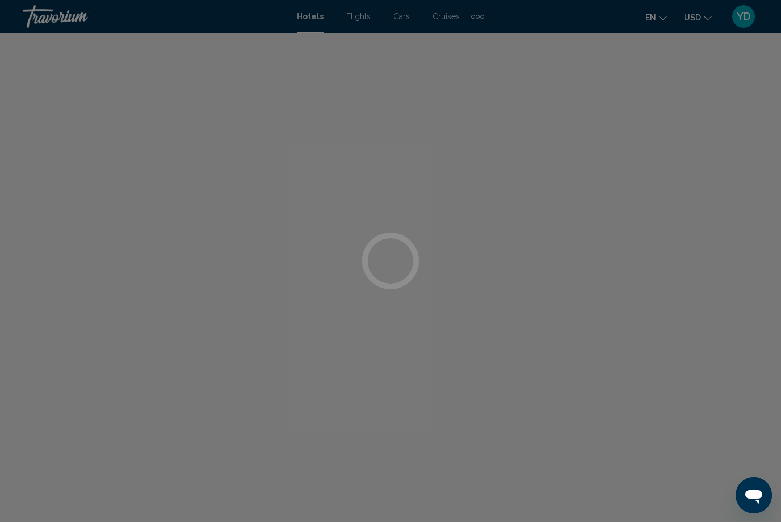
scroll to position [1, 0]
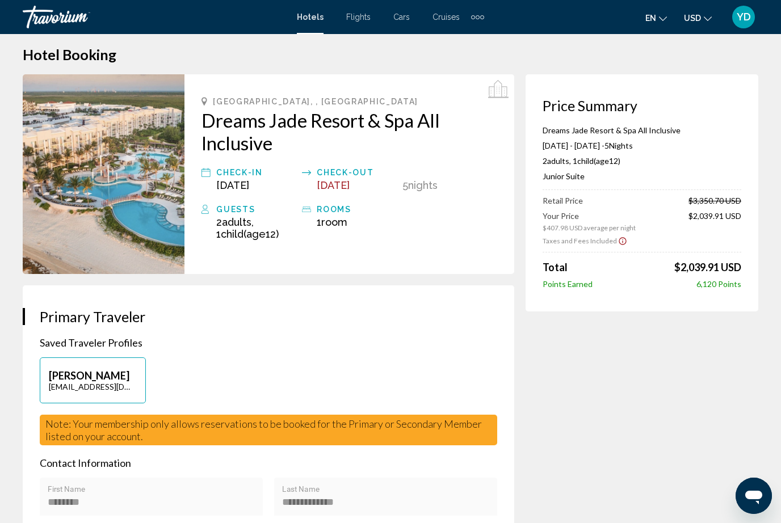
scroll to position [0, 0]
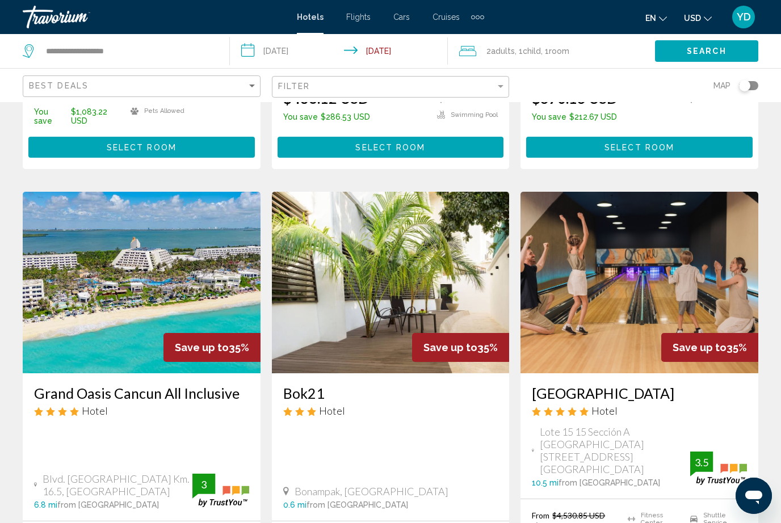
scroll to position [1284, 0]
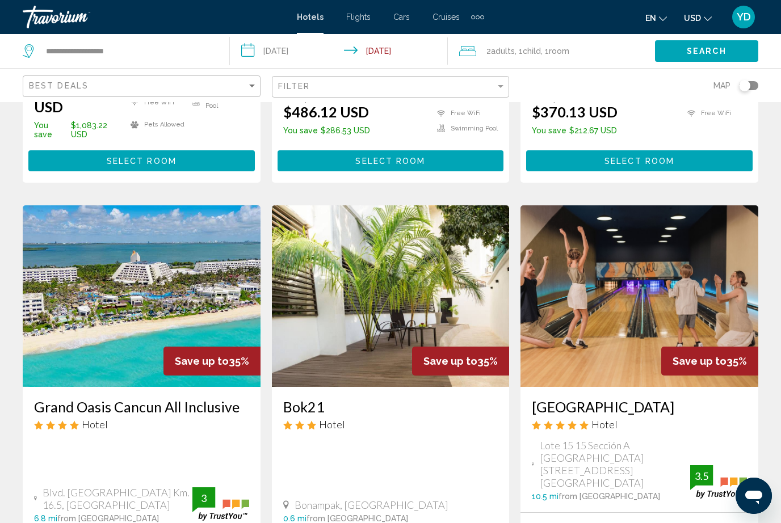
click at [196, 236] on img "Main content" at bounding box center [142, 296] width 238 height 182
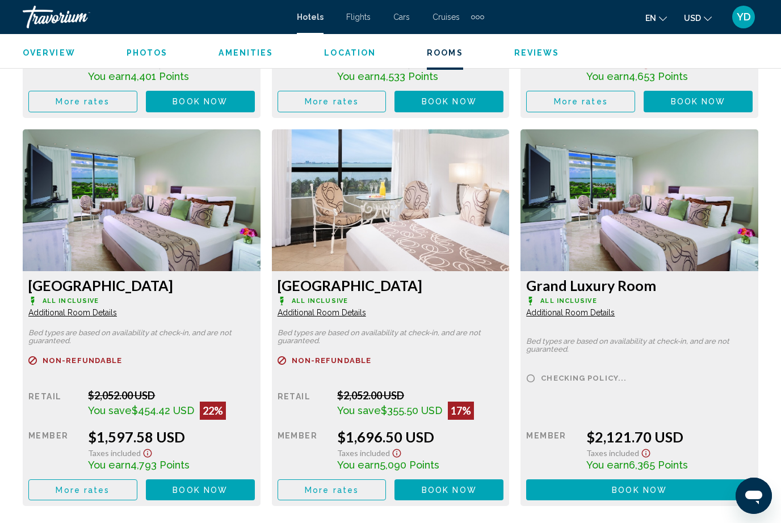
scroll to position [2447, 0]
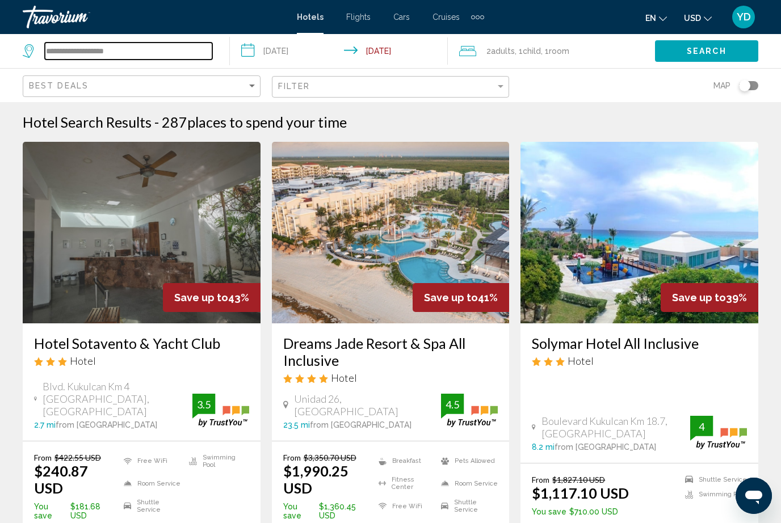
click at [187, 45] on input "**********" at bounding box center [128, 51] width 167 height 17
type input "*"
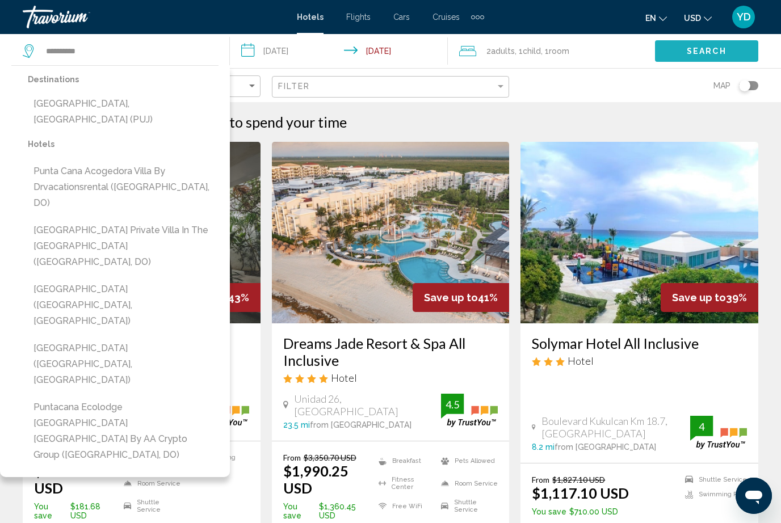
click at [730, 56] on button "Search" at bounding box center [706, 50] width 103 height 21
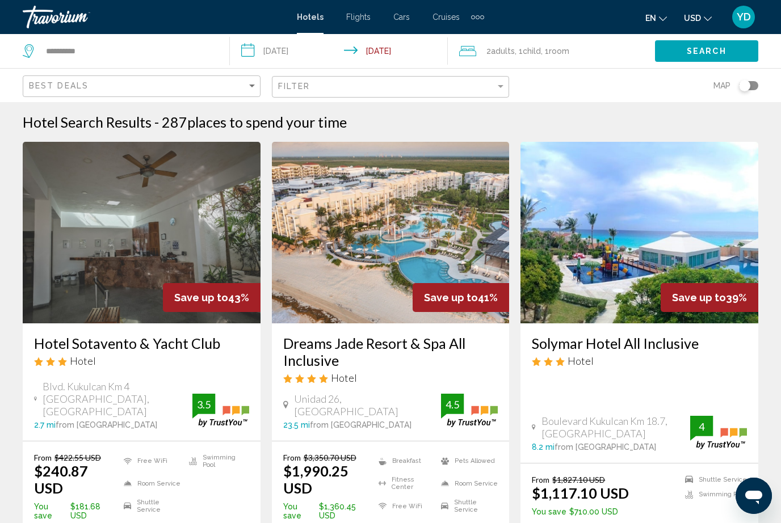
click at [730, 52] on button "Search" at bounding box center [706, 50] width 103 height 21
click at [707, 51] on span "Search" at bounding box center [707, 51] width 40 height 9
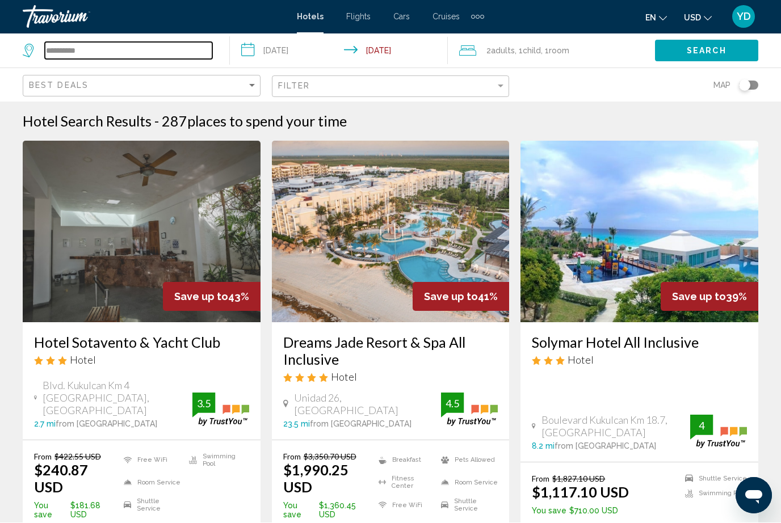
click at [139, 54] on input "**********" at bounding box center [128, 51] width 167 height 17
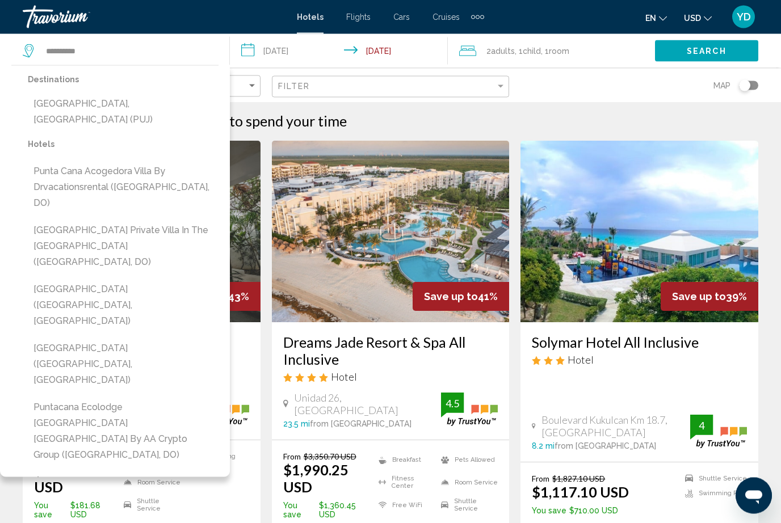
click at [174, 110] on button "[GEOGRAPHIC_DATA], [GEOGRAPHIC_DATA] (PUJ)" at bounding box center [123, 111] width 191 height 37
type input "**********"
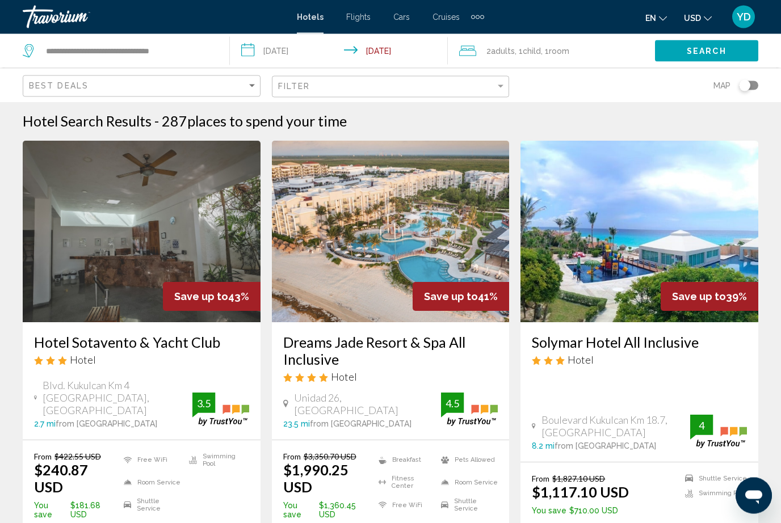
click at [732, 54] on button "Search" at bounding box center [706, 50] width 103 height 21
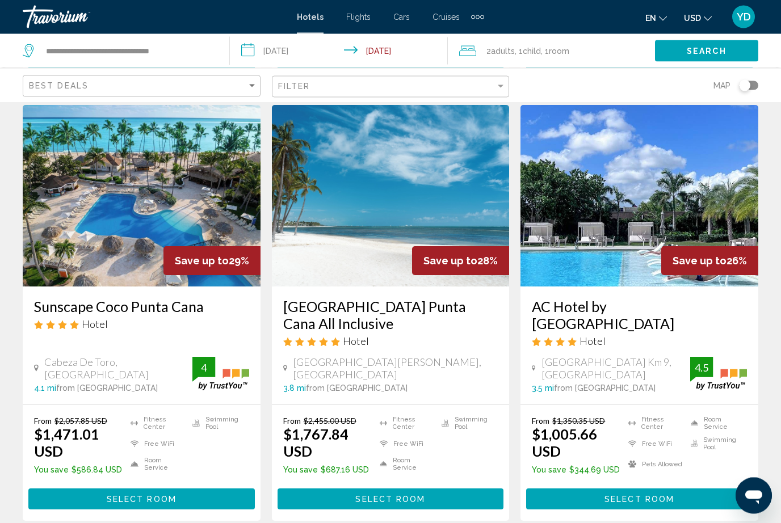
scroll to position [1508, 0]
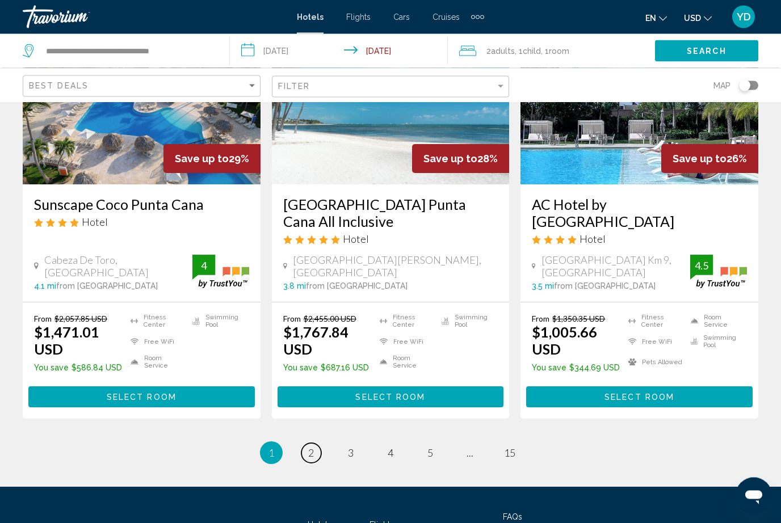
click at [306, 444] on link "page 2" at bounding box center [311, 454] width 20 height 20
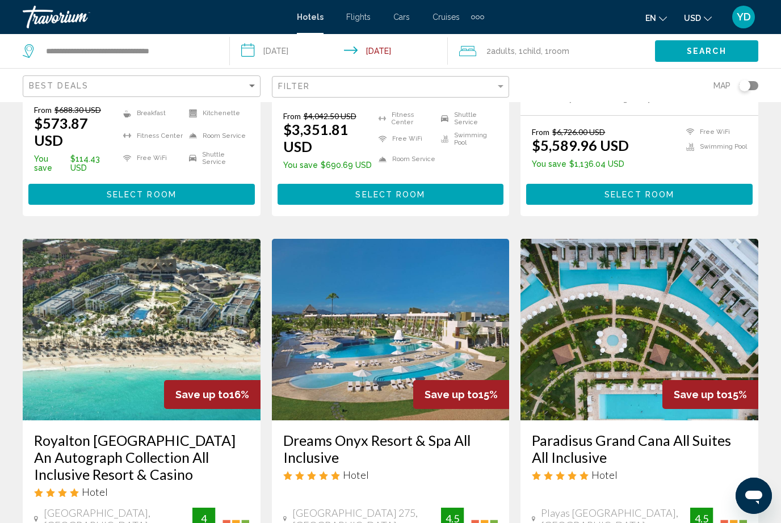
scroll to position [1242, 0]
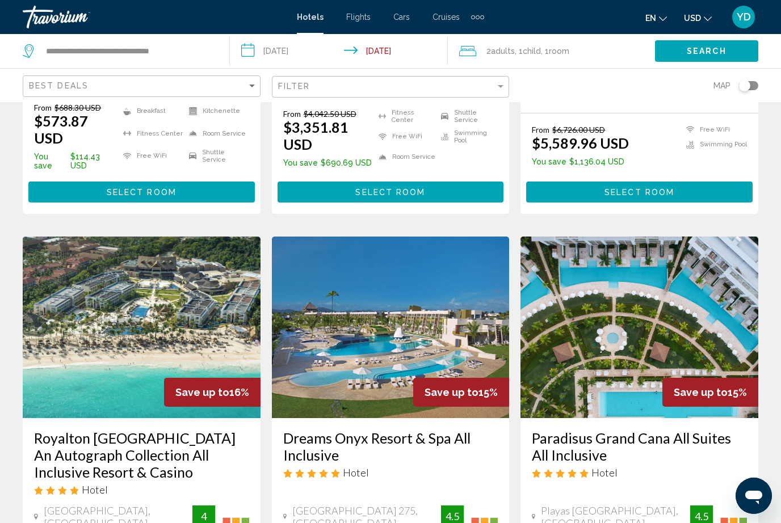
click at [690, 255] on img "Main content" at bounding box center [639, 328] width 238 height 182
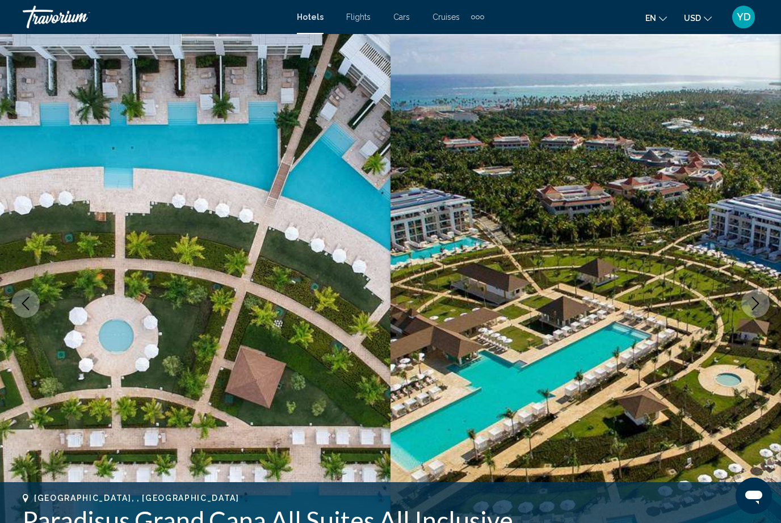
click at [752, 321] on img "Main content" at bounding box center [585, 303] width 390 height 539
click at [747, 300] on button "Next image" at bounding box center [755, 303] width 28 height 28
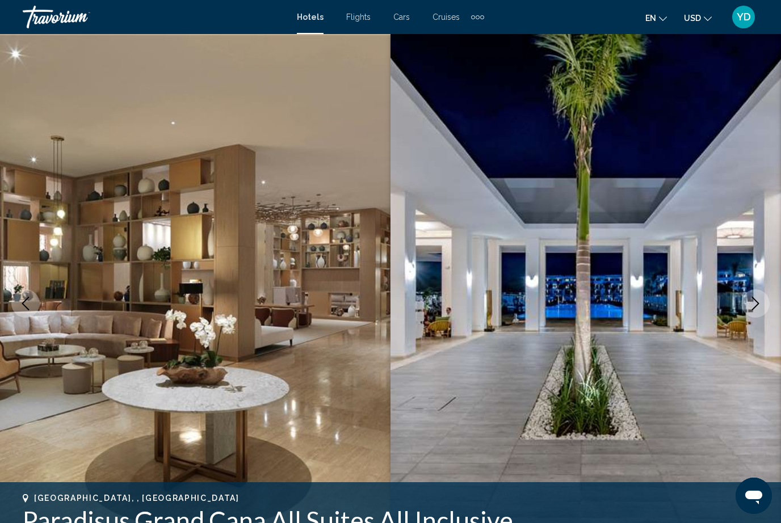
click at [753, 303] on icon "Next image" at bounding box center [756, 304] width 14 height 14
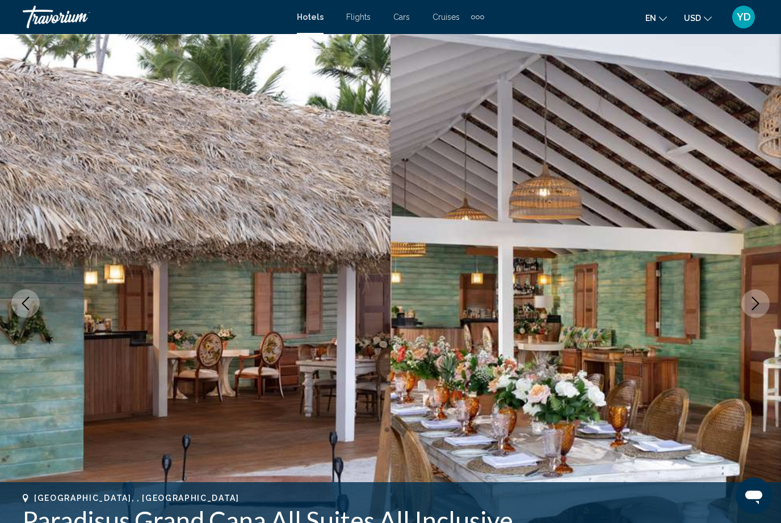
click at [758, 296] on button "Next image" at bounding box center [755, 303] width 28 height 28
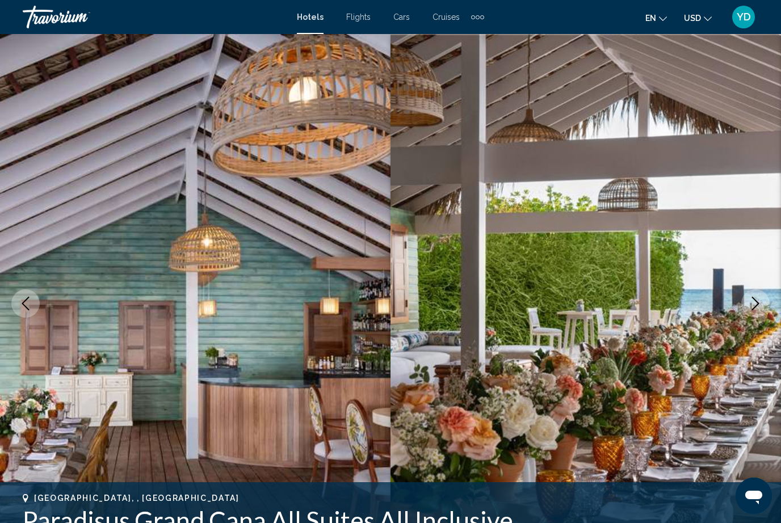
click at [759, 295] on button "Next image" at bounding box center [755, 303] width 28 height 28
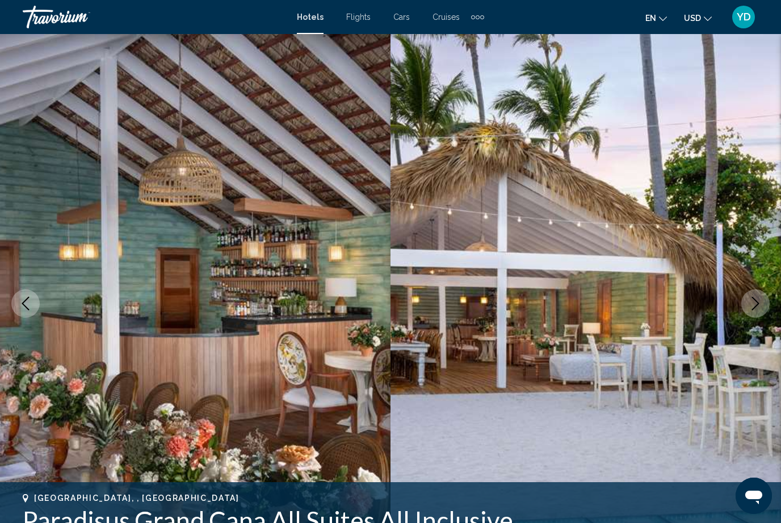
click at [762, 293] on button "Next image" at bounding box center [755, 303] width 28 height 28
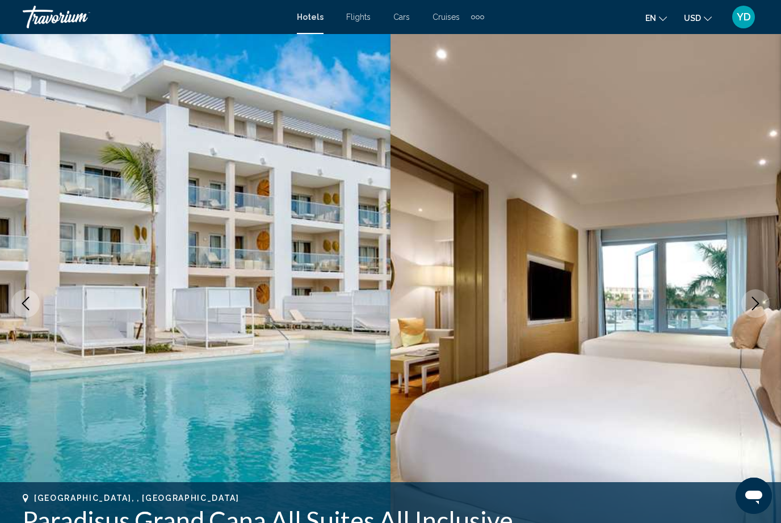
click at [764, 293] on button "Next image" at bounding box center [755, 303] width 28 height 28
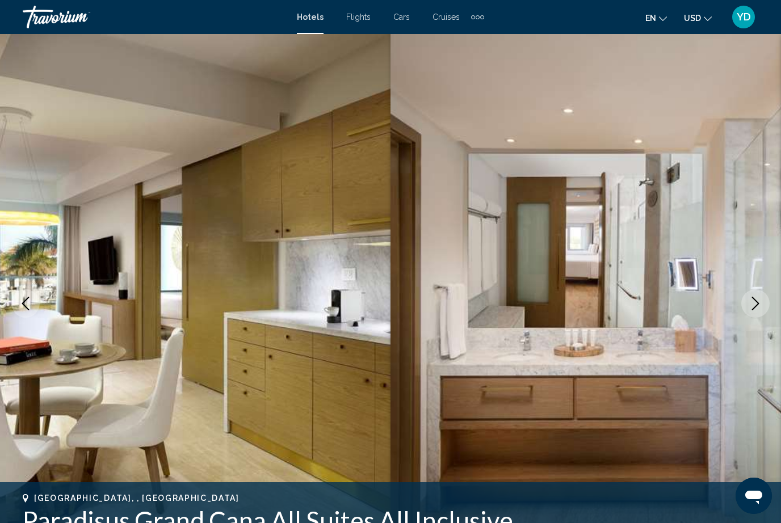
click at [764, 292] on button "Next image" at bounding box center [755, 303] width 28 height 28
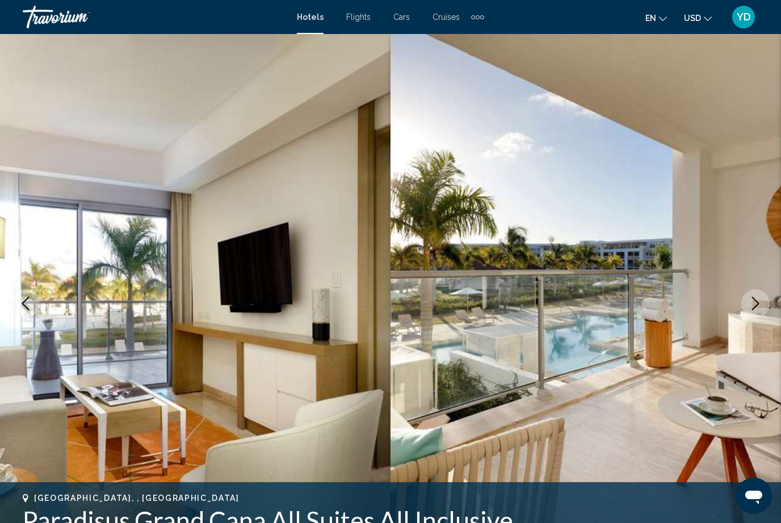
click at [765, 292] on img "Main content" at bounding box center [585, 303] width 390 height 539
click at [755, 295] on button "Next image" at bounding box center [755, 303] width 28 height 28
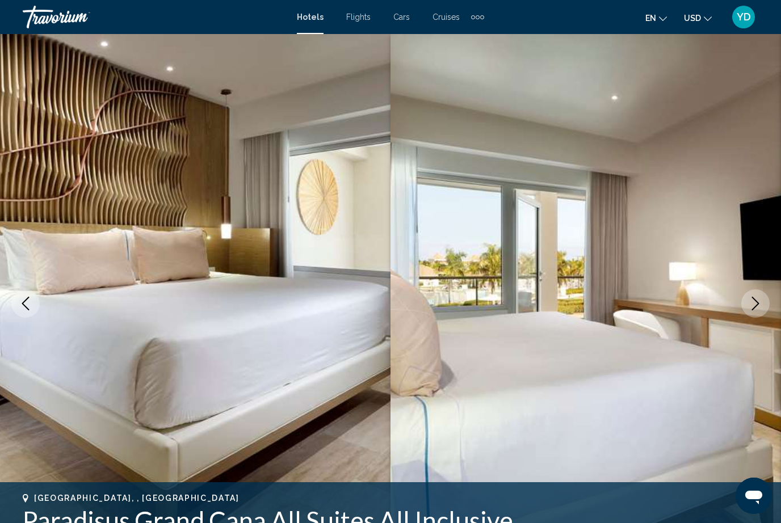
click at [748, 306] on button "Next image" at bounding box center [755, 303] width 28 height 28
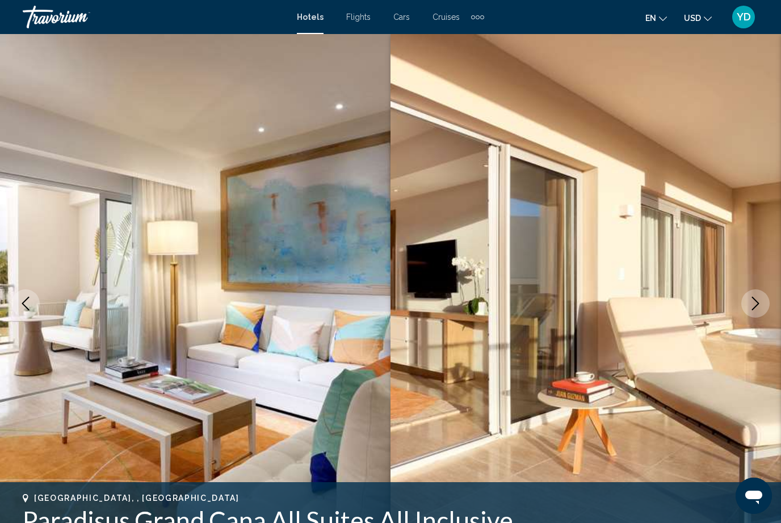
click at [756, 300] on icon "Next image" at bounding box center [756, 304] width 14 height 14
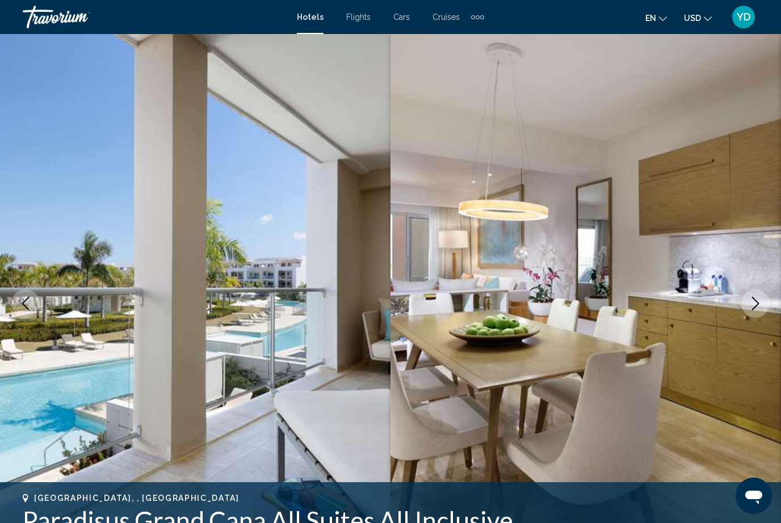
click at [758, 297] on icon "Next image" at bounding box center [756, 304] width 14 height 14
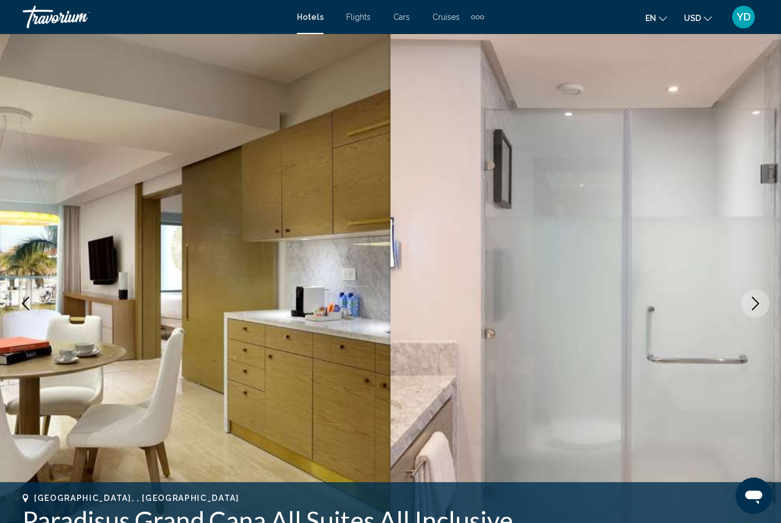
click at [760, 295] on button "Next image" at bounding box center [755, 303] width 28 height 28
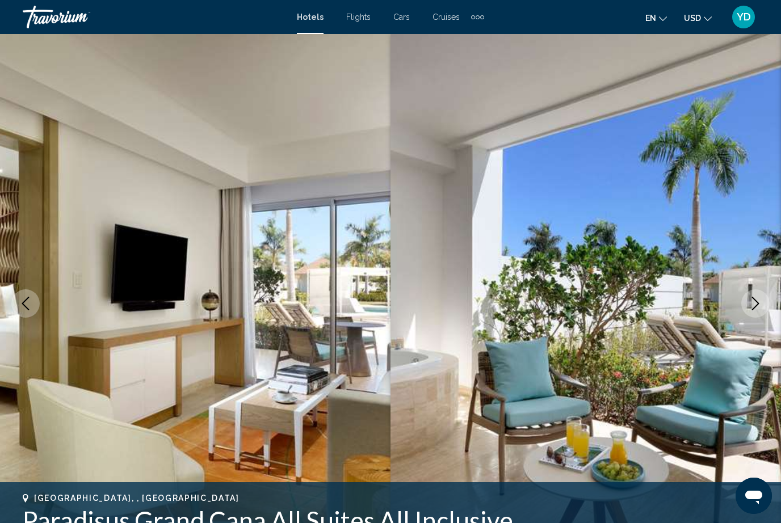
click at [761, 295] on button "Next image" at bounding box center [755, 303] width 28 height 28
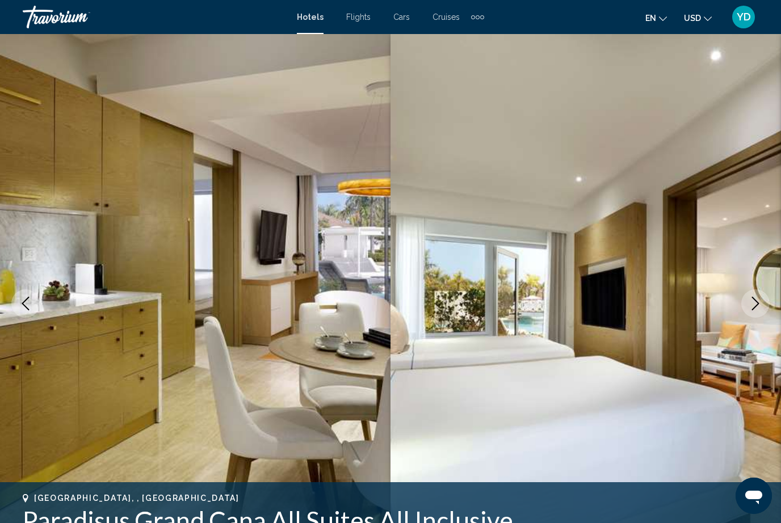
click at [761, 293] on button "Next image" at bounding box center [755, 303] width 28 height 28
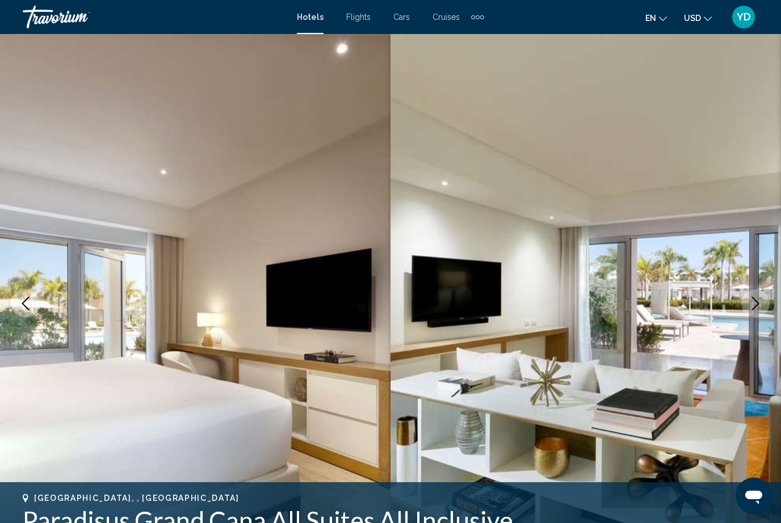
click at [762, 293] on button "Next image" at bounding box center [755, 303] width 28 height 28
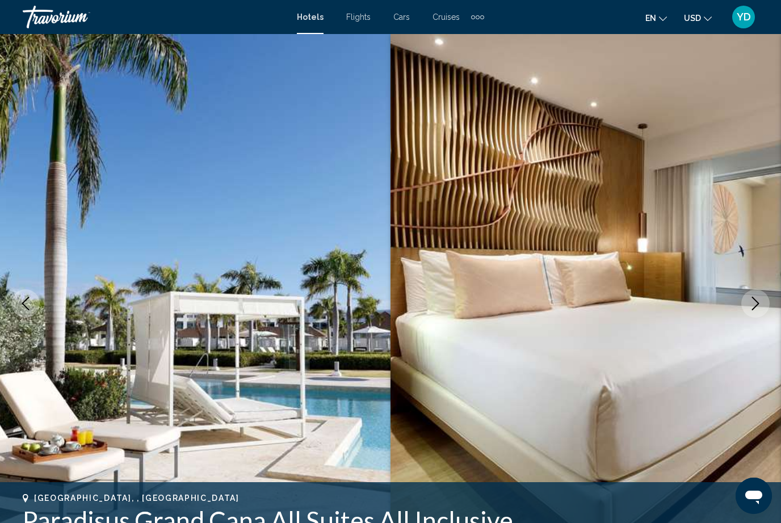
click at [763, 293] on button "Next image" at bounding box center [755, 303] width 28 height 28
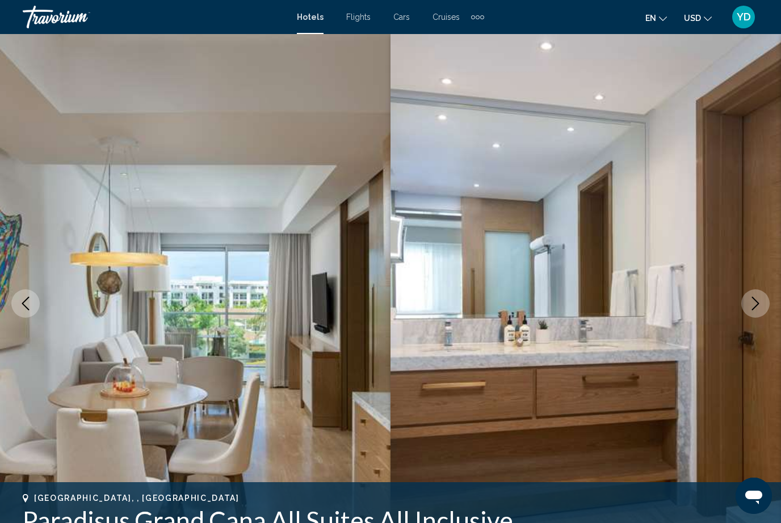
click at [753, 303] on icon "Next image" at bounding box center [756, 304] width 14 height 14
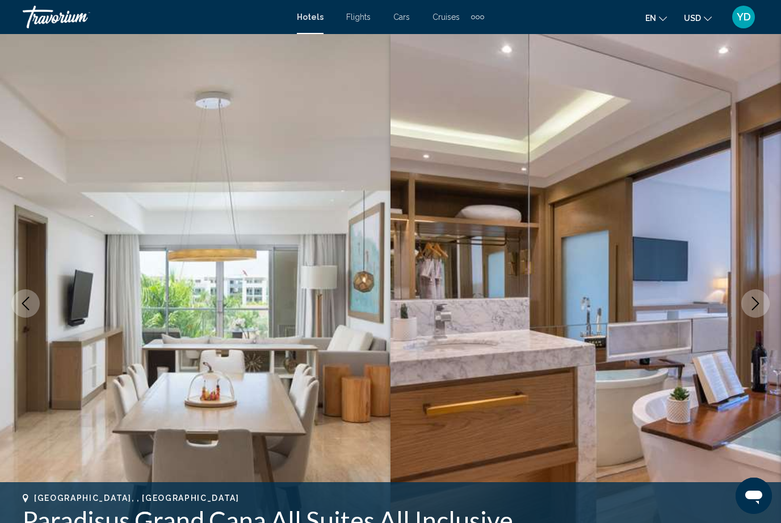
click at [751, 304] on icon "Next image" at bounding box center [756, 304] width 14 height 14
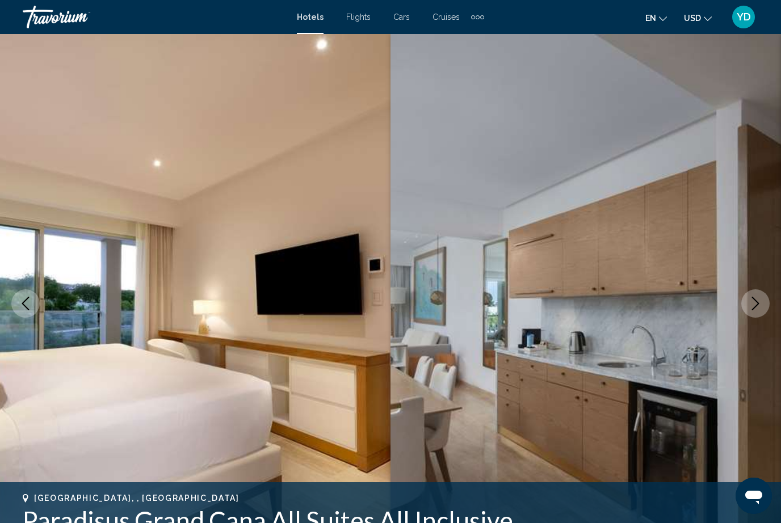
click at [756, 297] on icon "Next image" at bounding box center [756, 304] width 14 height 14
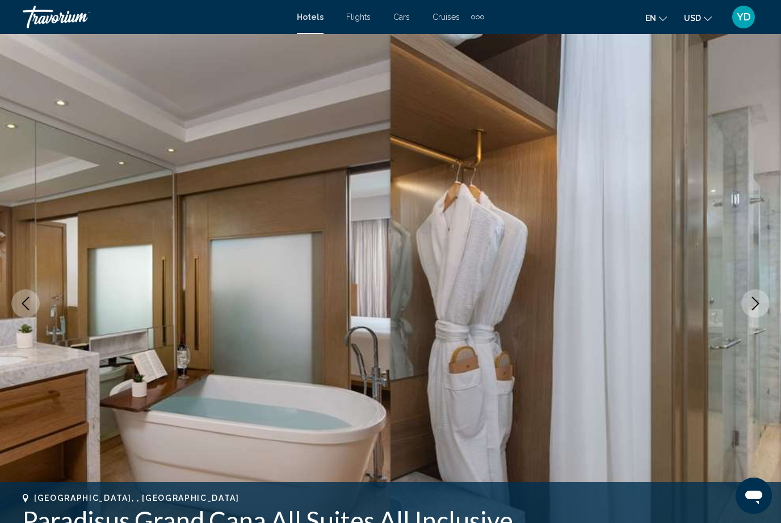
click at [757, 297] on icon "Next image" at bounding box center [756, 304] width 14 height 14
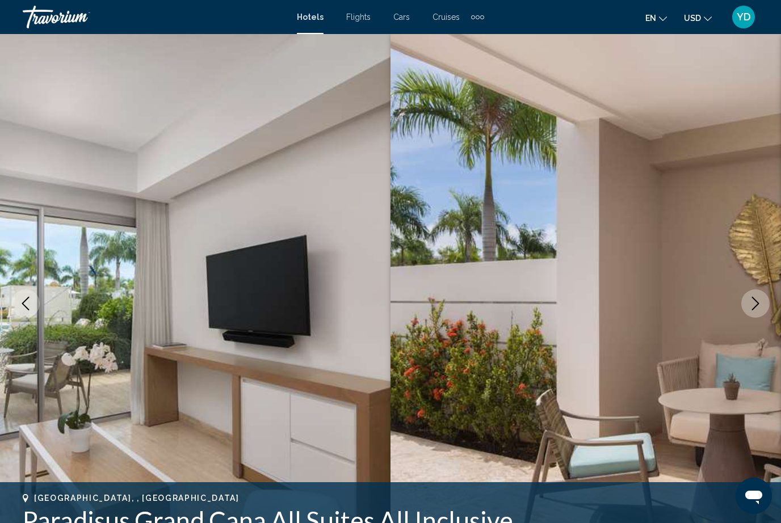
click at [758, 297] on icon "Next image" at bounding box center [756, 304] width 14 height 14
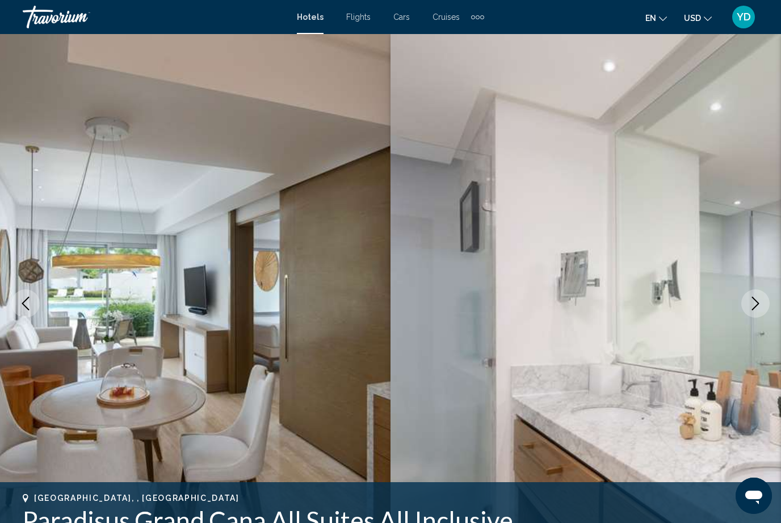
click at [758, 296] on button "Next image" at bounding box center [755, 303] width 28 height 28
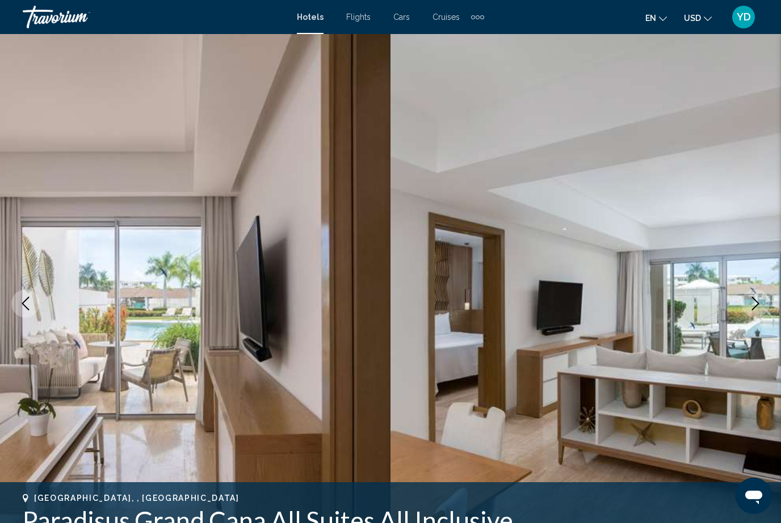
click at [758, 293] on button "Next image" at bounding box center [755, 303] width 28 height 28
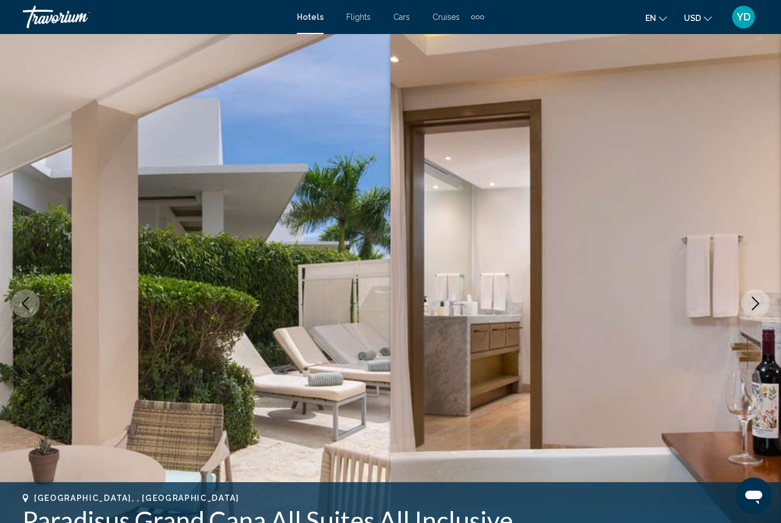
click at [751, 299] on icon "Next image" at bounding box center [756, 304] width 14 height 14
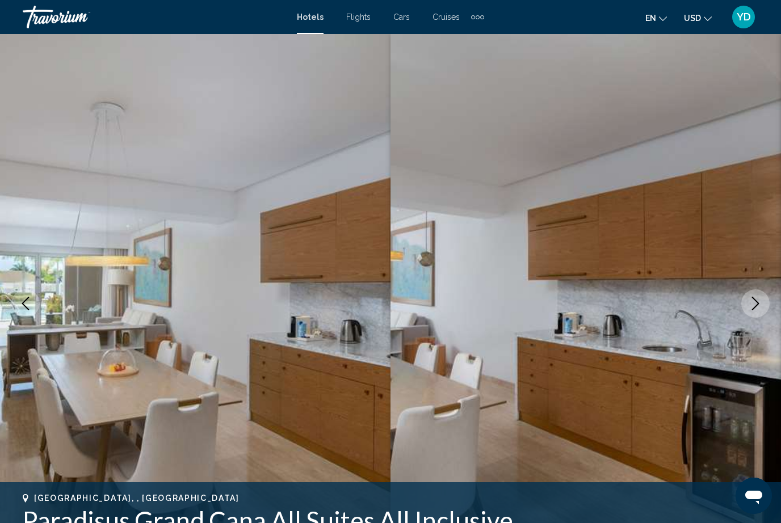
click at [755, 295] on button "Next image" at bounding box center [755, 303] width 28 height 28
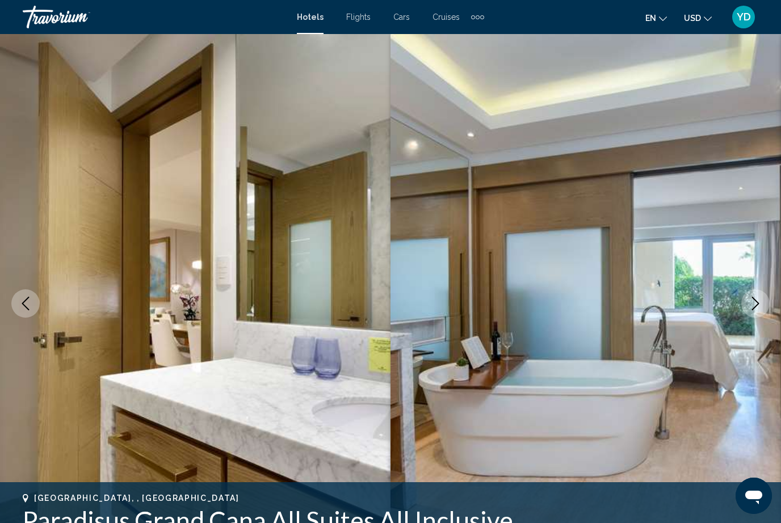
click at [755, 295] on button "Next image" at bounding box center [755, 303] width 28 height 28
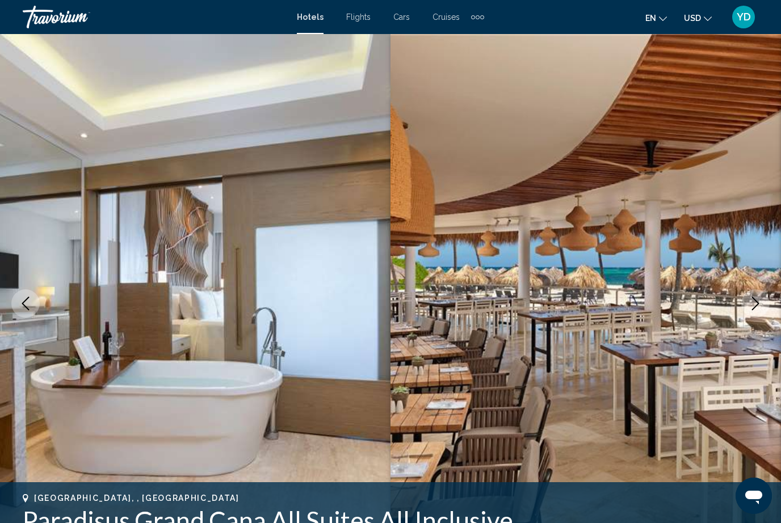
click at [761, 291] on button "Next image" at bounding box center [755, 303] width 28 height 28
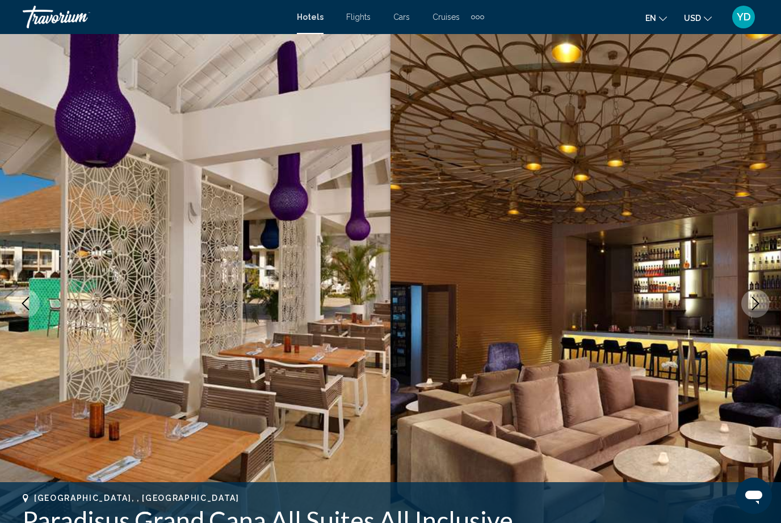
click at [758, 294] on button "Next image" at bounding box center [755, 303] width 28 height 28
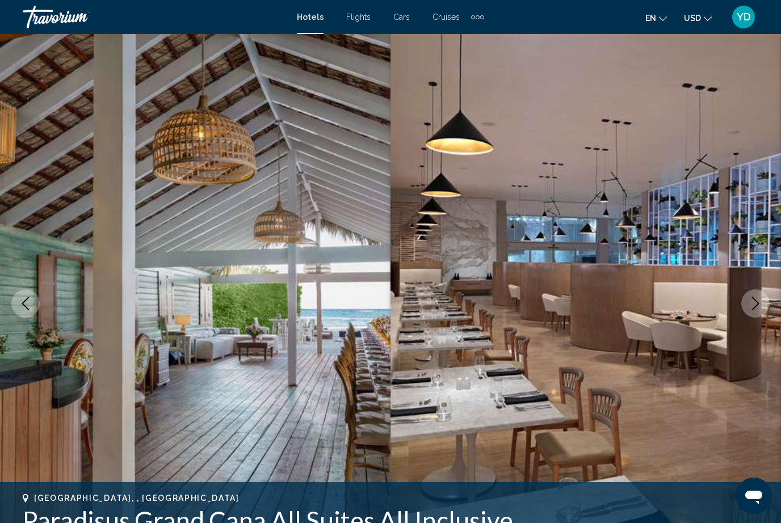
click at [755, 296] on button "Next image" at bounding box center [755, 303] width 28 height 28
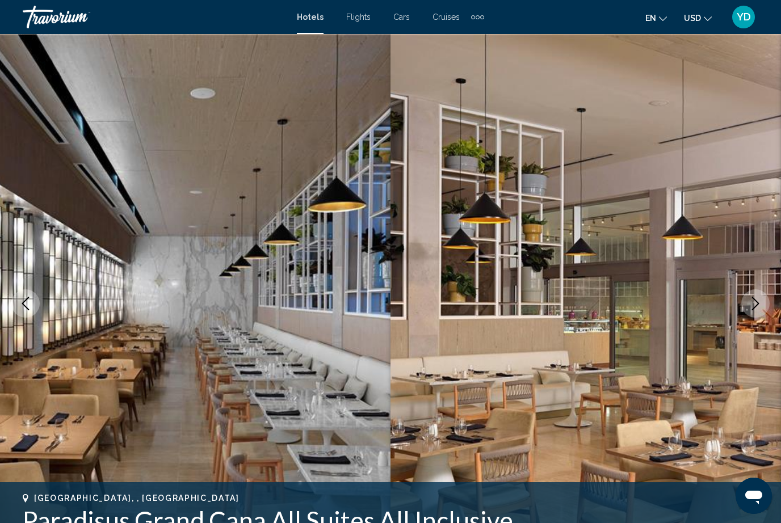
click at [756, 293] on button "Next image" at bounding box center [755, 303] width 28 height 28
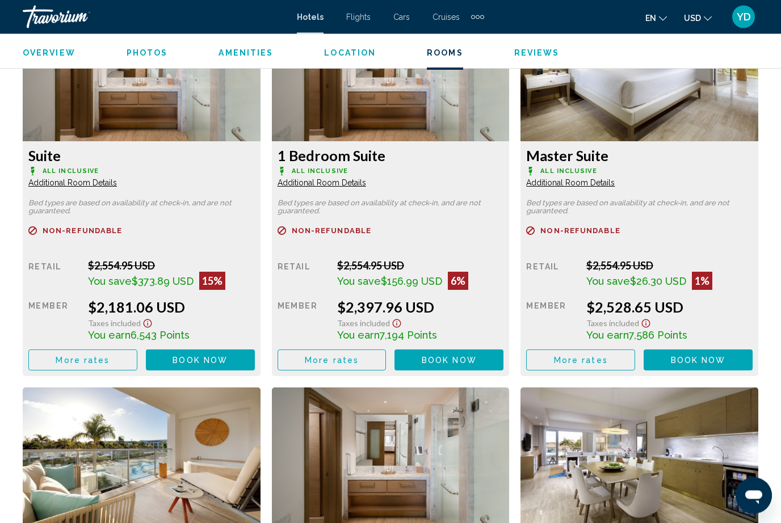
scroll to position [1807, 0]
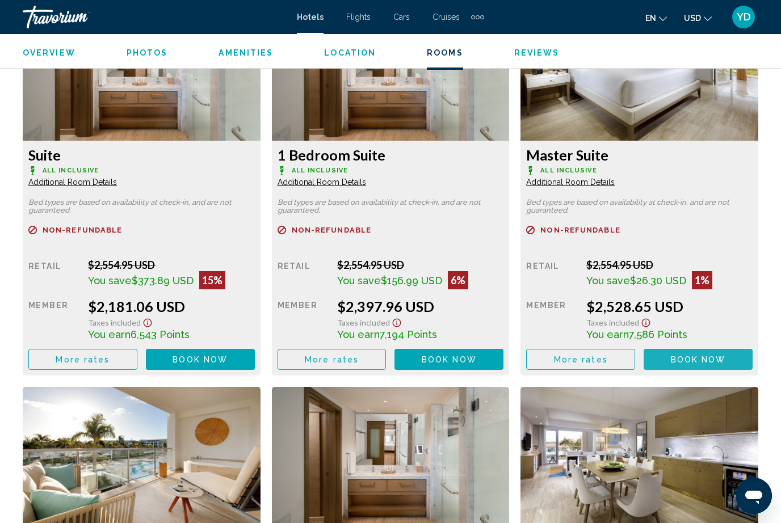
click at [228, 356] on span "Book now" at bounding box center [200, 359] width 55 height 9
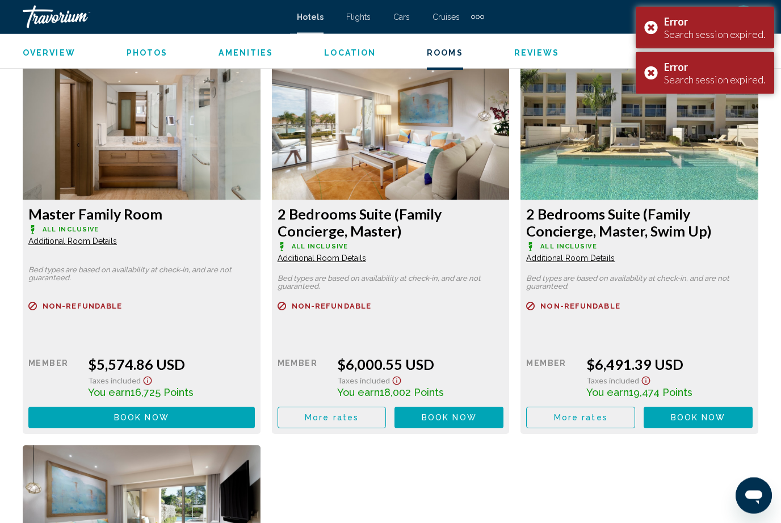
scroll to position [3268, 0]
